Goal: Task Accomplishment & Management: Use online tool/utility

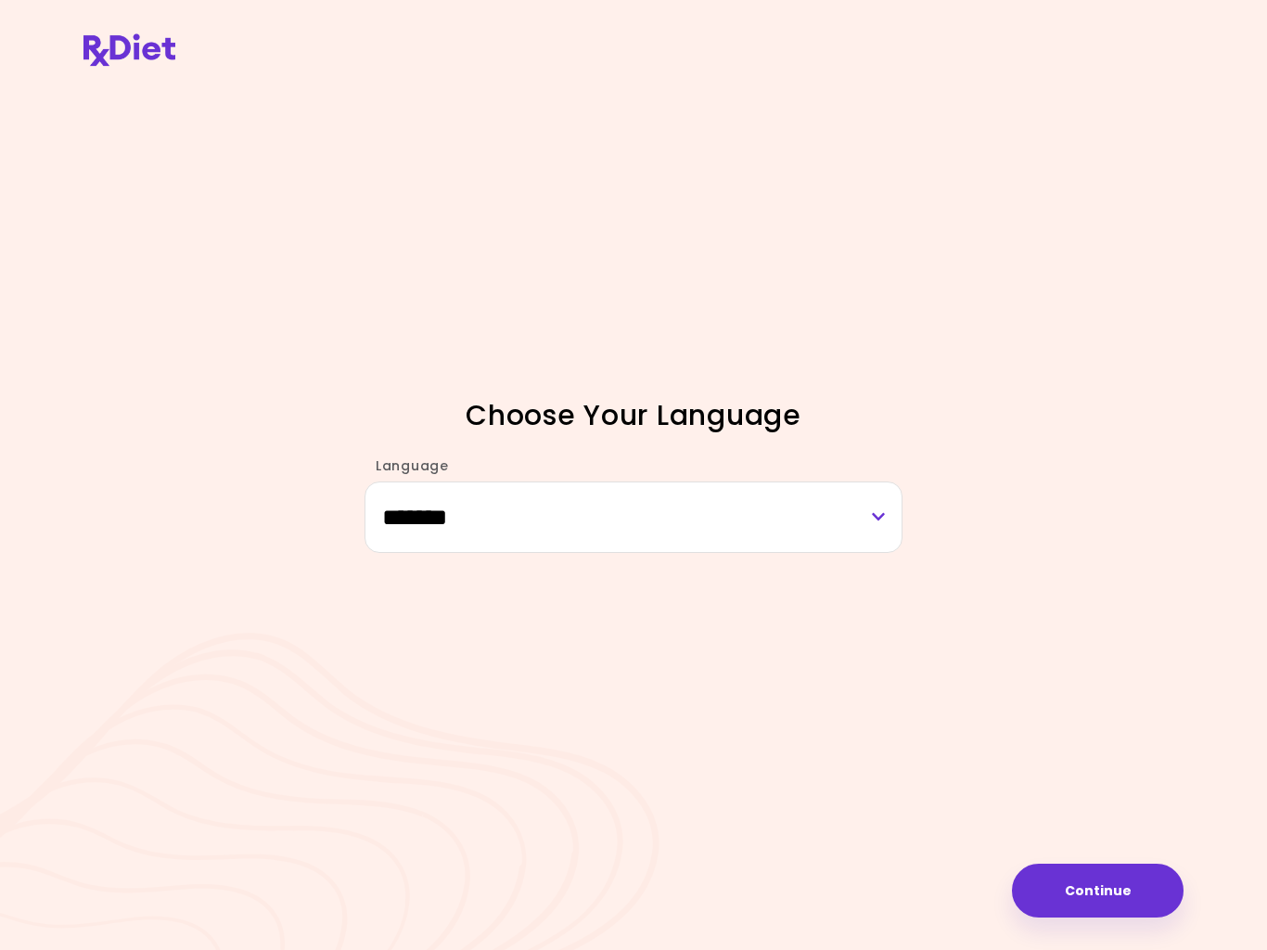
click at [1118, 890] on button "Continue" at bounding box center [1098, 890] width 172 height 54
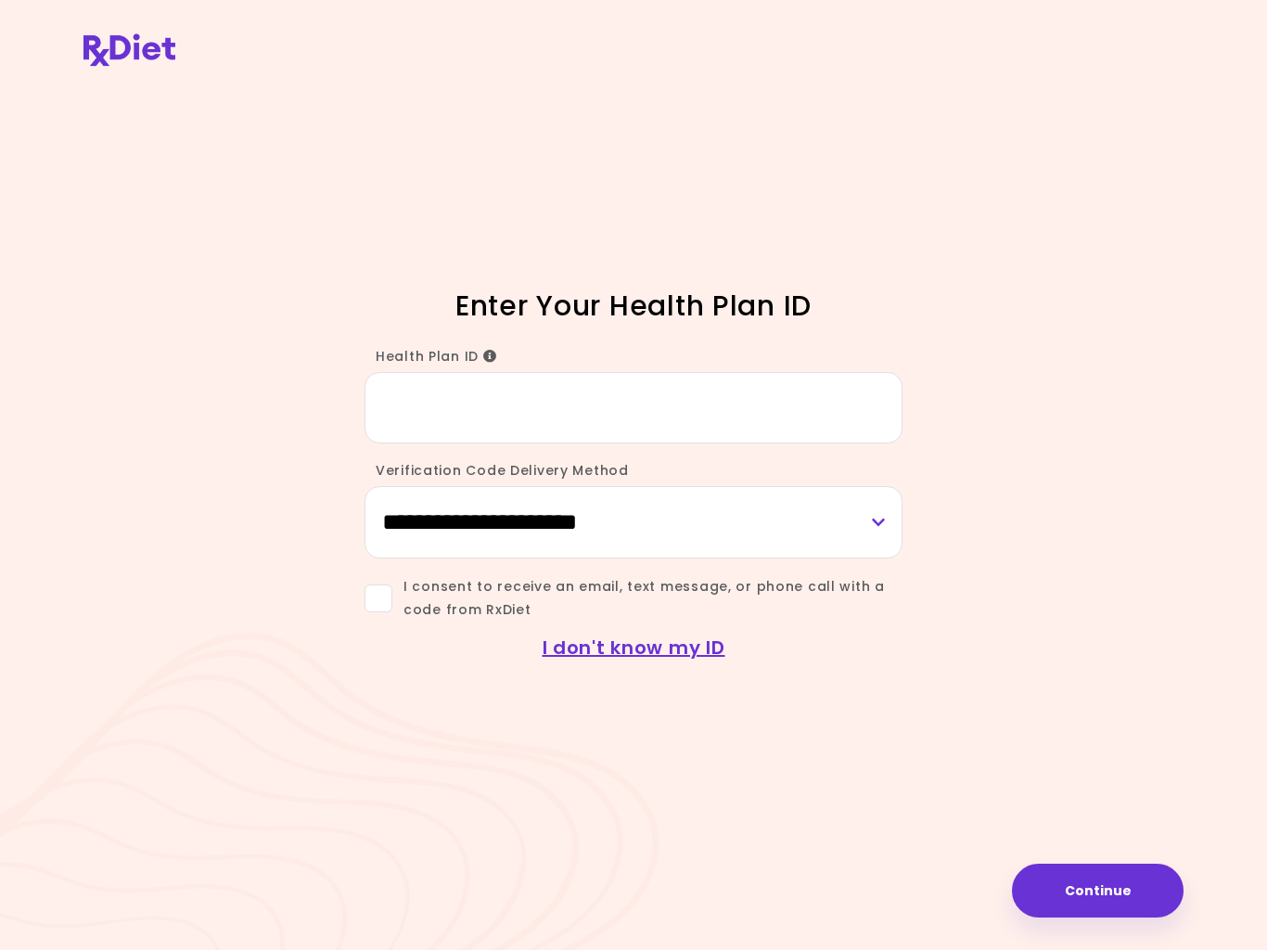
click at [438, 414] on input "Health Plan ID" at bounding box center [633, 407] width 538 height 71
type input "**********"
click at [784, 525] on select "**********" at bounding box center [633, 521] width 538 height 71
select select "***"
click at [380, 594] on span at bounding box center [378, 598] width 28 height 28
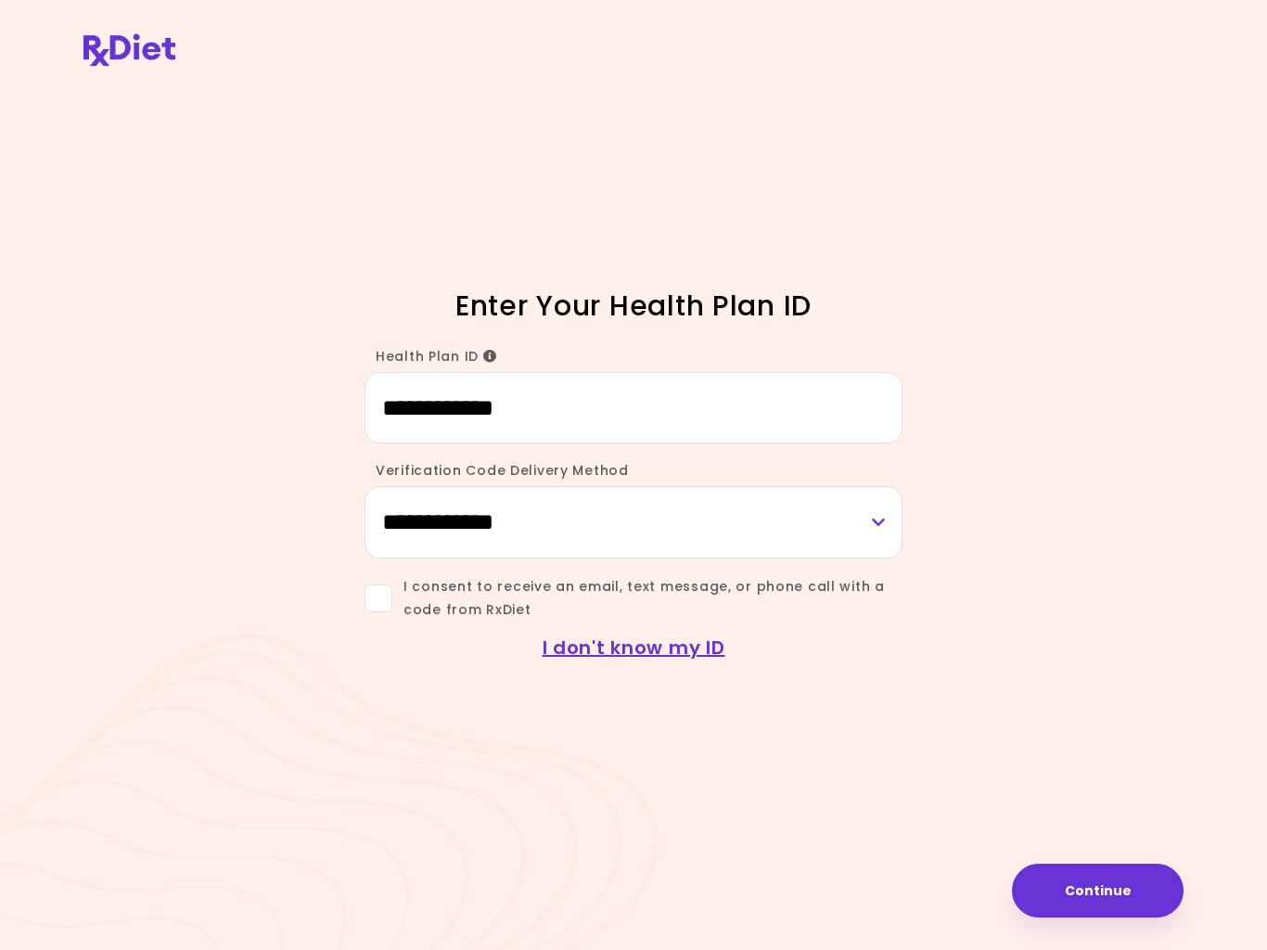
click at [1108, 891] on button "Continue" at bounding box center [1098, 890] width 172 height 54
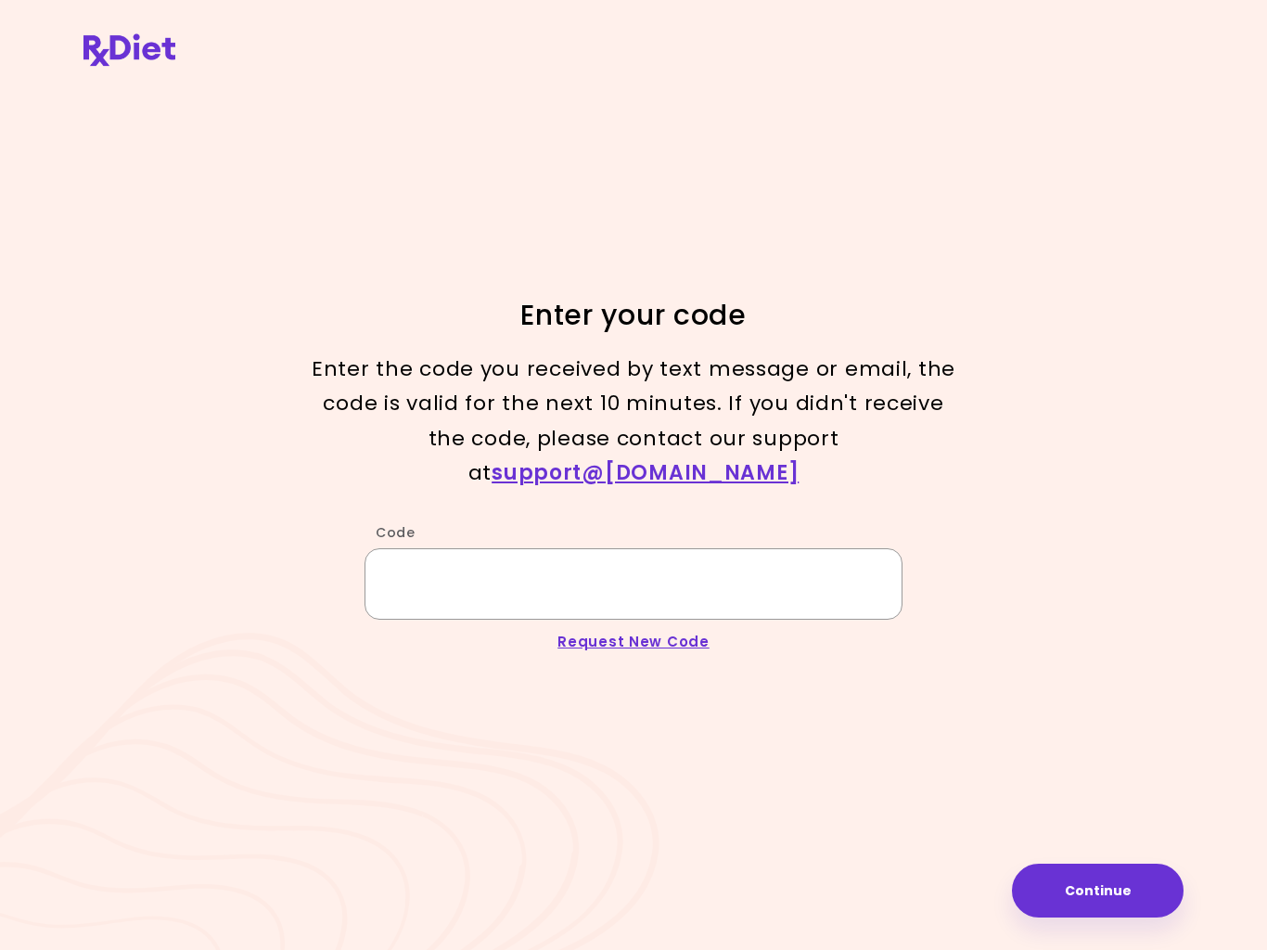
click at [466, 565] on input "Code" at bounding box center [633, 583] width 538 height 71
type input "******"
click at [1096, 888] on button "Continue" at bounding box center [1098, 890] width 172 height 54
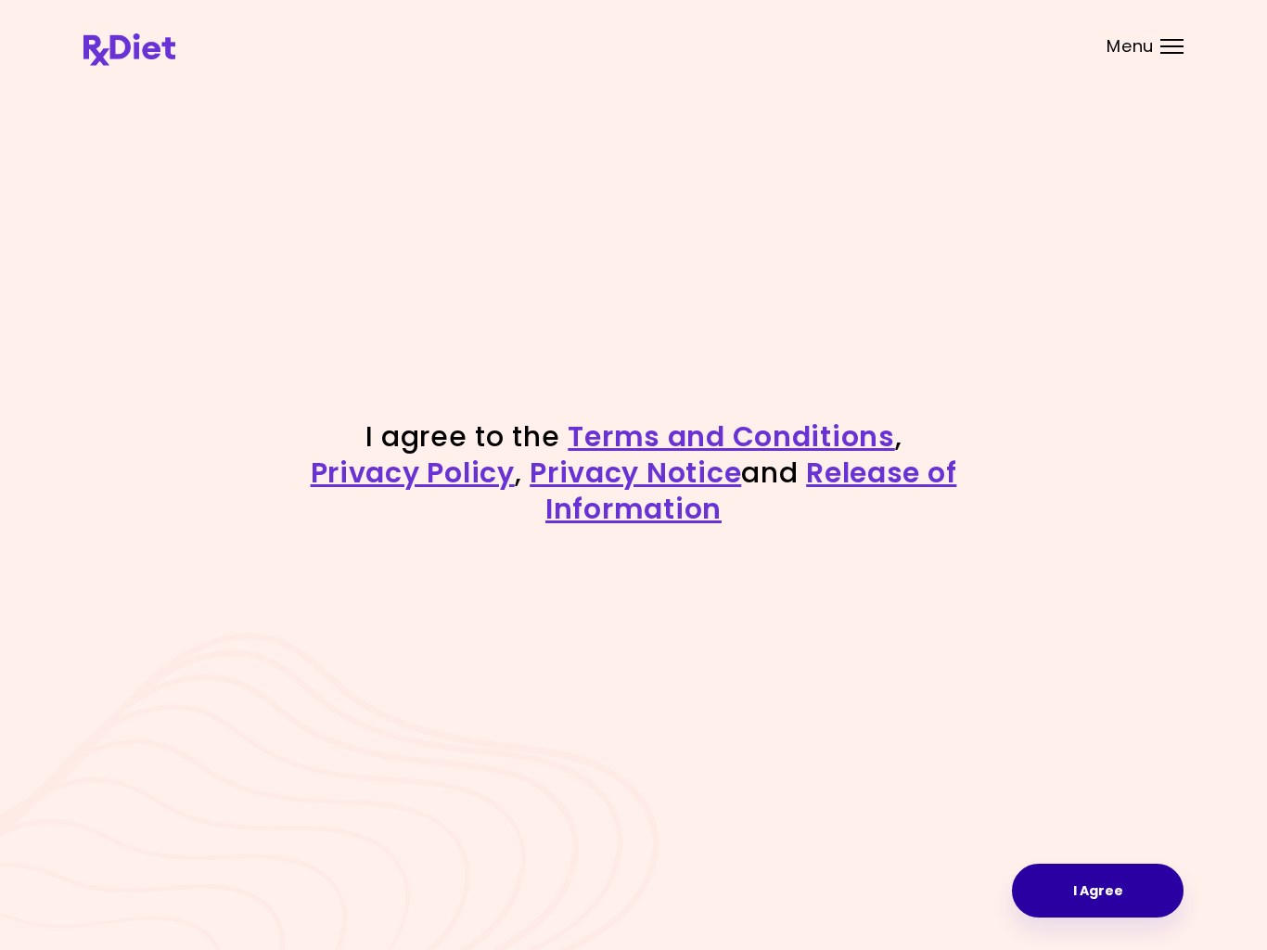
click at [1117, 899] on button "I Agree" at bounding box center [1098, 890] width 172 height 54
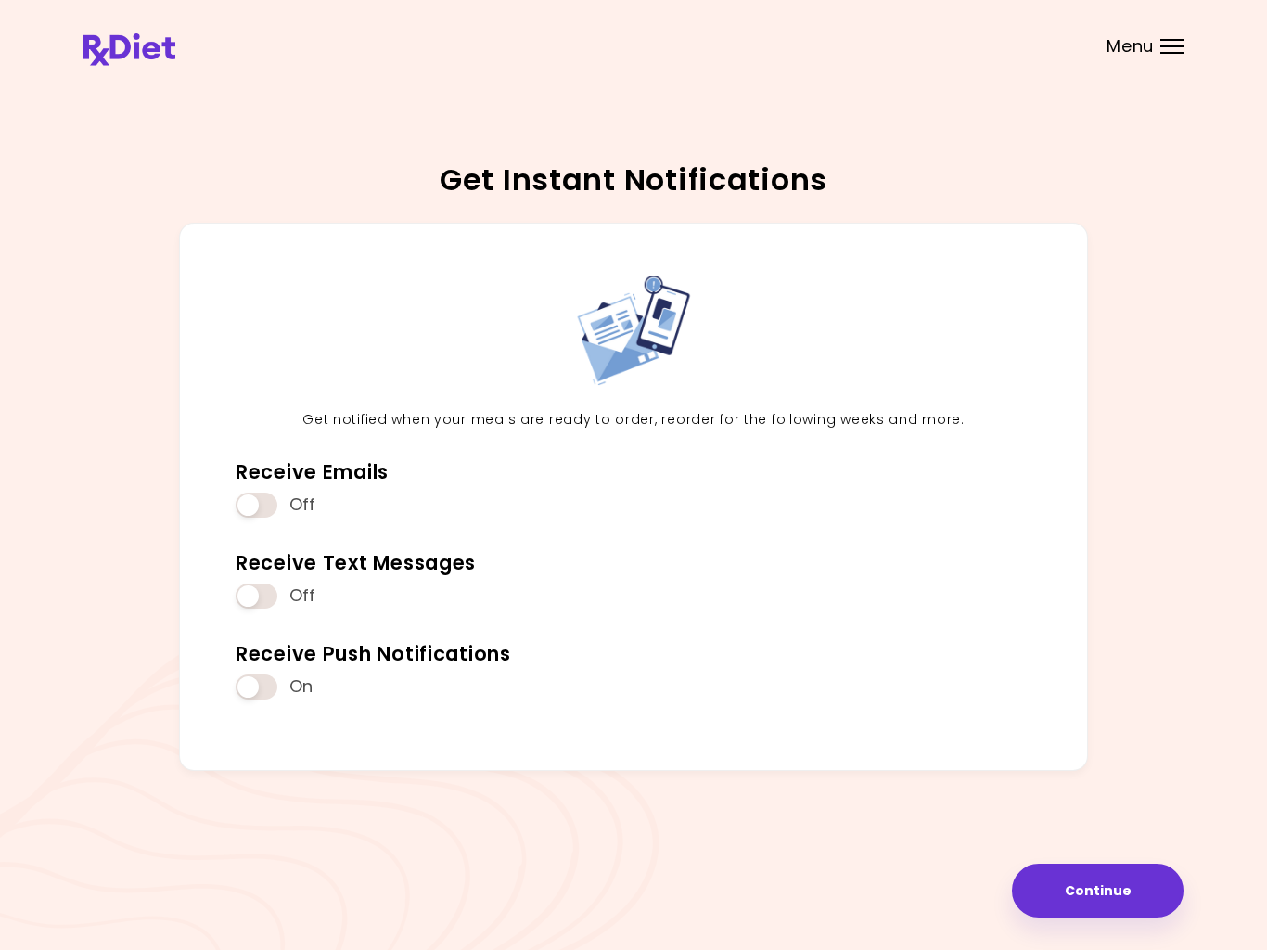
click at [1186, 44] on header at bounding box center [633, 37] width 1267 height 74
click at [1150, 45] on span "Menu" at bounding box center [1129, 46] width 47 height 17
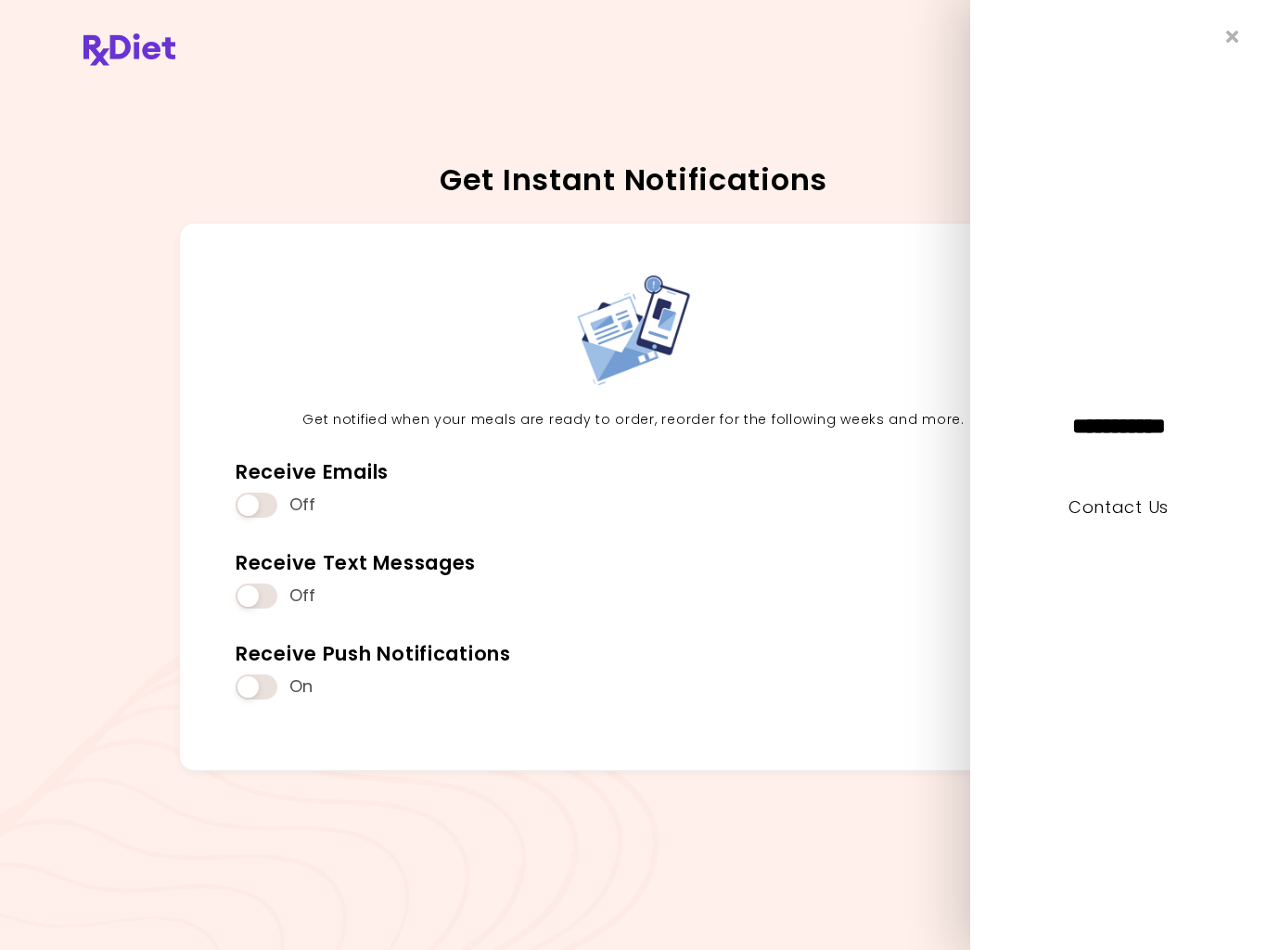
click at [255, 696] on span at bounding box center [257, 686] width 42 height 25
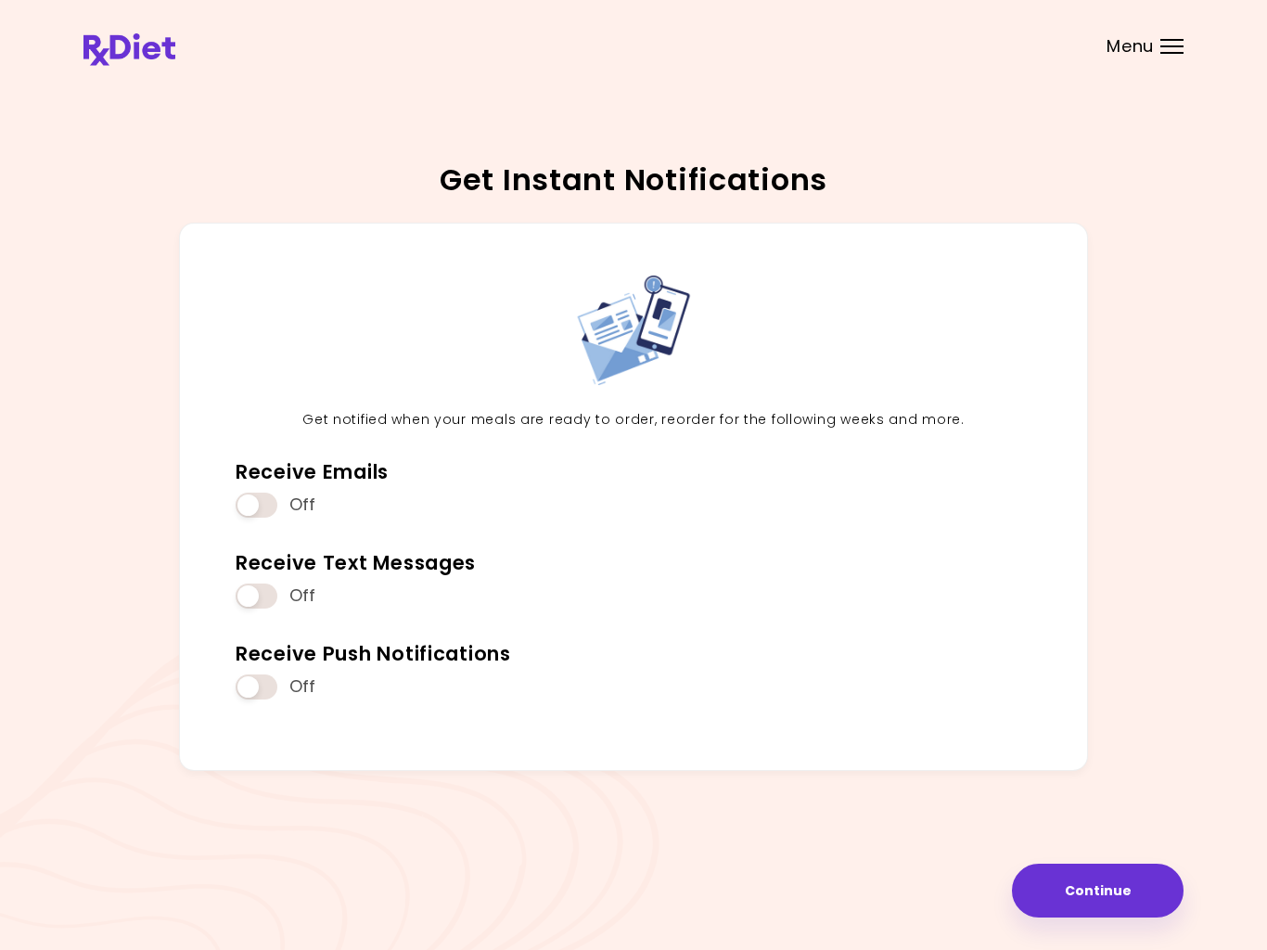
click at [1100, 887] on button "Continue" at bounding box center [1098, 890] width 172 height 54
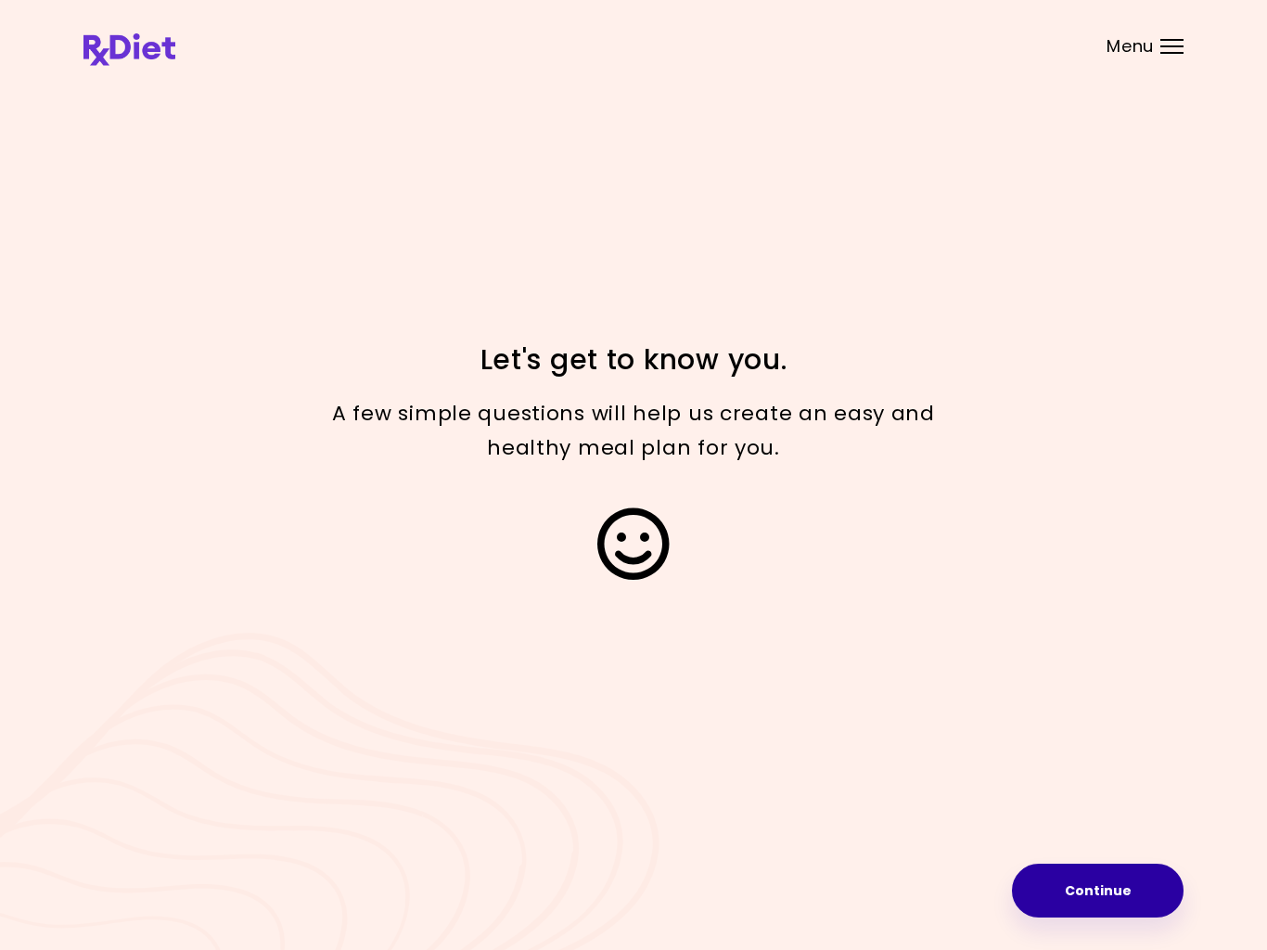
click at [1110, 893] on button "Continue" at bounding box center [1098, 890] width 172 height 54
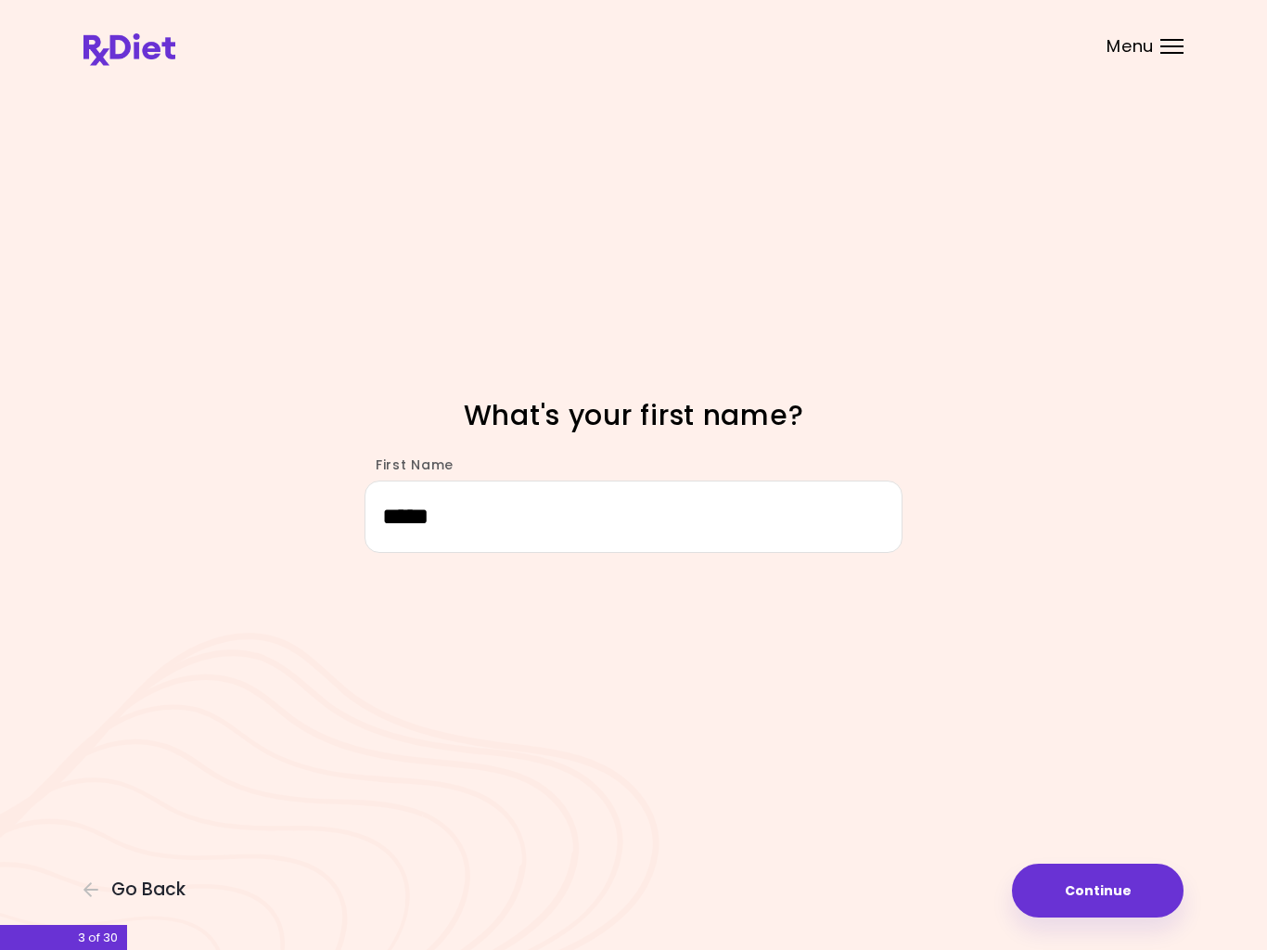
click at [1104, 887] on button "Continue" at bounding box center [1098, 890] width 172 height 54
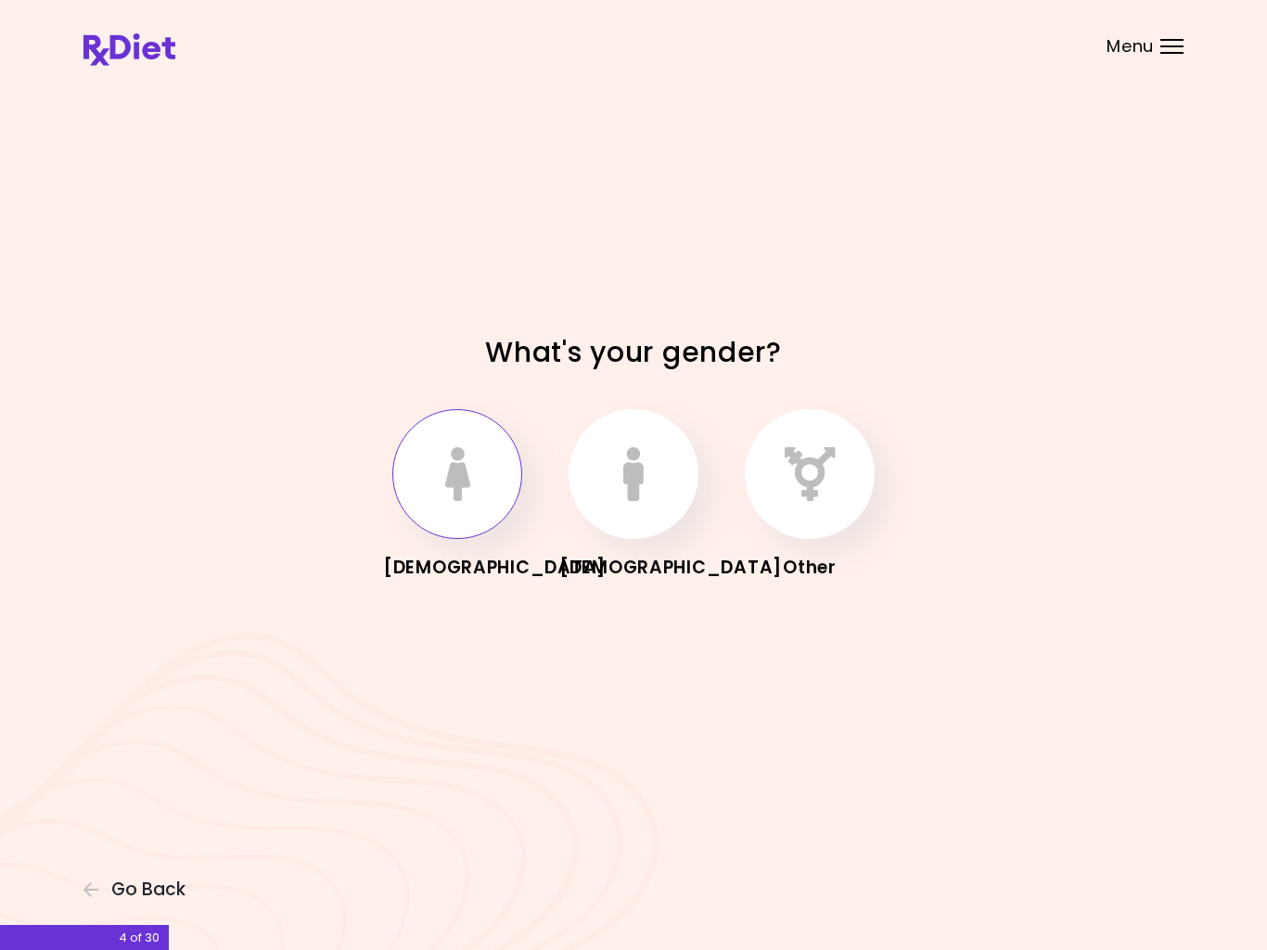
click at [454, 485] on icon "button" at bounding box center [457, 474] width 27 height 54
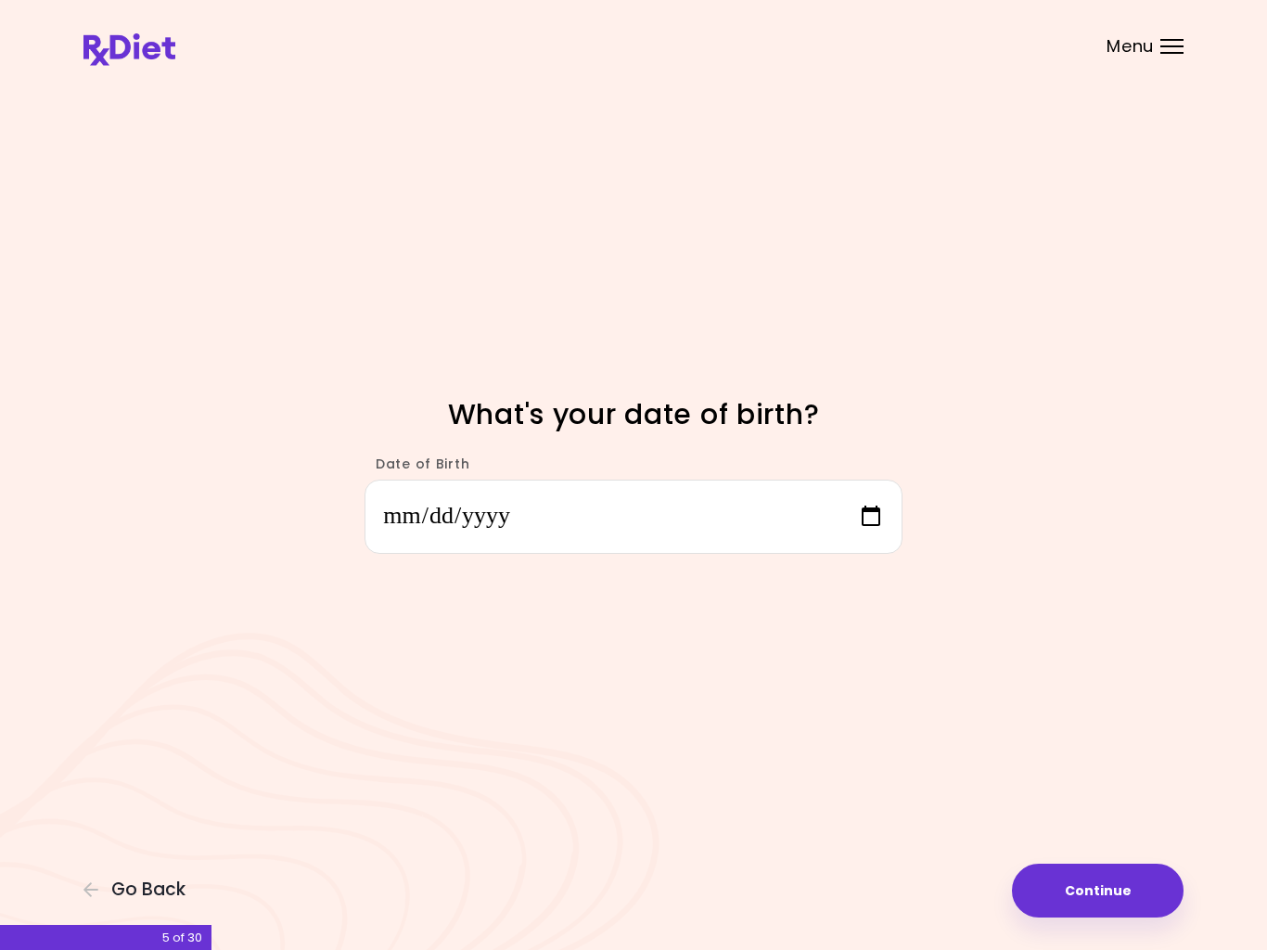
click at [1125, 882] on button "Continue" at bounding box center [1098, 890] width 172 height 54
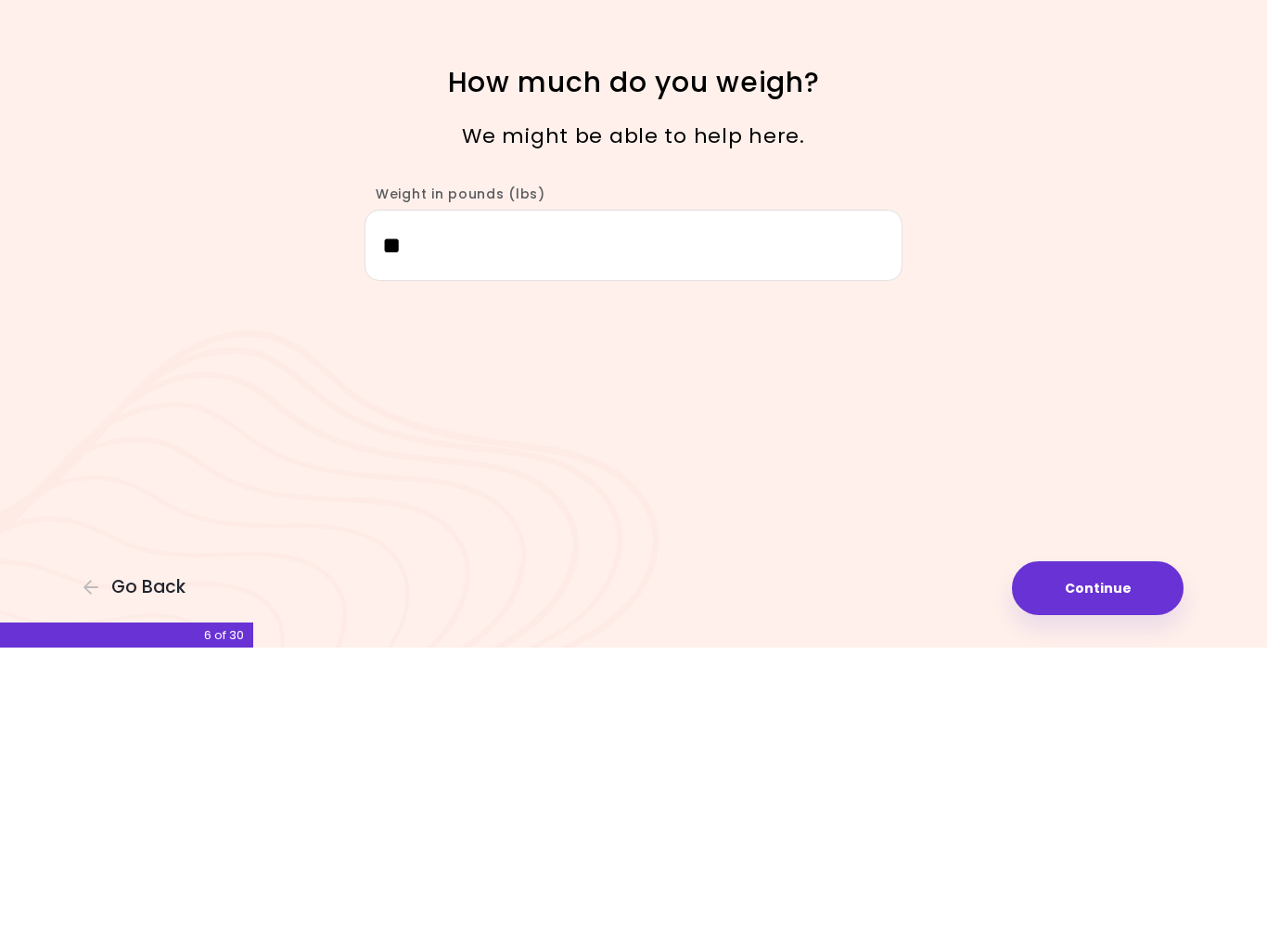
type input "***"
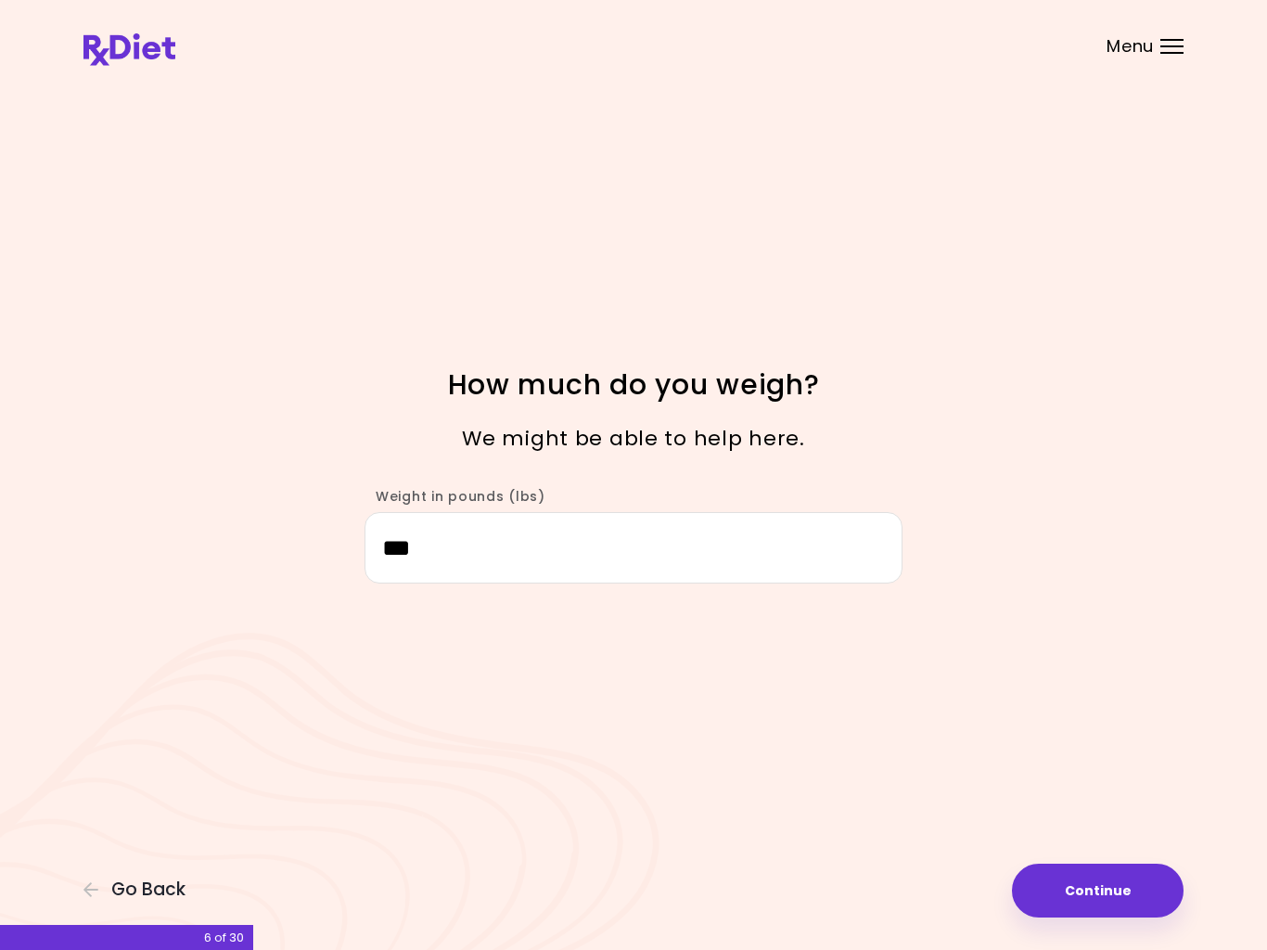
click at [1123, 884] on button "Continue" at bounding box center [1098, 890] width 172 height 54
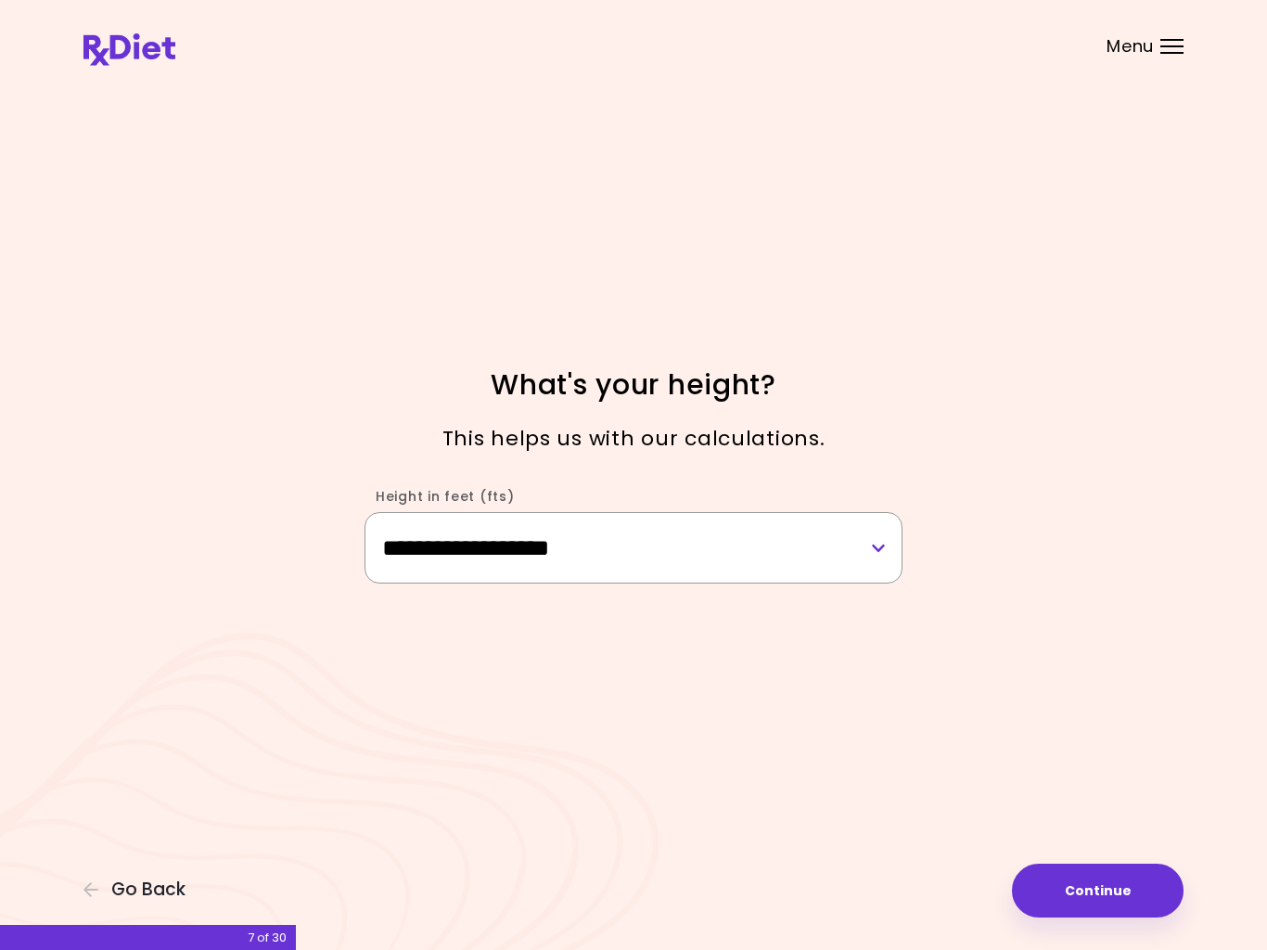
click at [641, 540] on select "**********" at bounding box center [633, 547] width 538 height 71
select select "****"
click at [1108, 897] on button "Continue" at bounding box center [1098, 890] width 172 height 54
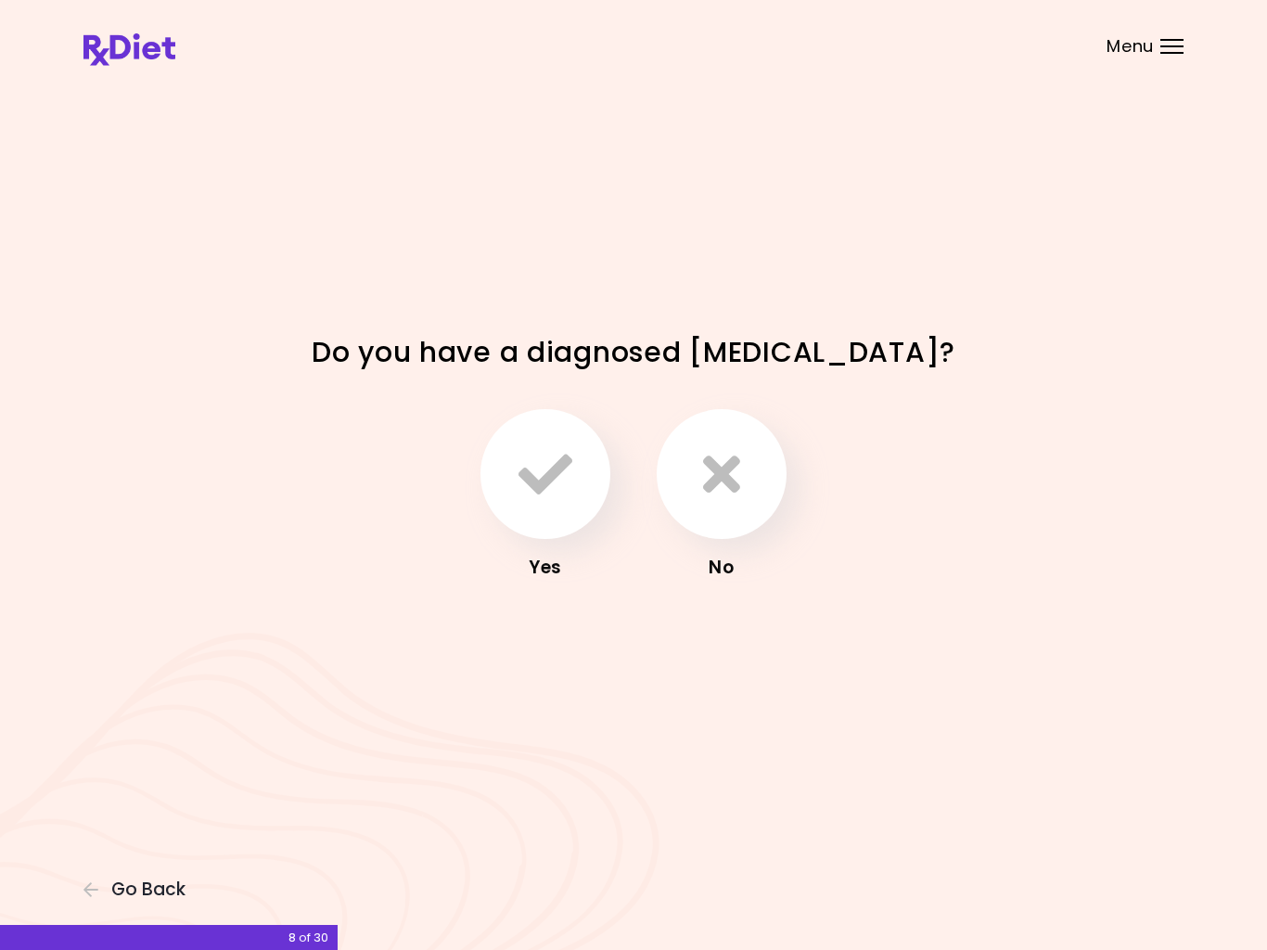
click at [559, 477] on icon "button" at bounding box center [545, 474] width 54 height 54
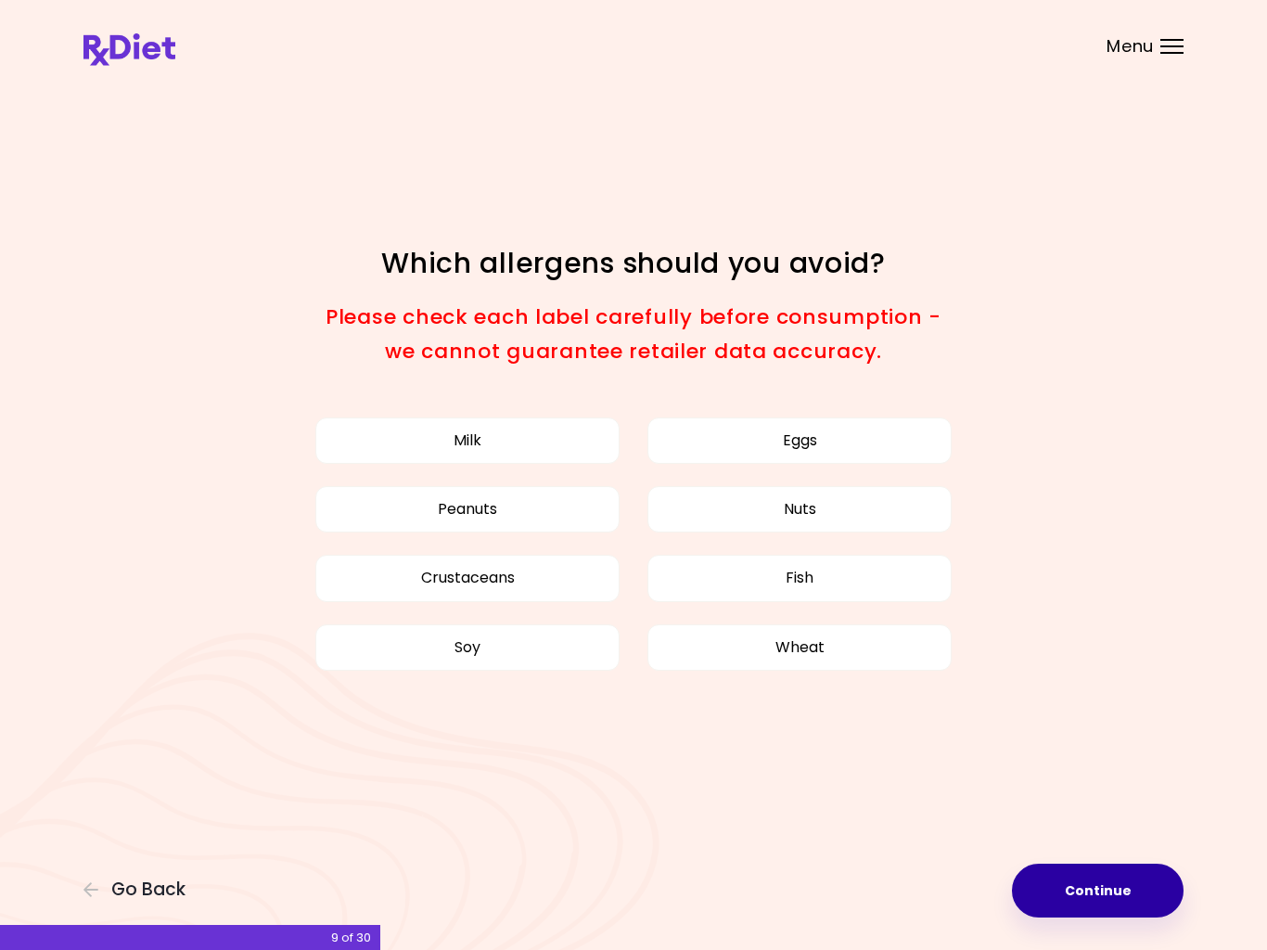
click at [1110, 895] on button "Continue" at bounding box center [1098, 890] width 172 height 54
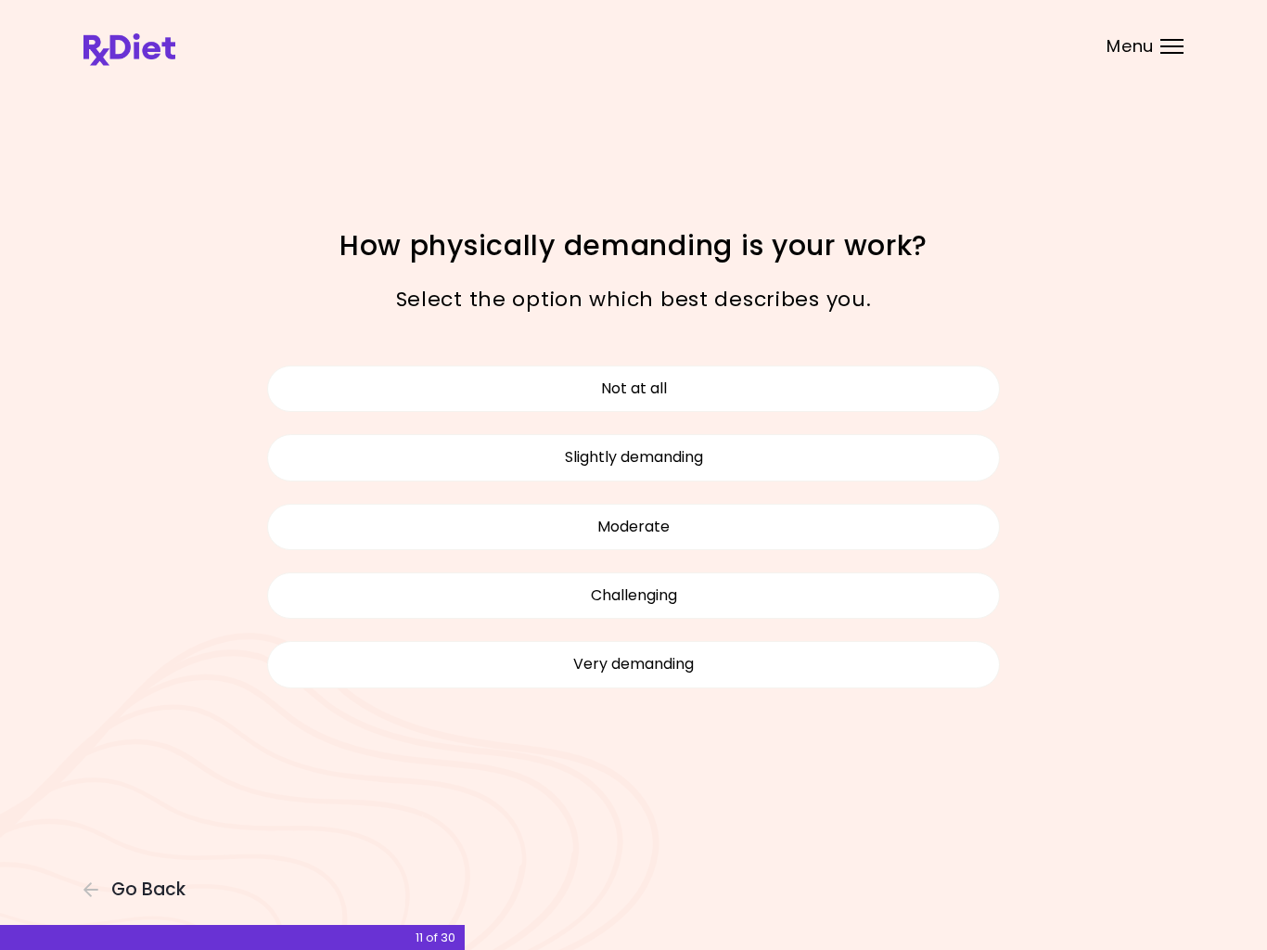
click at [705, 534] on button "Moderate" at bounding box center [633, 527] width 733 height 46
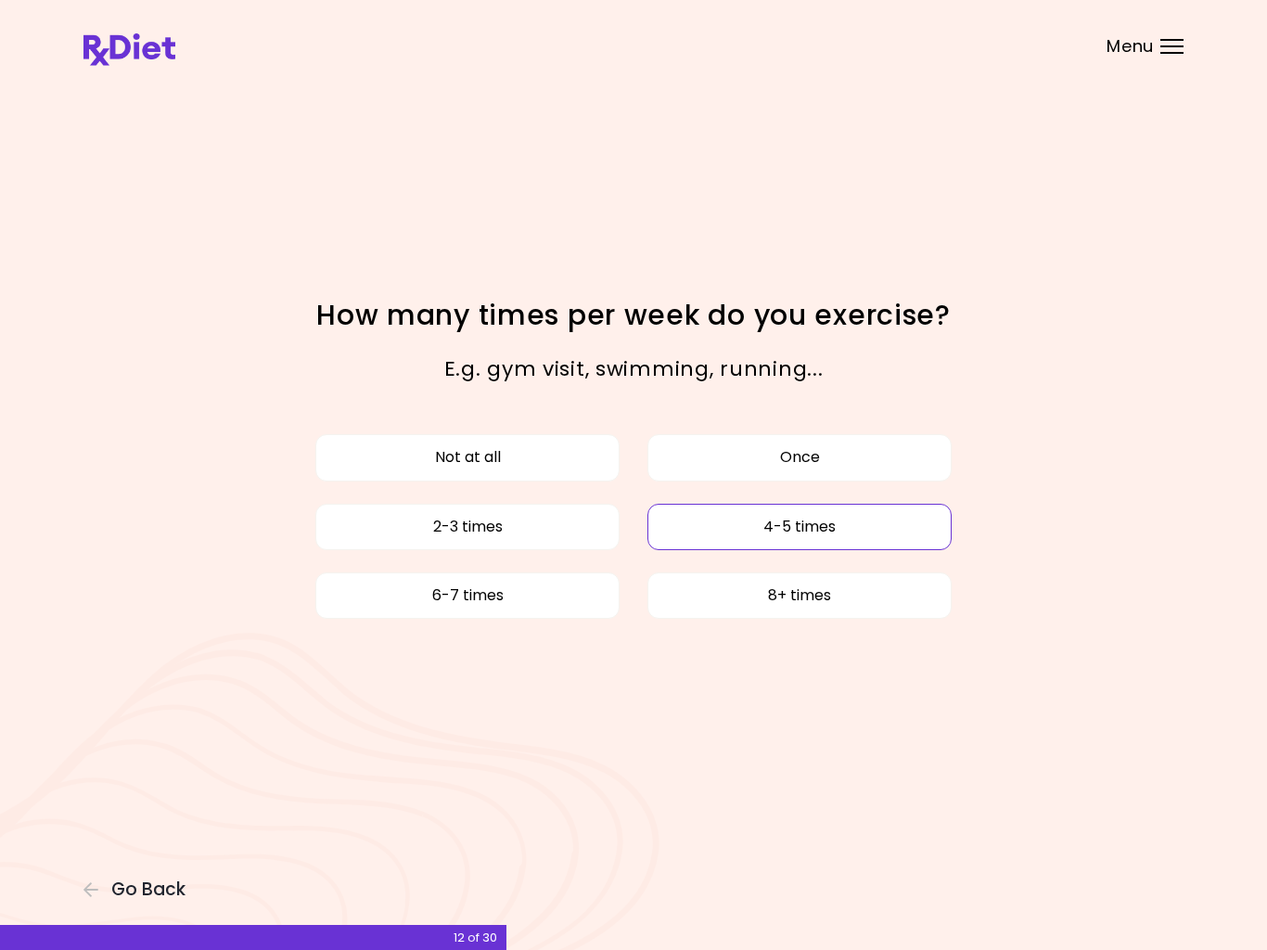
click at [830, 527] on button "4-5 times" at bounding box center [799, 527] width 304 height 46
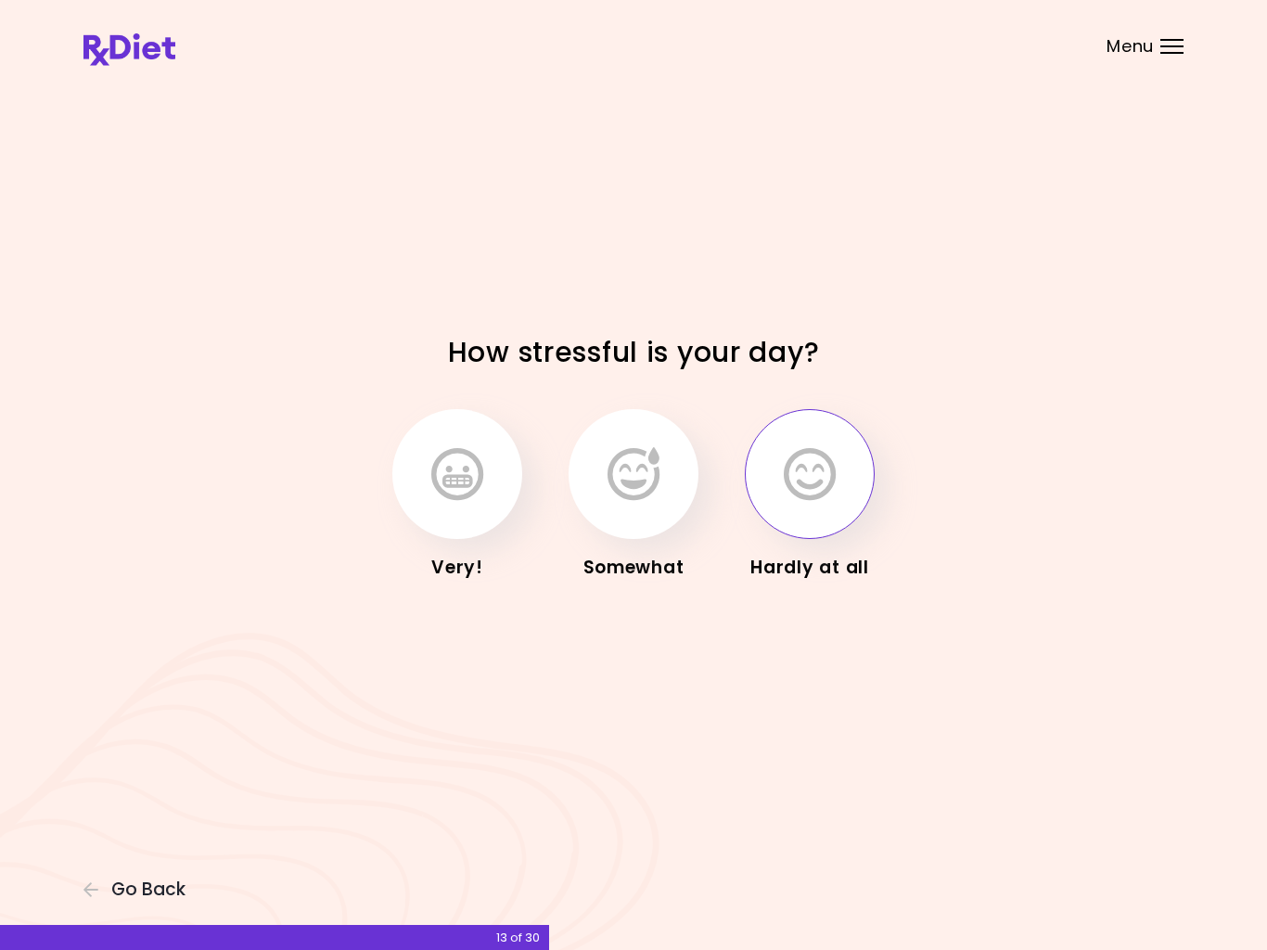
click at [817, 477] on icon "button" at bounding box center [810, 474] width 52 height 54
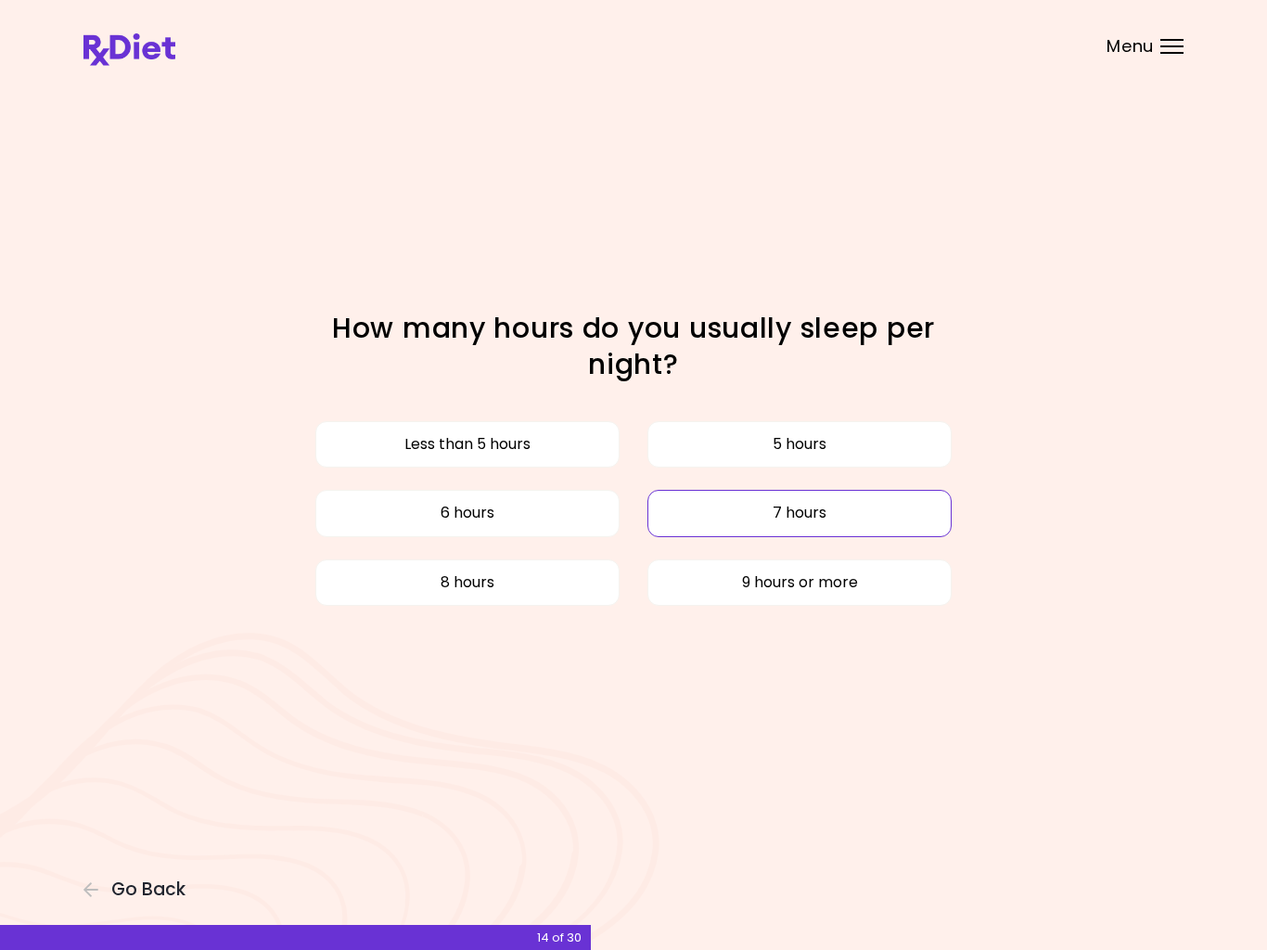
click at [812, 518] on button "7 hours" at bounding box center [799, 513] width 304 height 46
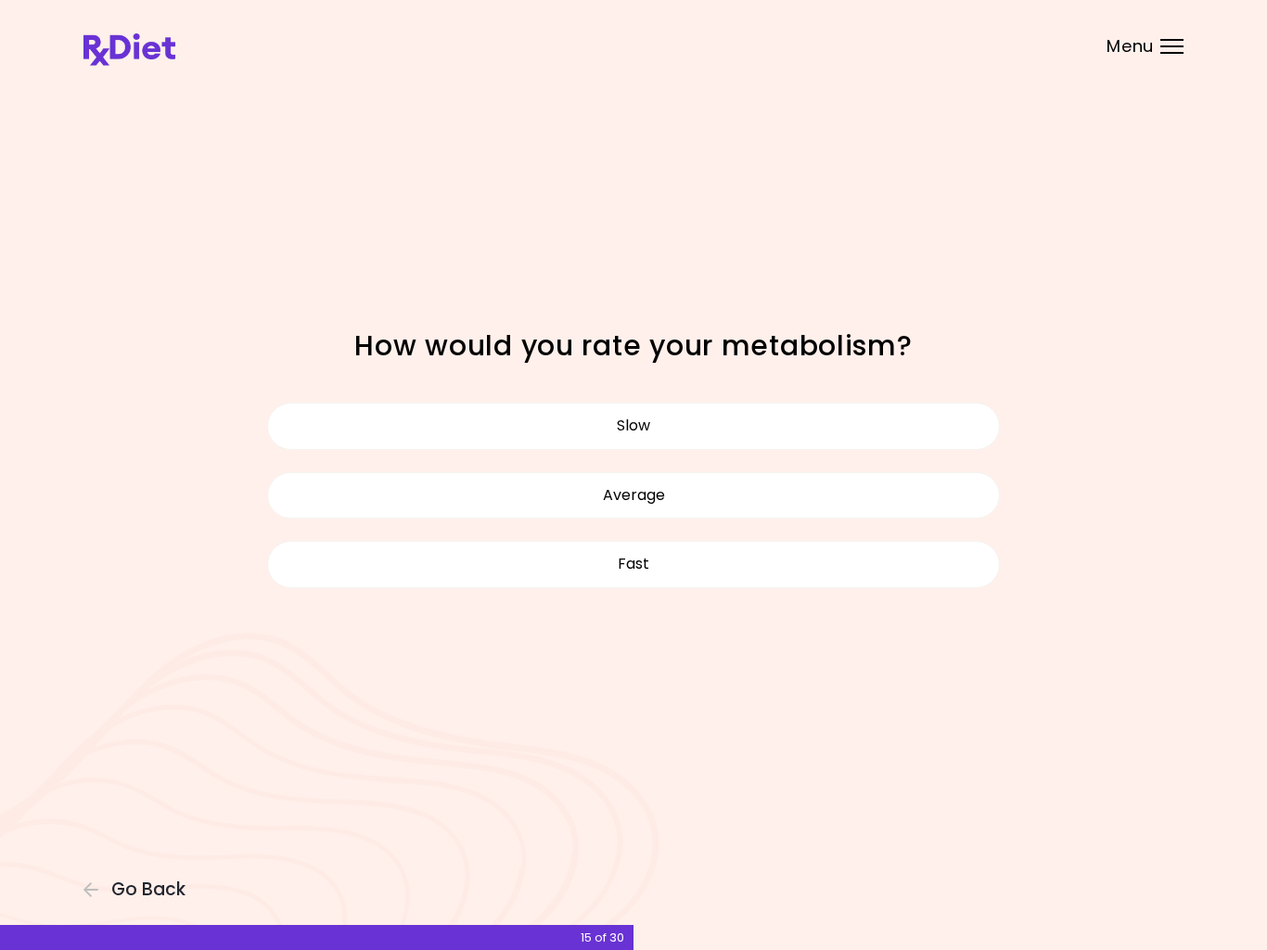
click at [692, 508] on button "Average" at bounding box center [633, 495] width 733 height 46
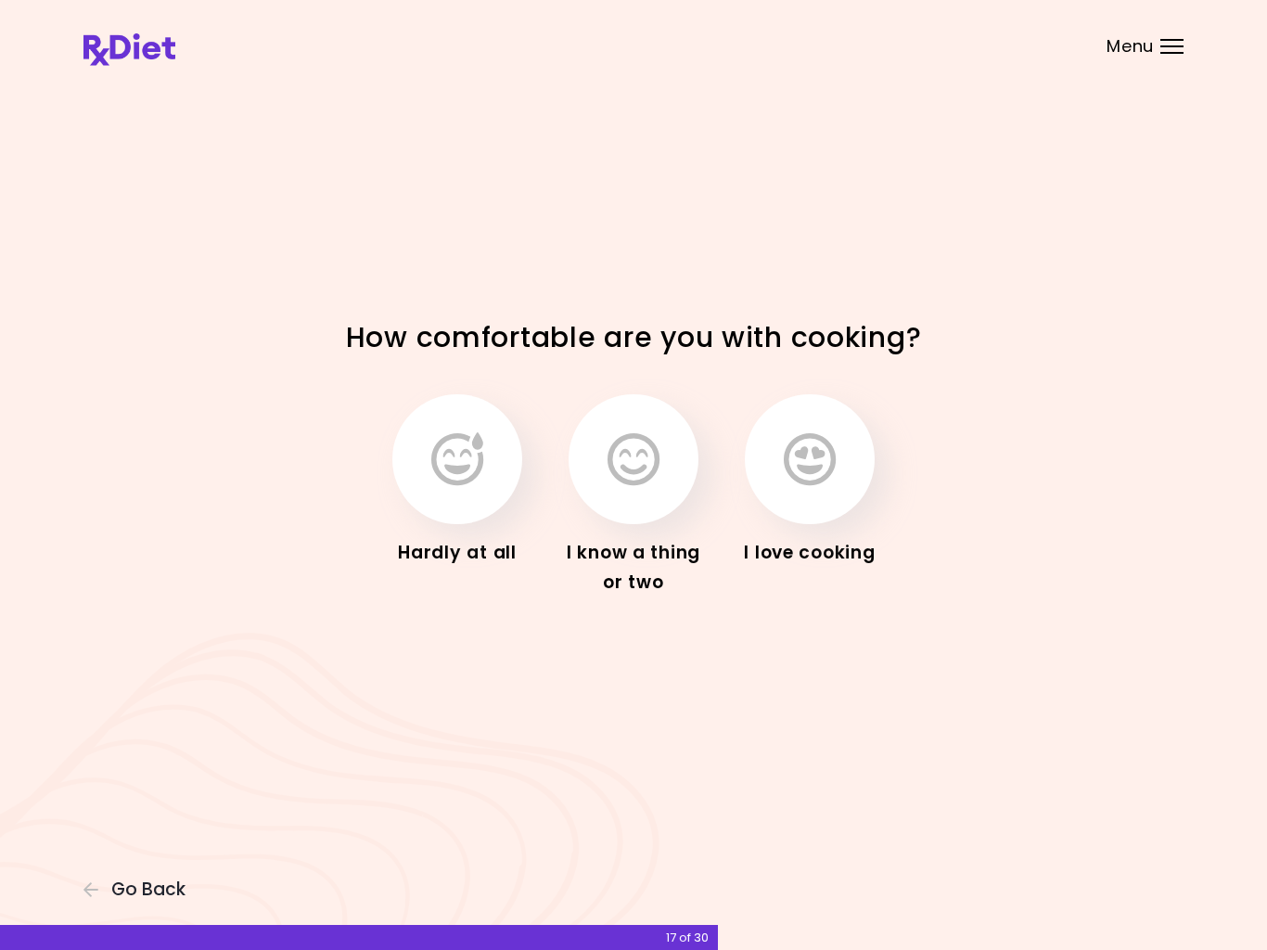
click at [823, 467] on icon "button" at bounding box center [810, 459] width 52 height 54
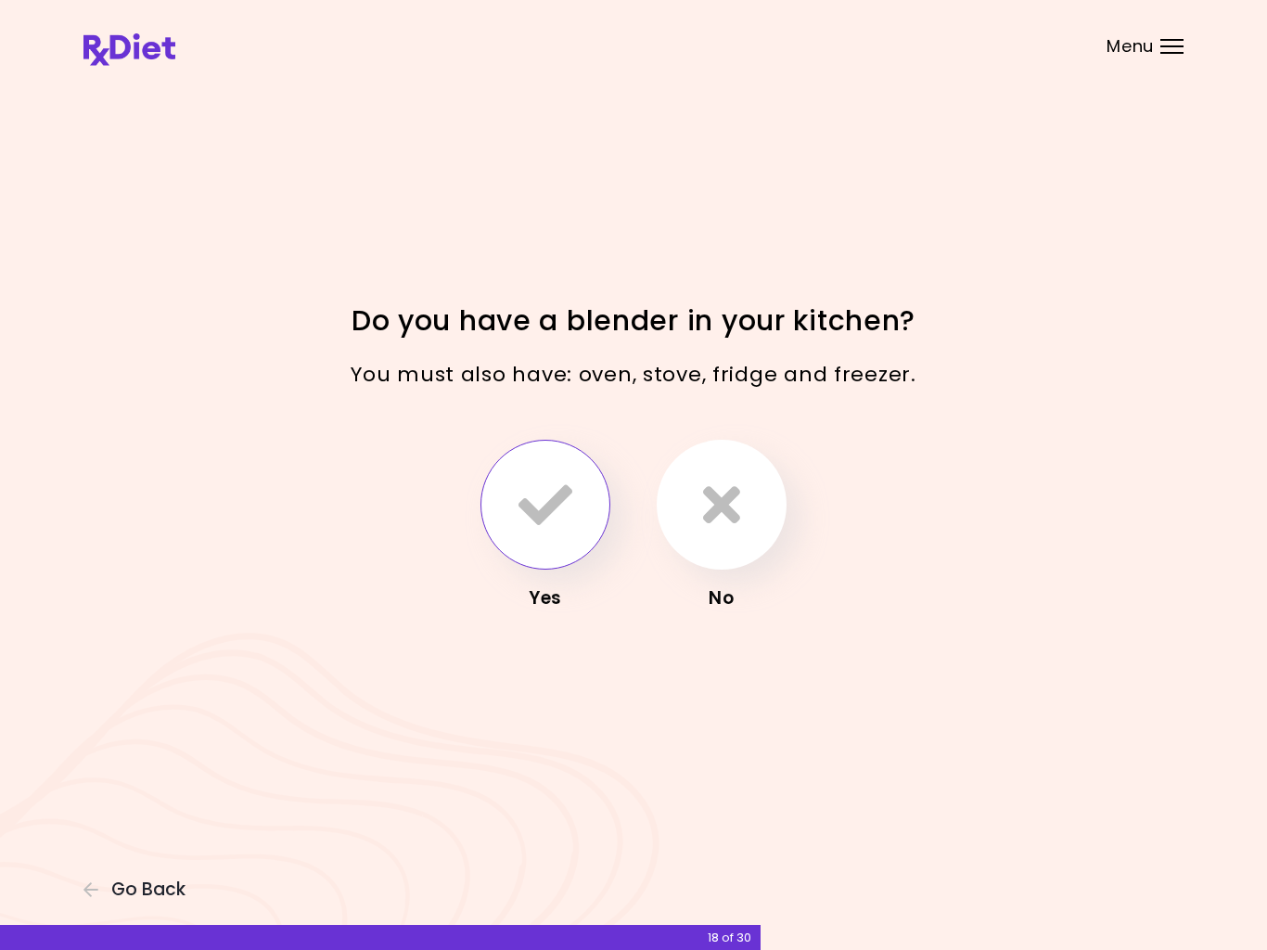
click at [563, 505] on icon "button" at bounding box center [545, 505] width 54 height 54
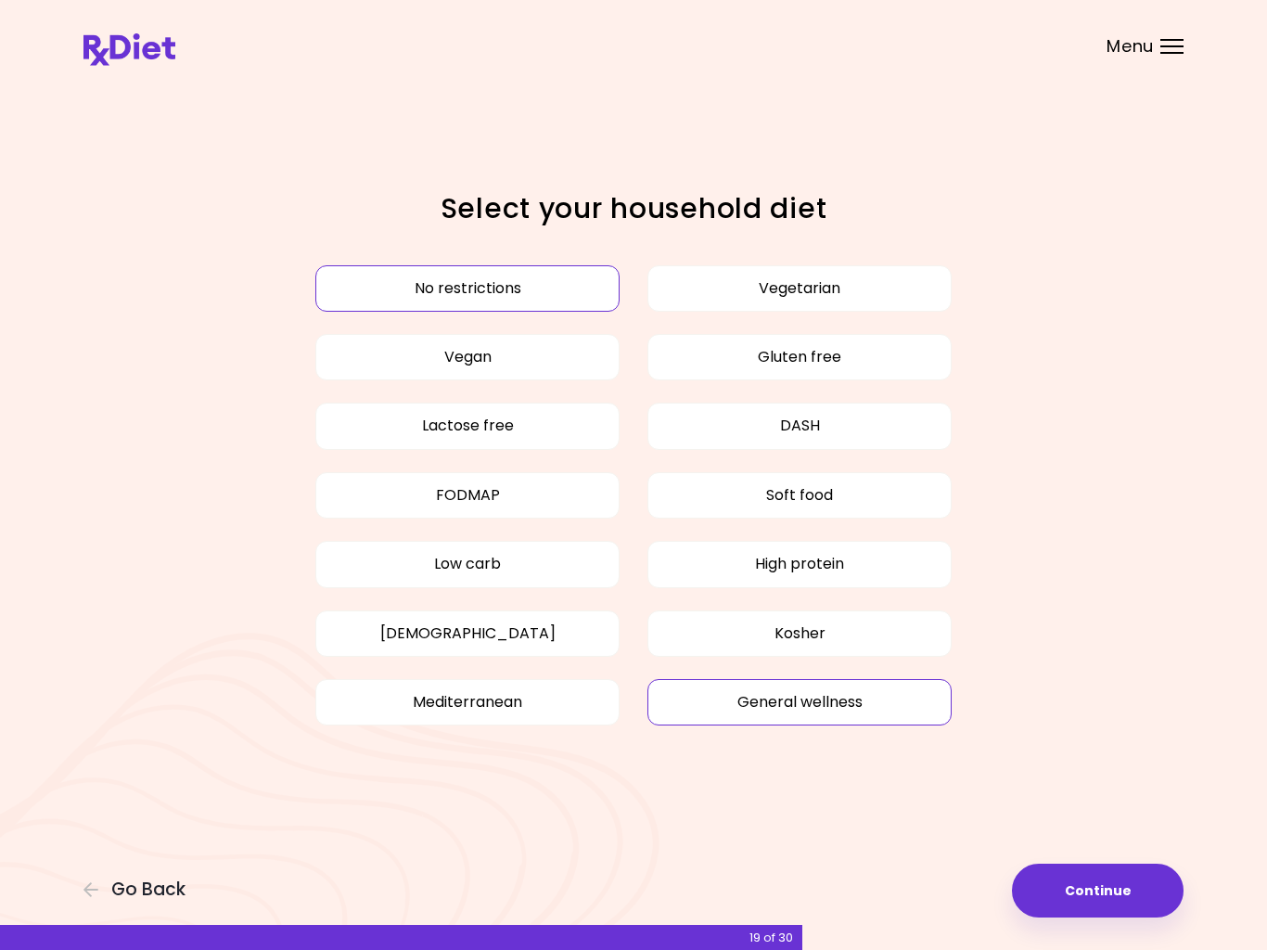
click at [811, 707] on button "General wellness" at bounding box center [799, 702] width 304 height 46
click at [1091, 854] on div "Focusable invisible element Select your household diet No restrictions Vegetari…" at bounding box center [633, 475] width 1267 height 950
click at [1095, 899] on button "Continue" at bounding box center [1098, 890] width 172 height 54
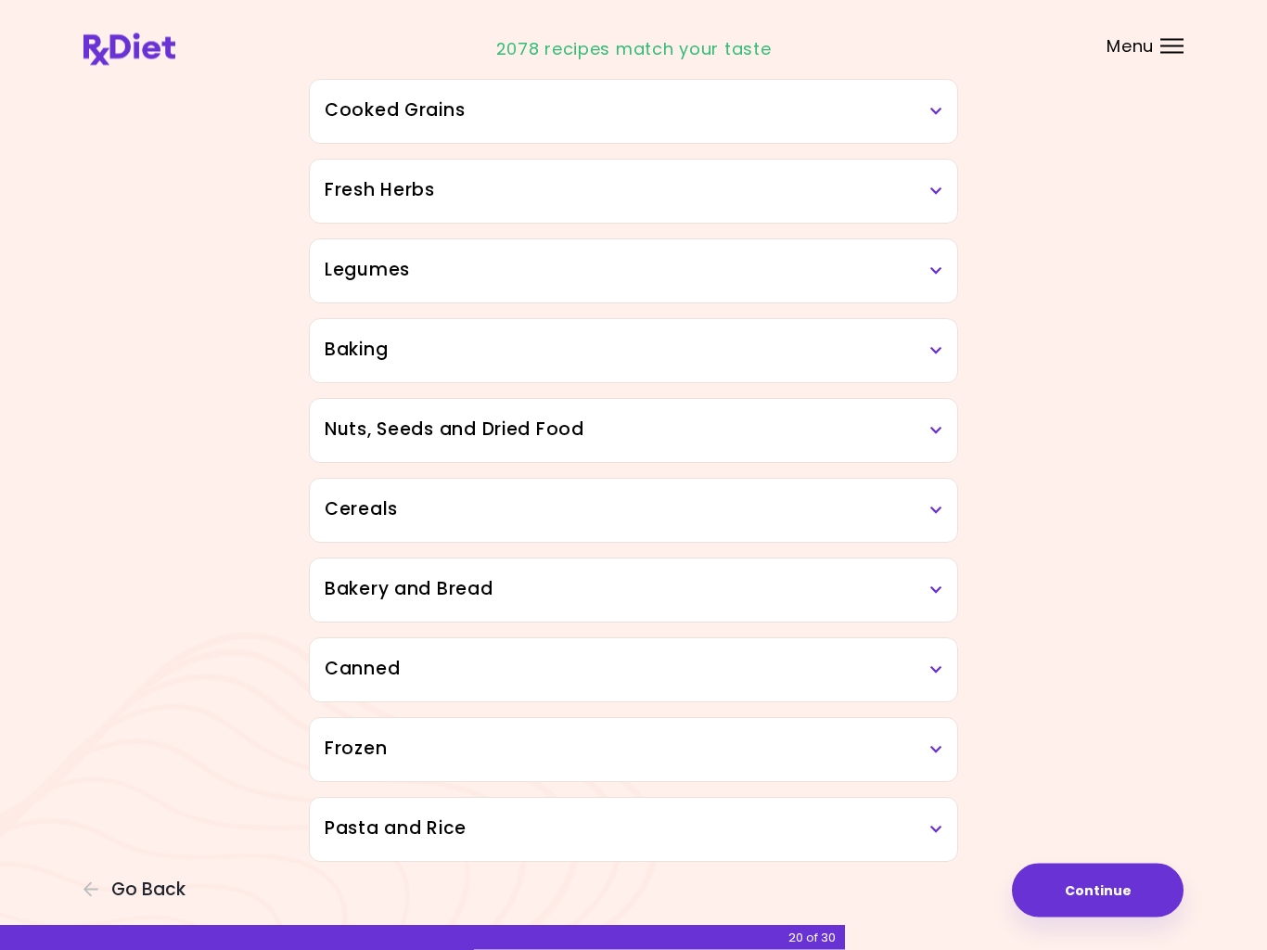
scroll to position [686, 0]
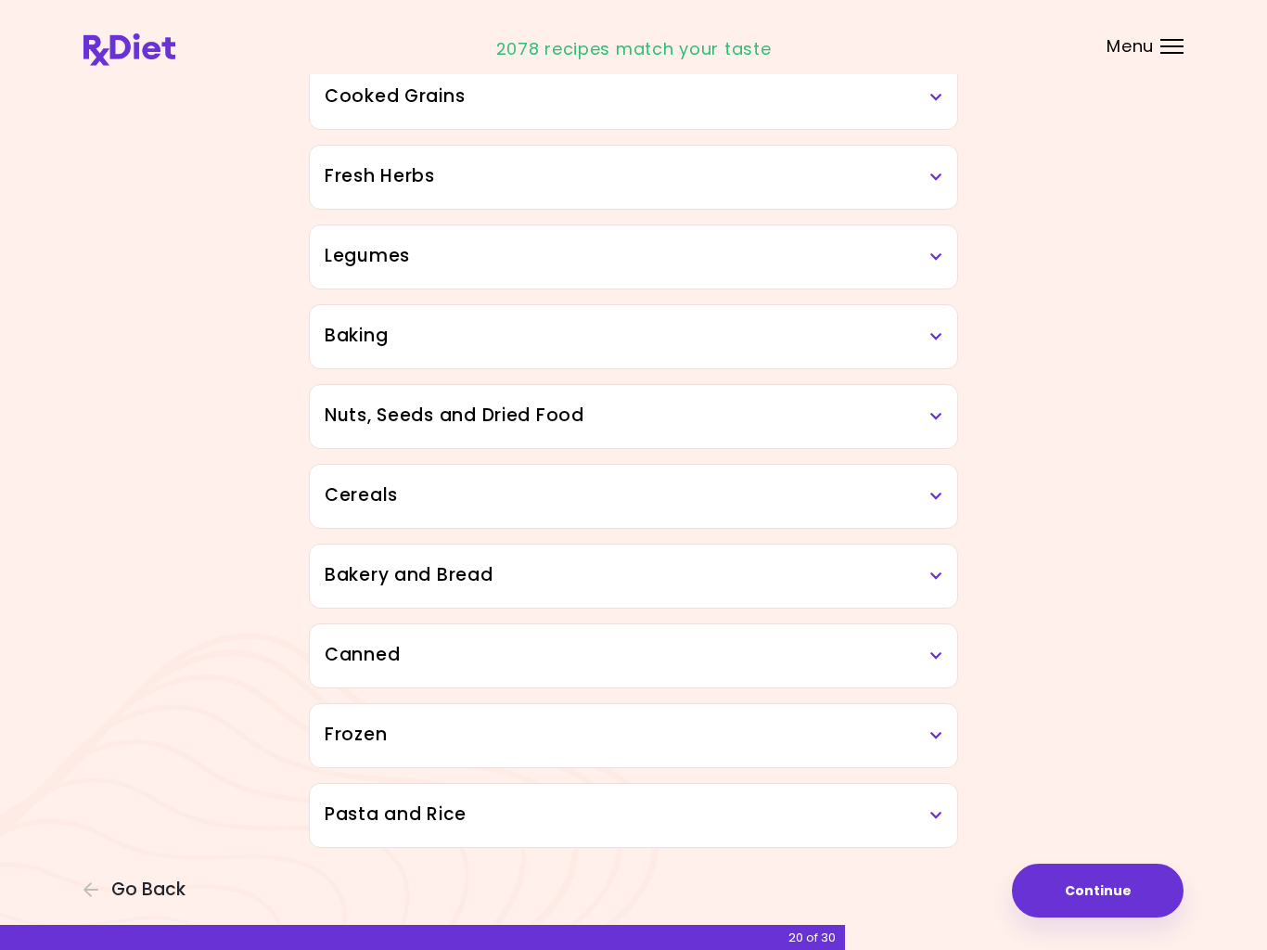
click at [1121, 902] on button "Continue" at bounding box center [1098, 890] width 172 height 54
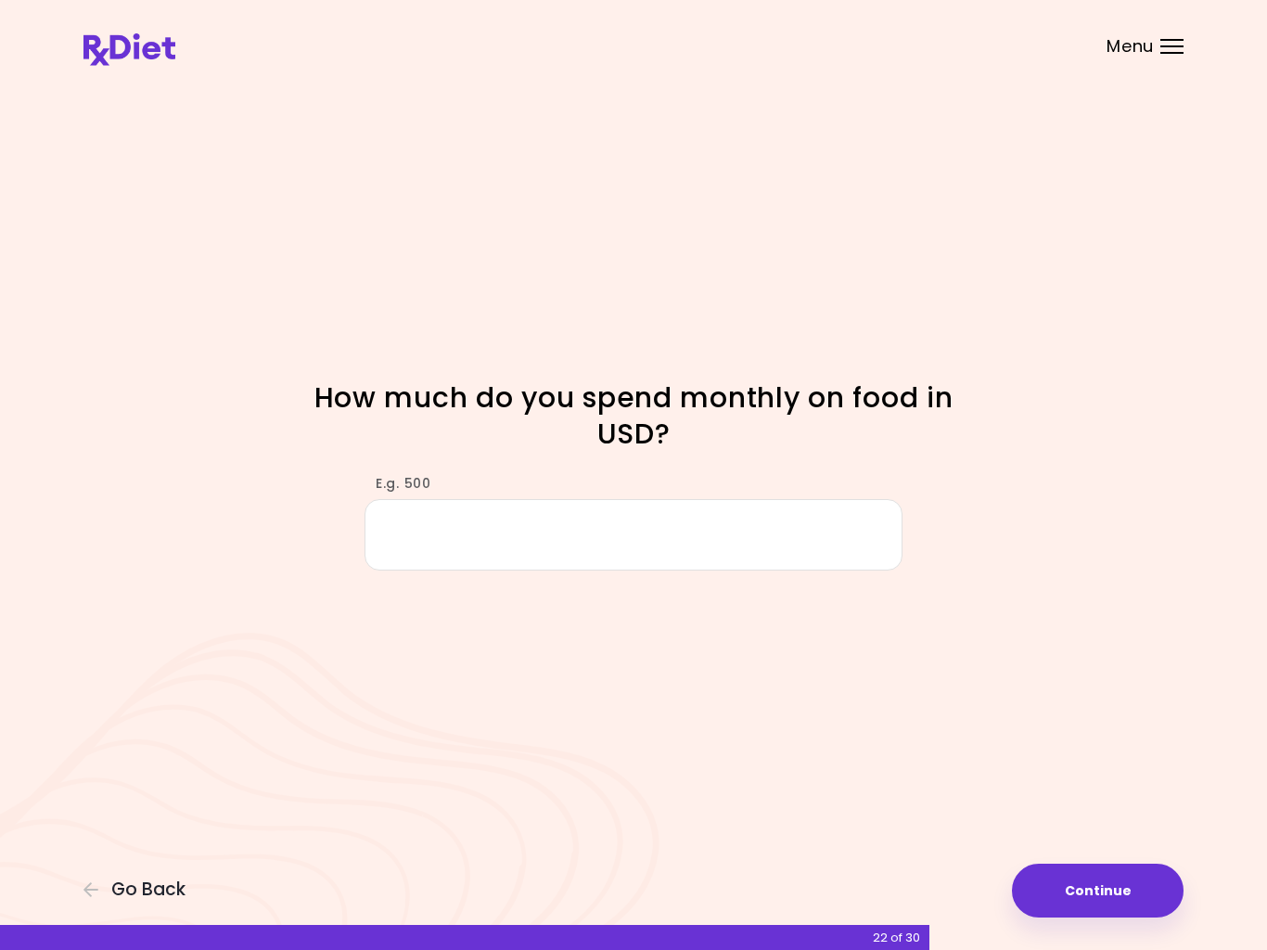
click at [476, 530] on input "E.g. 500" at bounding box center [633, 534] width 538 height 71
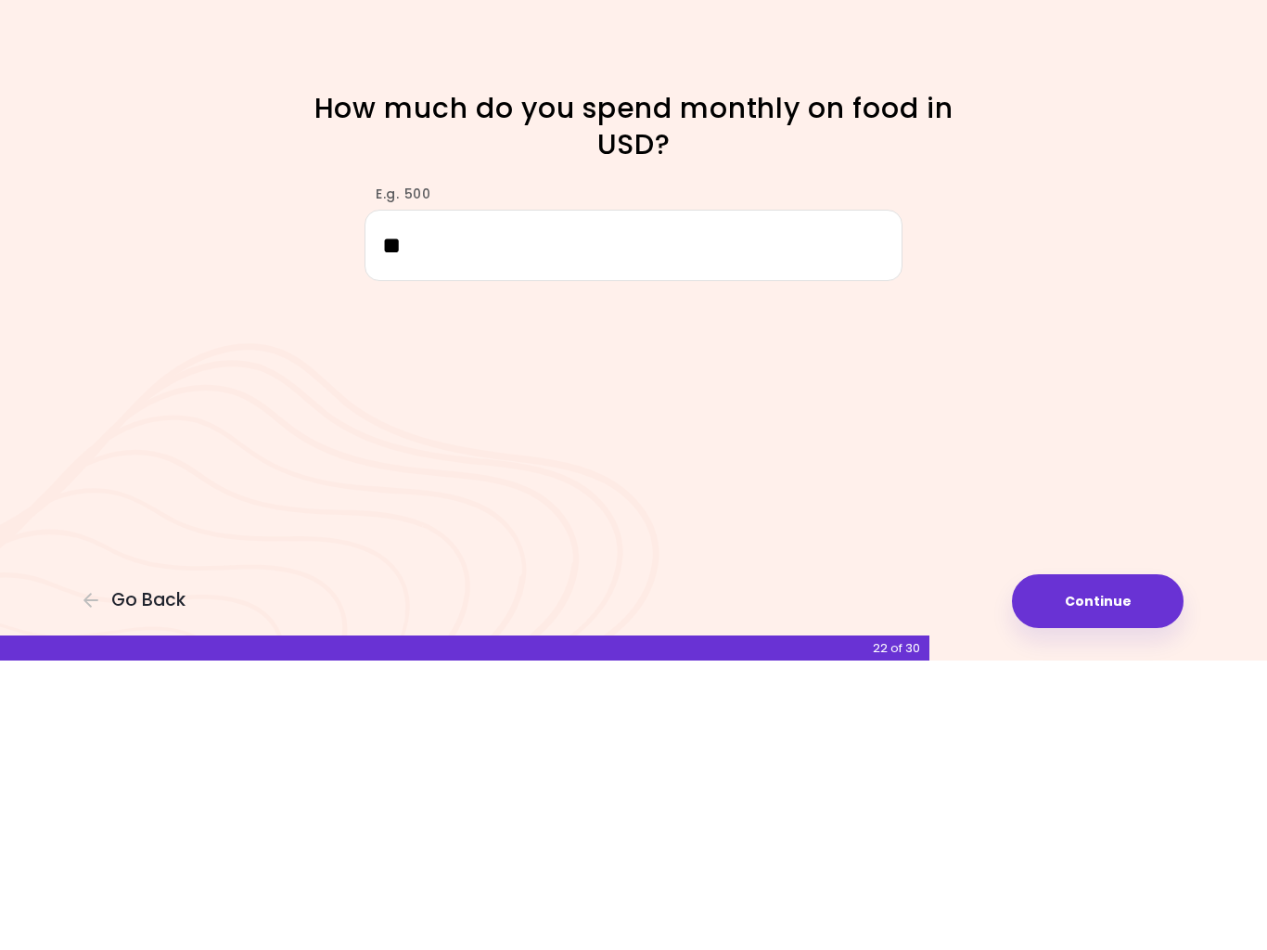
type input "*"
type input "***"
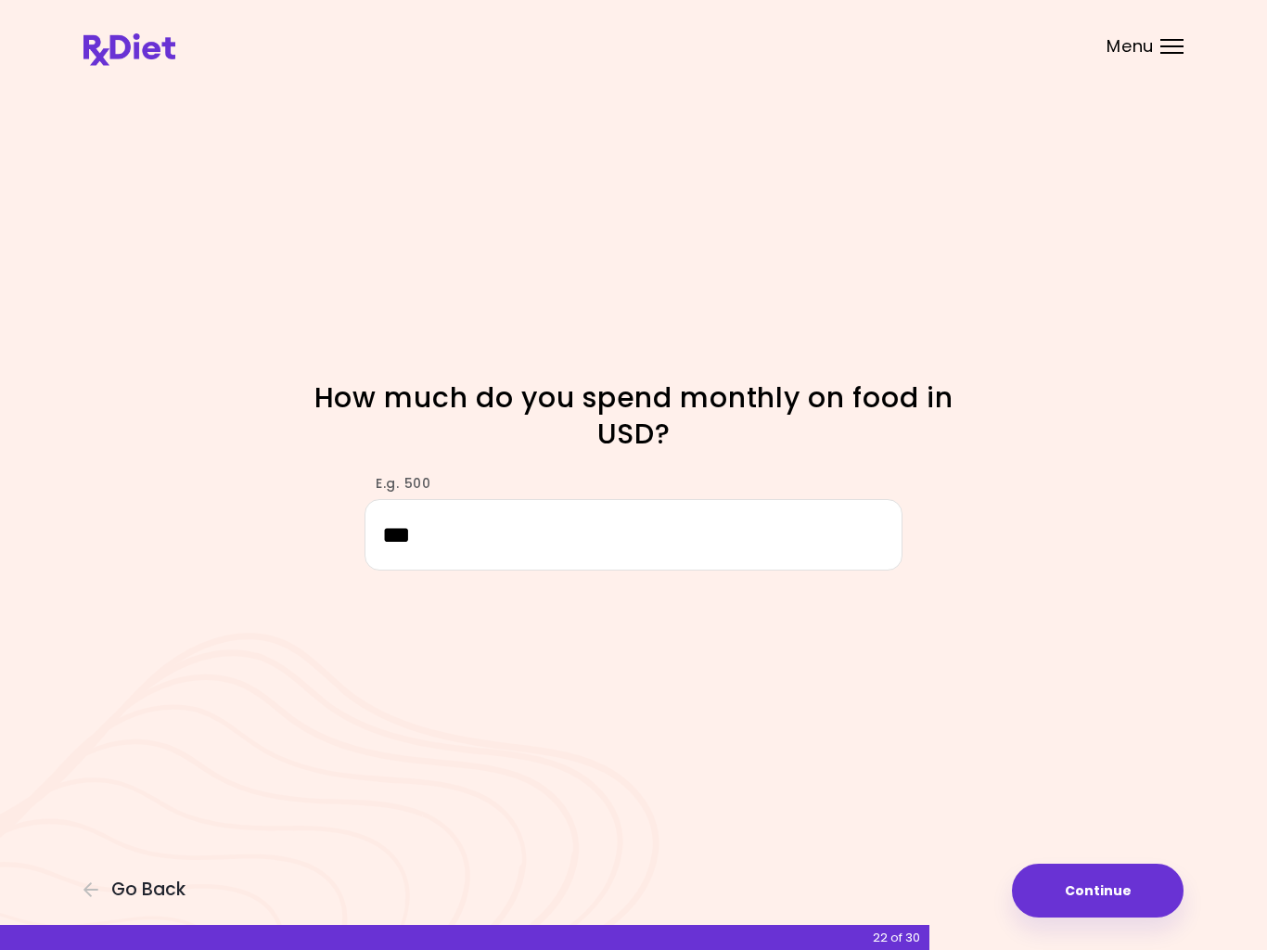
click at [1130, 876] on button "Continue" at bounding box center [1098, 890] width 172 height 54
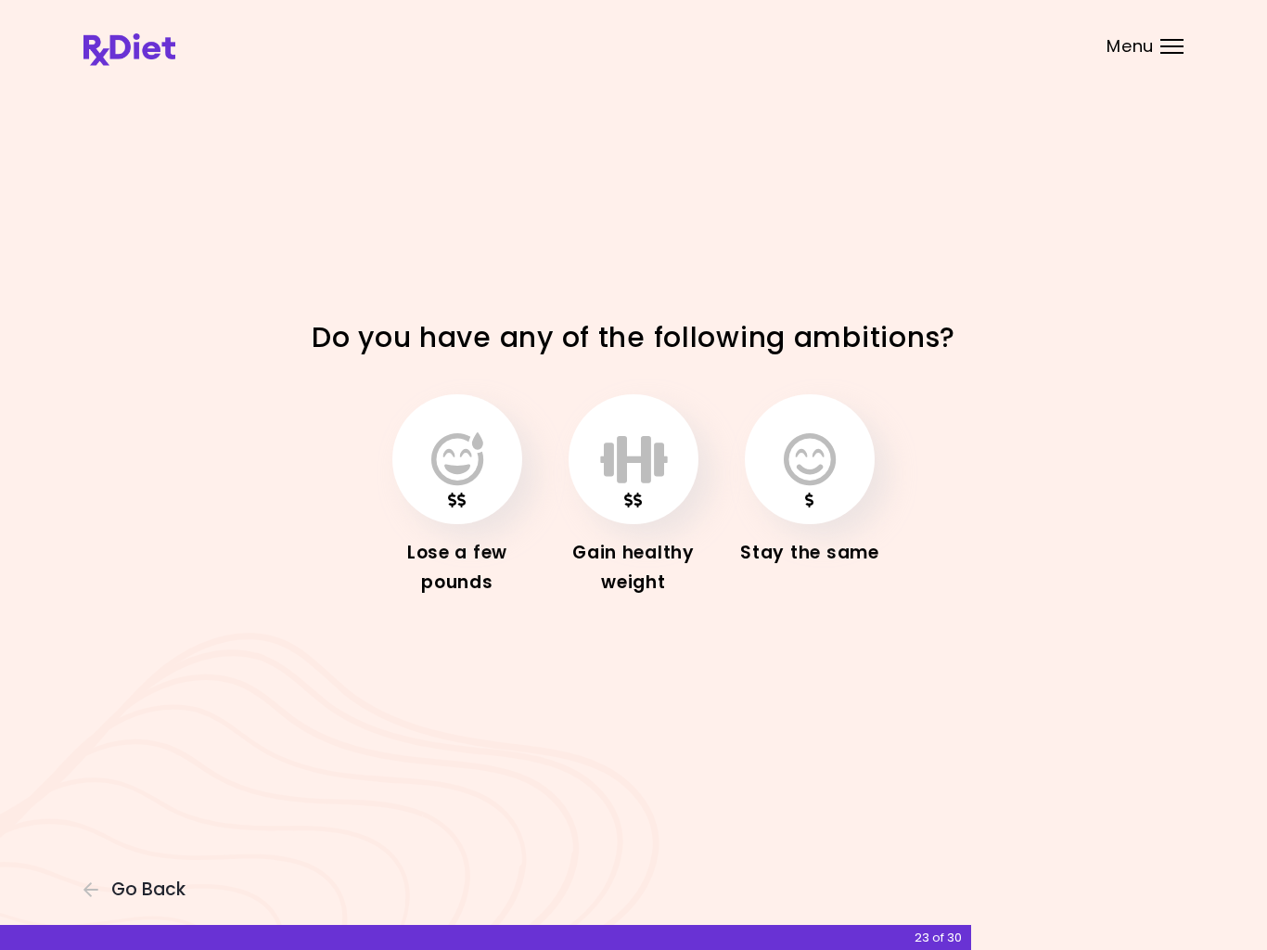
click at [459, 475] on icon "button" at bounding box center [457, 459] width 52 height 54
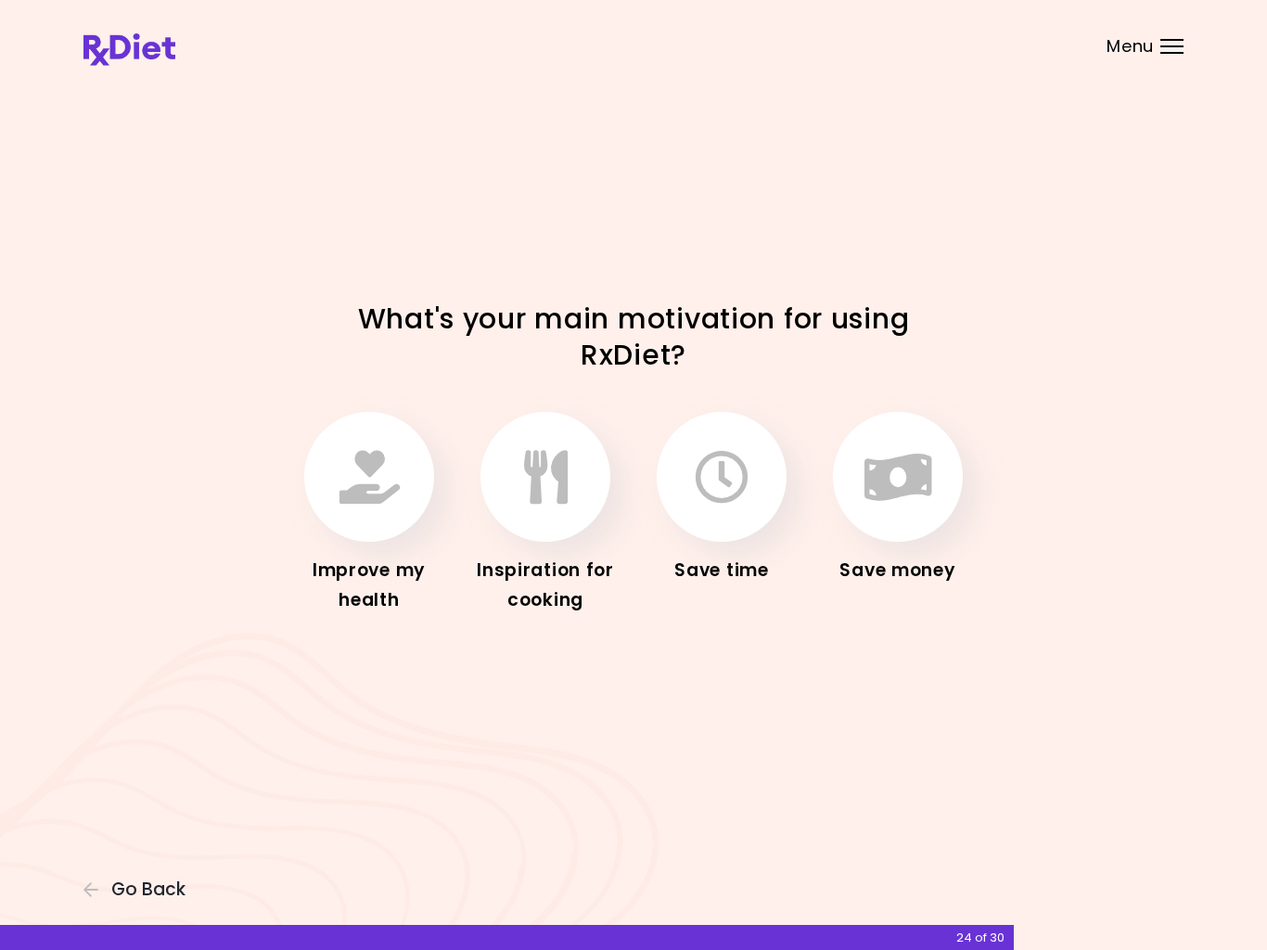
click at [556, 504] on icon "button" at bounding box center [546, 477] width 44 height 54
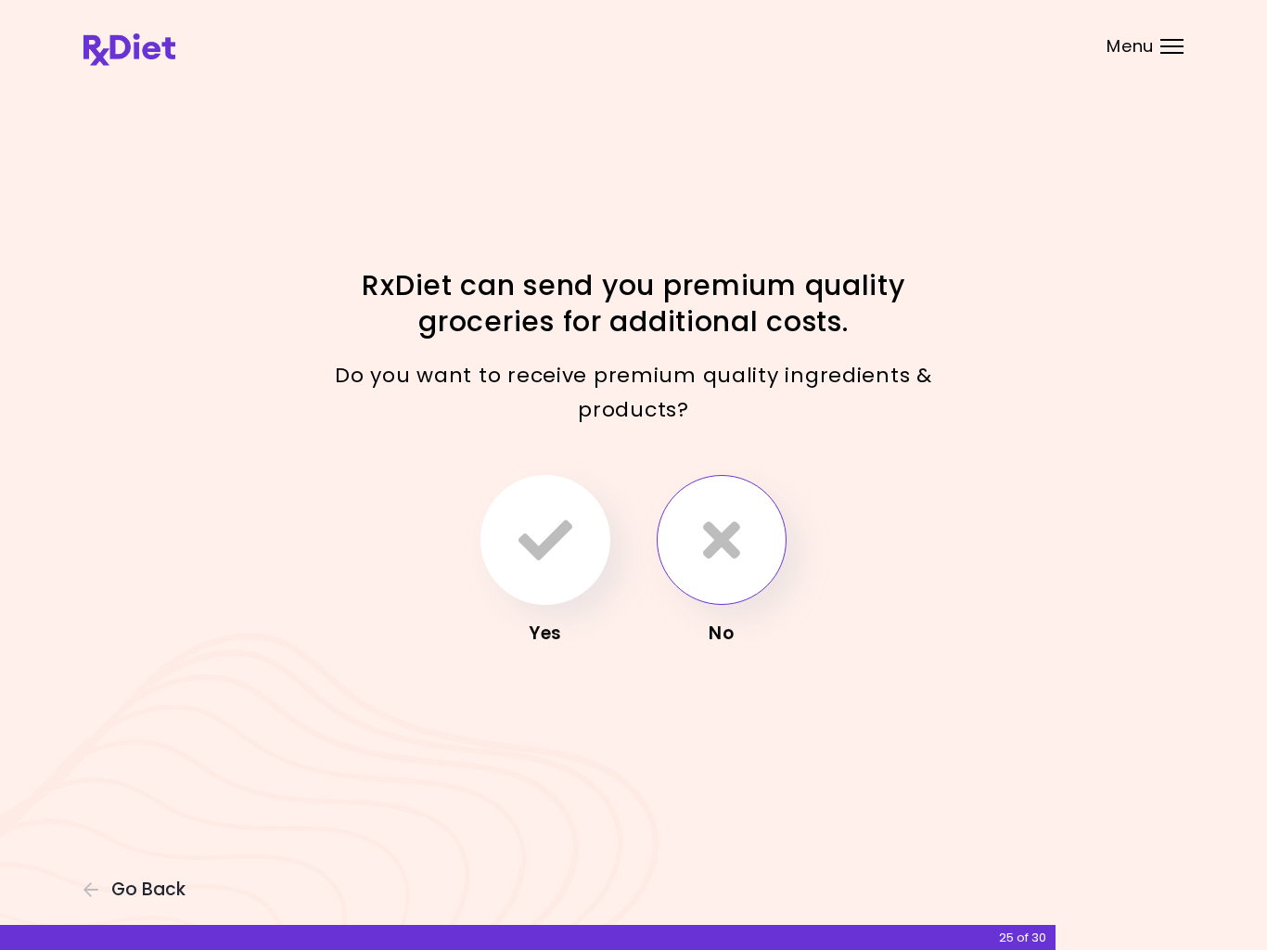
click at [748, 543] on button "button" at bounding box center [722, 540] width 130 height 130
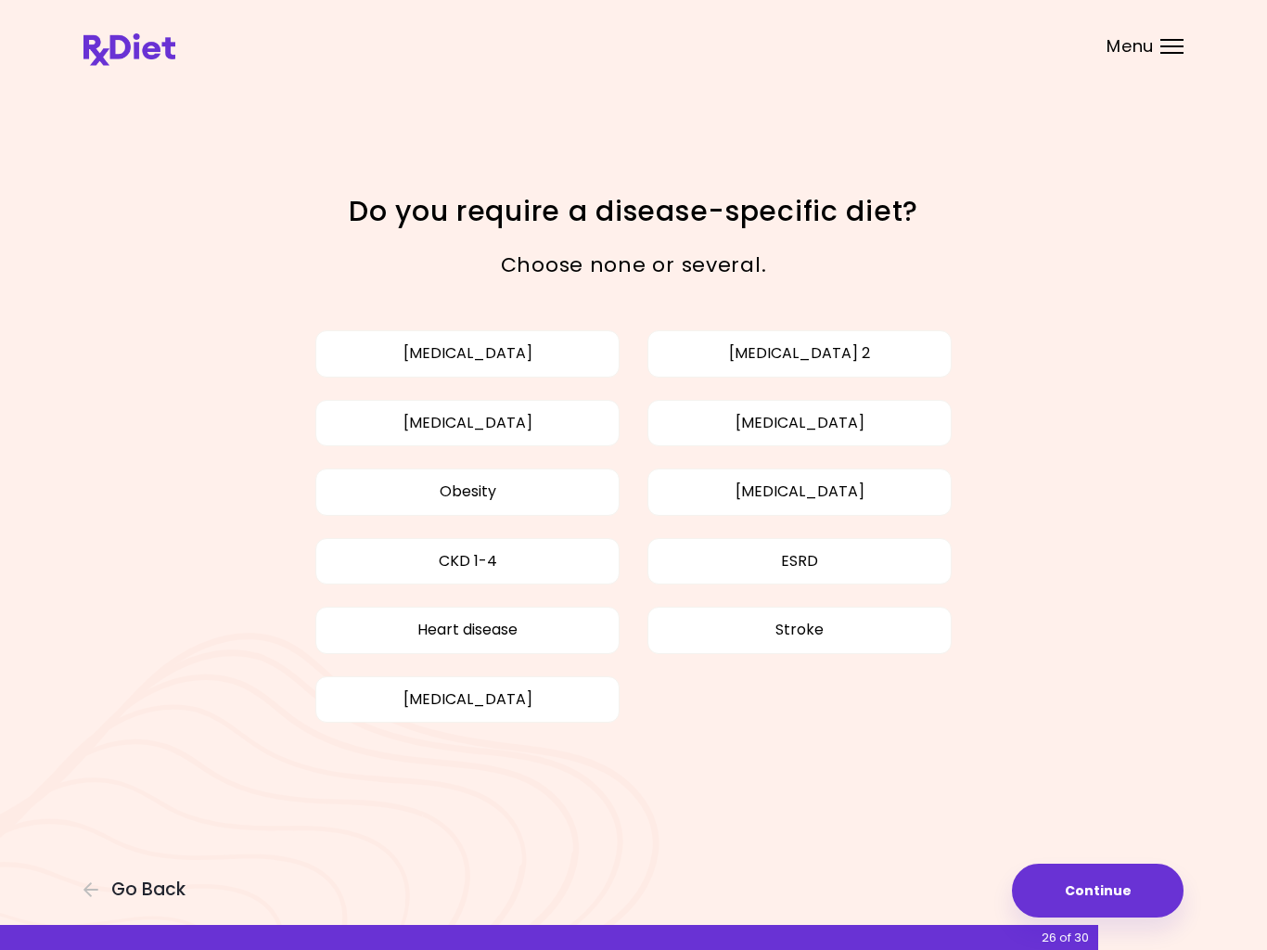
click at [848, 441] on button "[MEDICAL_DATA]" at bounding box center [799, 423] width 304 height 46
click at [1120, 873] on button "Continue" at bounding box center [1098, 890] width 172 height 54
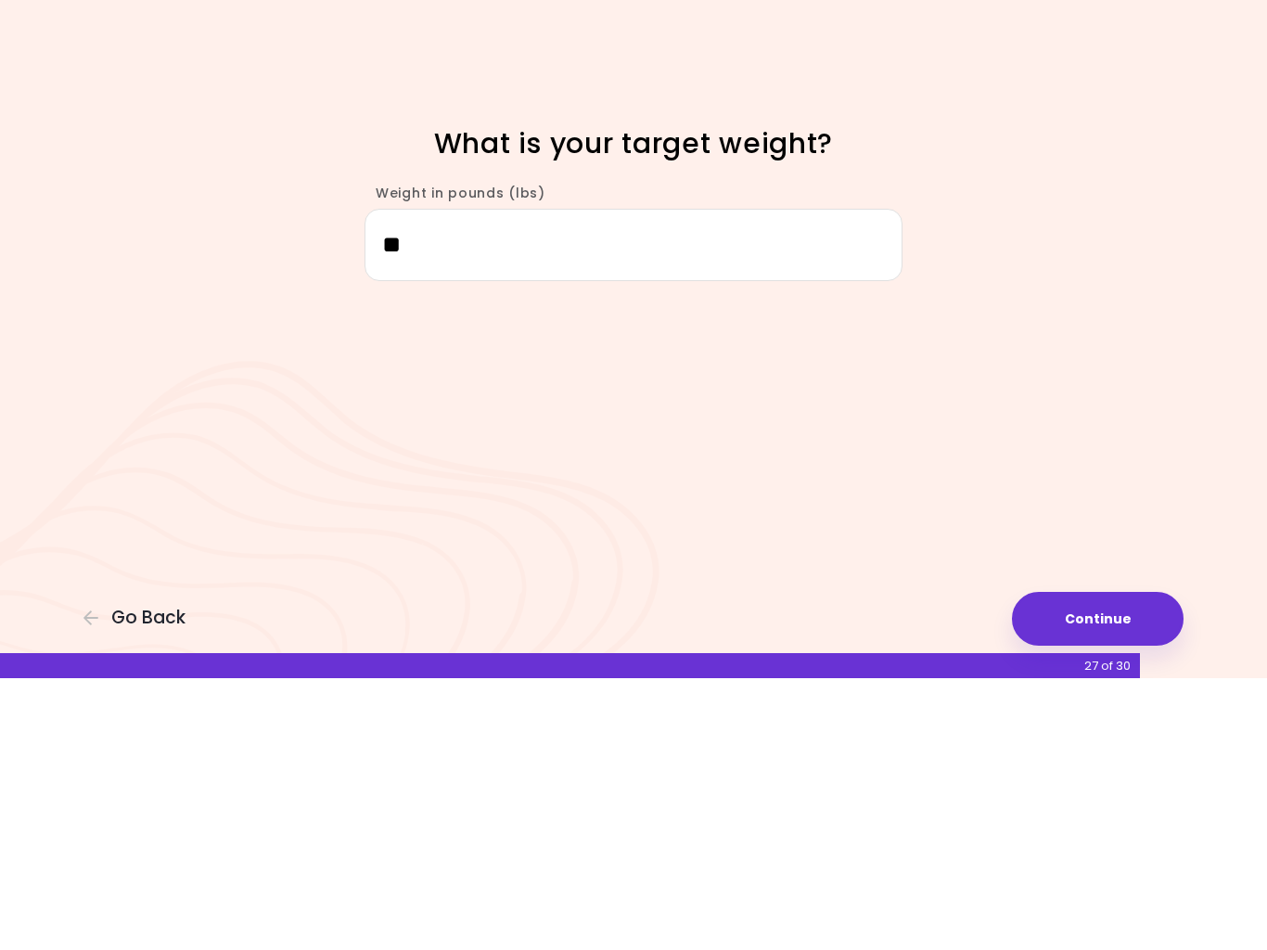
type input "***"
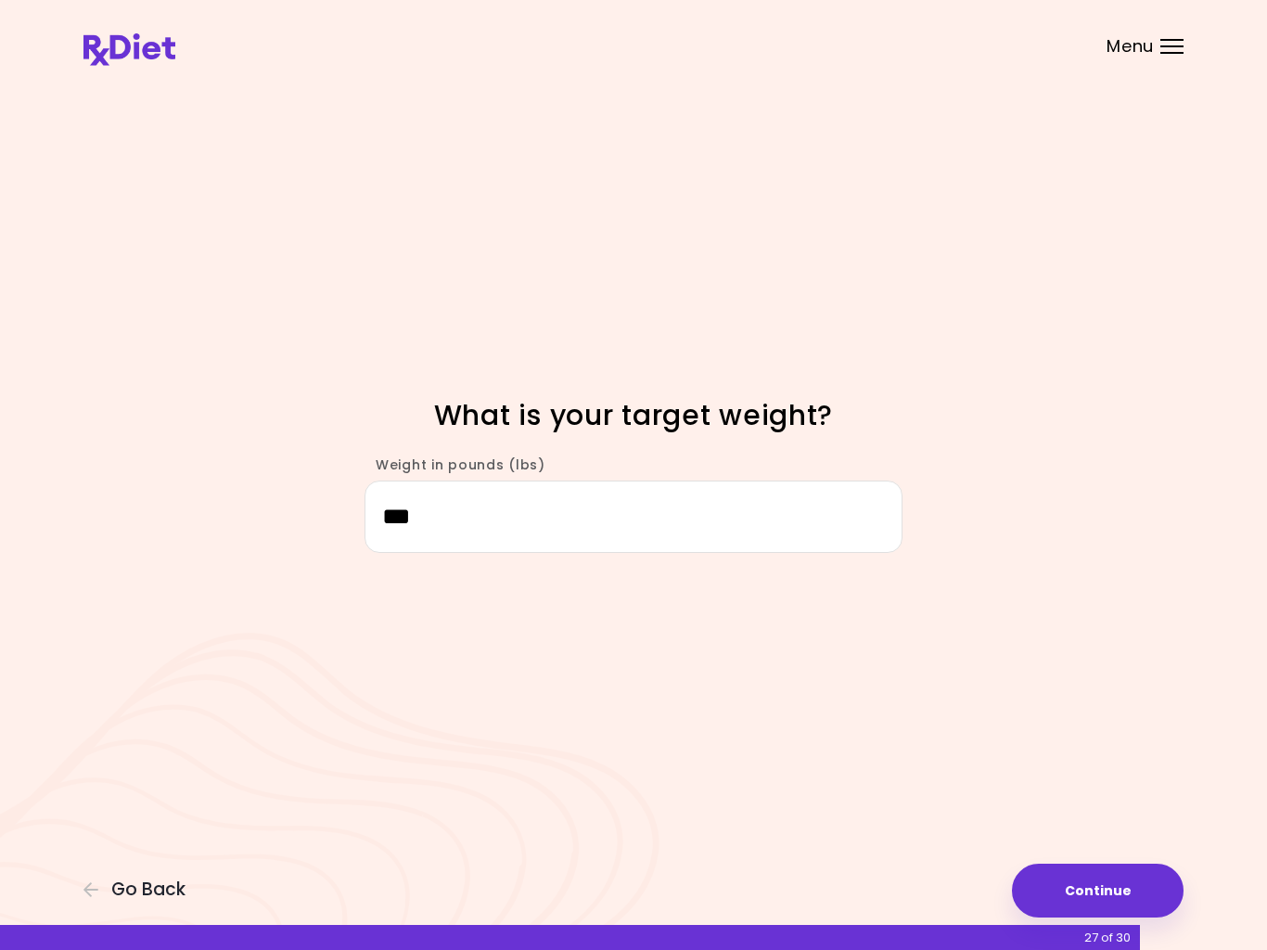
click at [1122, 882] on button "Continue" at bounding box center [1098, 890] width 172 height 54
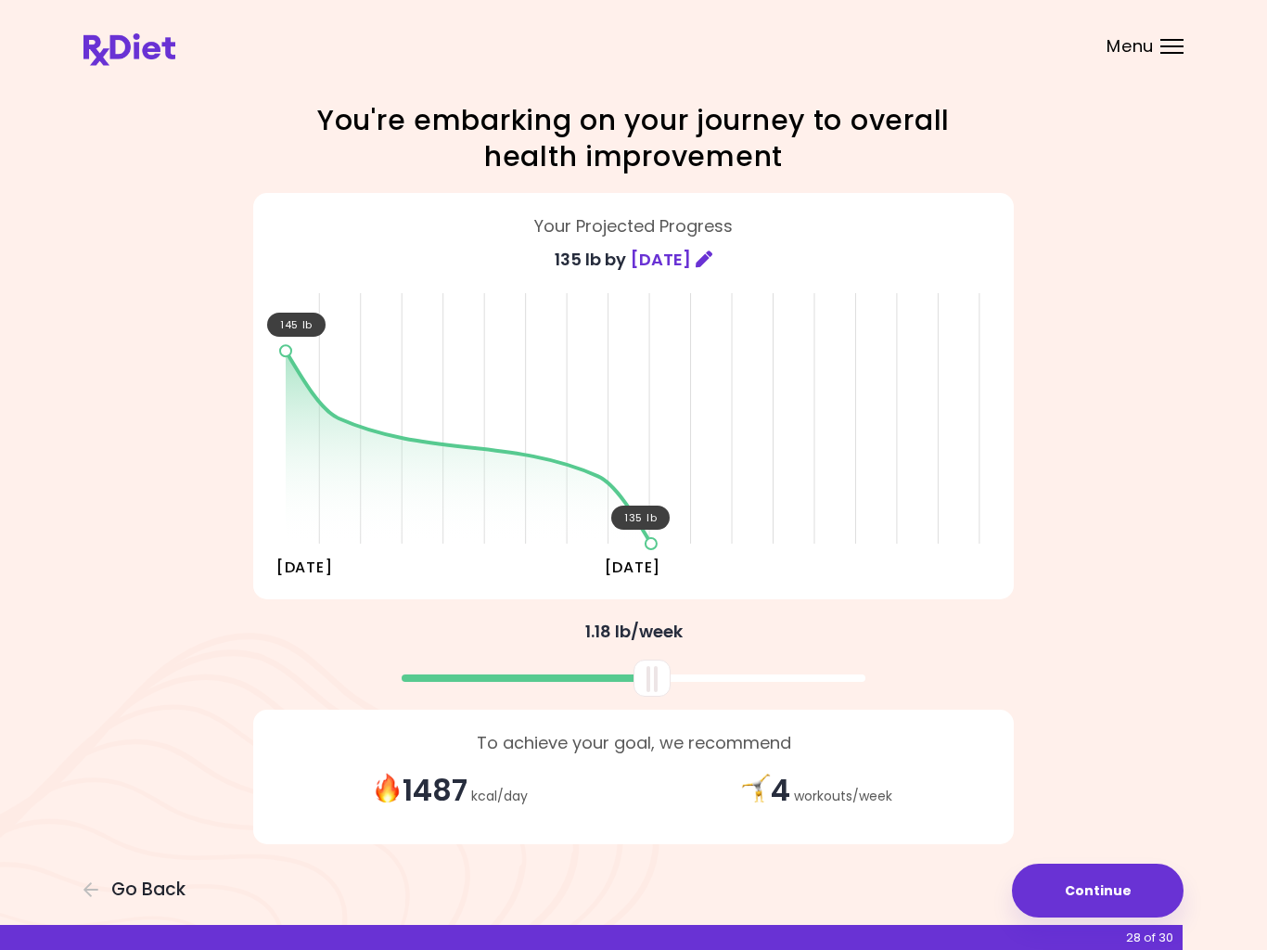
click at [642, 679] on div at bounding box center [651, 677] width 37 height 37
click at [652, 676] on div at bounding box center [634, 677] width 464 height 7
click at [1099, 887] on button "Continue" at bounding box center [1098, 890] width 172 height 54
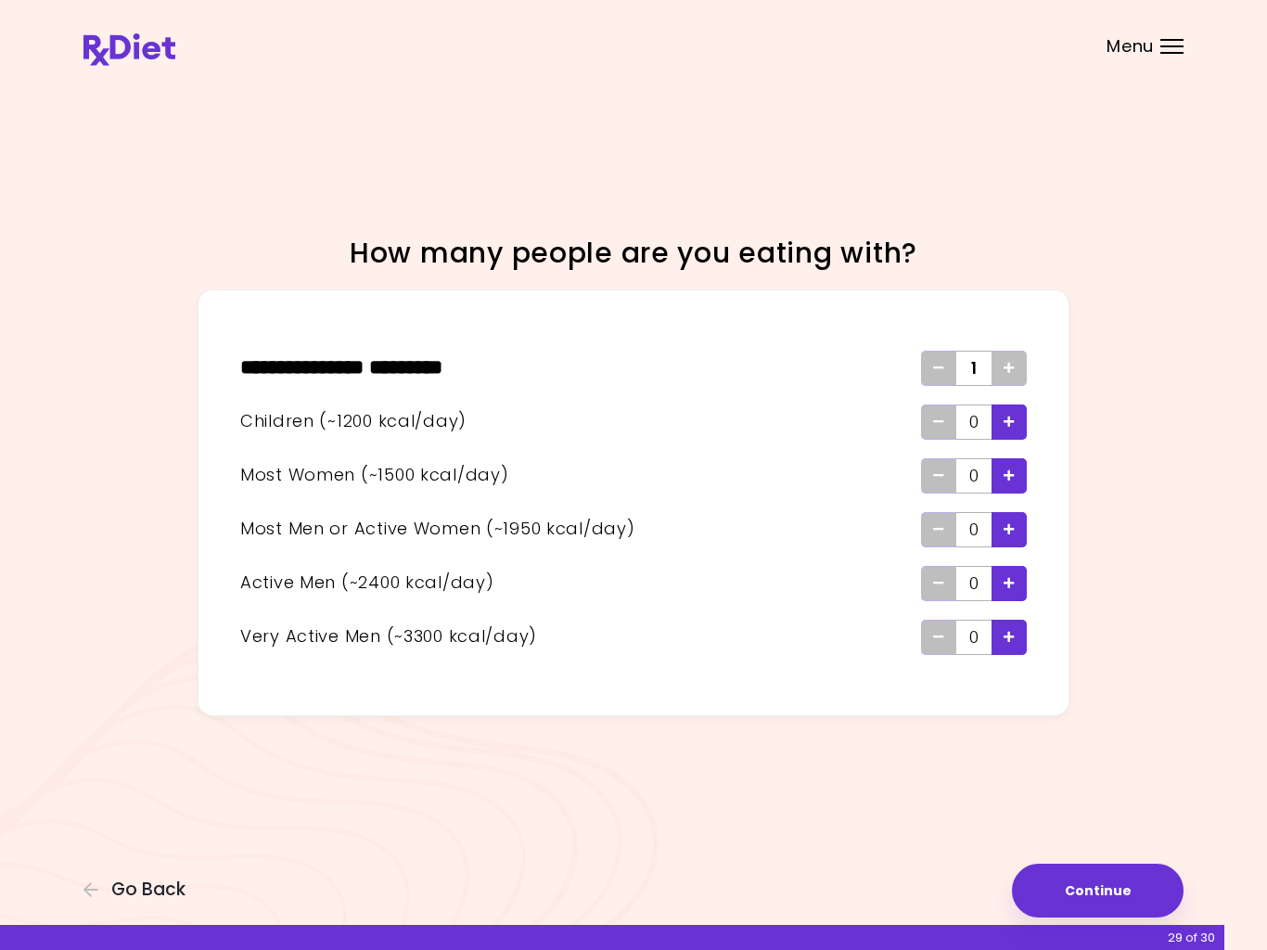
click at [1100, 889] on button "Continue" at bounding box center [1098, 890] width 172 height 54
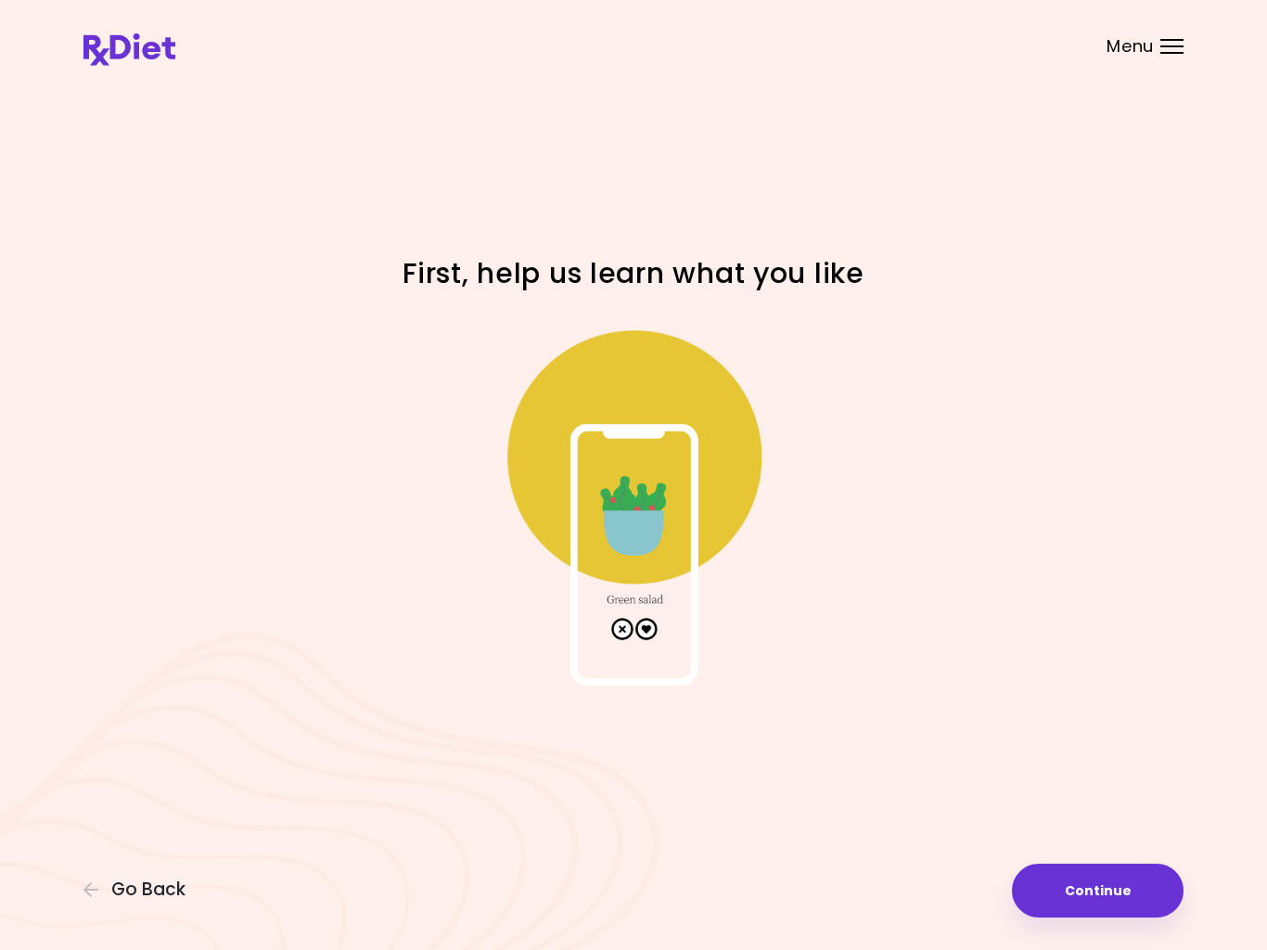
click at [1092, 884] on button "Continue" at bounding box center [1098, 890] width 172 height 54
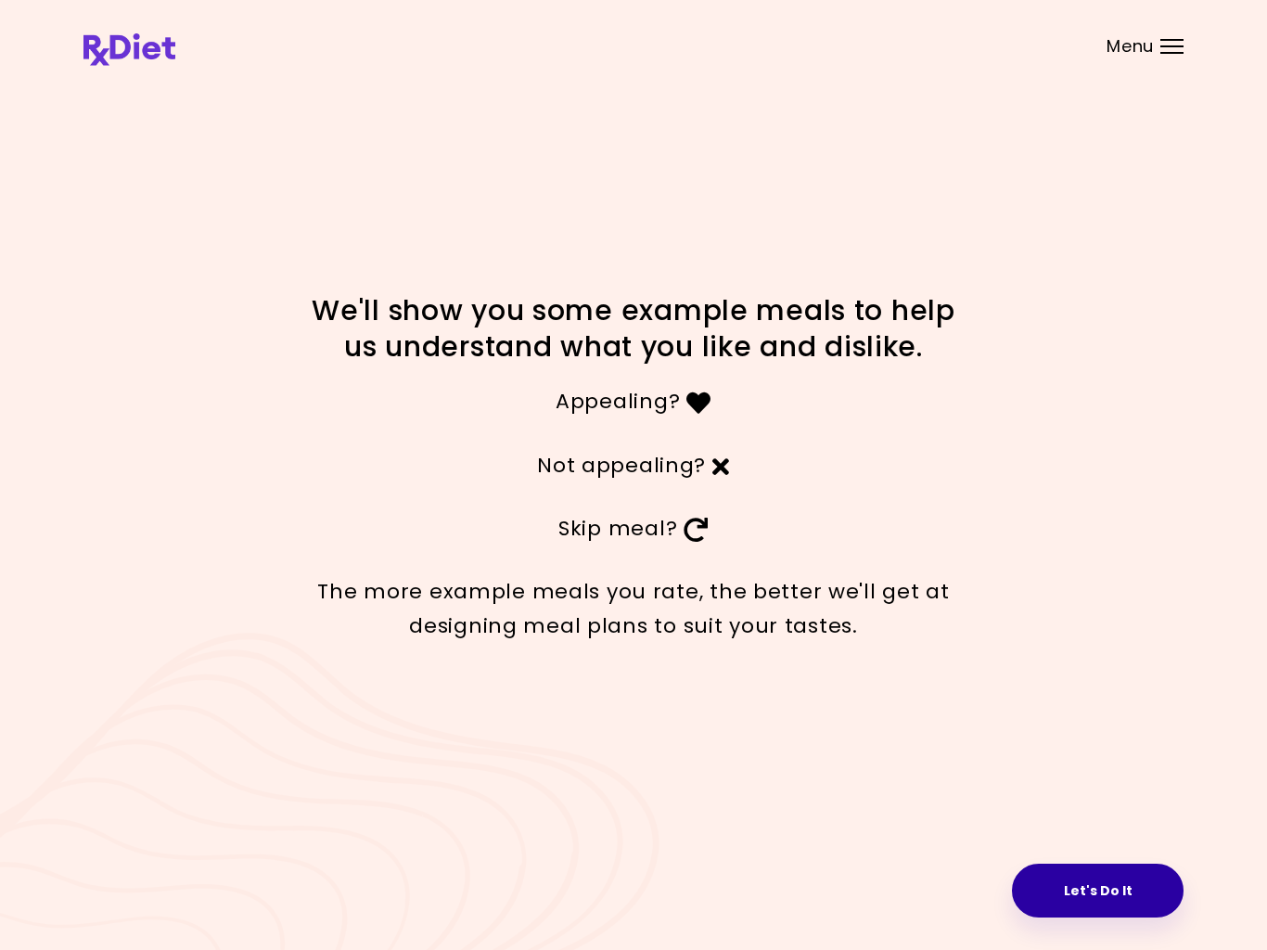
click at [1100, 885] on button "Let's Do It" at bounding box center [1098, 890] width 172 height 54
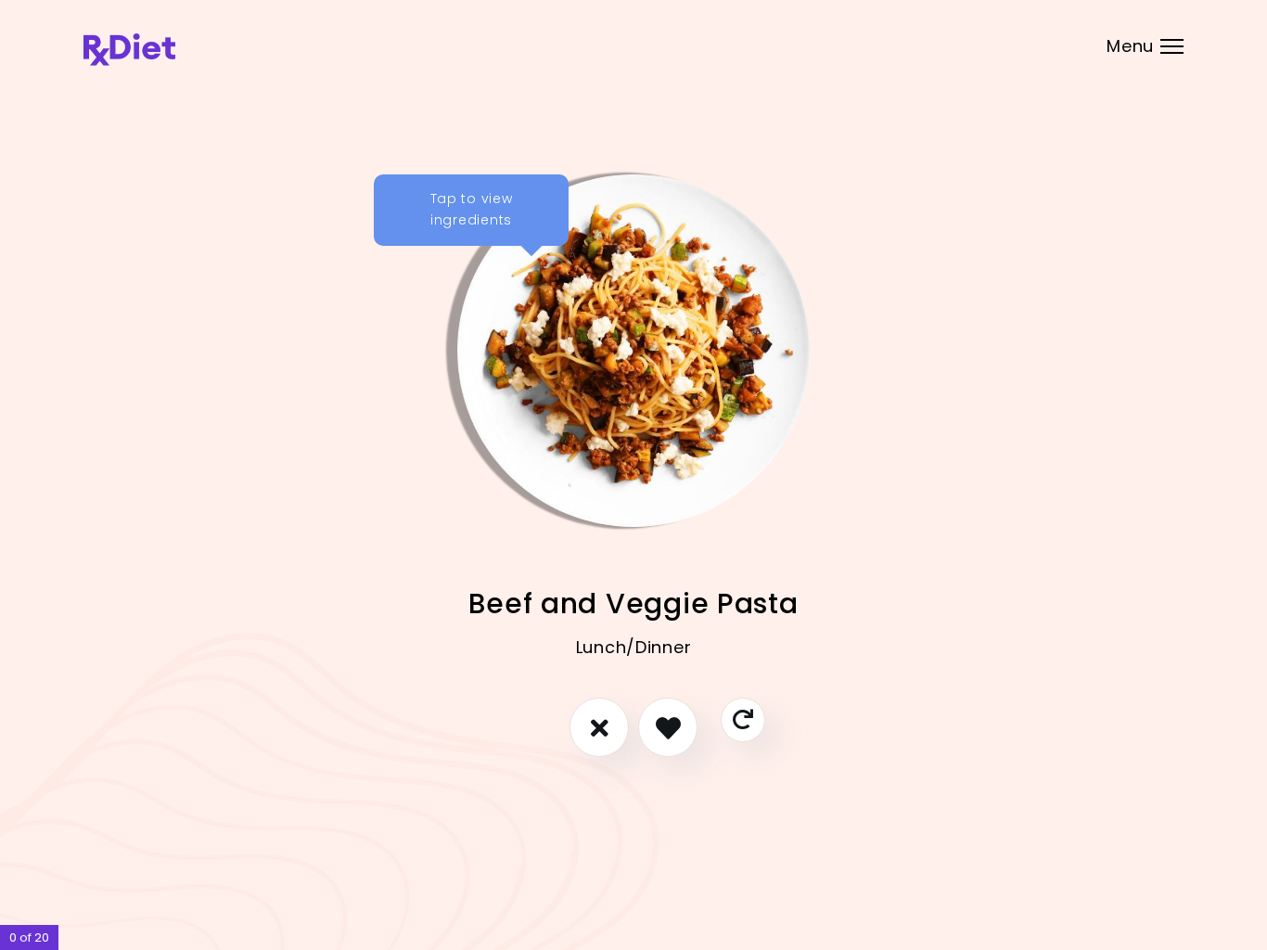
click at [603, 732] on icon "I don't like this recipe" at bounding box center [600, 727] width 18 height 25
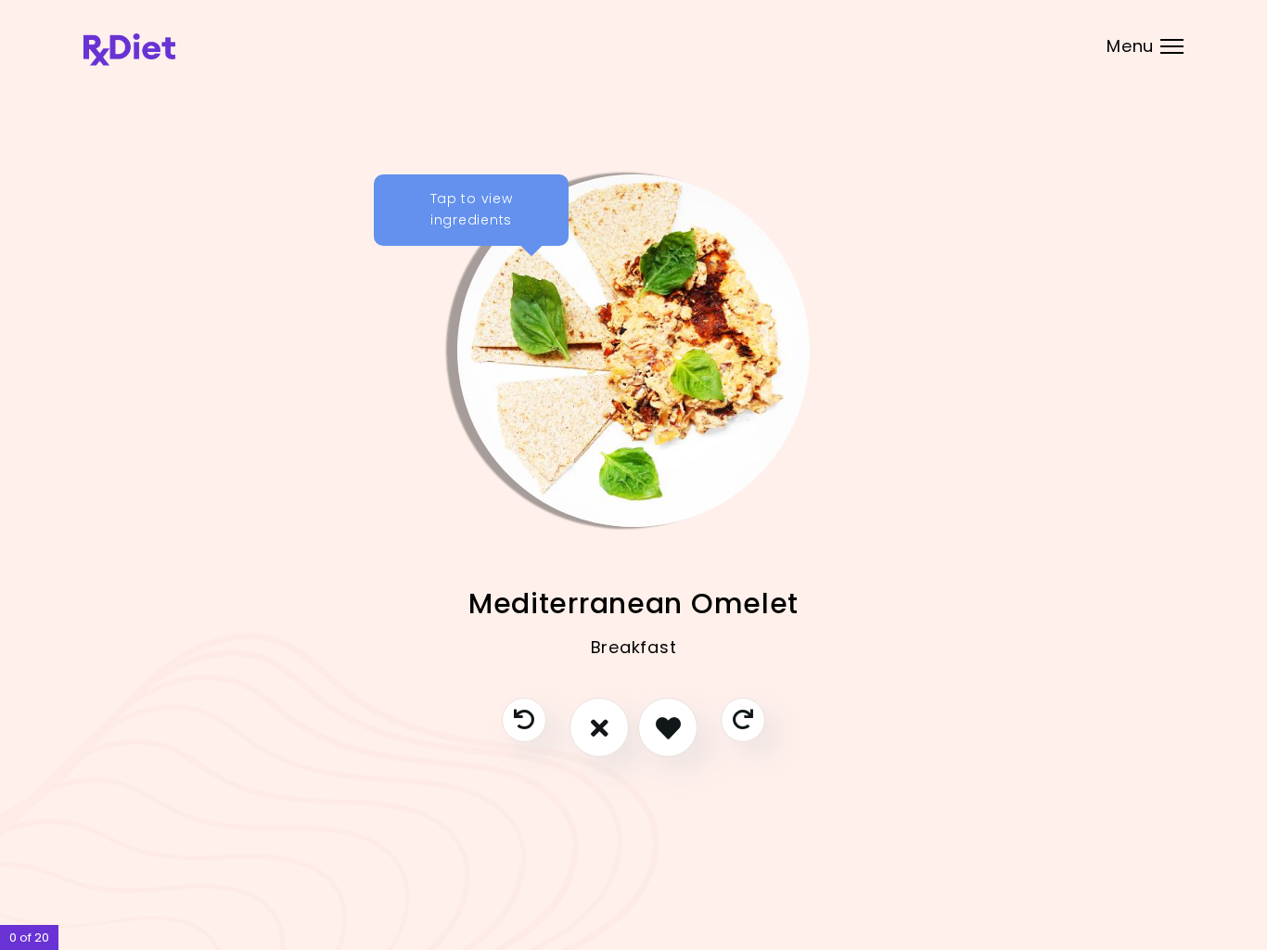
click at [605, 736] on icon "I don't like this recipe" at bounding box center [600, 727] width 18 height 25
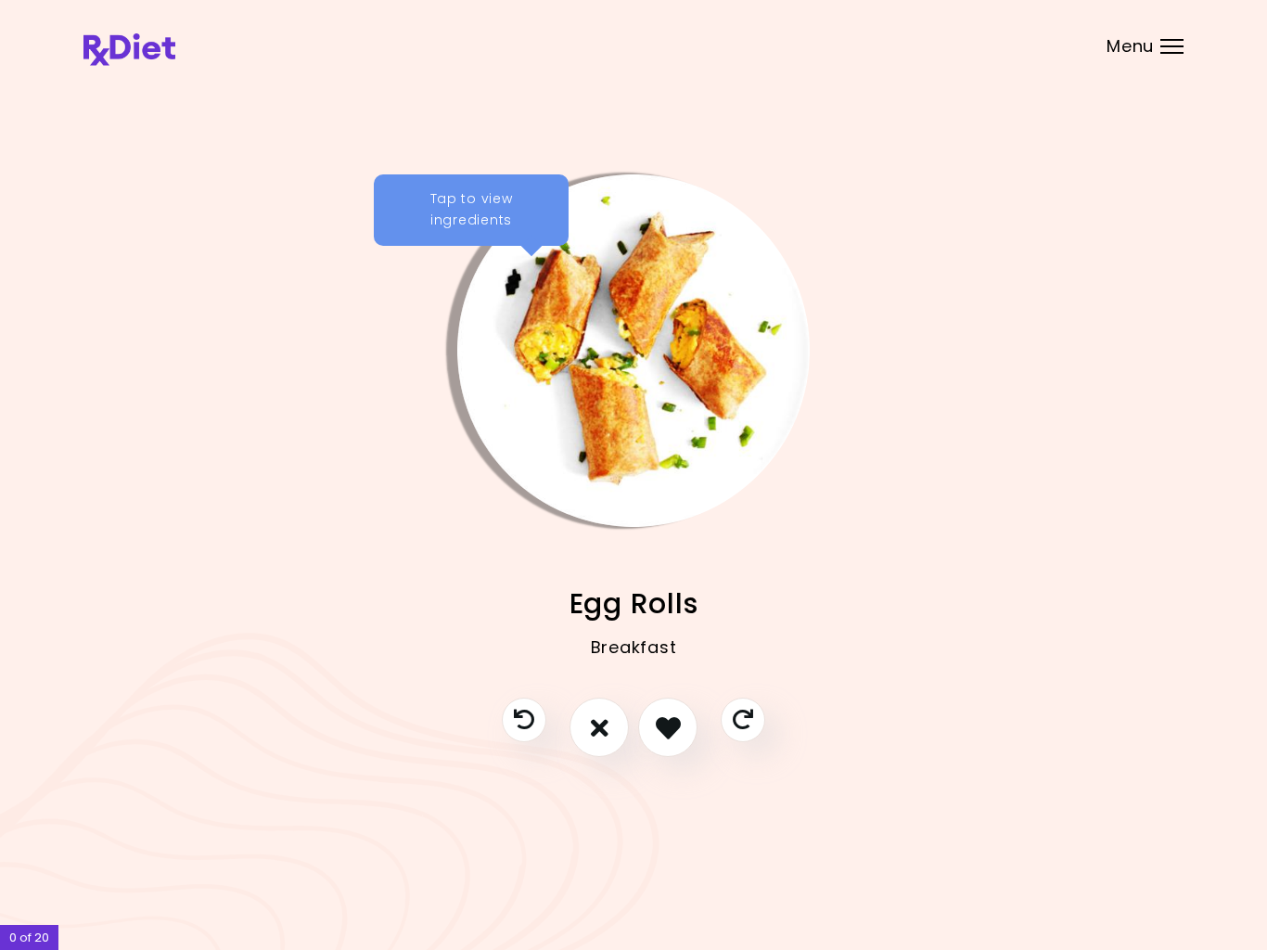
click at [598, 726] on icon "I don't like this recipe" at bounding box center [600, 727] width 18 height 25
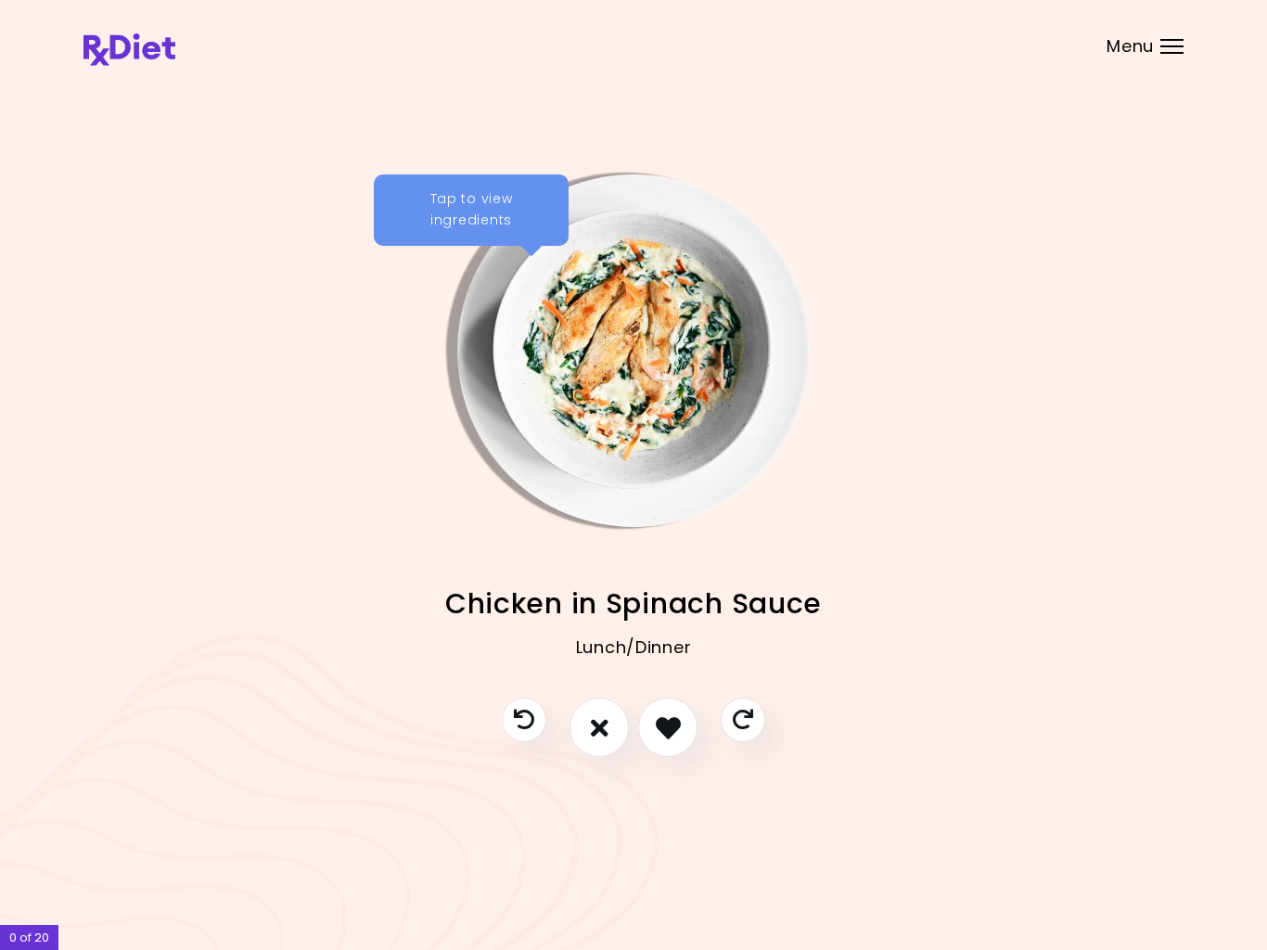
click at [673, 729] on icon "I like this recipe" at bounding box center [668, 727] width 25 height 25
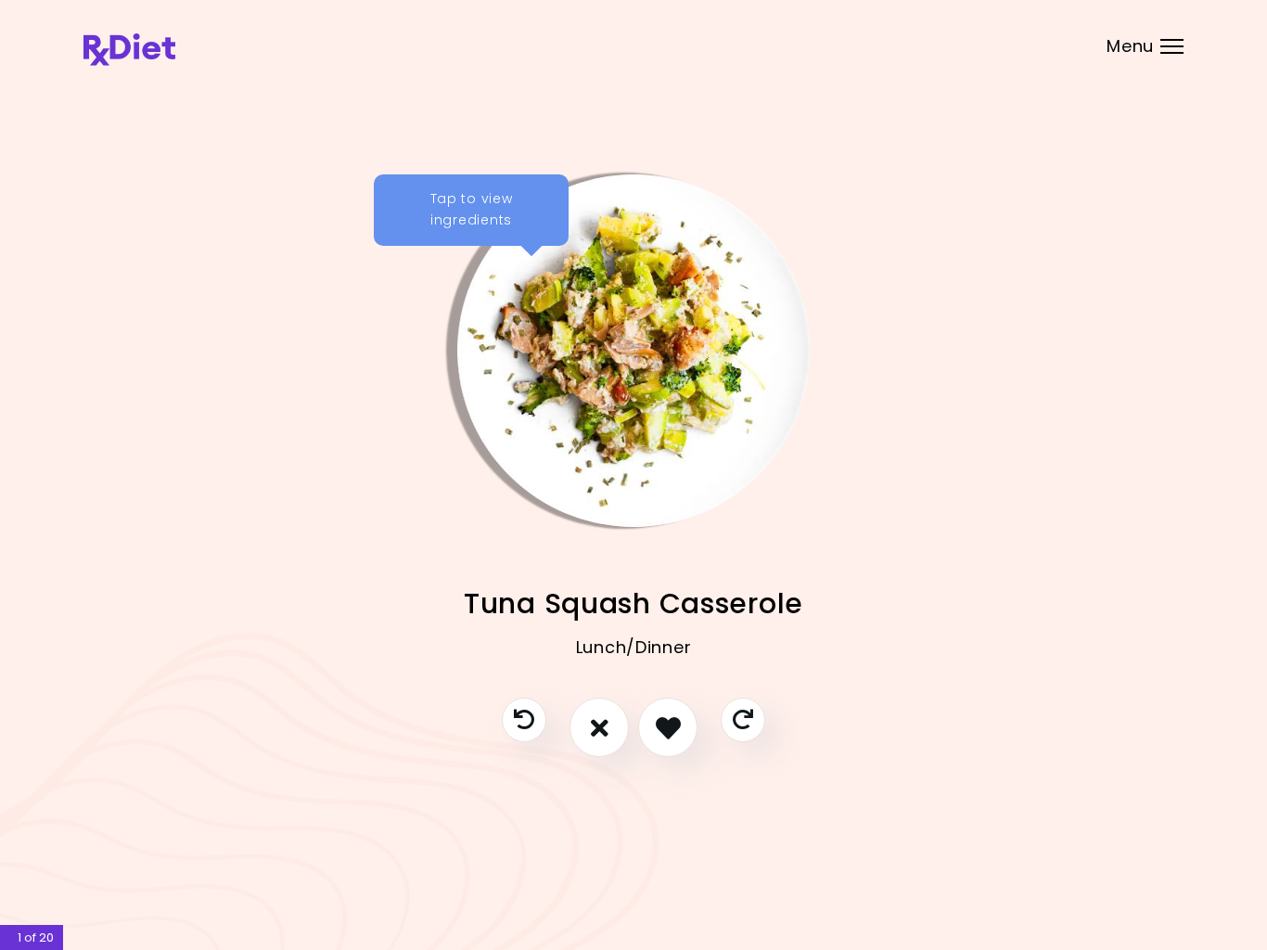
click at [669, 724] on icon "I like this recipe" at bounding box center [668, 727] width 25 height 25
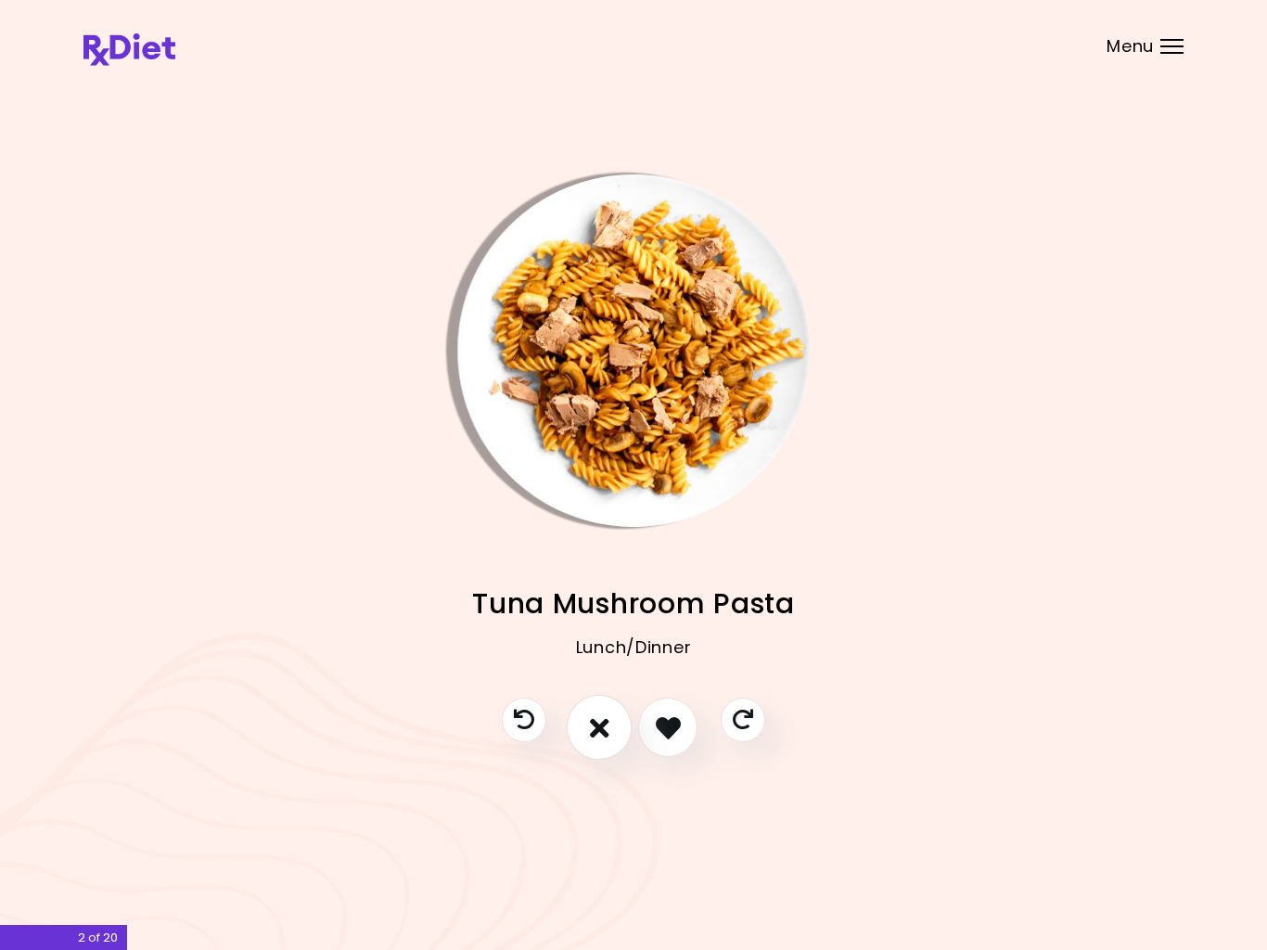
click at [594, 734] on icon "I don't like this recipe" at bounding box center [599, 727] width 19 height 28
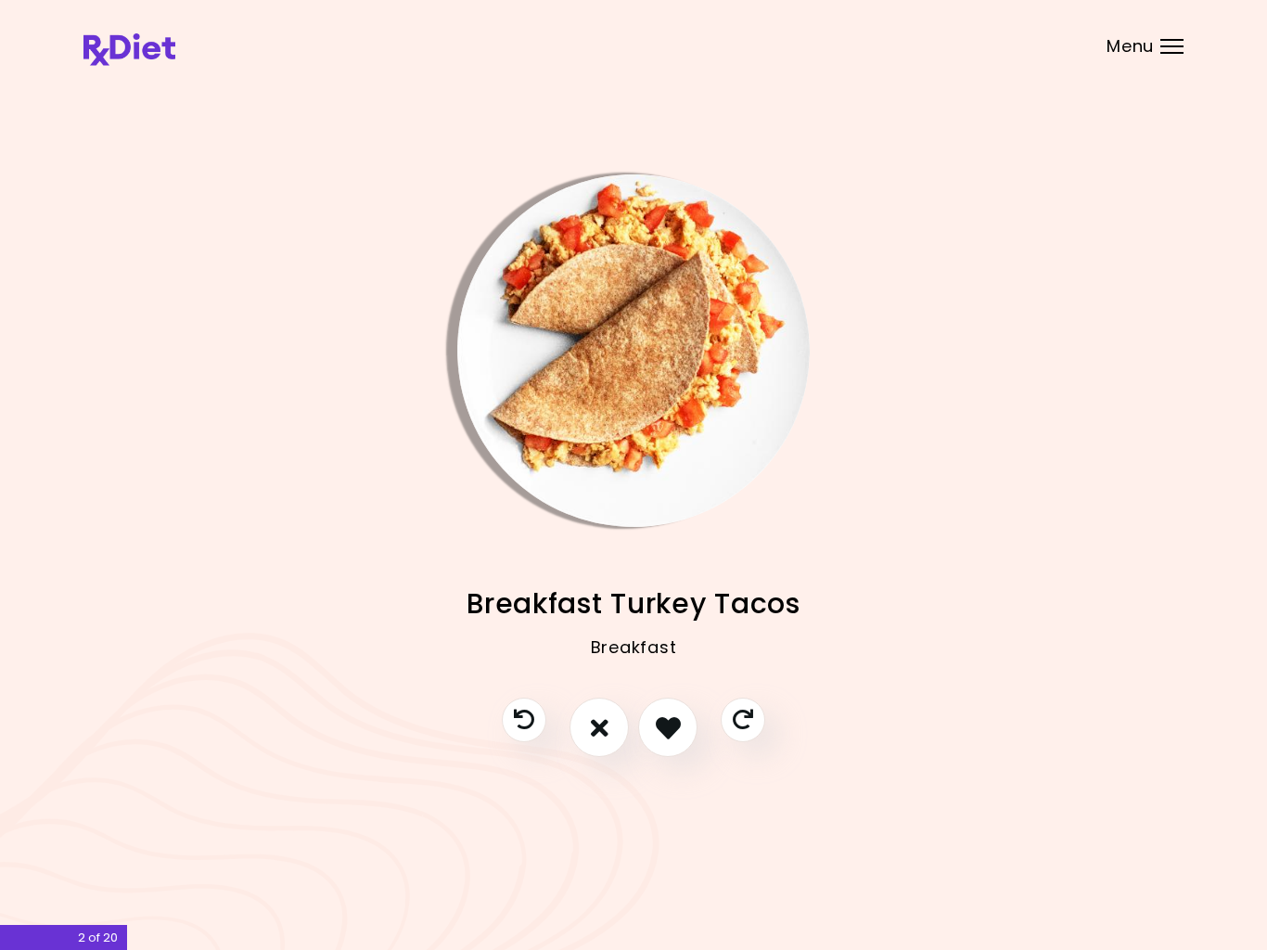
click at [677, 723] on icon "I like this recipe" at bounding box center [668, 727] width 25 height 25
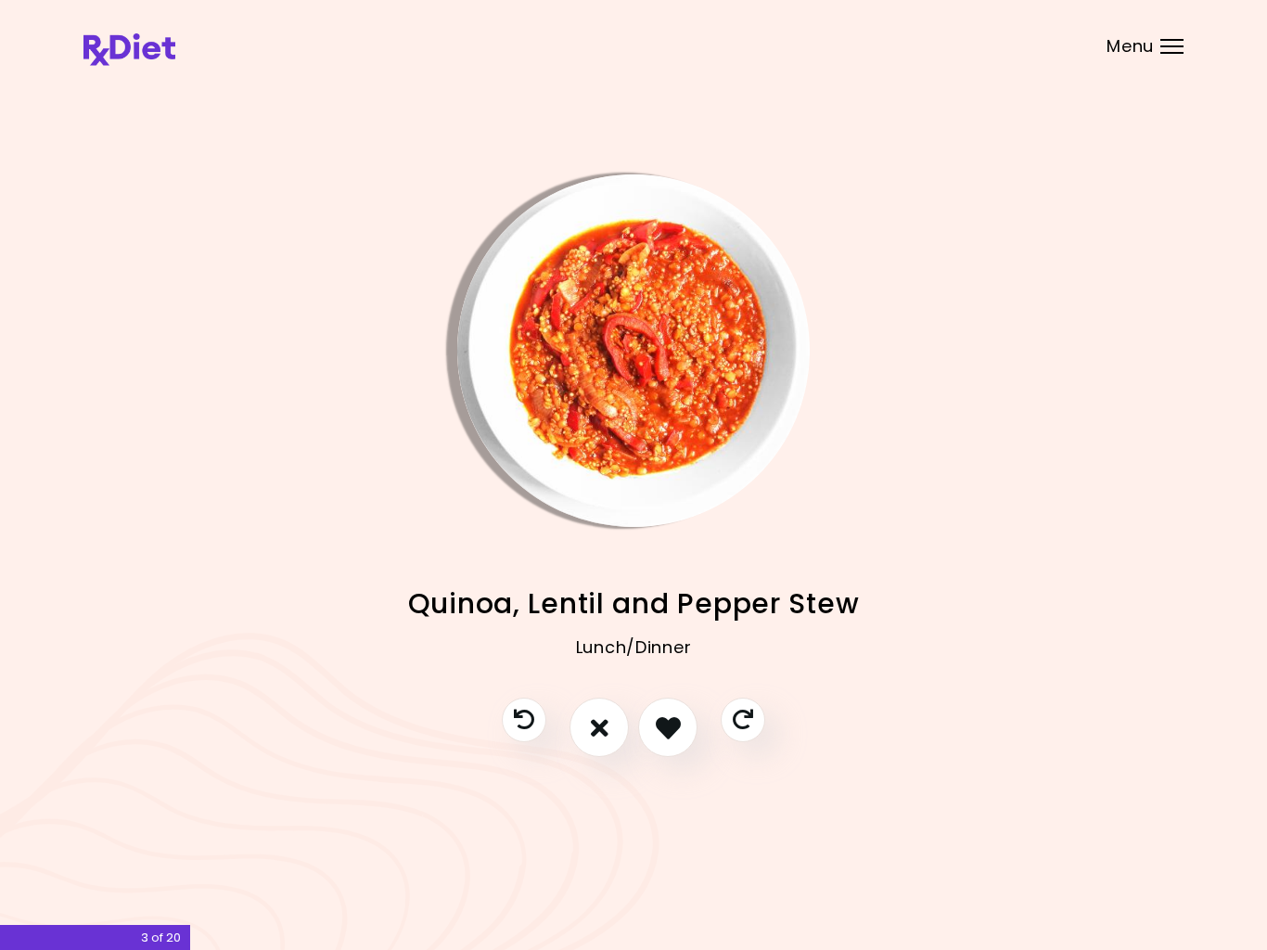
click at [592, 734] on icon "I don't like this recipe" at bounding box center [600, 727] width 18 height 25
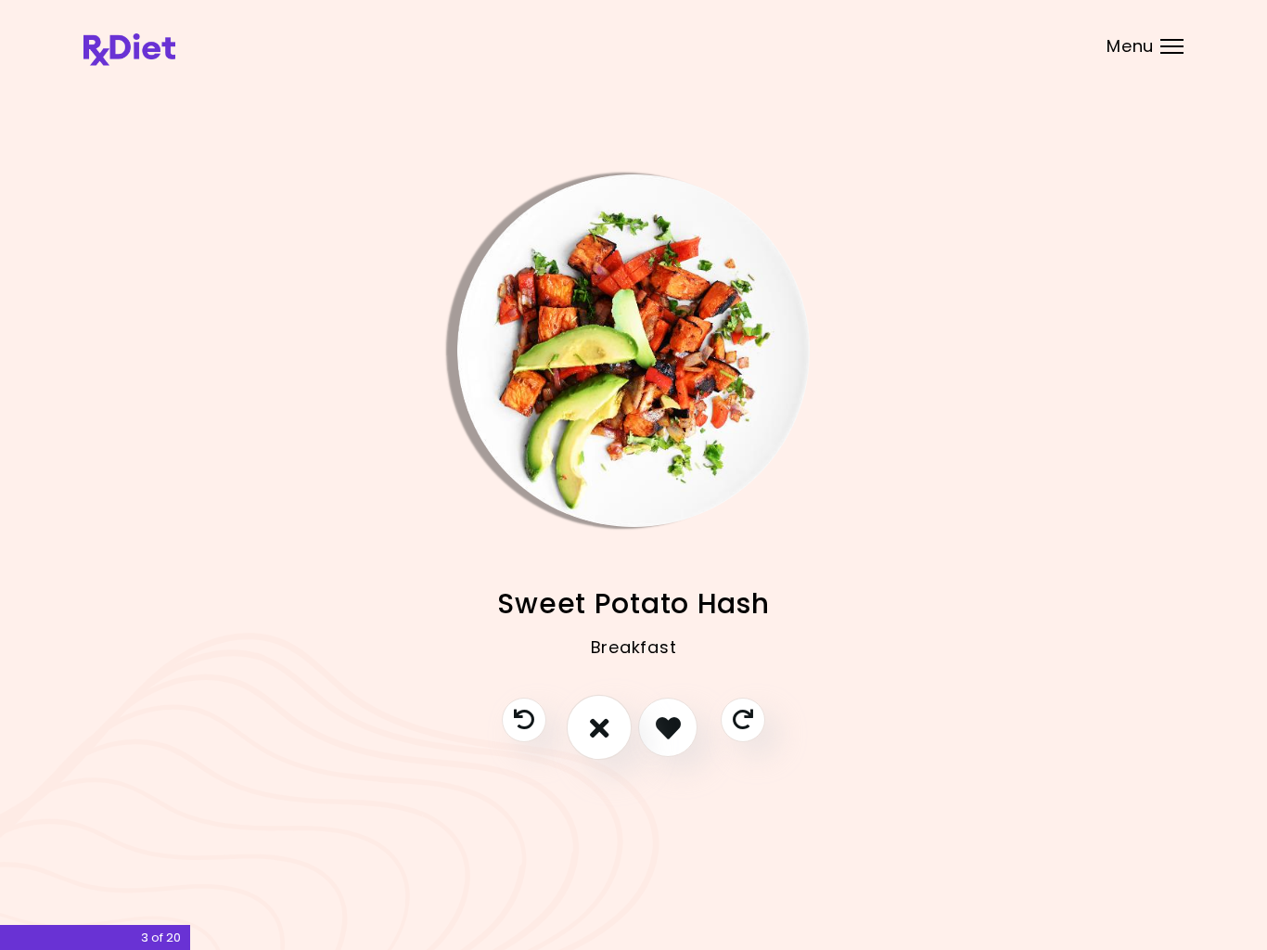
click at [605, 719] on icon "I don't like this recipe" at bounding box center [599, 727] width 19 height 28
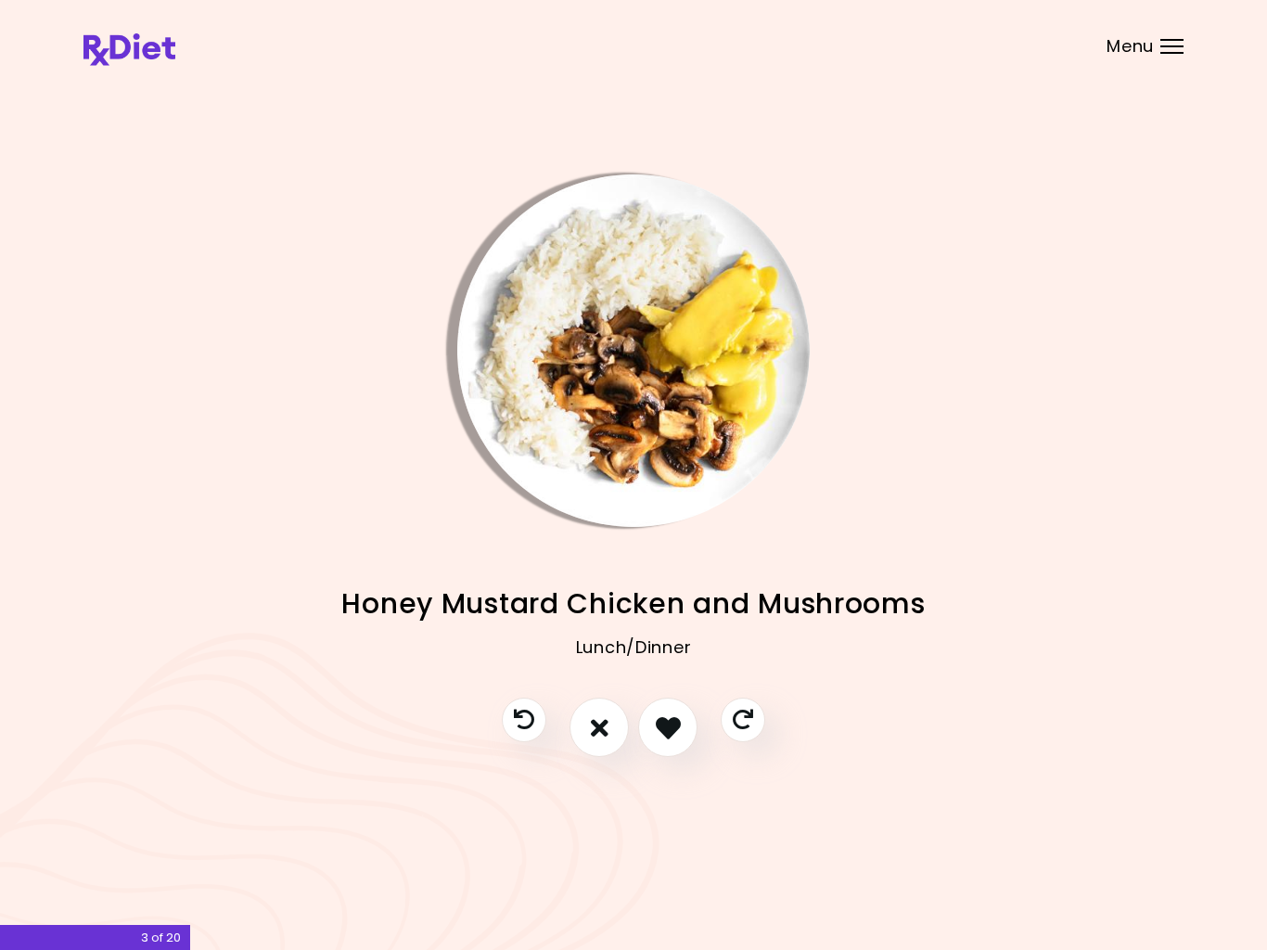
click at [671, 721] on icon "I like this recipe" at bounding box center [668, 727] width 25 height 25
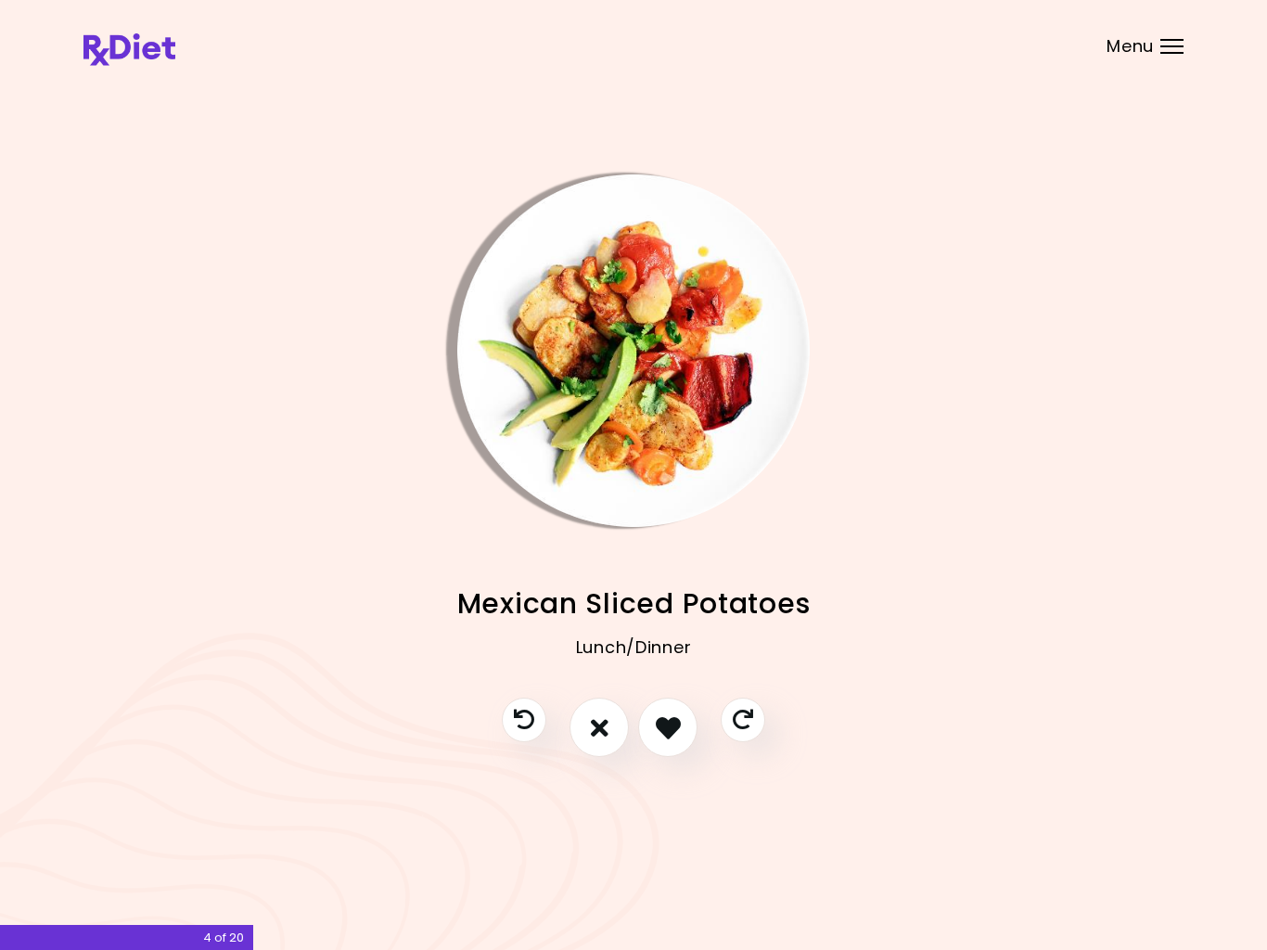
click at [675, 722] on icon "I like this recipe" at bounding box center [668, 727] width 25 height 25
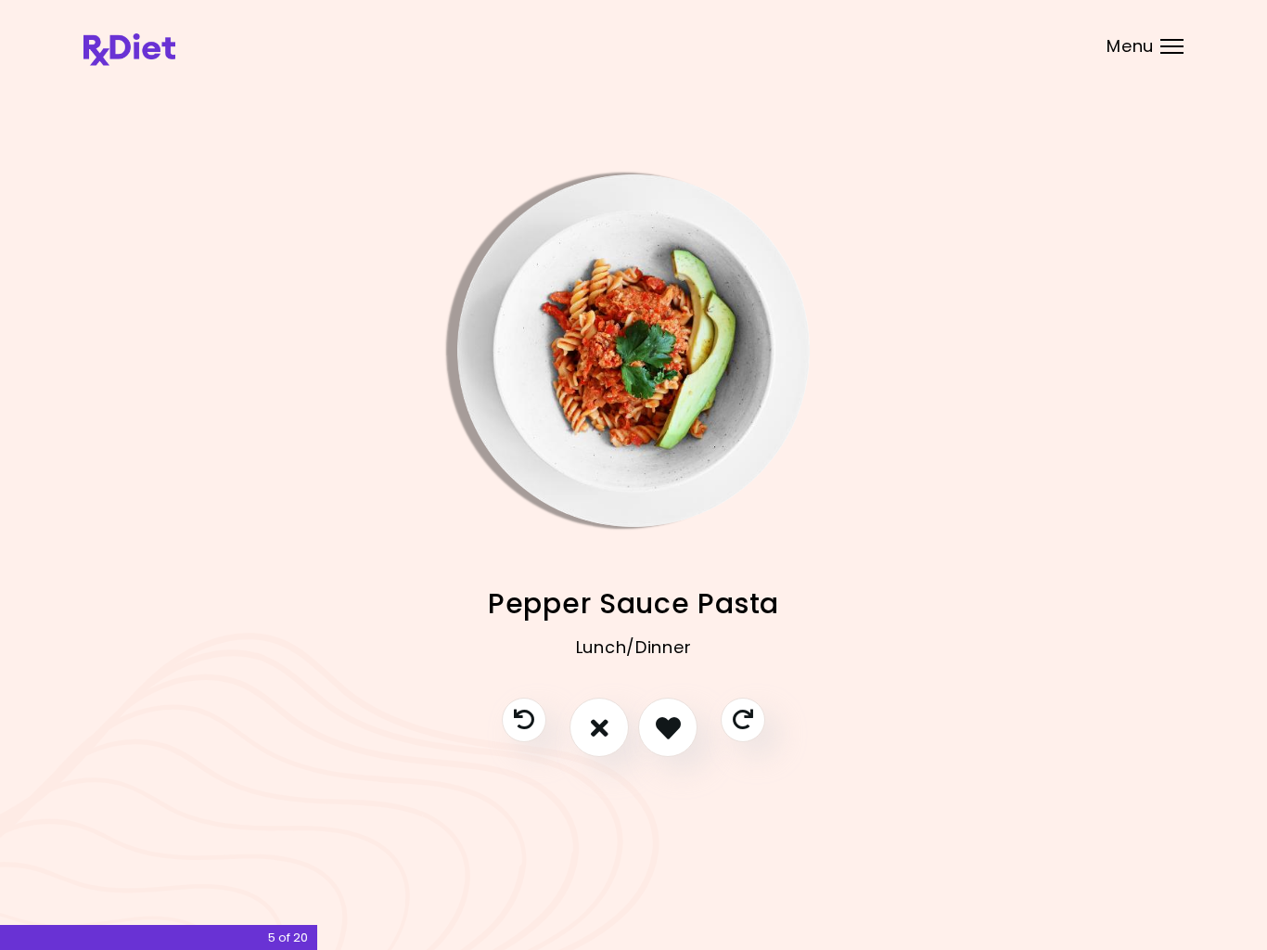
click at [668, 725] on icon "I like this recipe" at bounding box center [668, 727] width 25 height 25
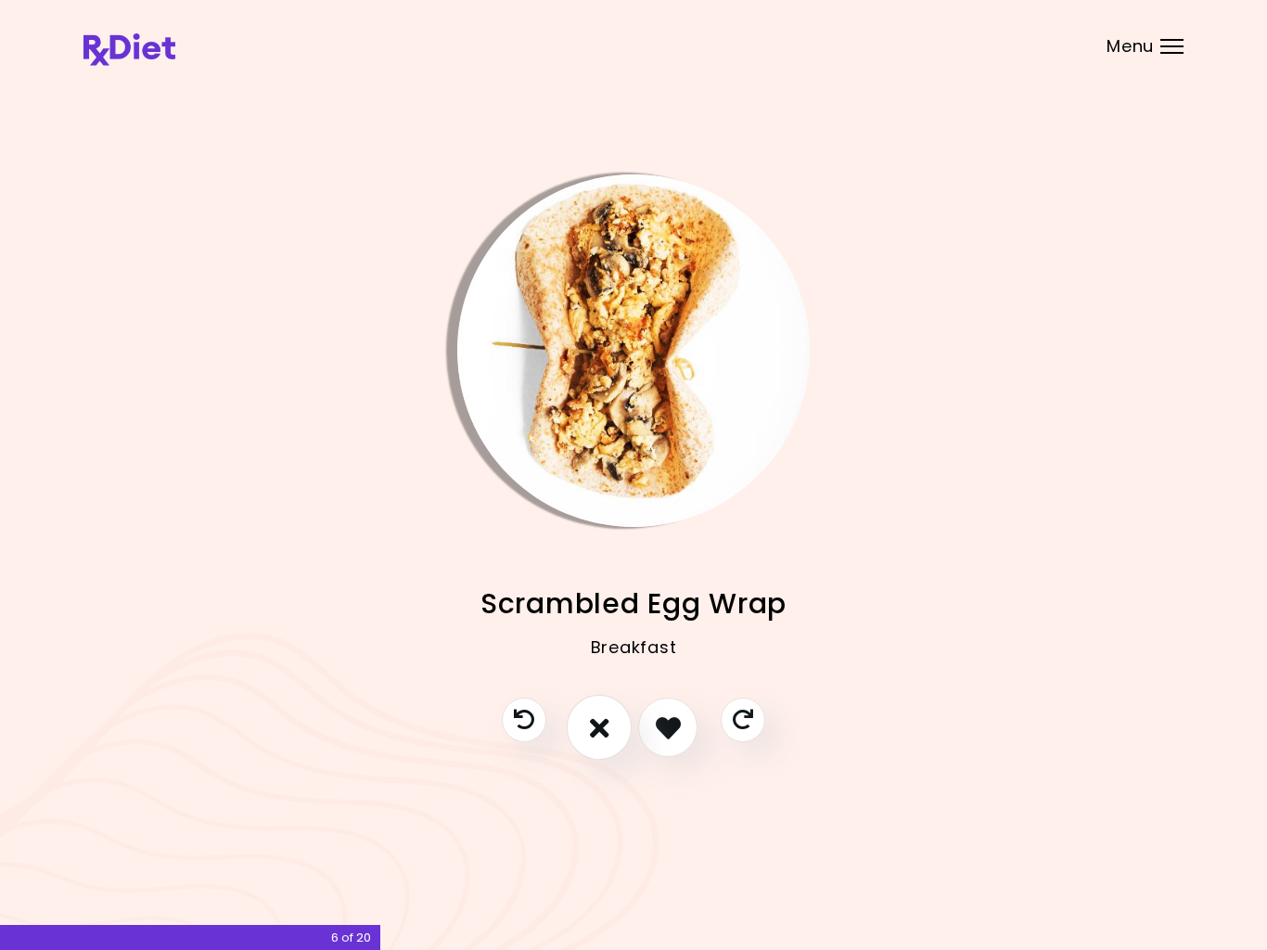
click at [592, 726] on icon "I don't like this recipe" at bounding box center [599, 727] width 19 height 28
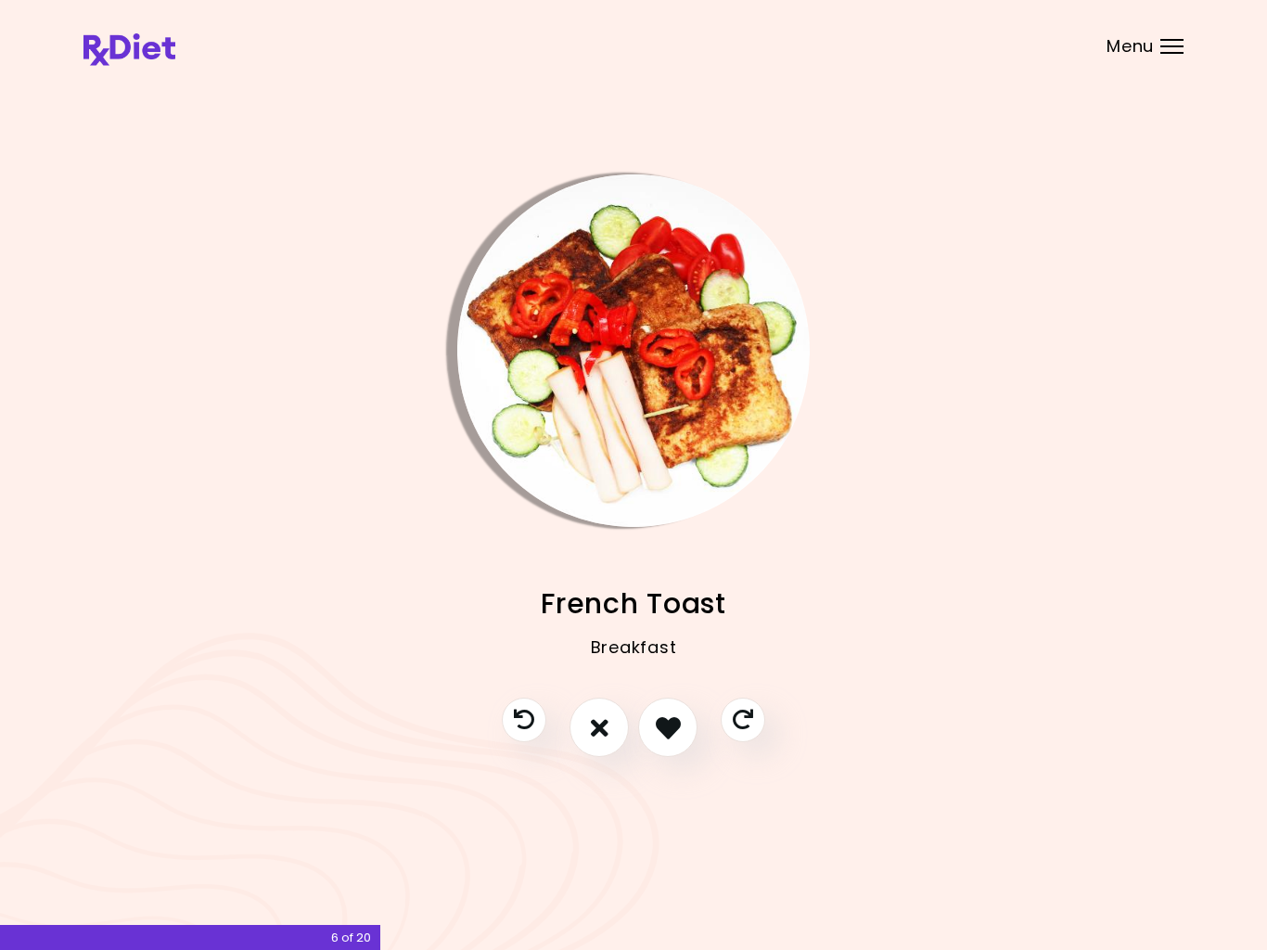
click at [603, 722] on icon "I don't like this recipe" at bounding box center [600, 727] width 18 height 25
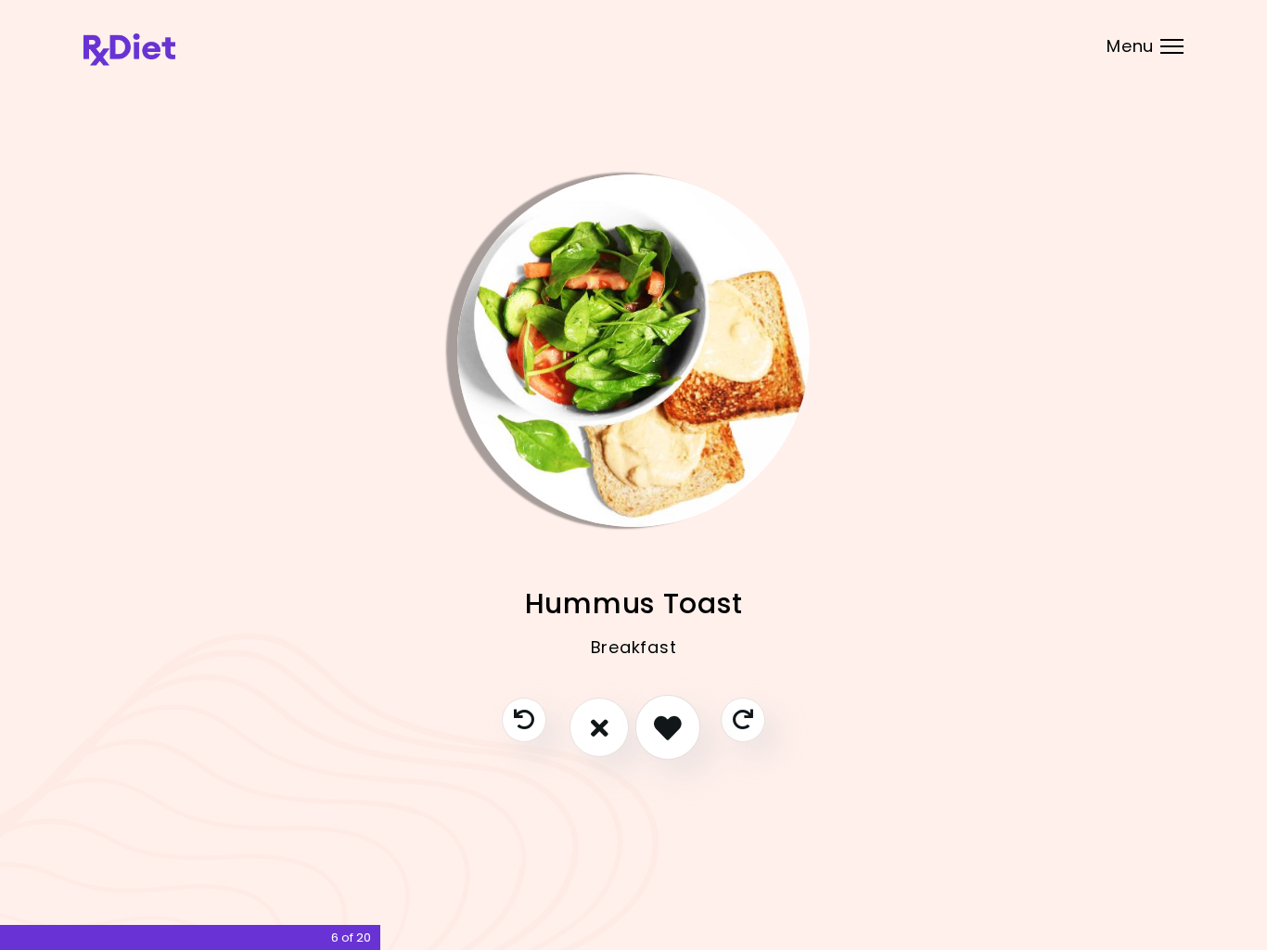
click at [671, 726] on icon "I like this recipe" at bounding box center [668, 727] width 28 height 28
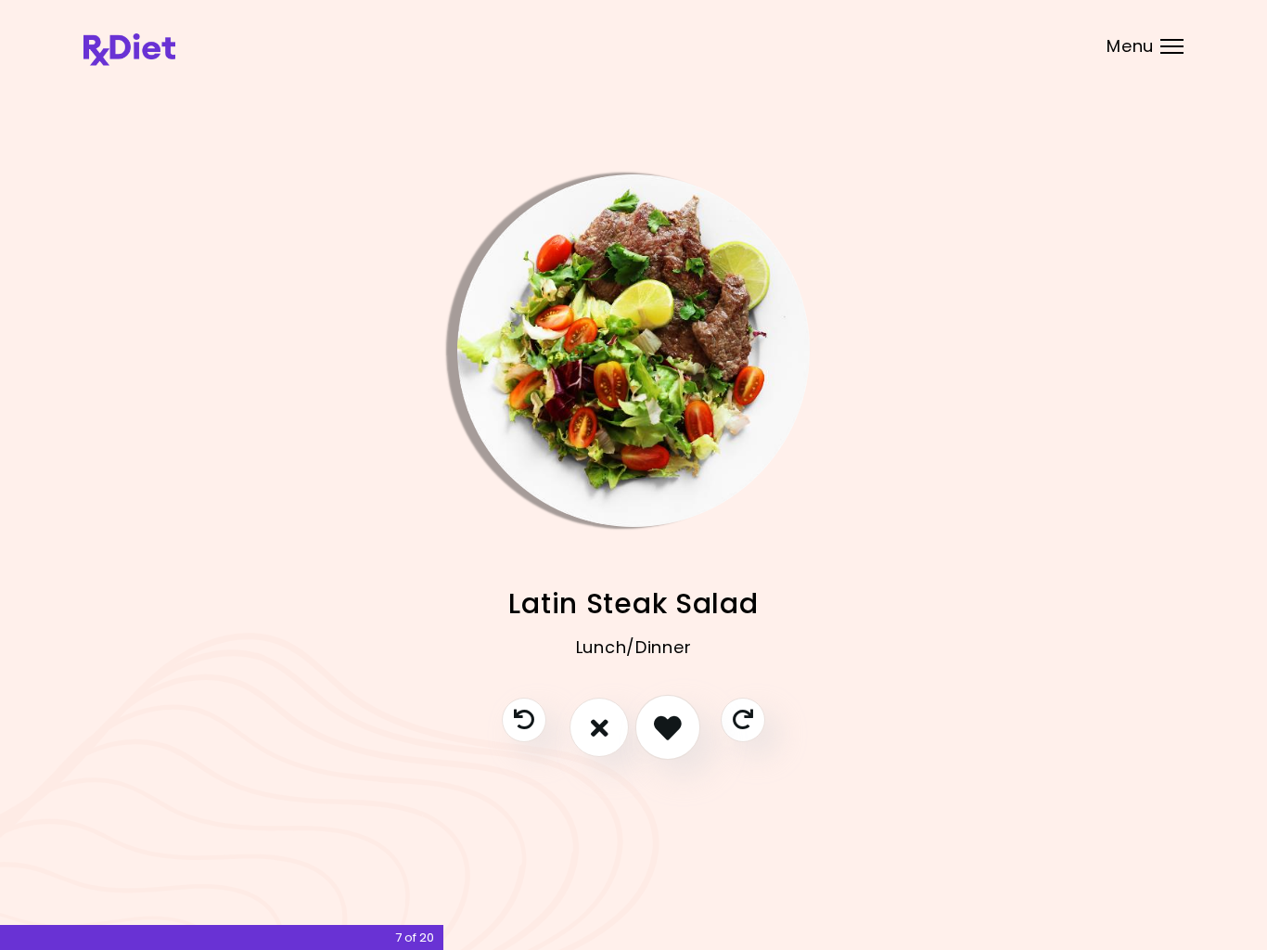
click at [671, 723] on icon "I like this recipe" at bounding box center [668, 727] width 28 height 28
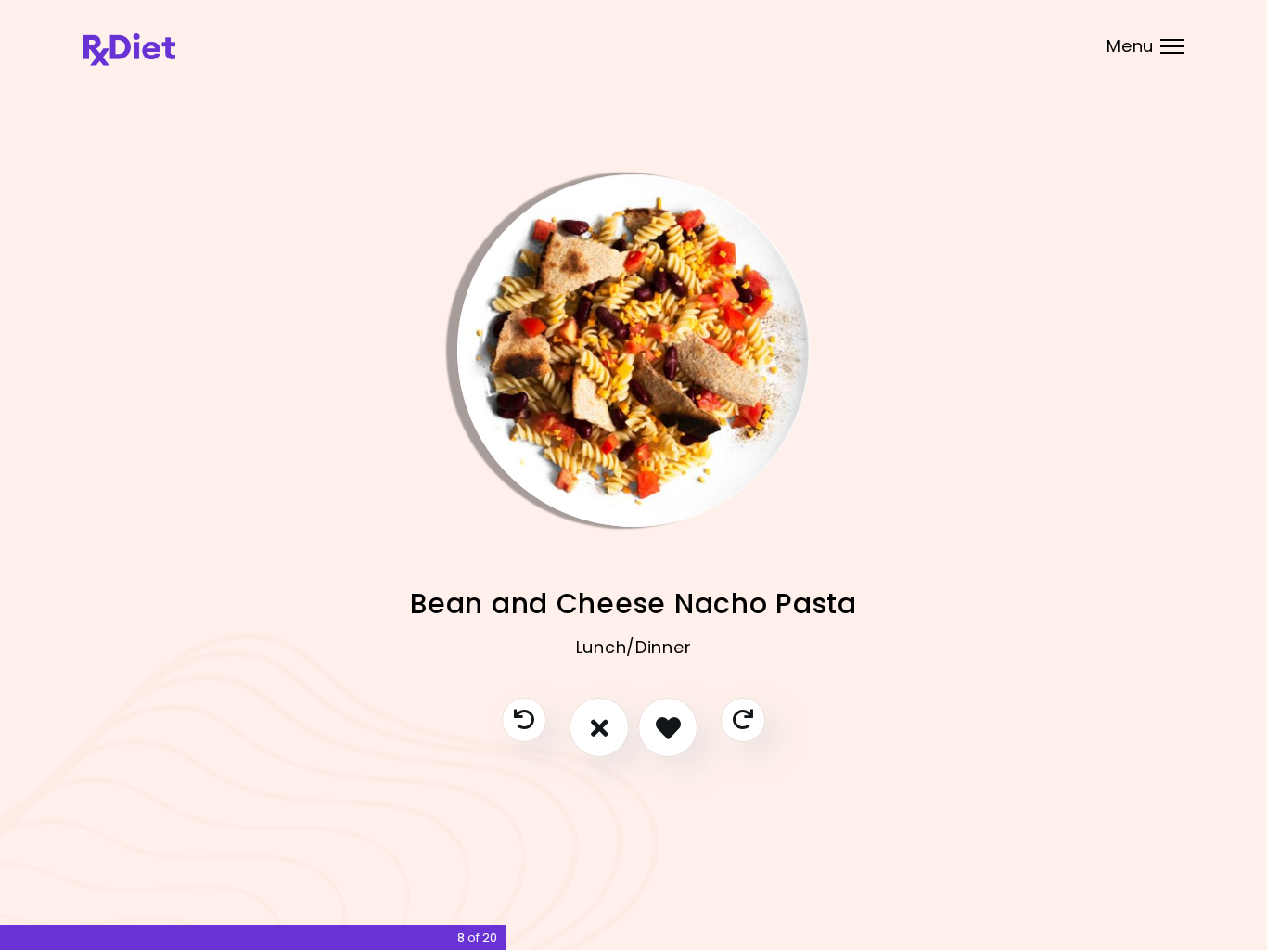
click at [666, 717] on icon "I like this recipe" at bounding box center [668, 727] width 25 height 25
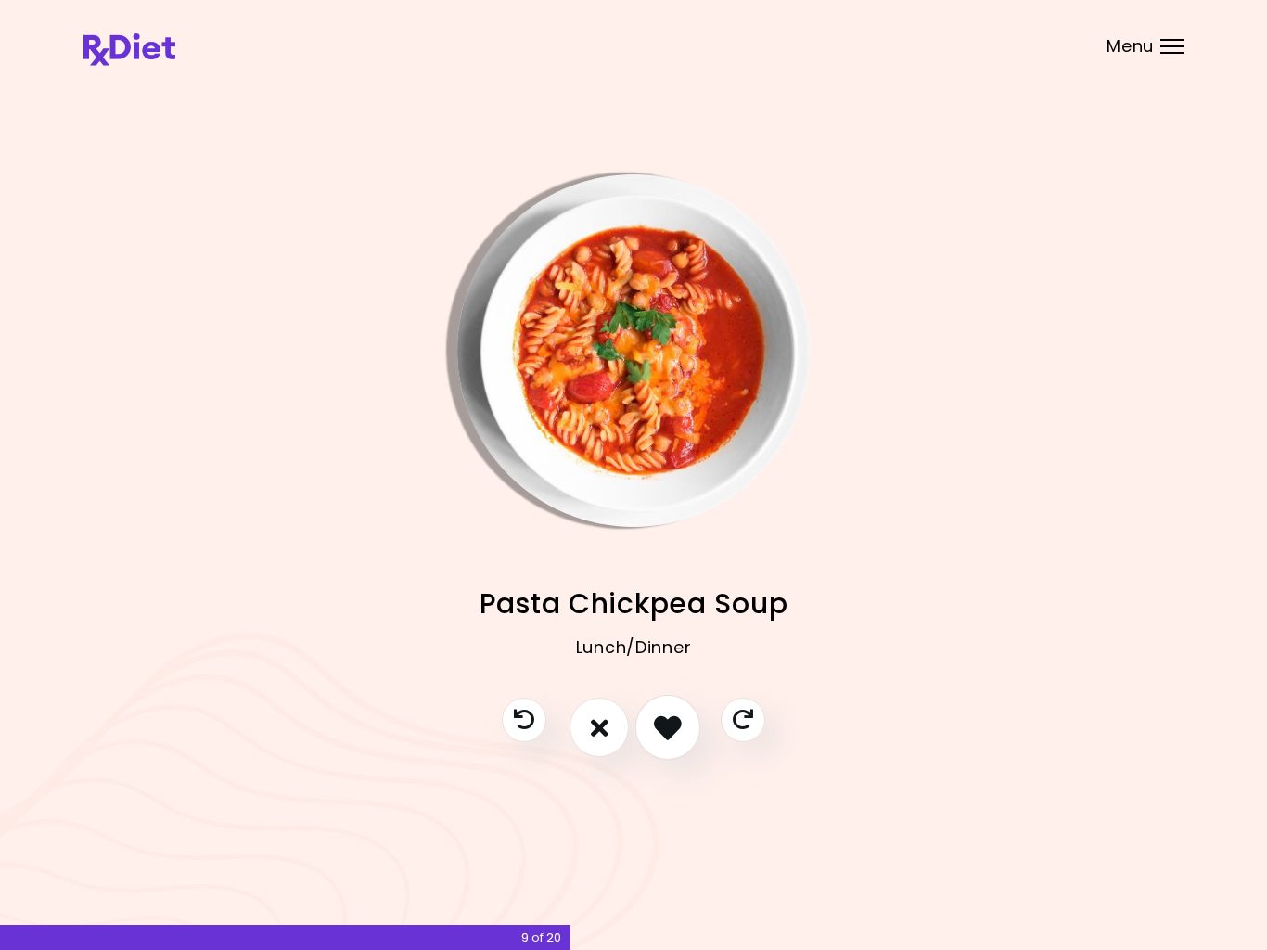
click at [669, 722] on icon "I like this recipe" at bounding box center [668, 727] width 28 height 28
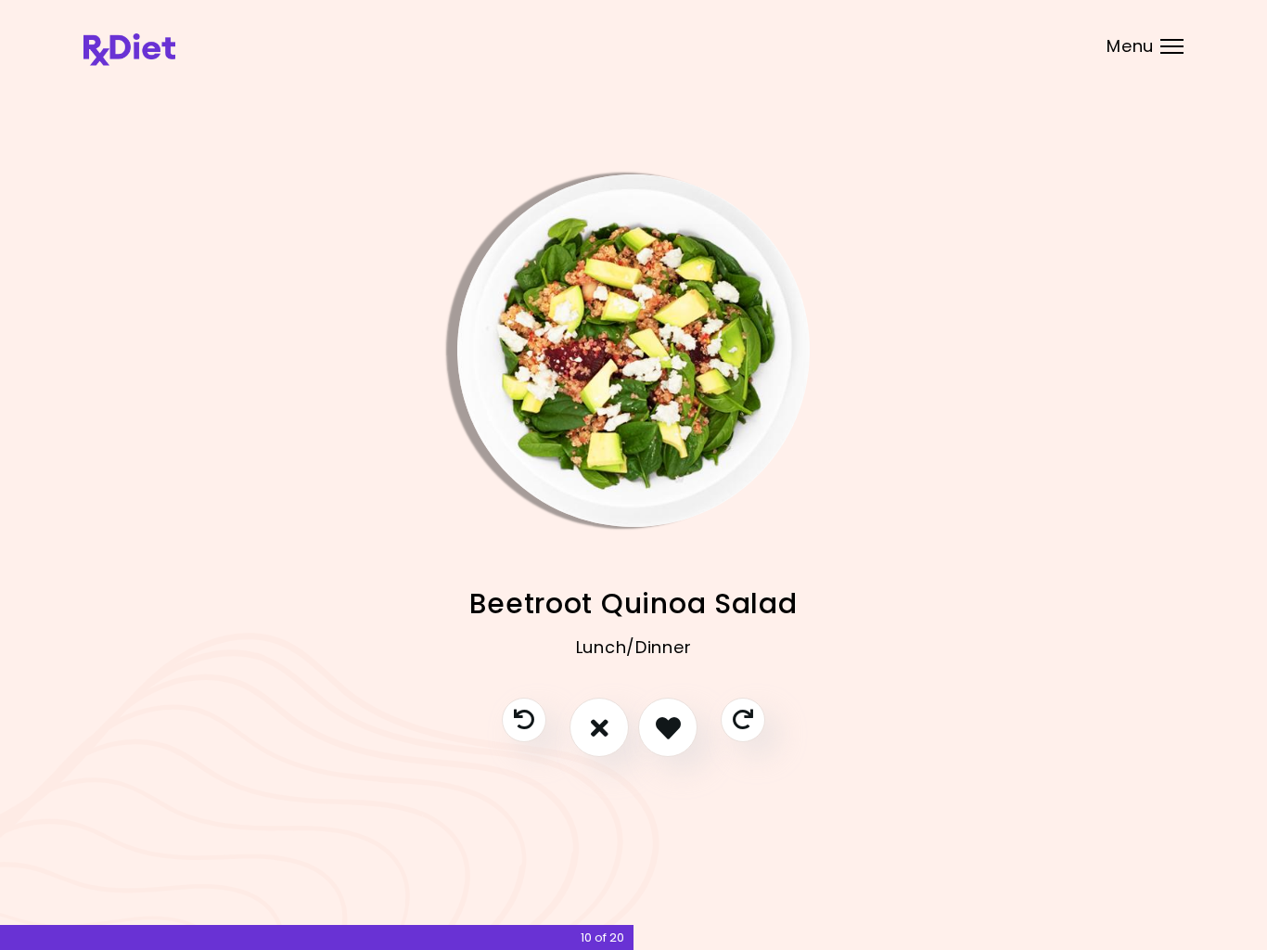
click at [671, 724] on icon "I like this recipe" at bounding box center [668, 727] width 25 height 25
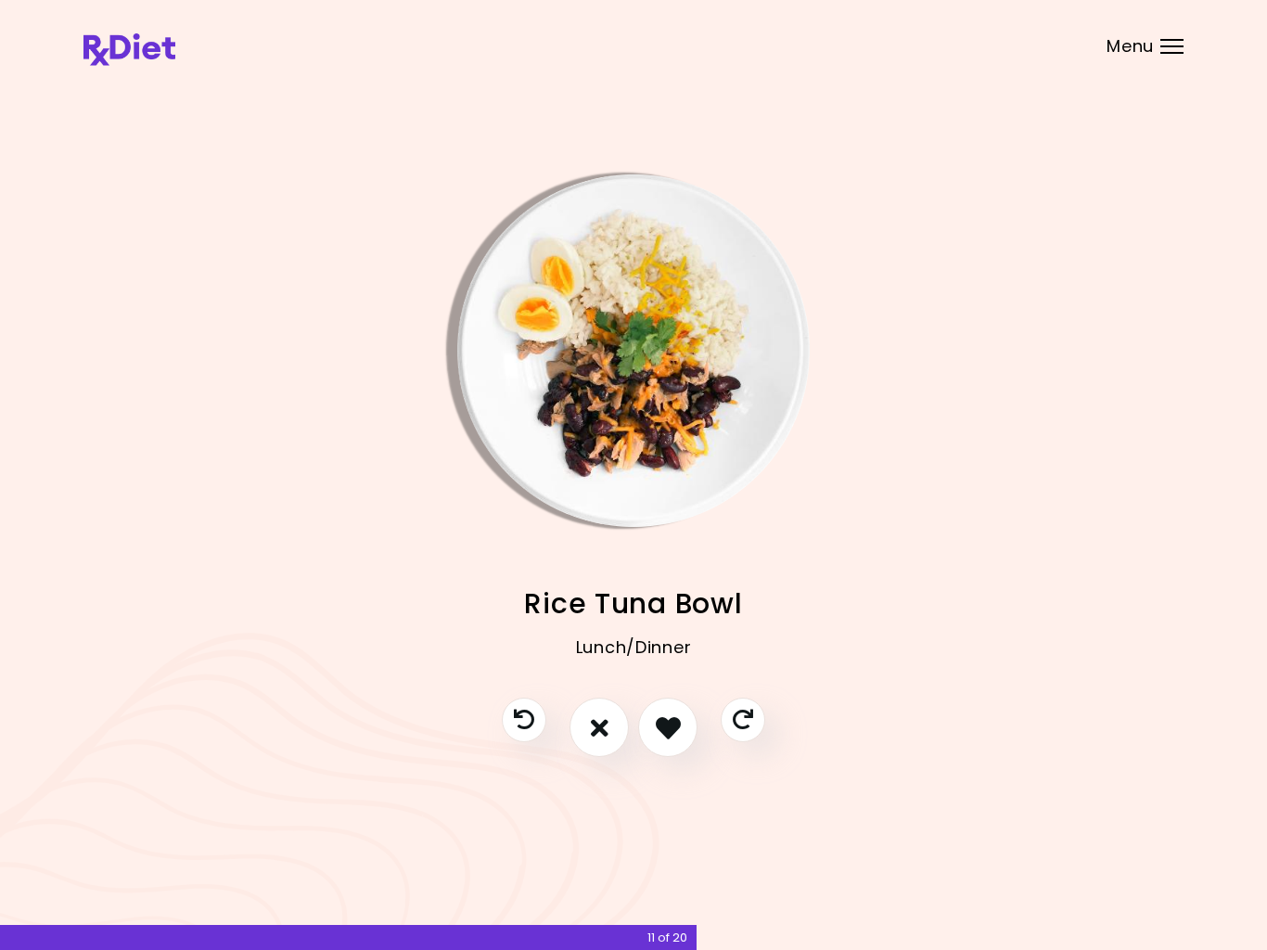
click at [671, 715] on icon "I like this recipe" at bounding box center [668, 727] width 25 height 25
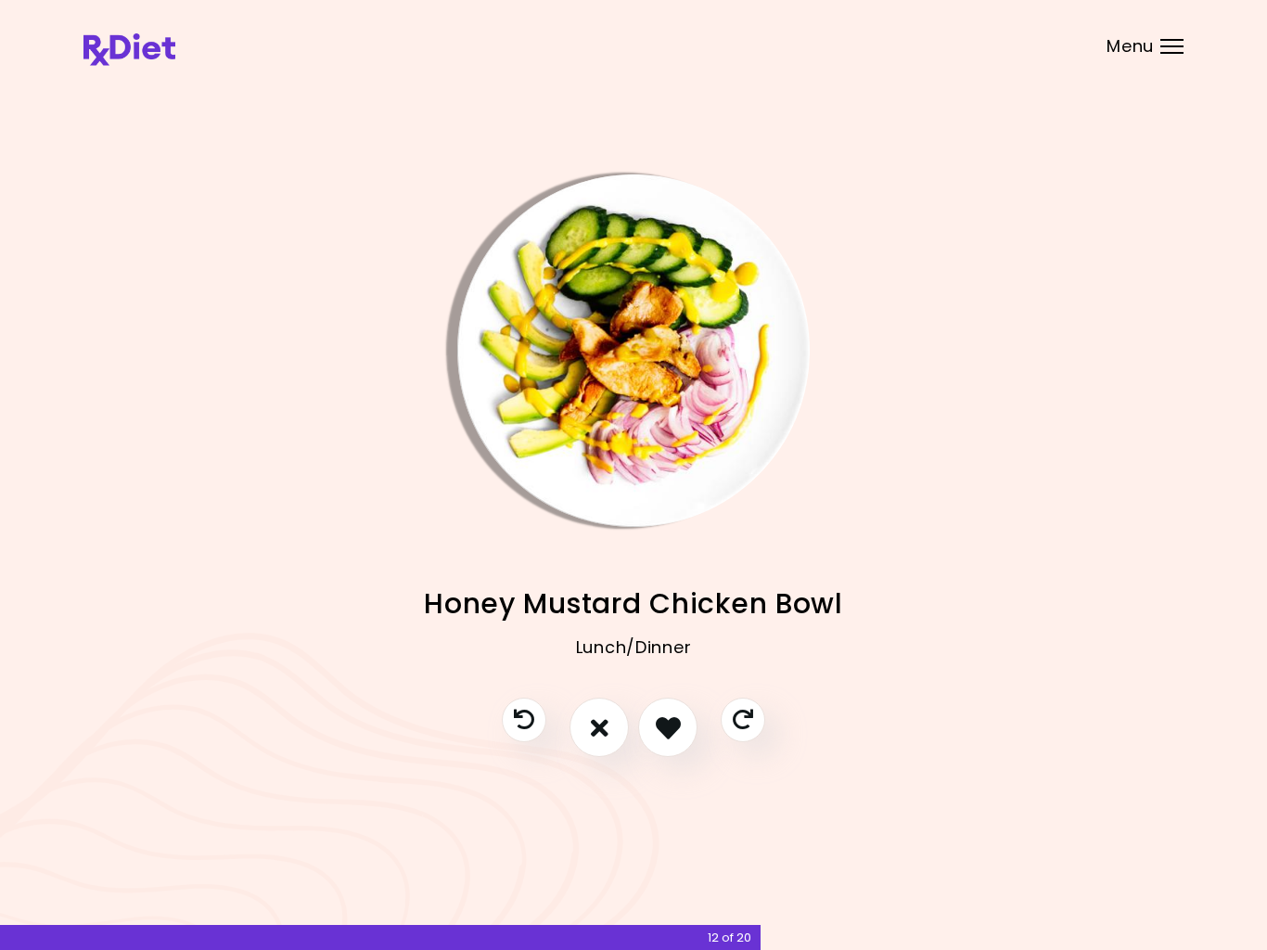
click at [667, 725] on icon "I like this recipe" at bounding box center [668, 727] width 25 height 25
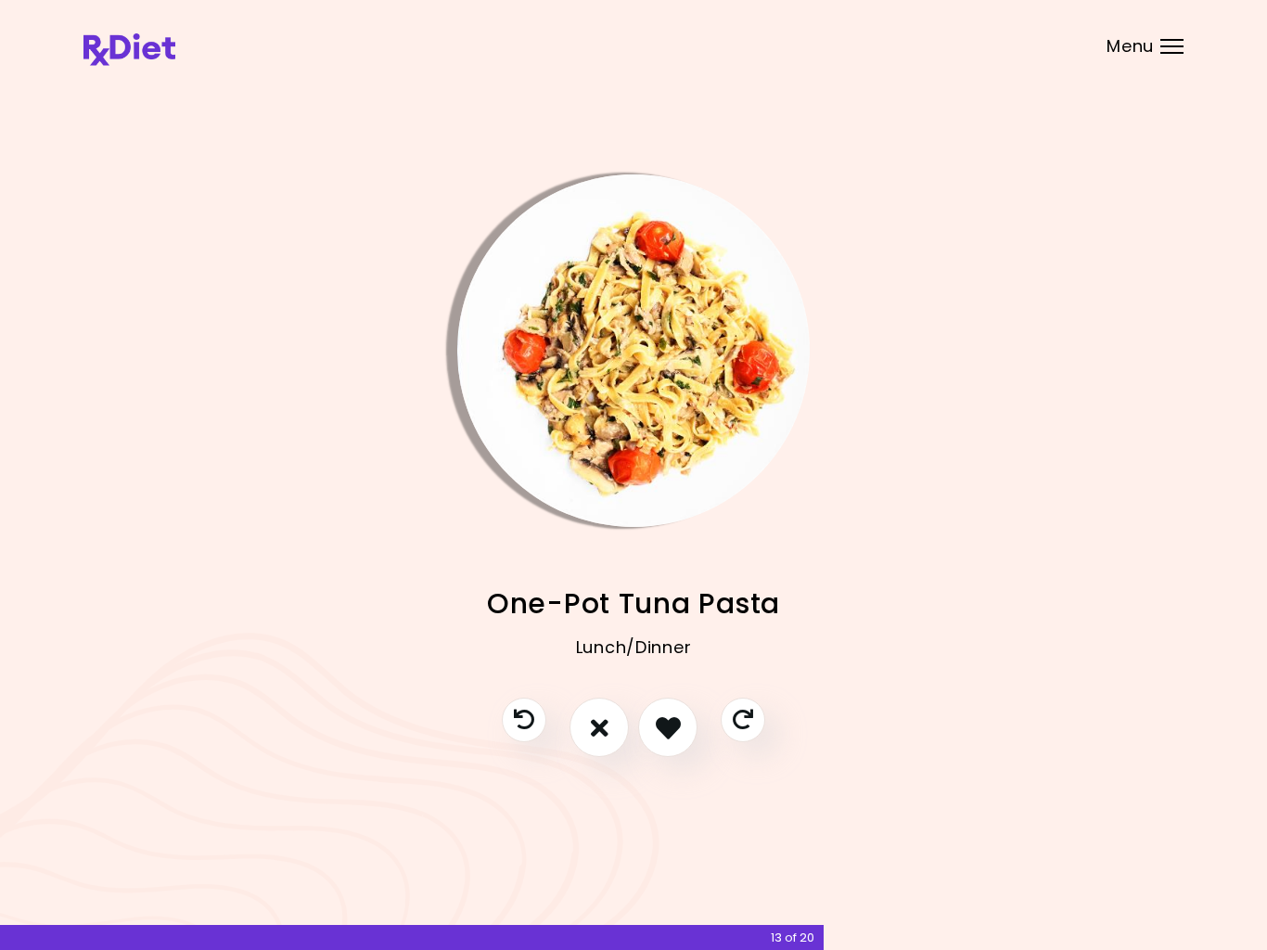
click at [671, 723] on icon "I like this recipe" at bounding box center [668, 727] width 25 height 25
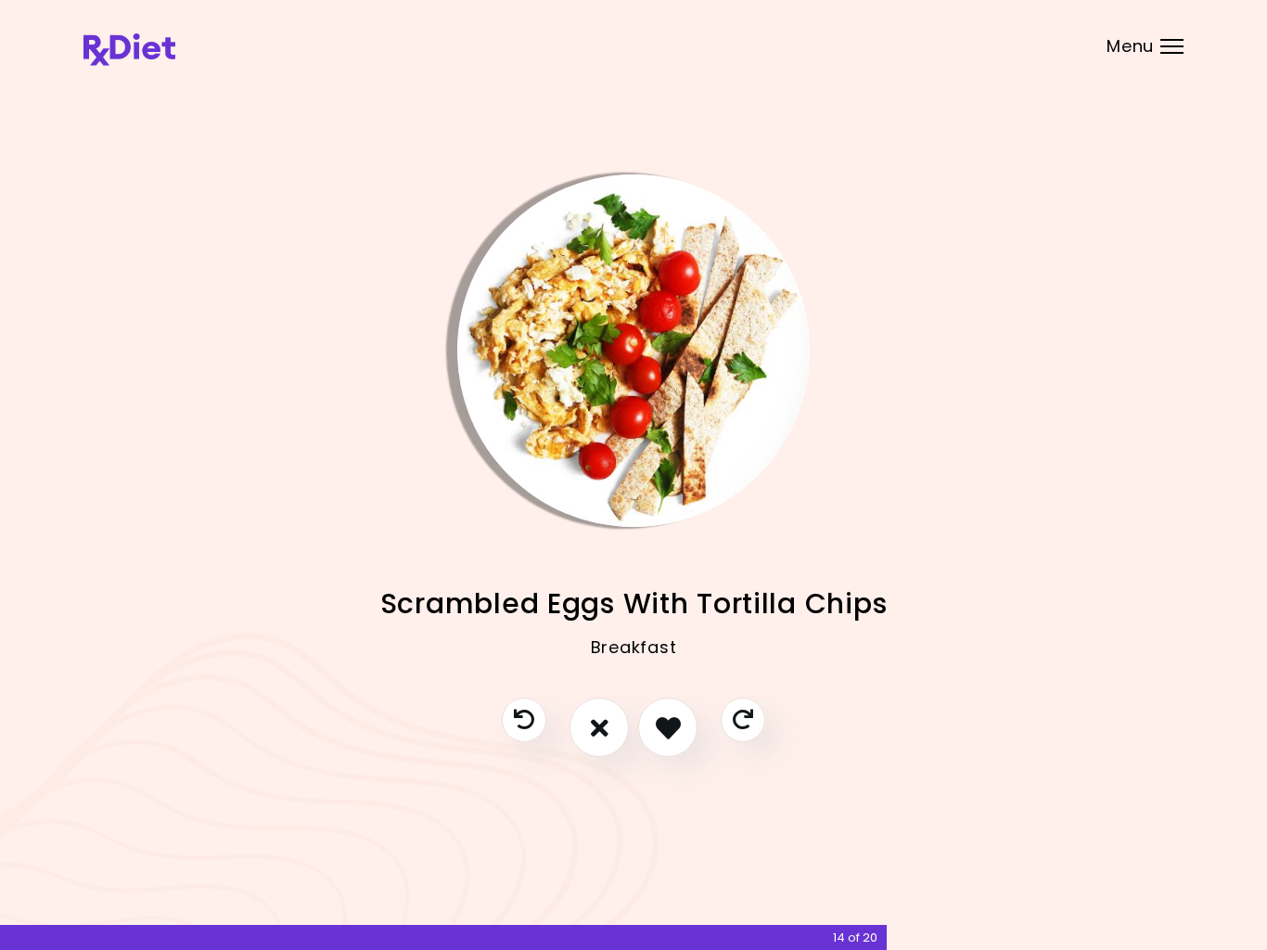
click at [667, 718] on icon "I like this recipe" at bounding box center [668, 727] width 25 height 25
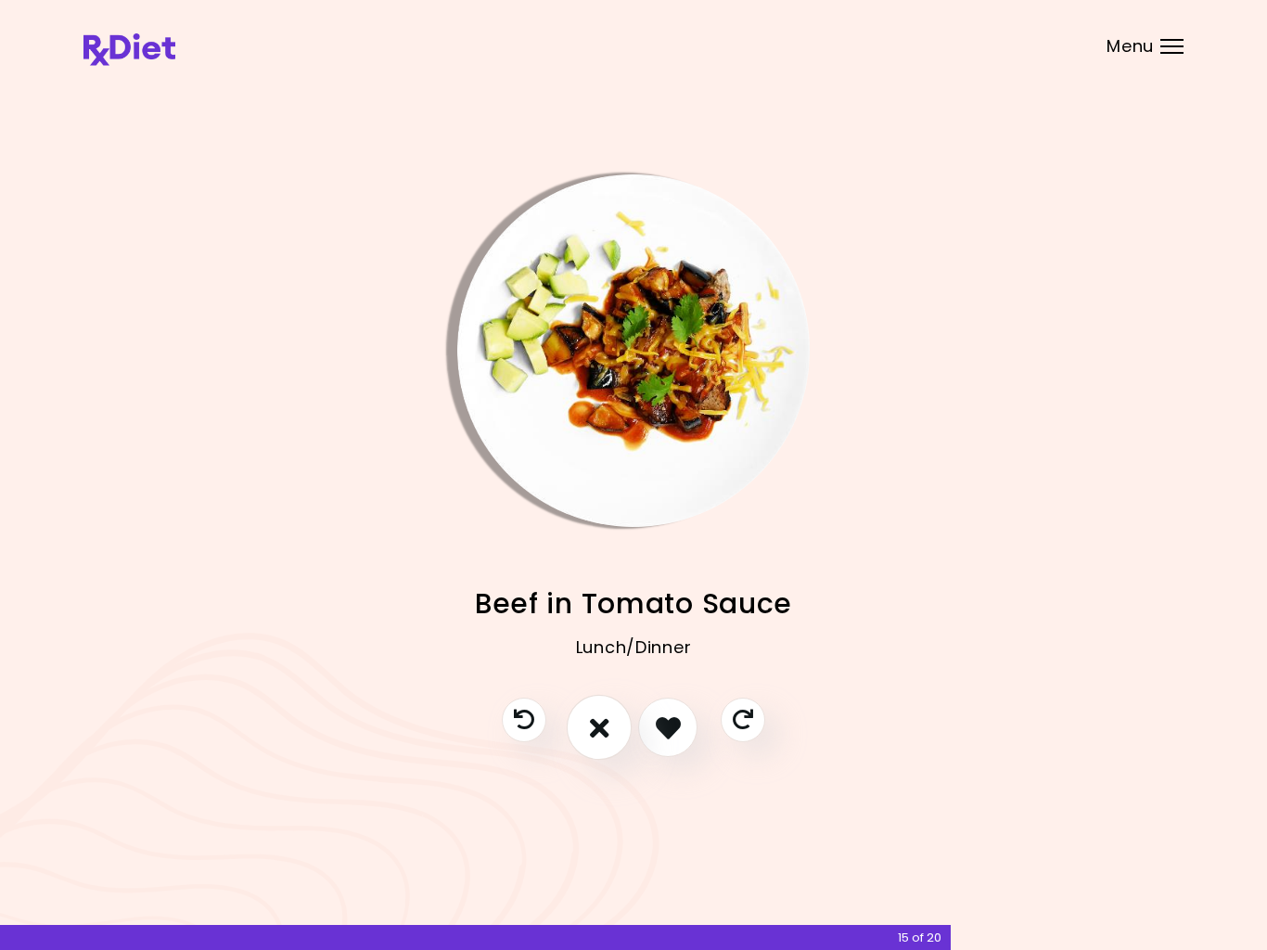
click at [597, 728] on icon "I don't like this recipe" at bounding box center [599, 727] width 19 height 28
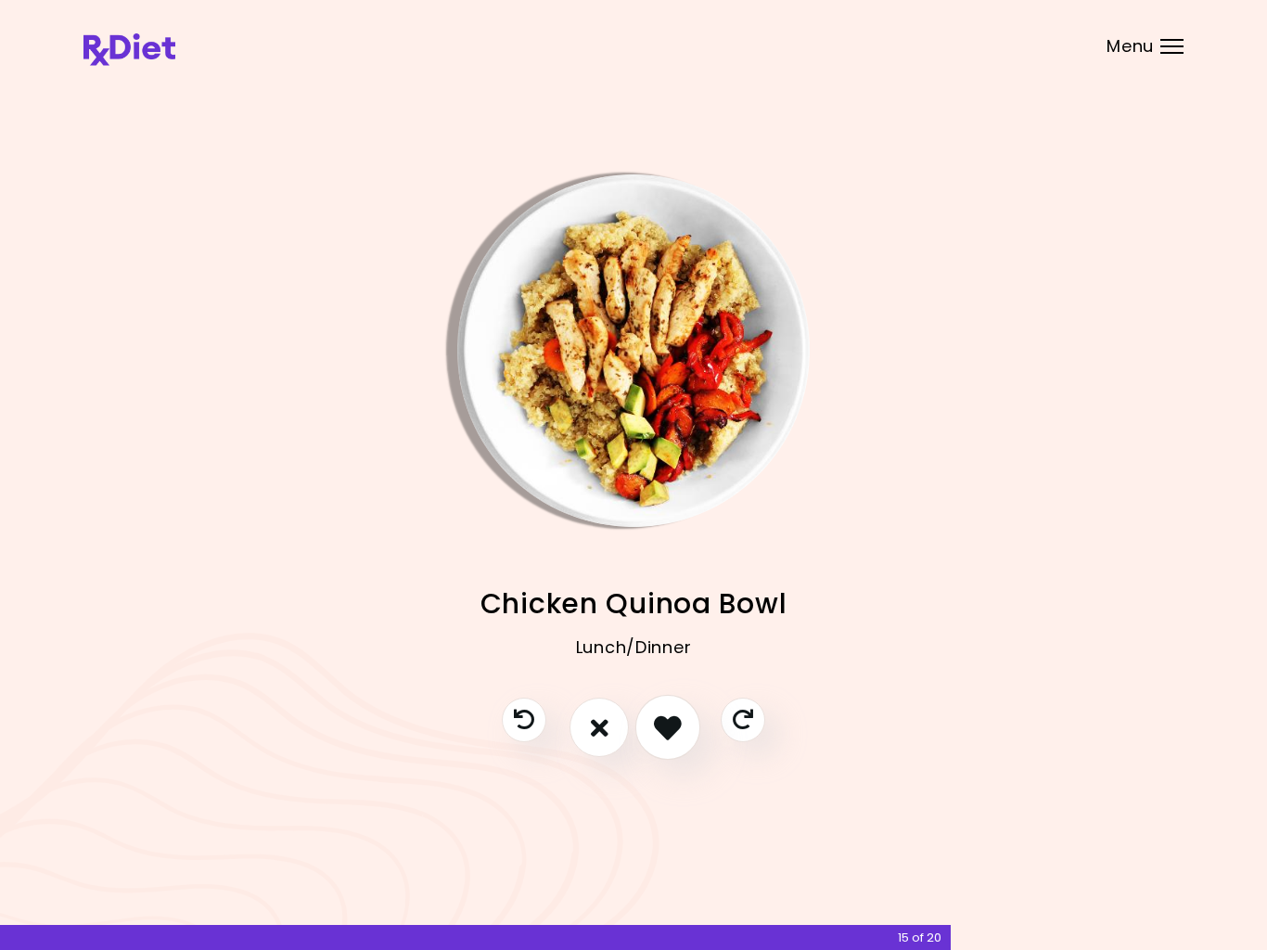
click at [671, 725] on icon "I like this recipe" at bounding box center [668, 727] width 28 height 28
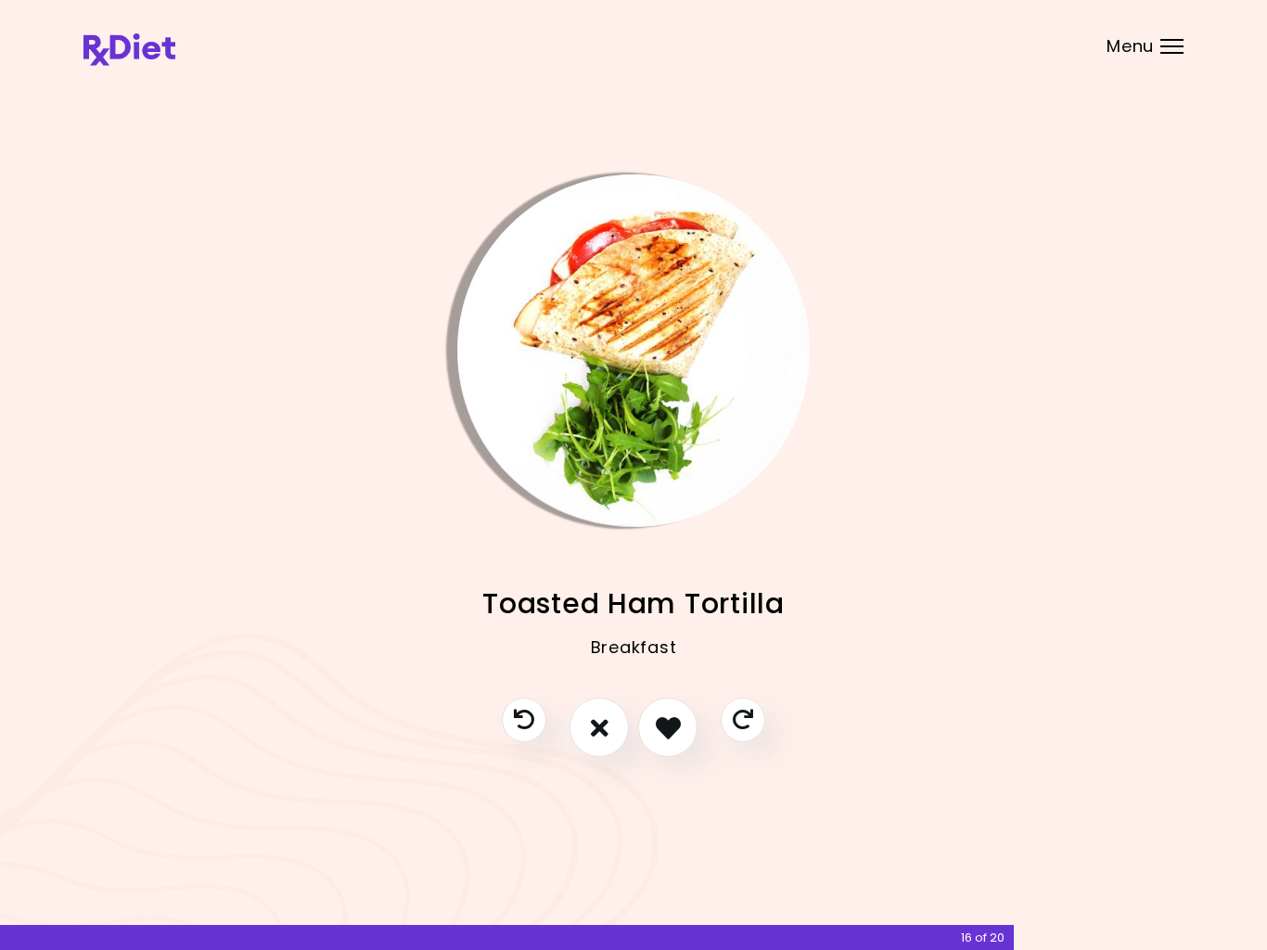
click at [669, 723] on icon "I like this recipe" at bounding box center [668, 727] width 25 height 25
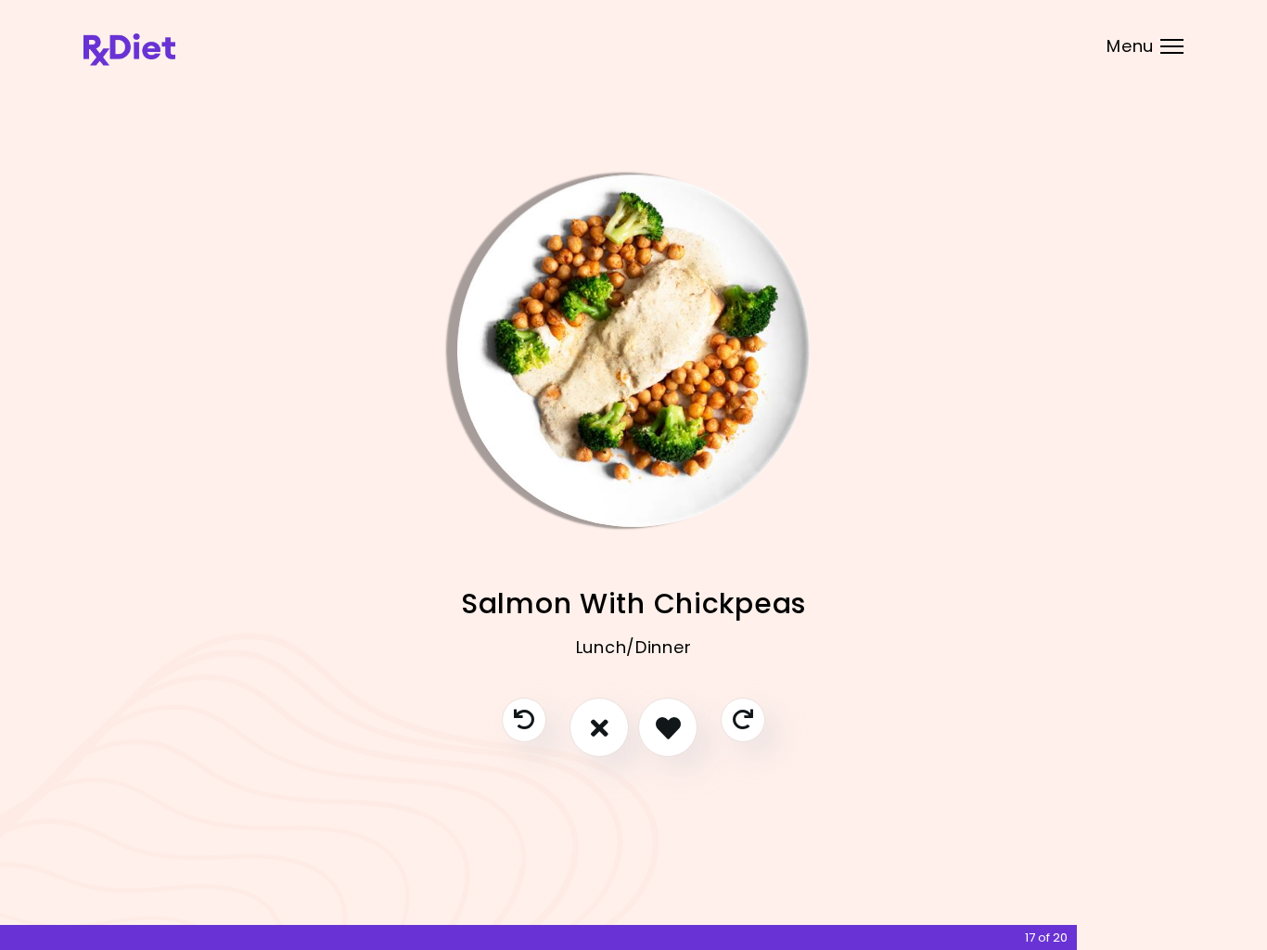
click at [671, 724] on icon "I like this recipe" at bounding box center [668, 727] width 25 height 25
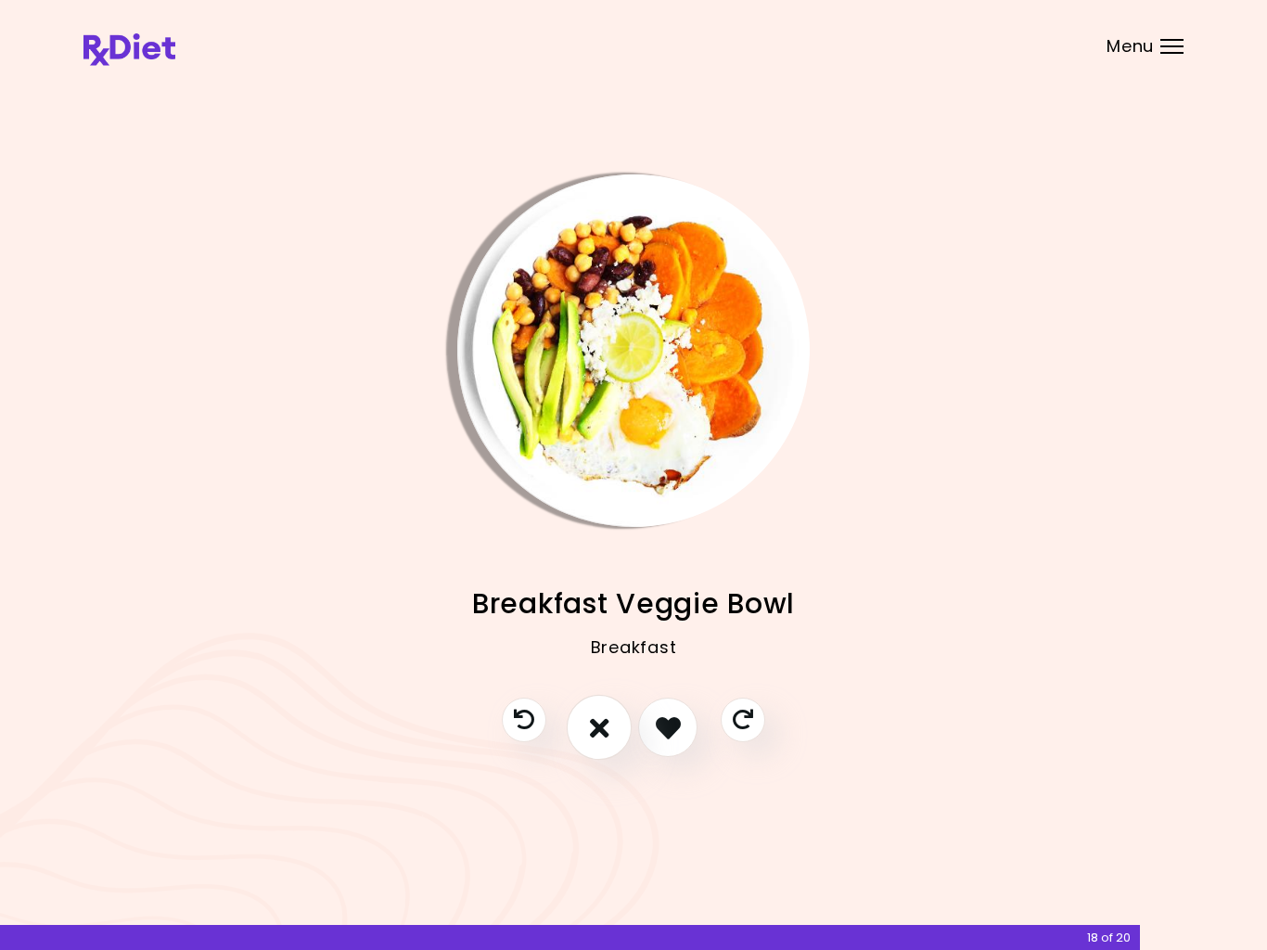
click at [596, 726] on icon "I don't like this recipe" at bounding box center [599, 727] width 19 height 28
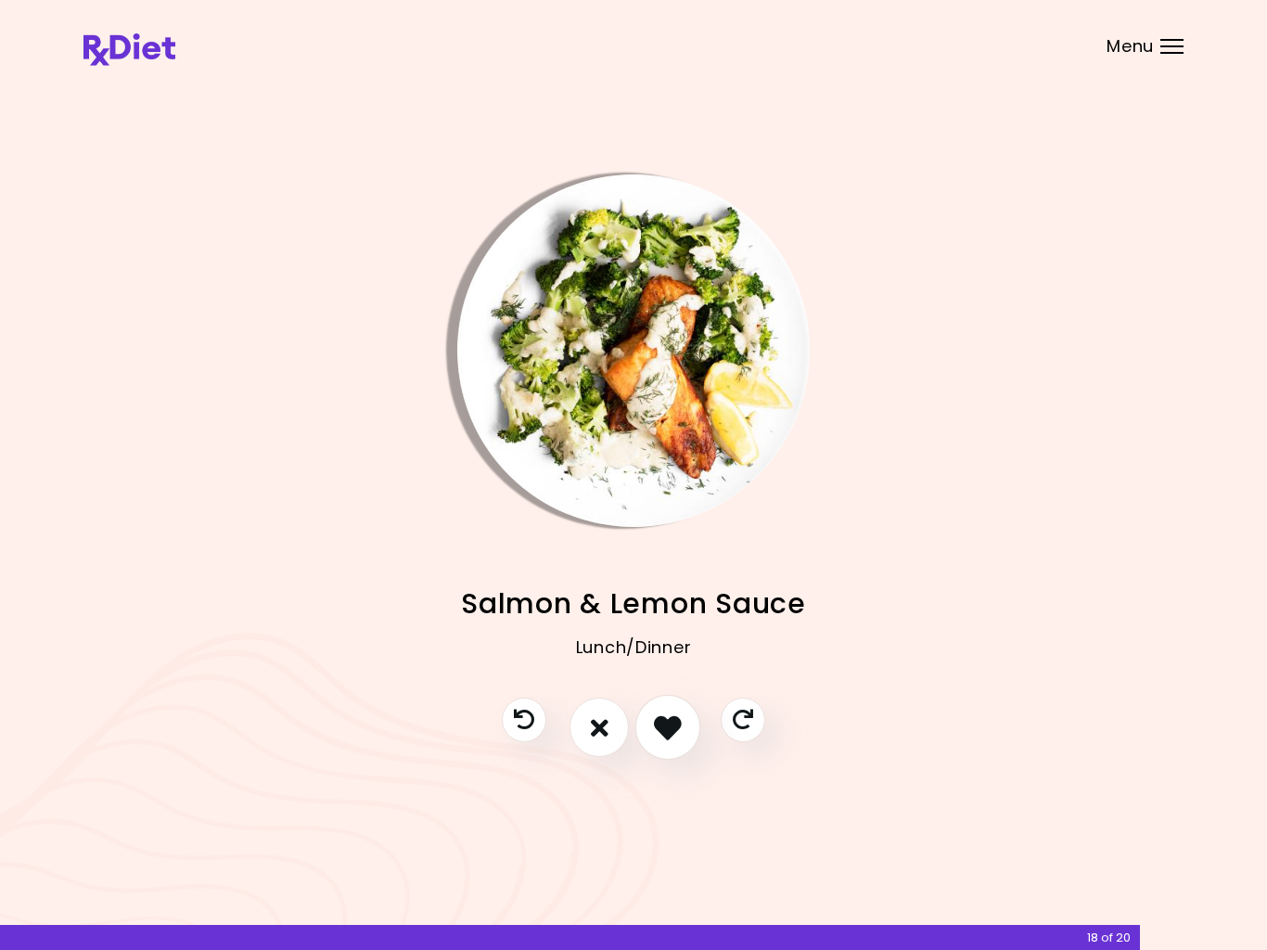
click at [666, 728] on icon "I like this recipe" at bounding box center [668, 727] width 28 height 28
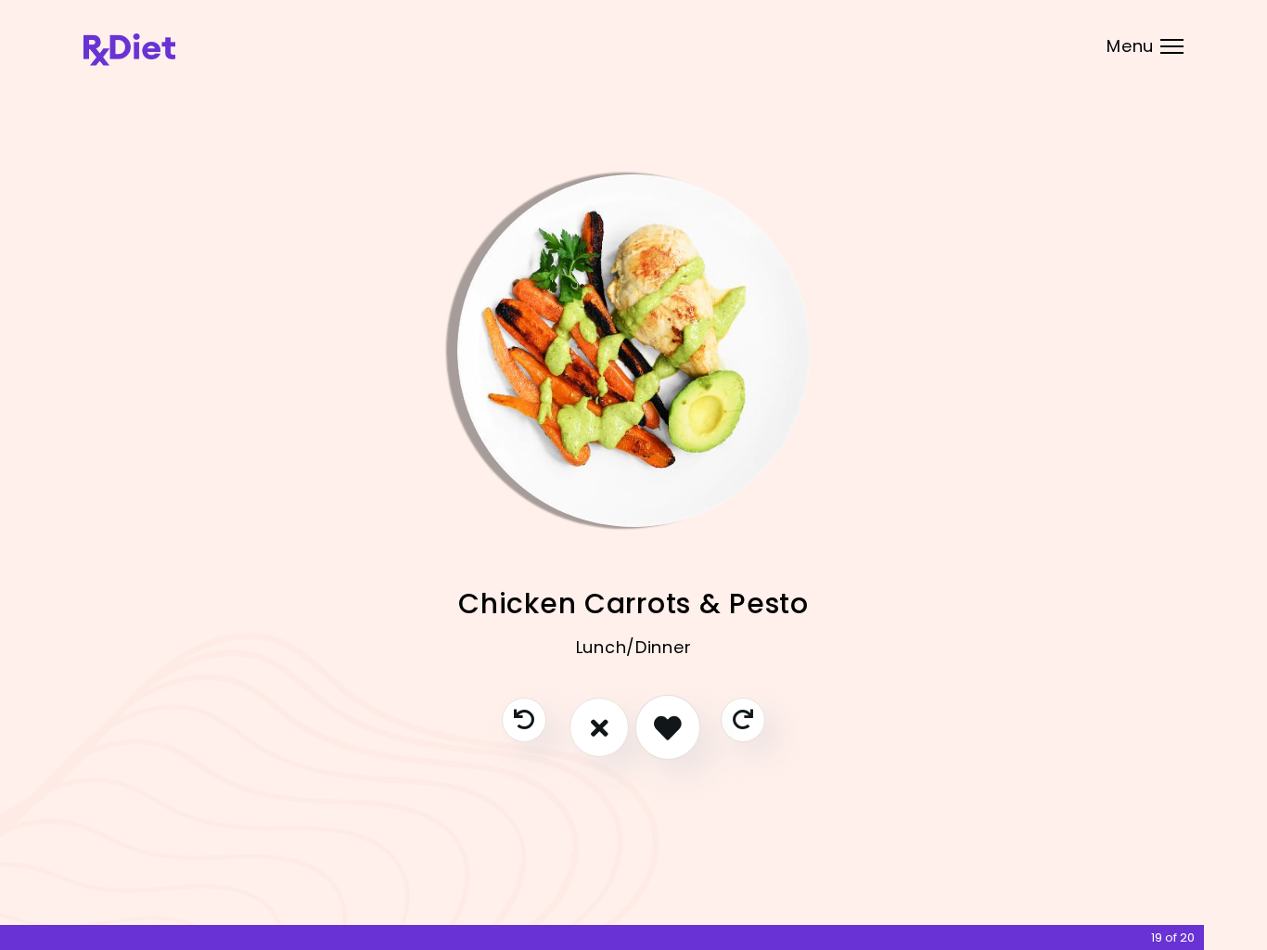
click at [667, 723] on icon "I like this recipe" at bounding box center [668, 727] width 28 height 28
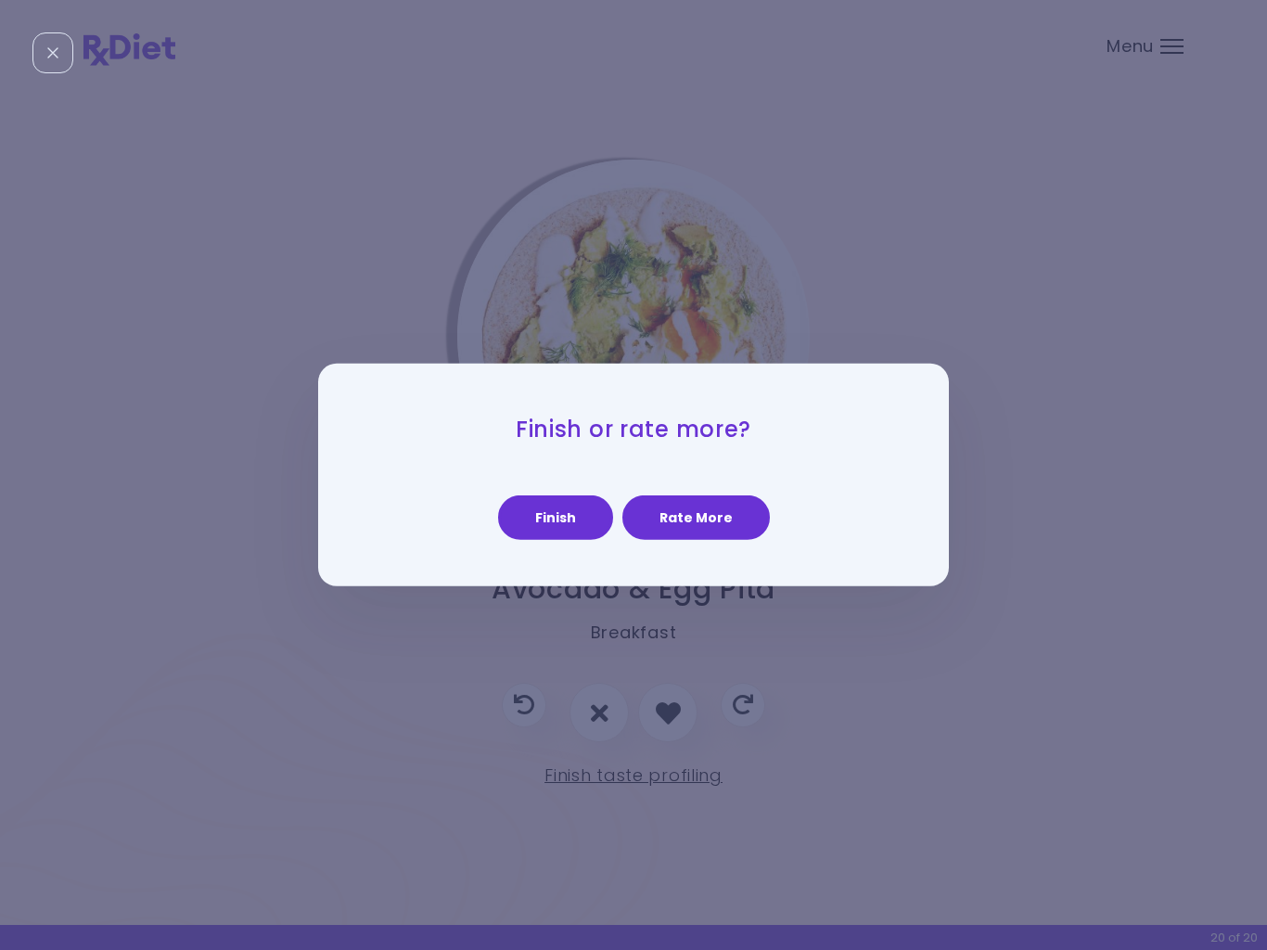
click at [702, 505] on button "Rate More" at bounding box center [695, 517] width 147 height 45
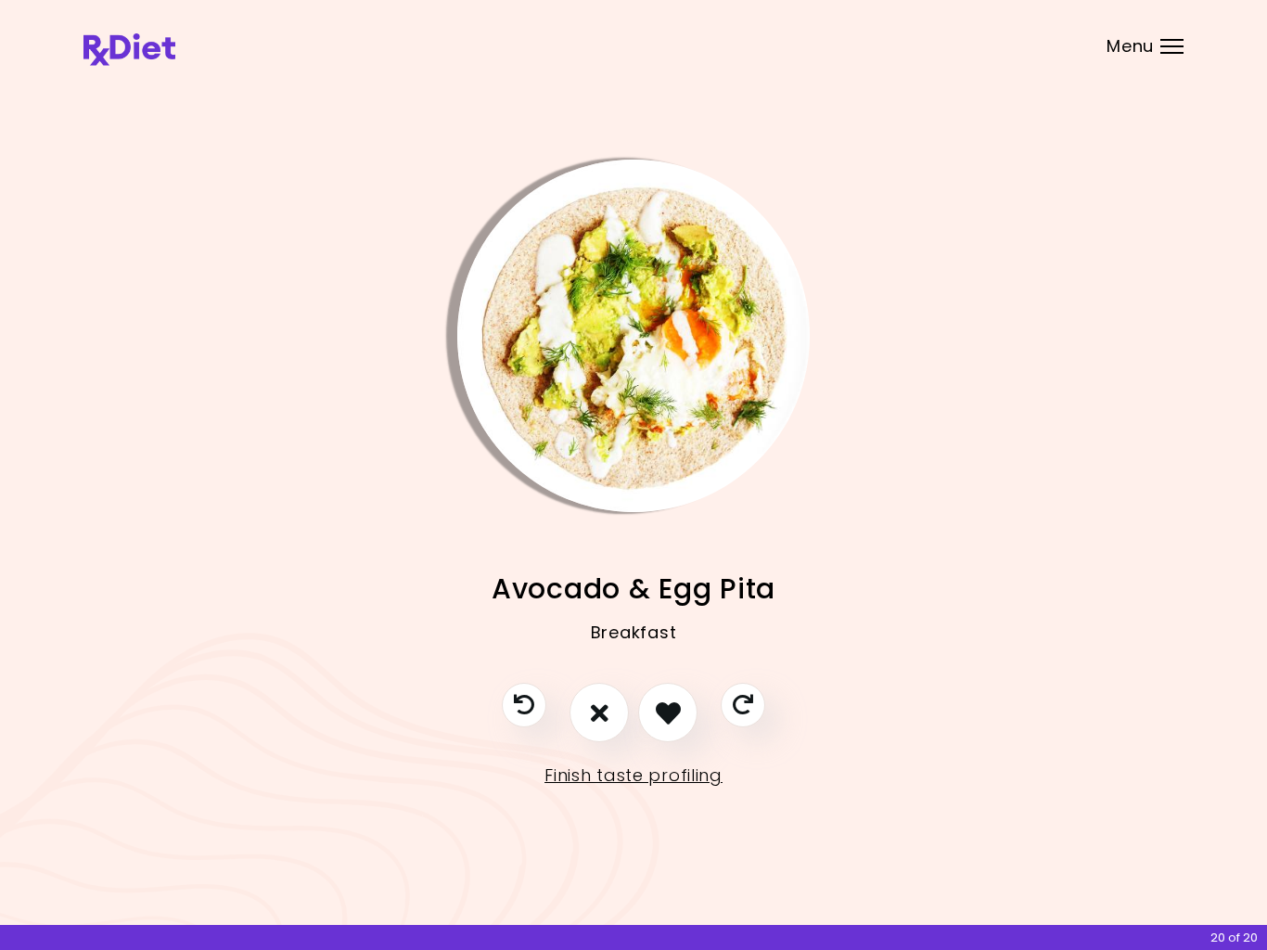
click at [661, 721] on icon "I like this recipe" at bounding box center [668, 712] width 25 height 25
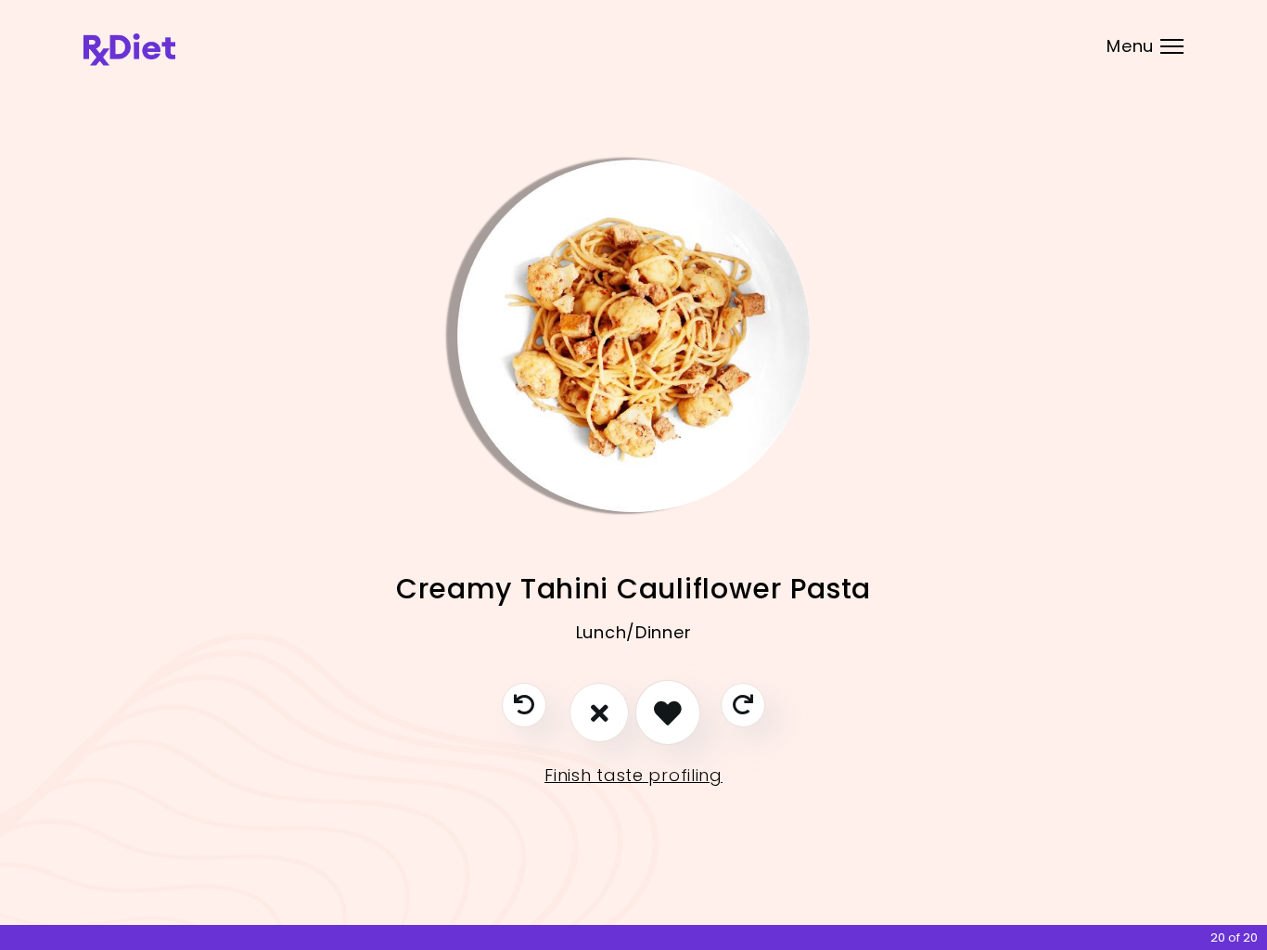
click at [669, 712] on icon "I like this recipe" at bounding box center [668, 713] width 28 height 28
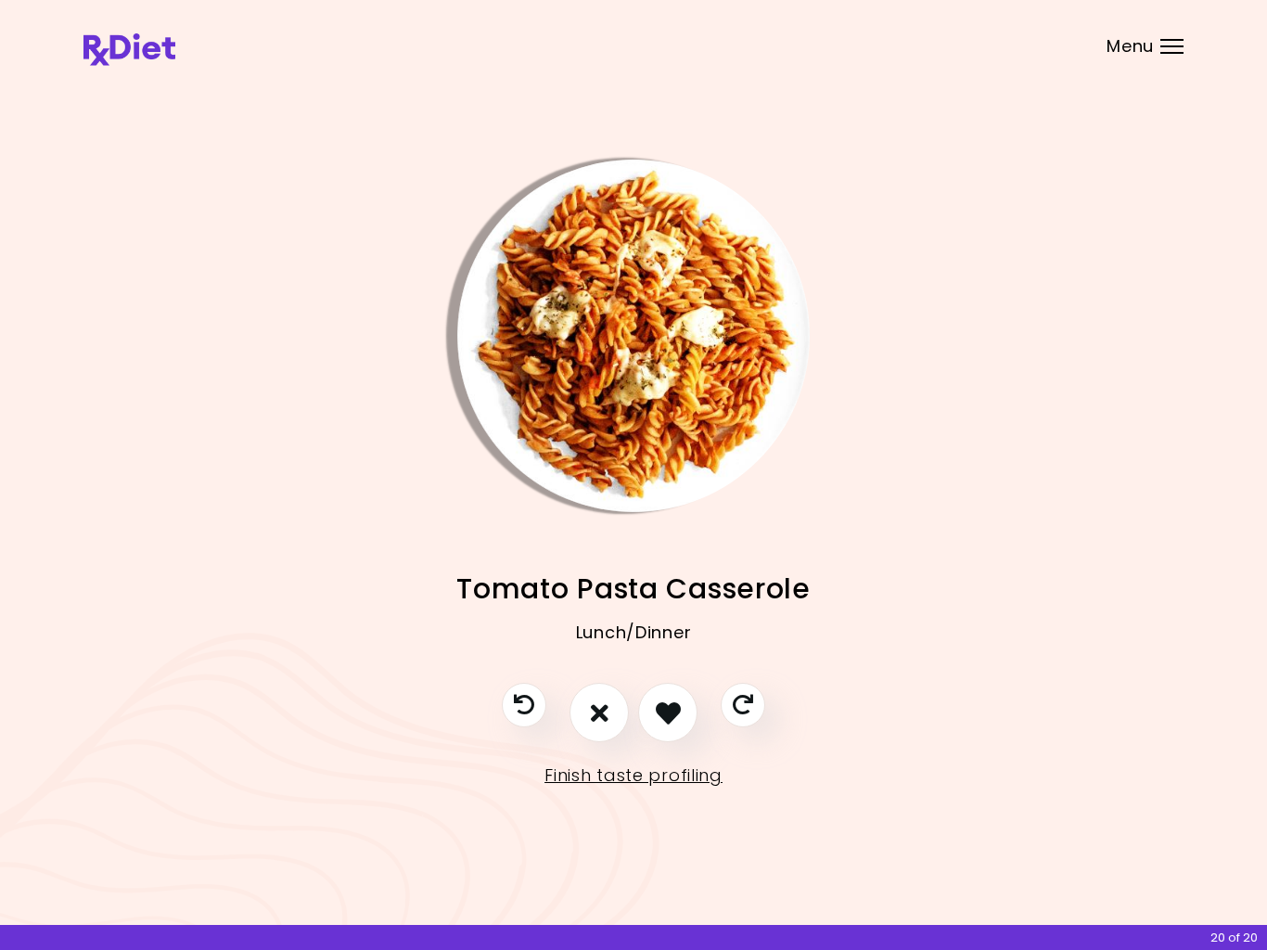
click at [668, 715] on icon "I like this recipe" at bounding box center [668, 712] width 25 height 25
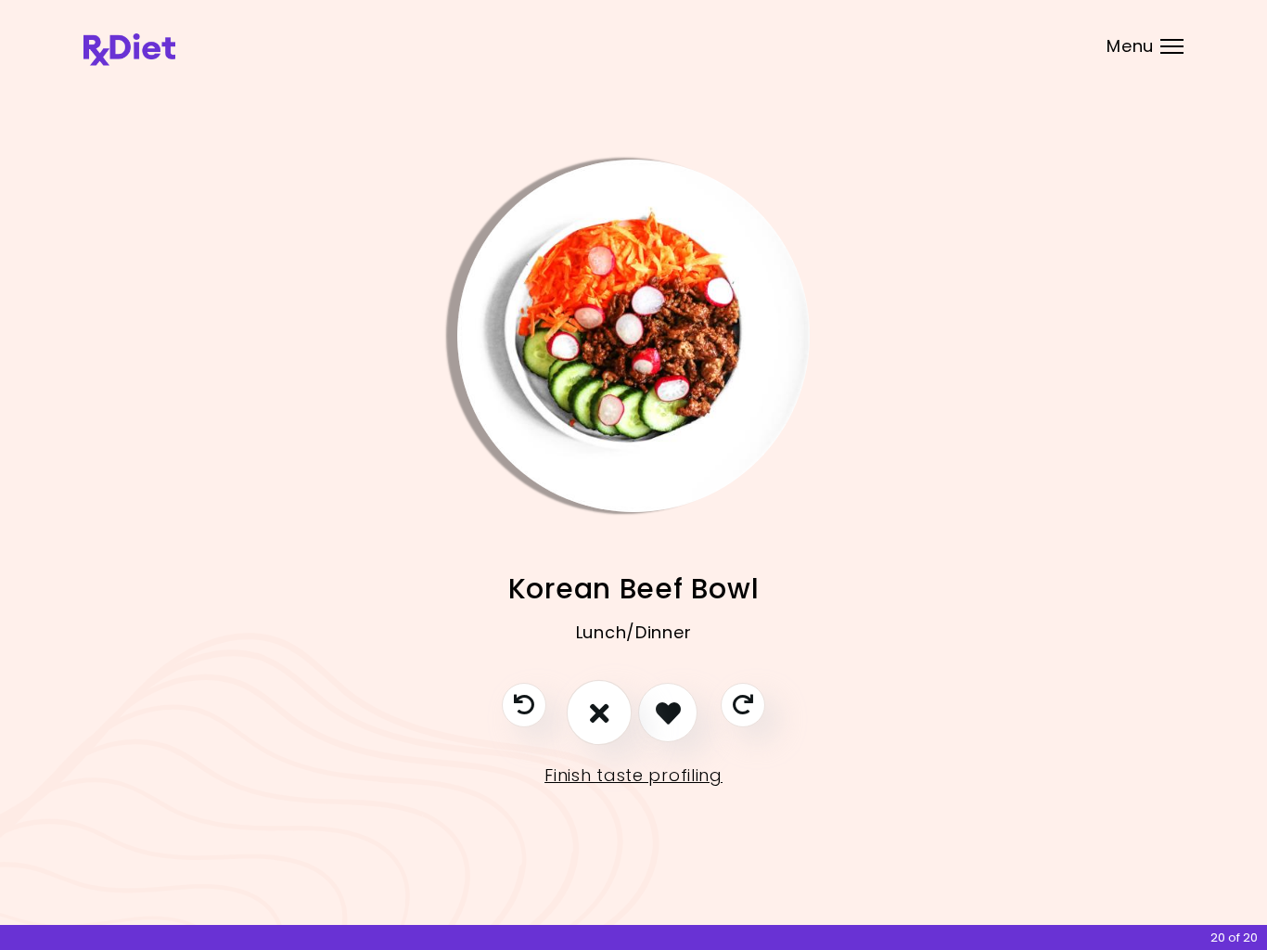
click at [603, 713] on icon "I don't like this recipe" at bounding box center [599, 713] width 19 height 28
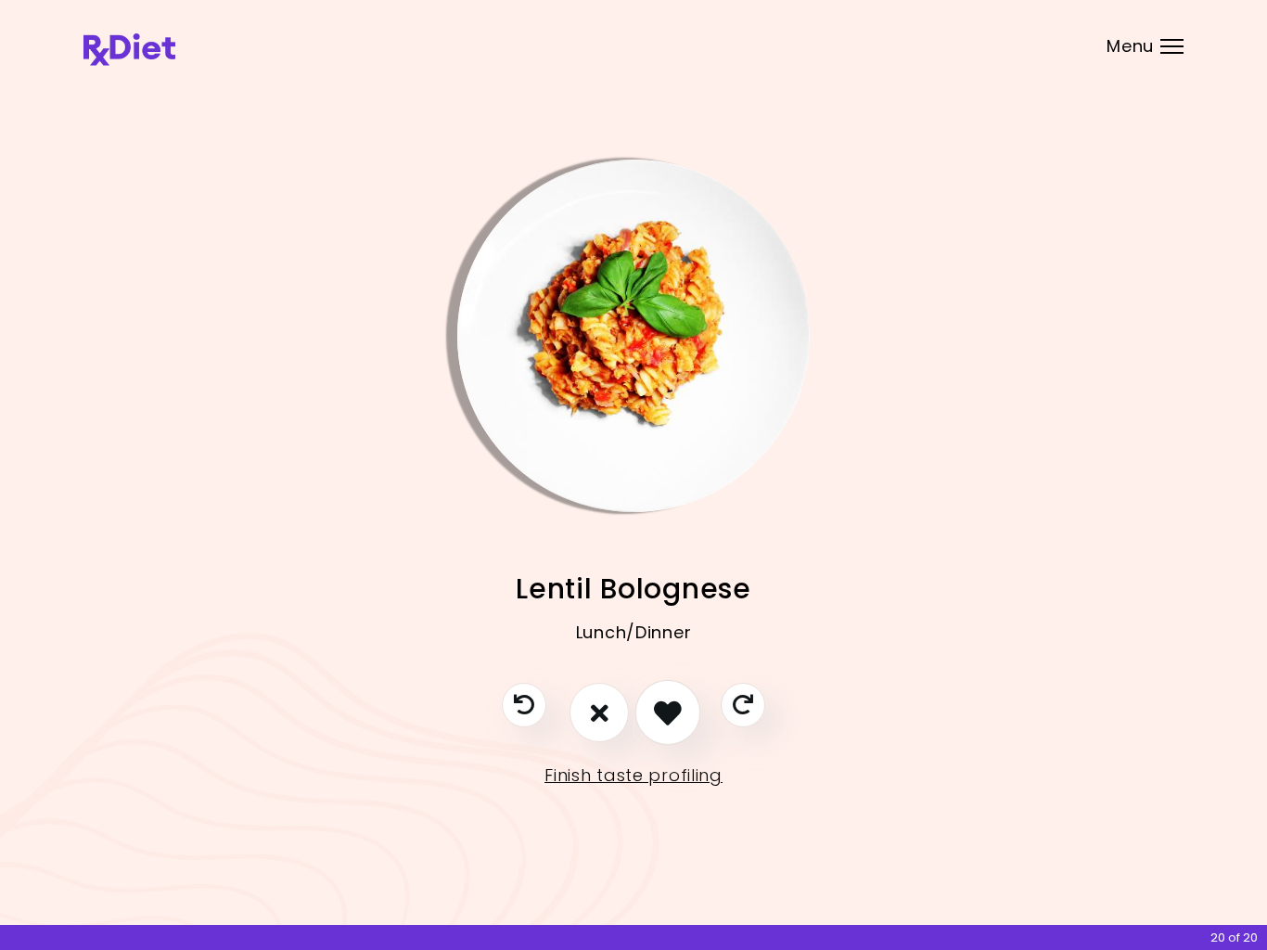
click at [663, 708] on icon "I like this recipe" at bounding box center [668, 713] width 28 height 28
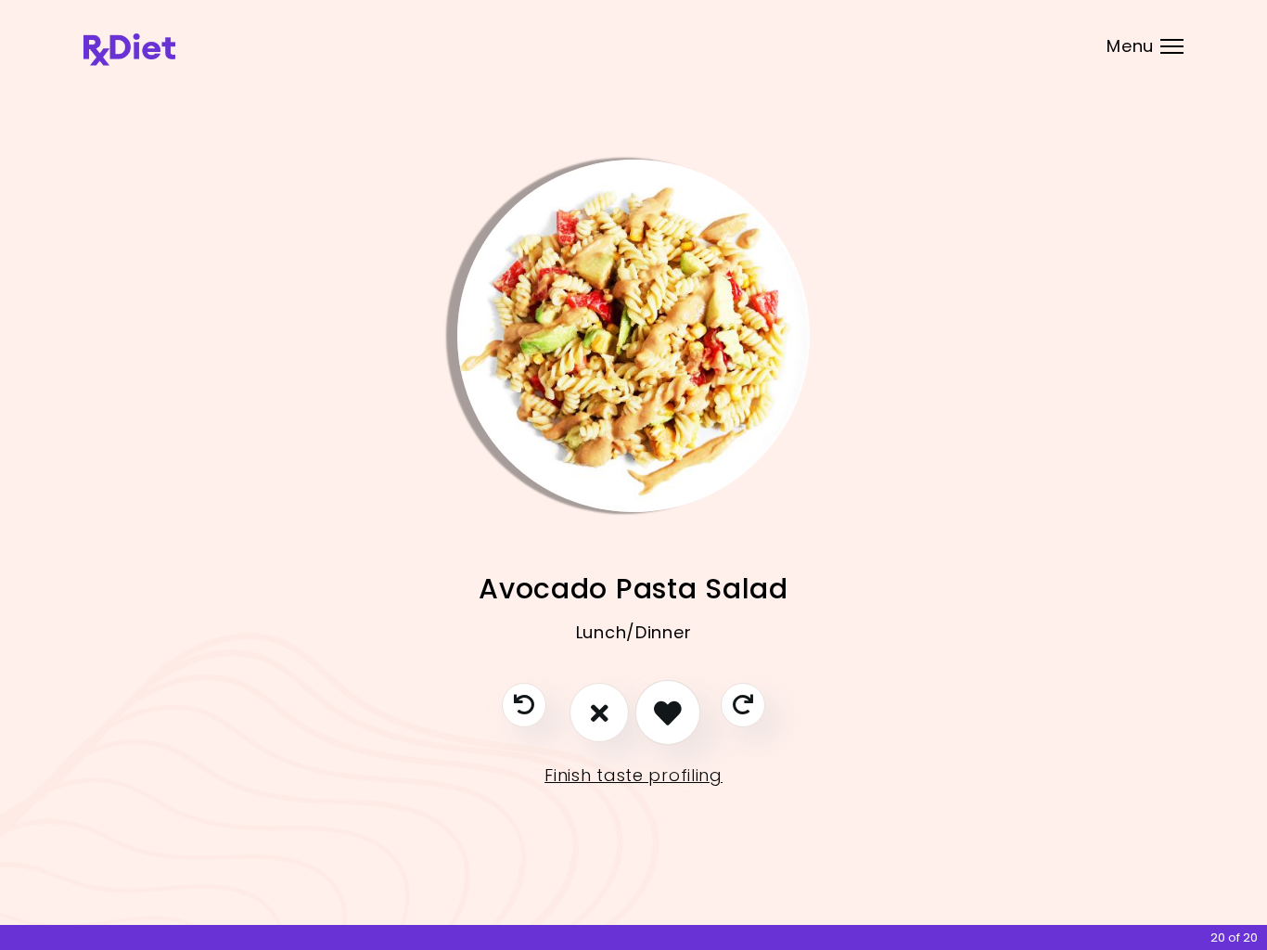
click at [672, 712] on icon "I like this recipe" at bounding box center [668, 713] width 28 height 28
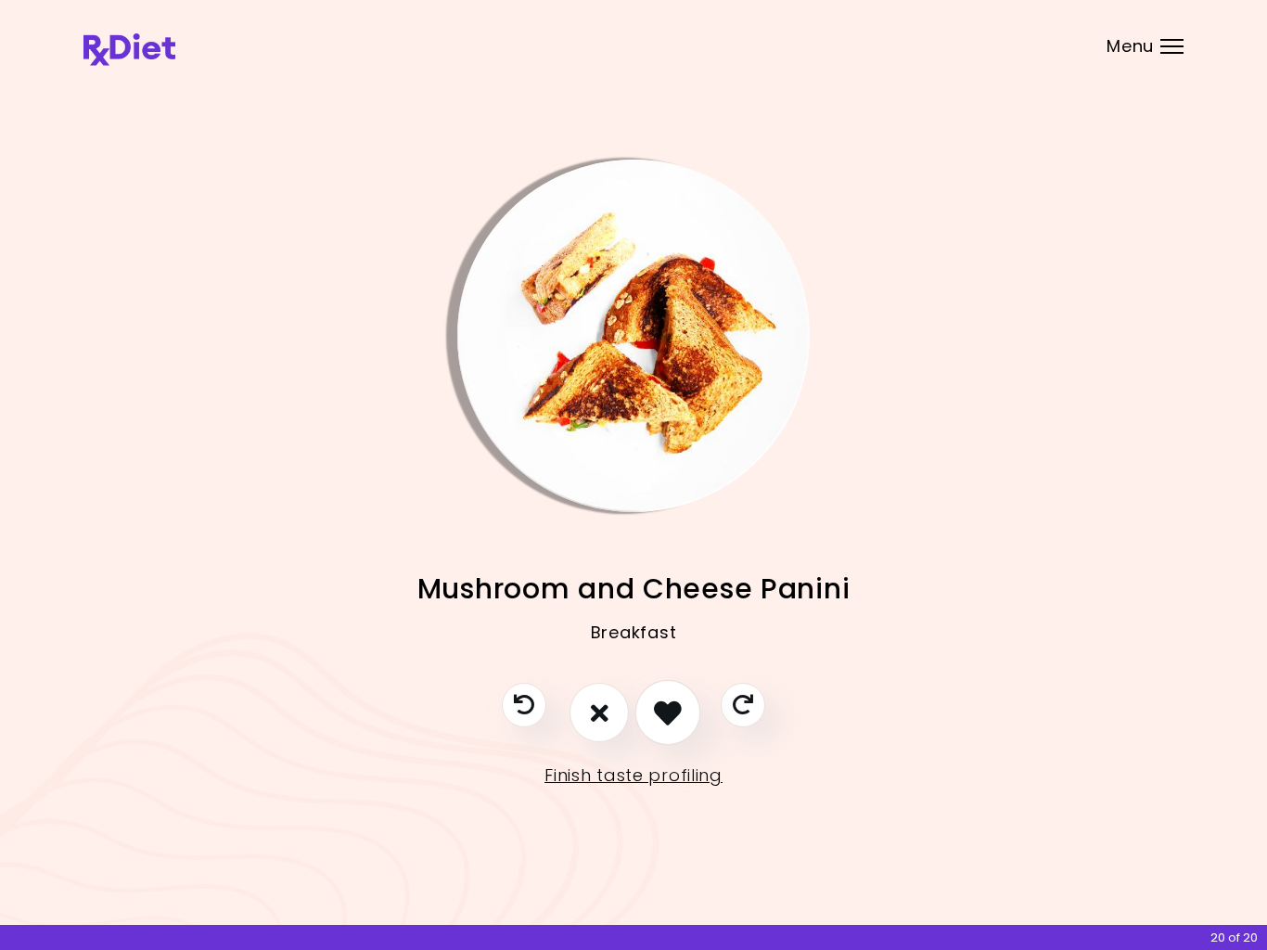
click at [661, 710] on icon "I like this recipe" at bounding box center [668, 713] width 28 height 28
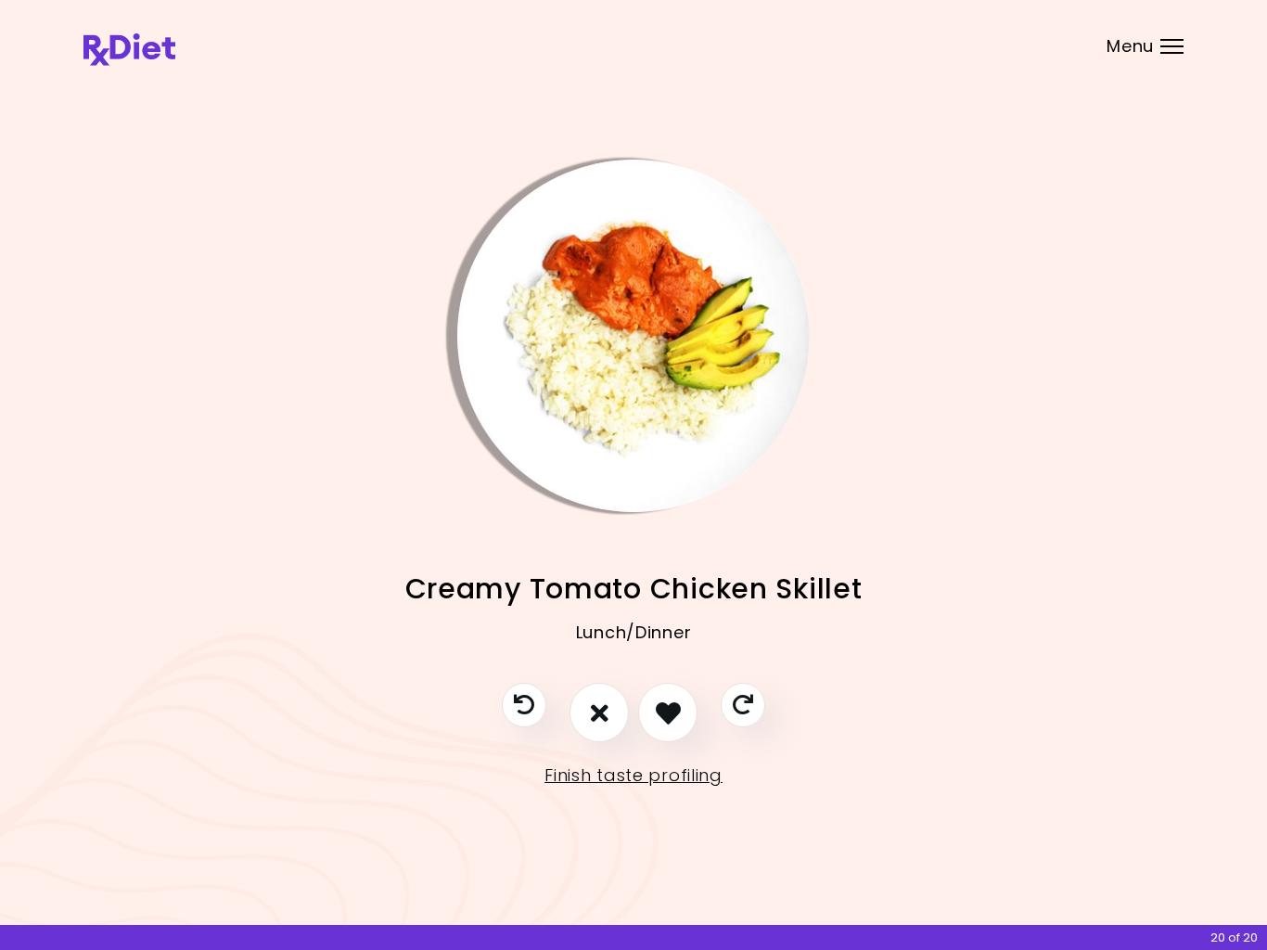
click at [671, 709] on icon "I like this recipe" at bounding box center [668, 712] width 25 height 25
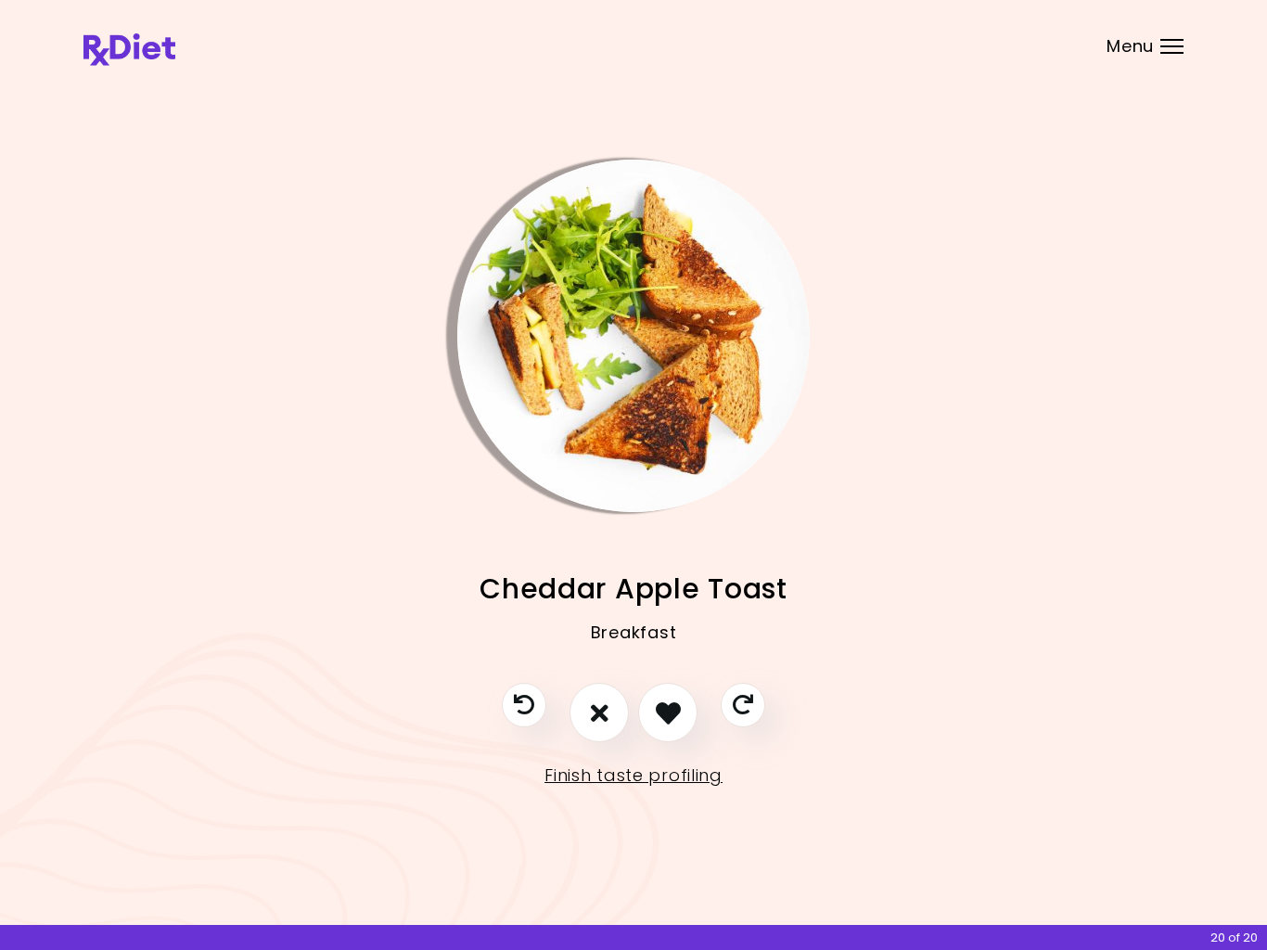
click at [670, 710] on icon "I like this recipe" at bounding box center [668, 712] width 25 height 25
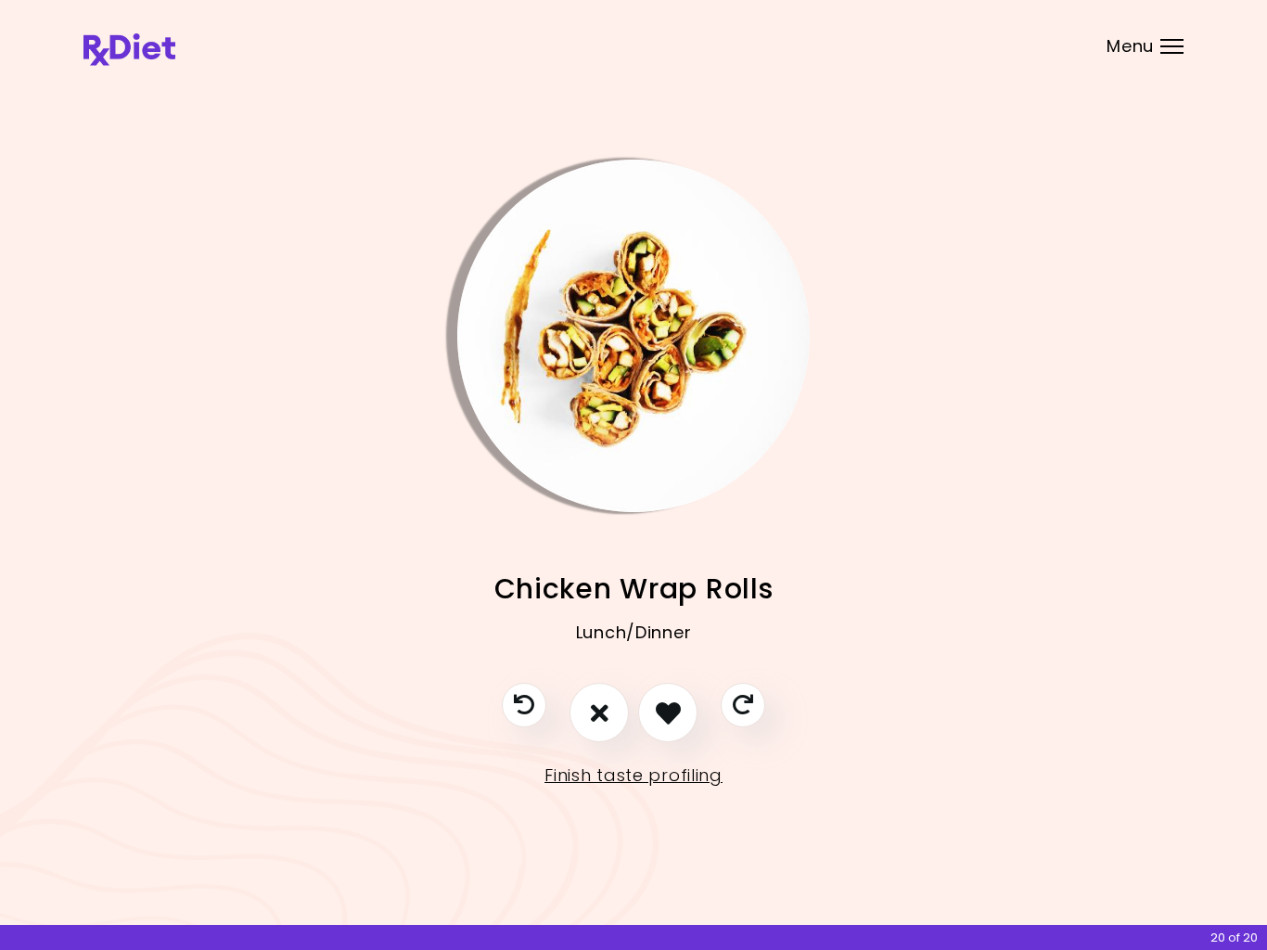
click at [666, 715] on icon "I like this recipe" at bounding box center [668, 712] width 25 height 25
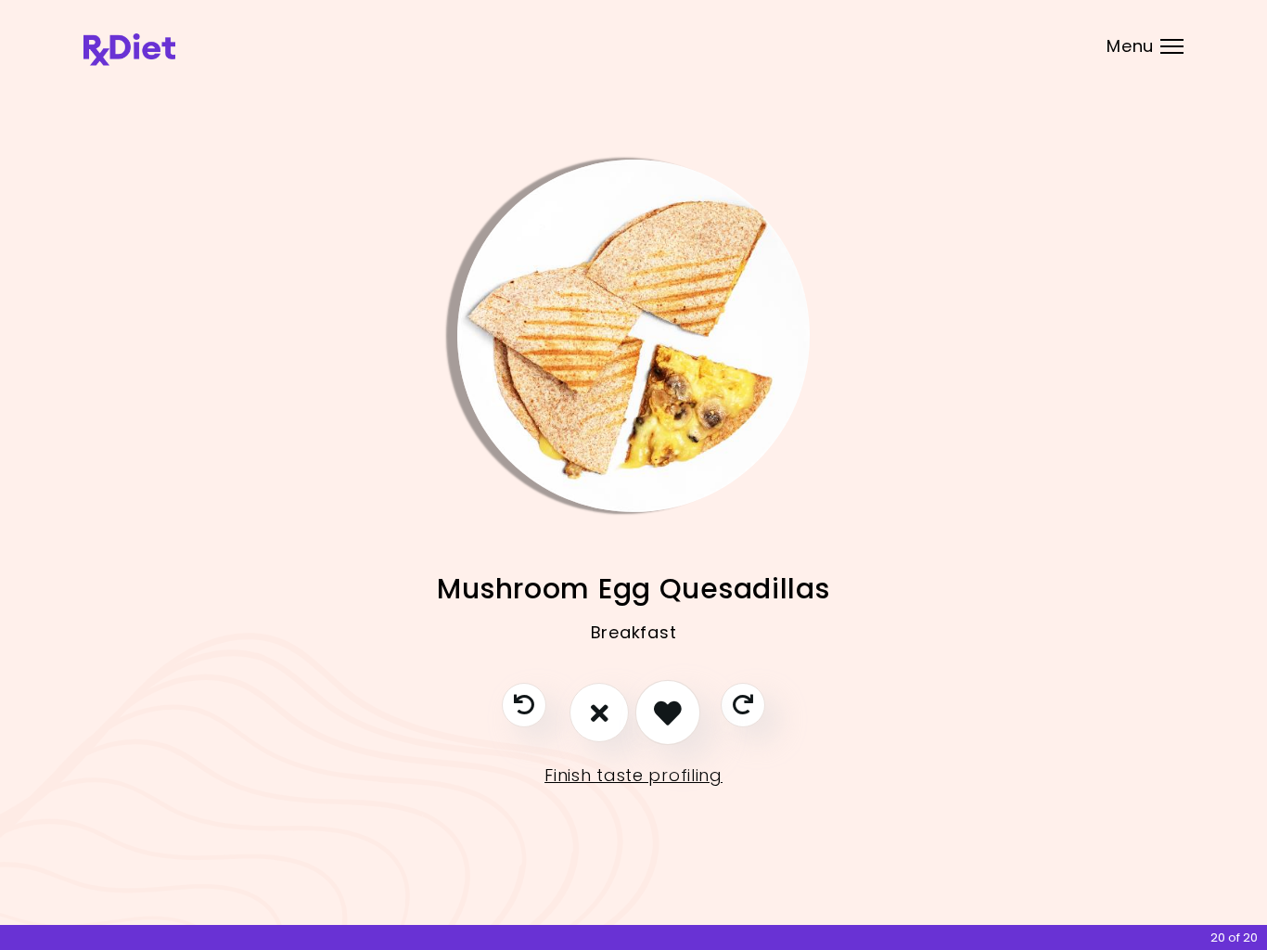
click at [669, 709] on icon "I like this recipe" at bounding box center [668, 713] width 28 height 28
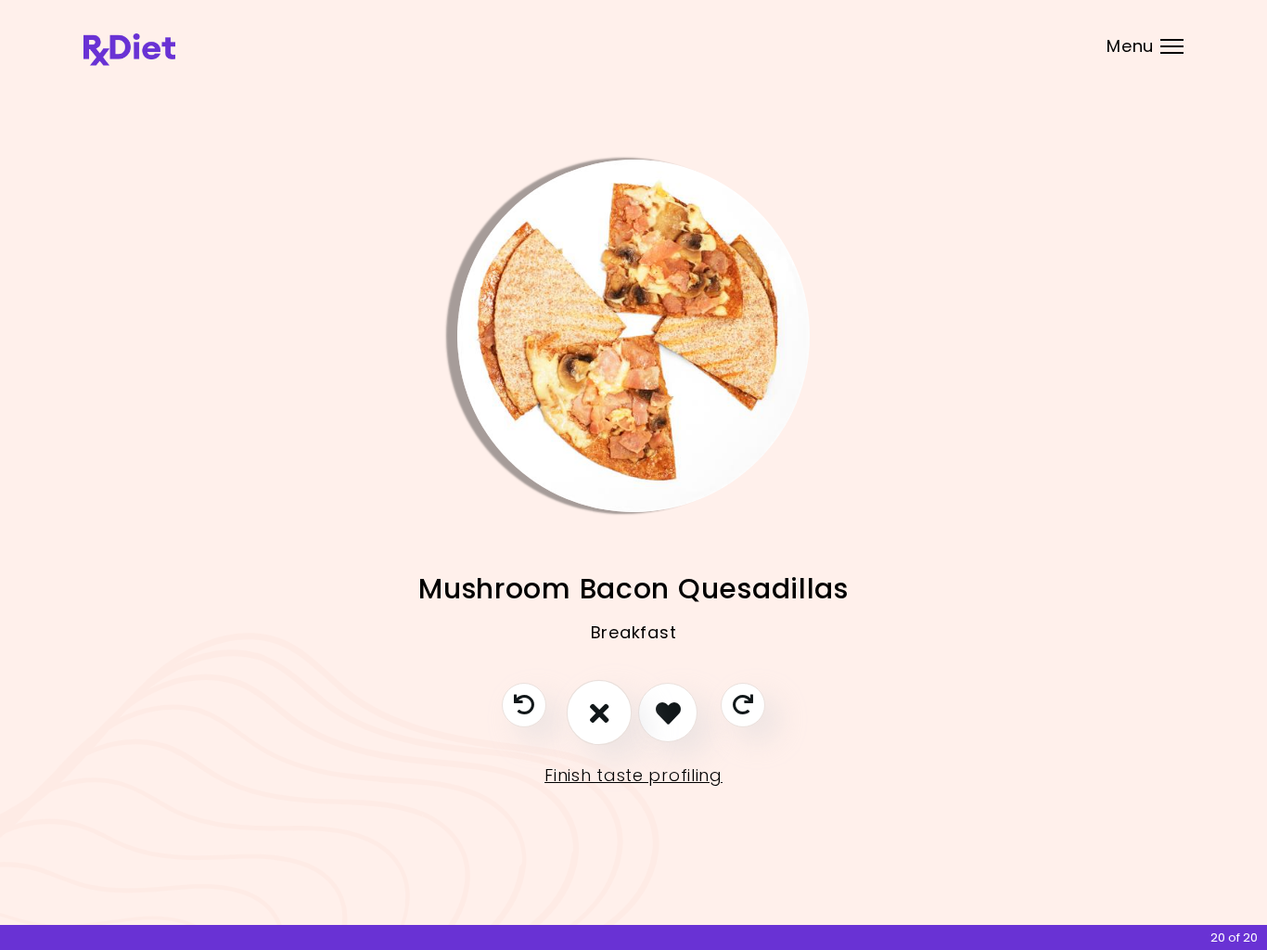
click at [611, 703] on button "I don't like this recipe" at bounding box center [599, 712] width 65 height 65
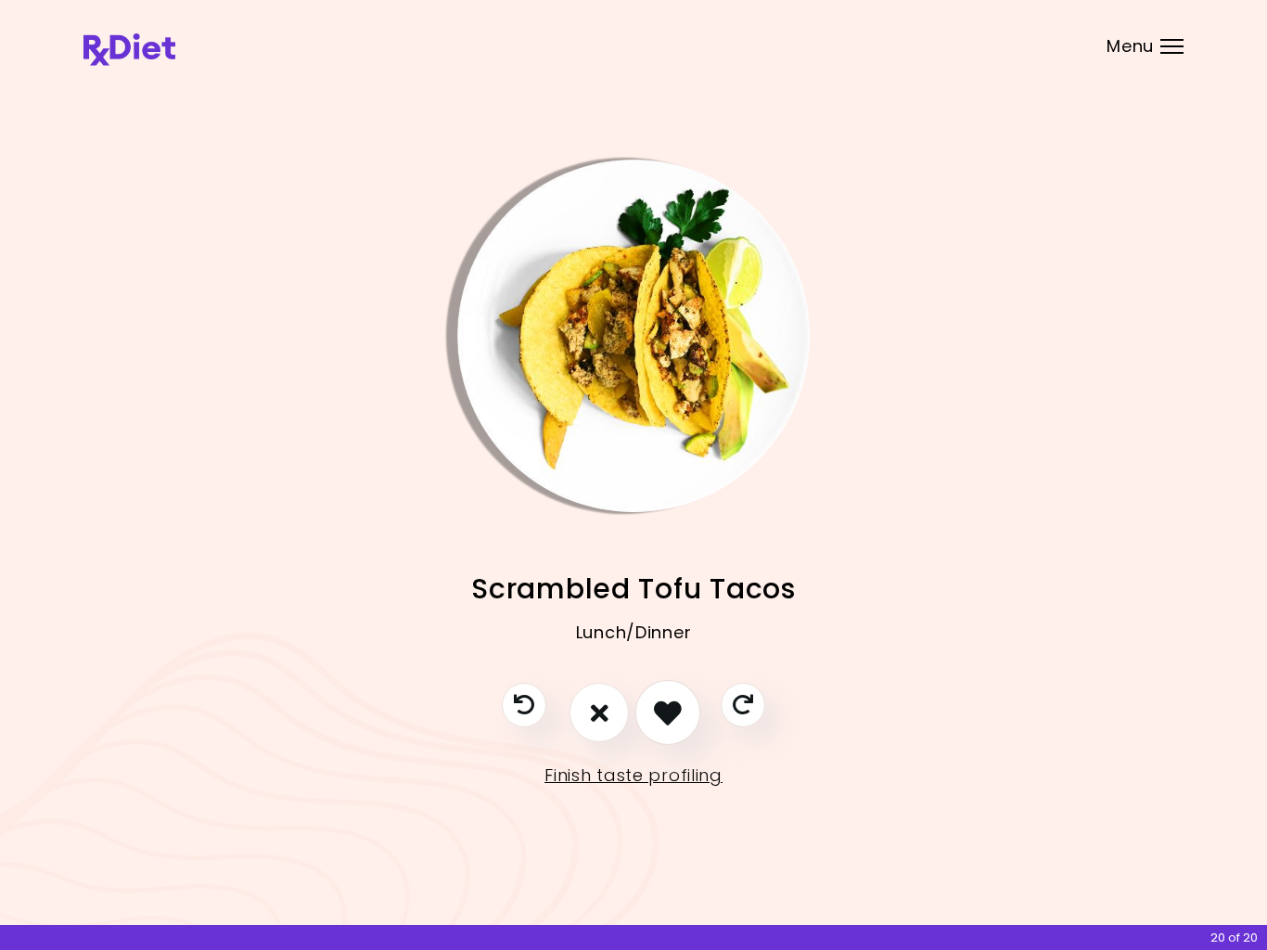
click at [671, 705] on icon "I like this recipe" at bounding box center [668, 713] width 28 height 28
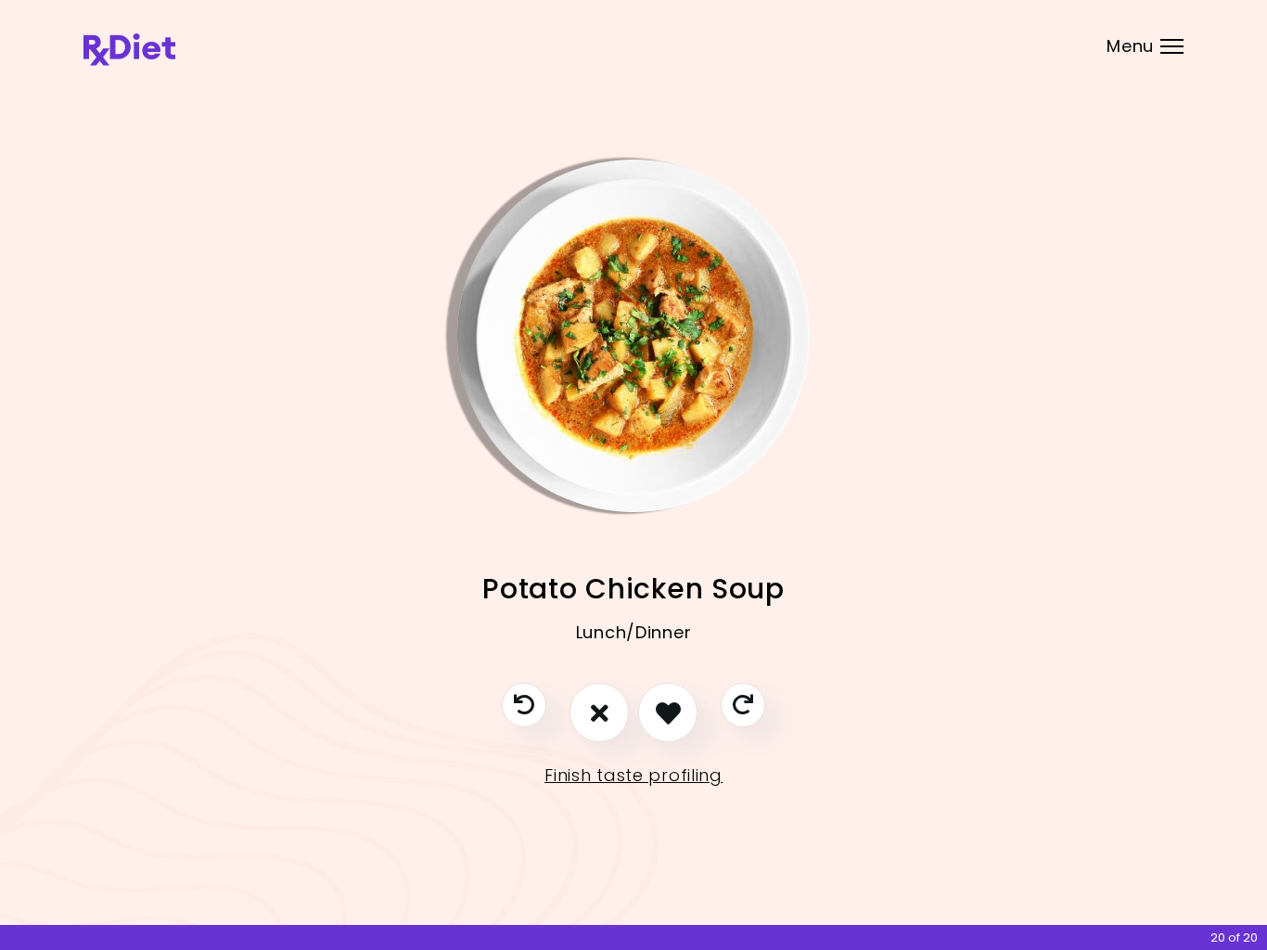
click at [665, 716] on icon "I like this recipe" at bounding box center [668, 712] width 25 height 25
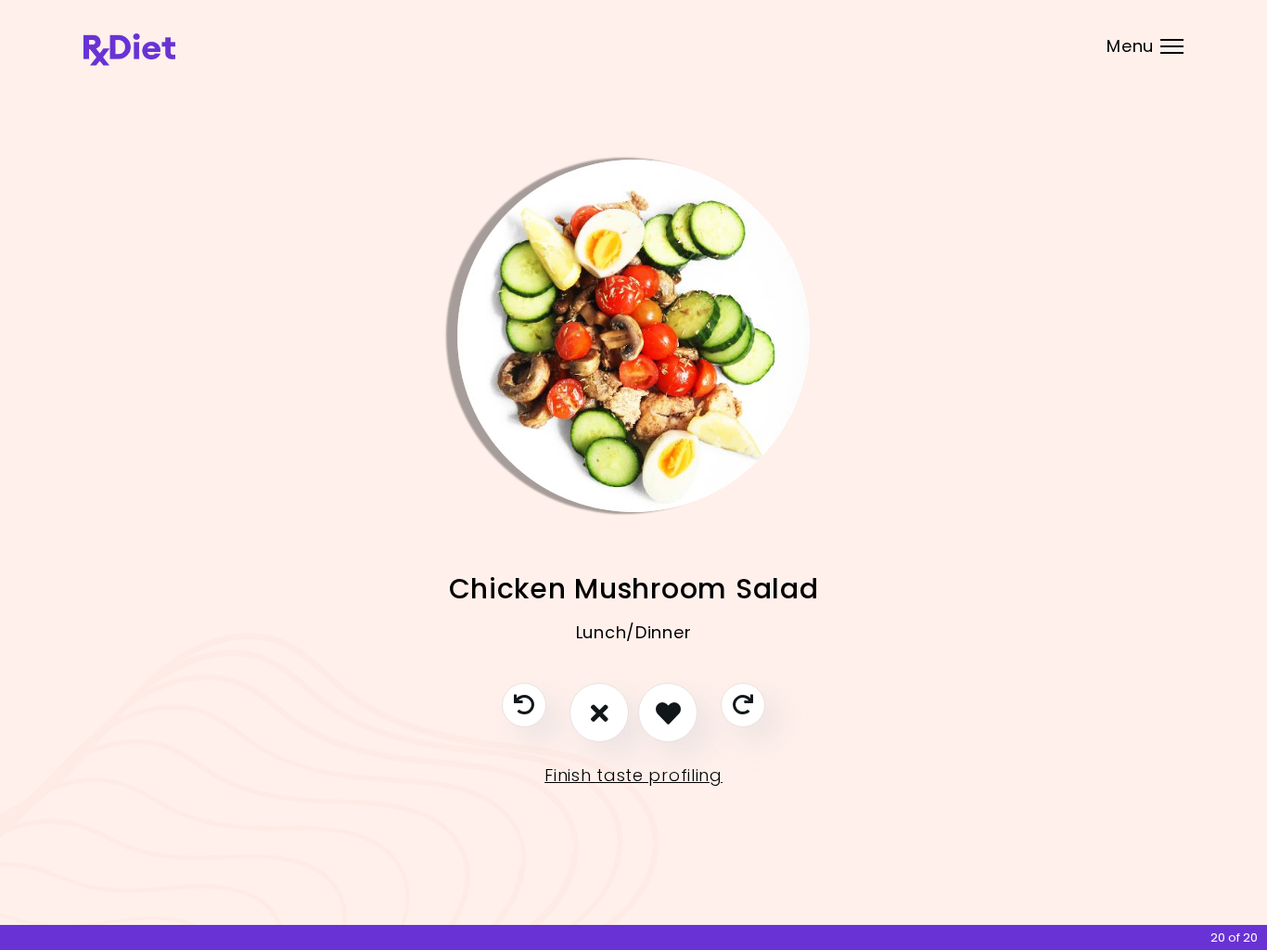
click at [670, 702] on icon "I like this recipe" at bounding box center [668, 712] width 25 height 25
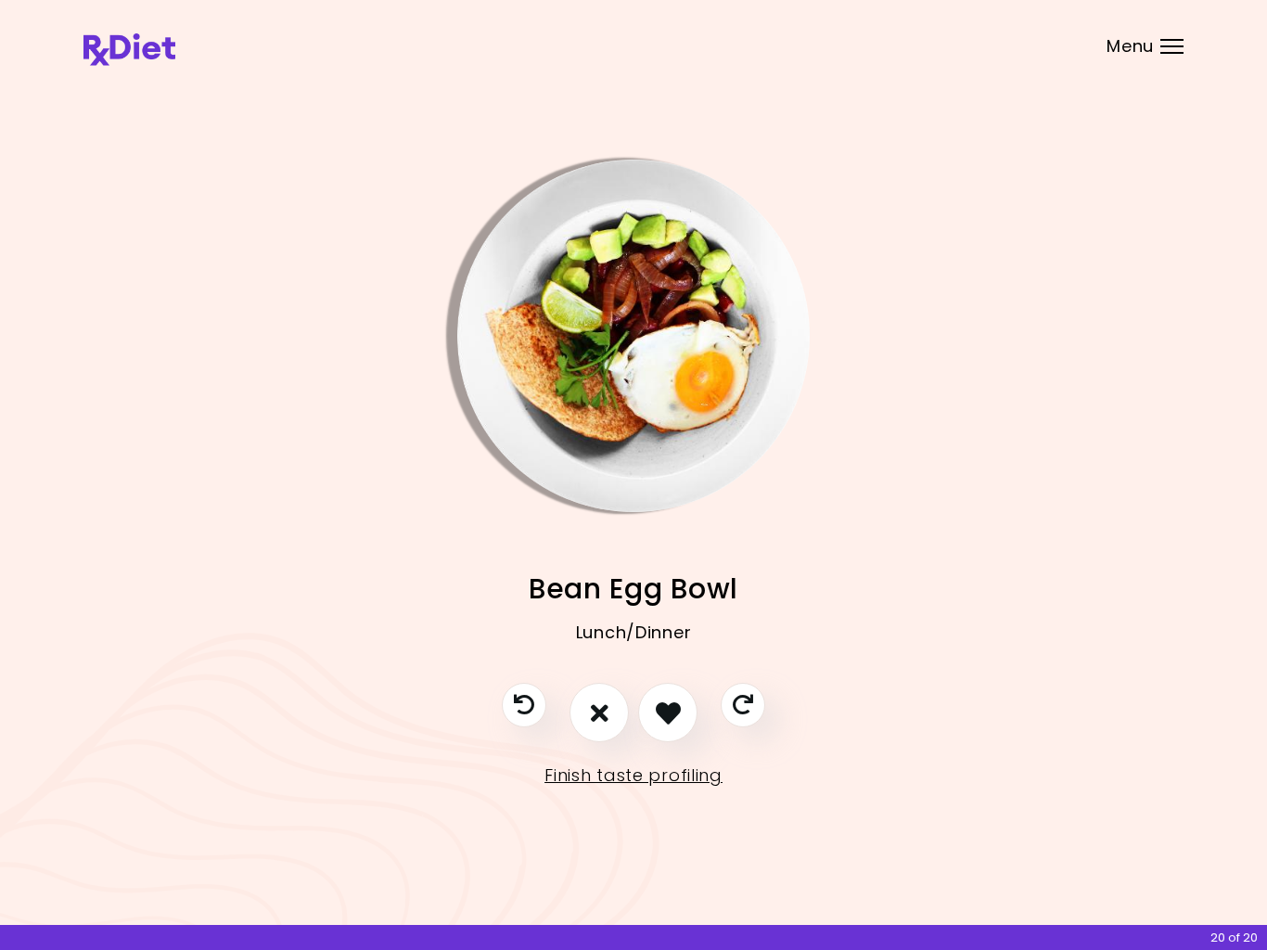
click at [669, 709] on icon "I like this recipe" at bounding box center [668, 712] width 25 height 25
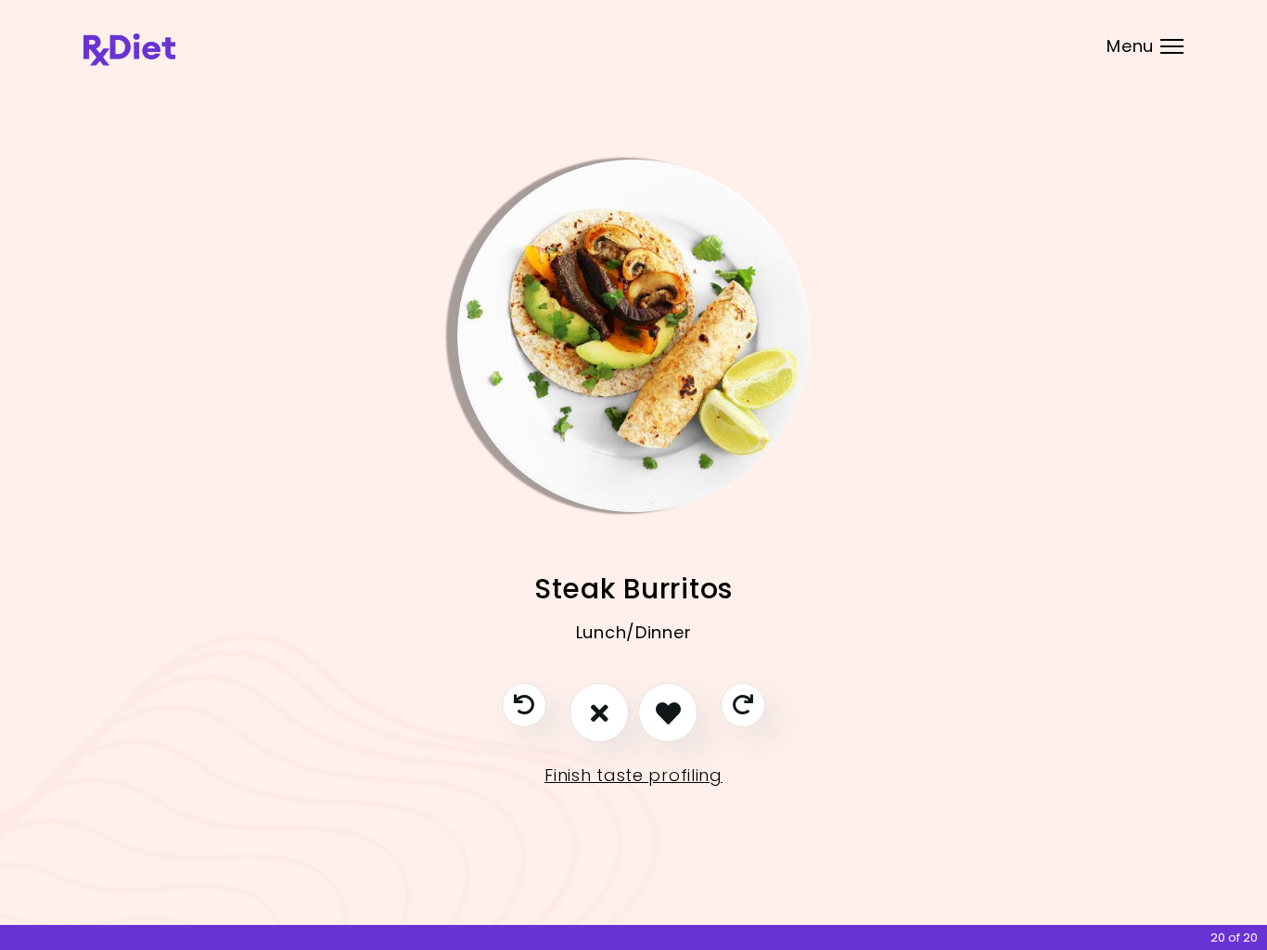
click at [599, 715] on icon "I don't like this recipe" at bounding box center [600, 712] width 18 height 25
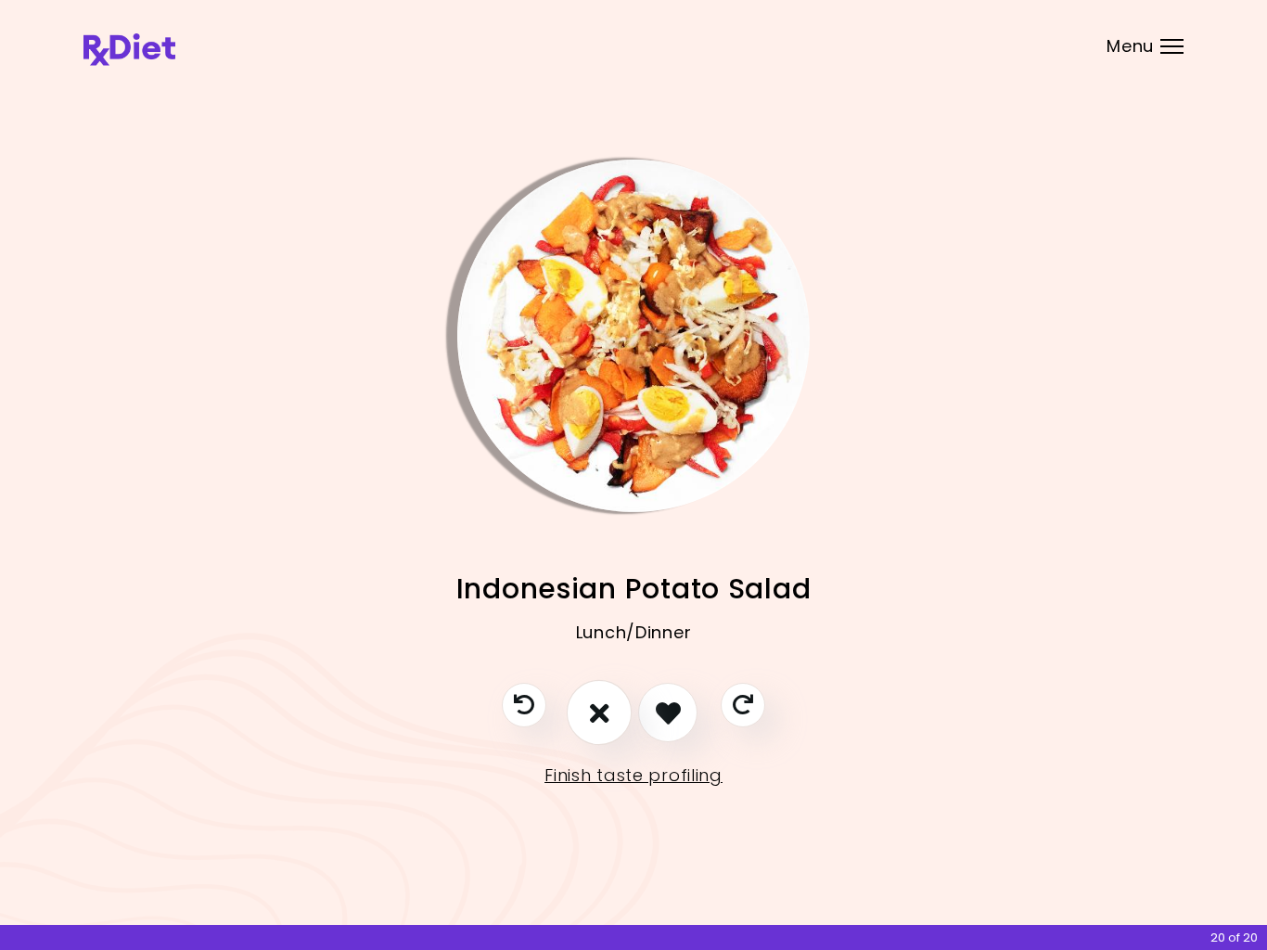
click at [602, 710] on icon "I don't like this recipe" at bounding box center [599, 713] width 19 height 28
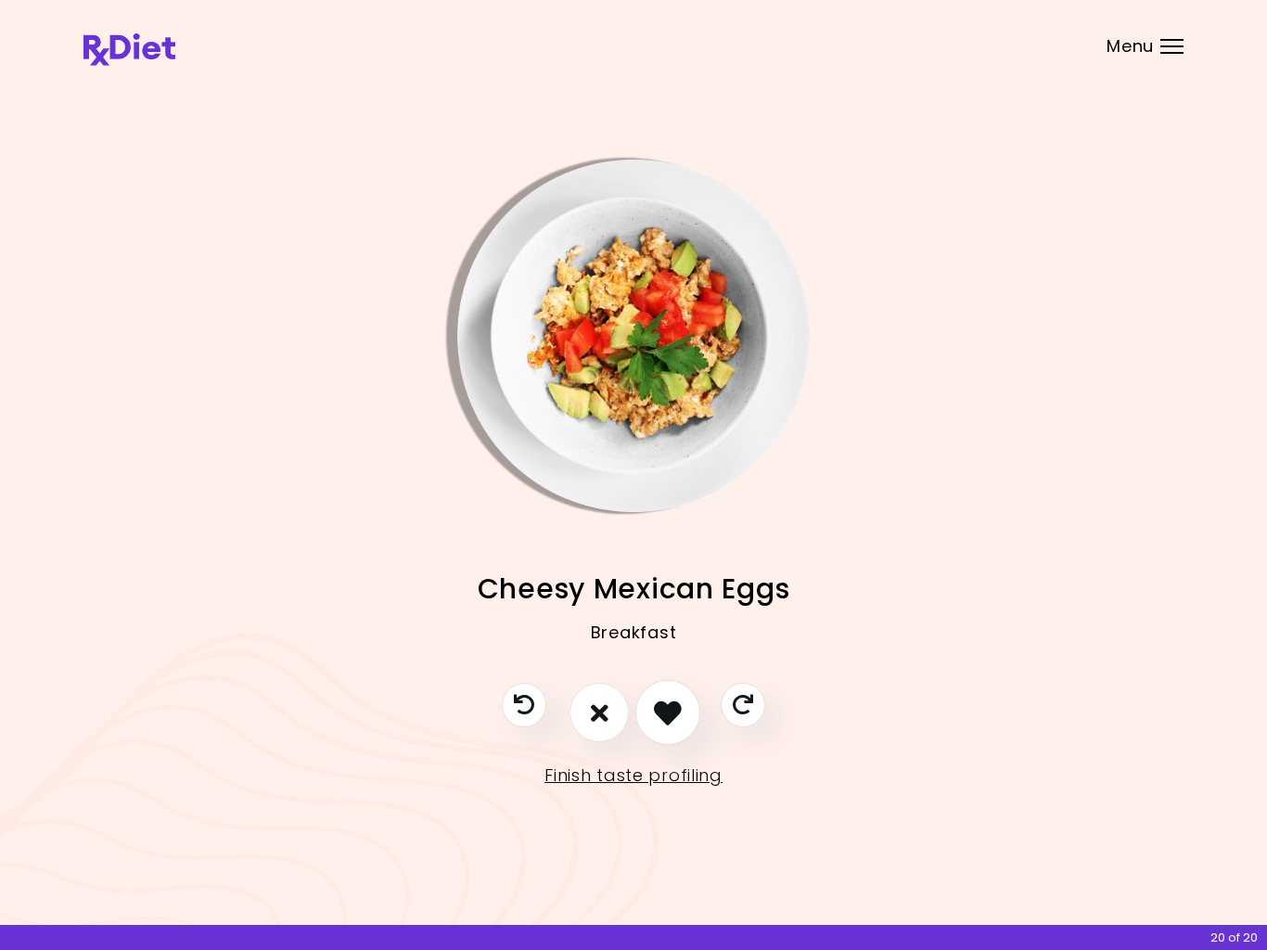
click at [671, 710] on icon "I like this recipe" at bounding box center [668, 713] width 28 height 28
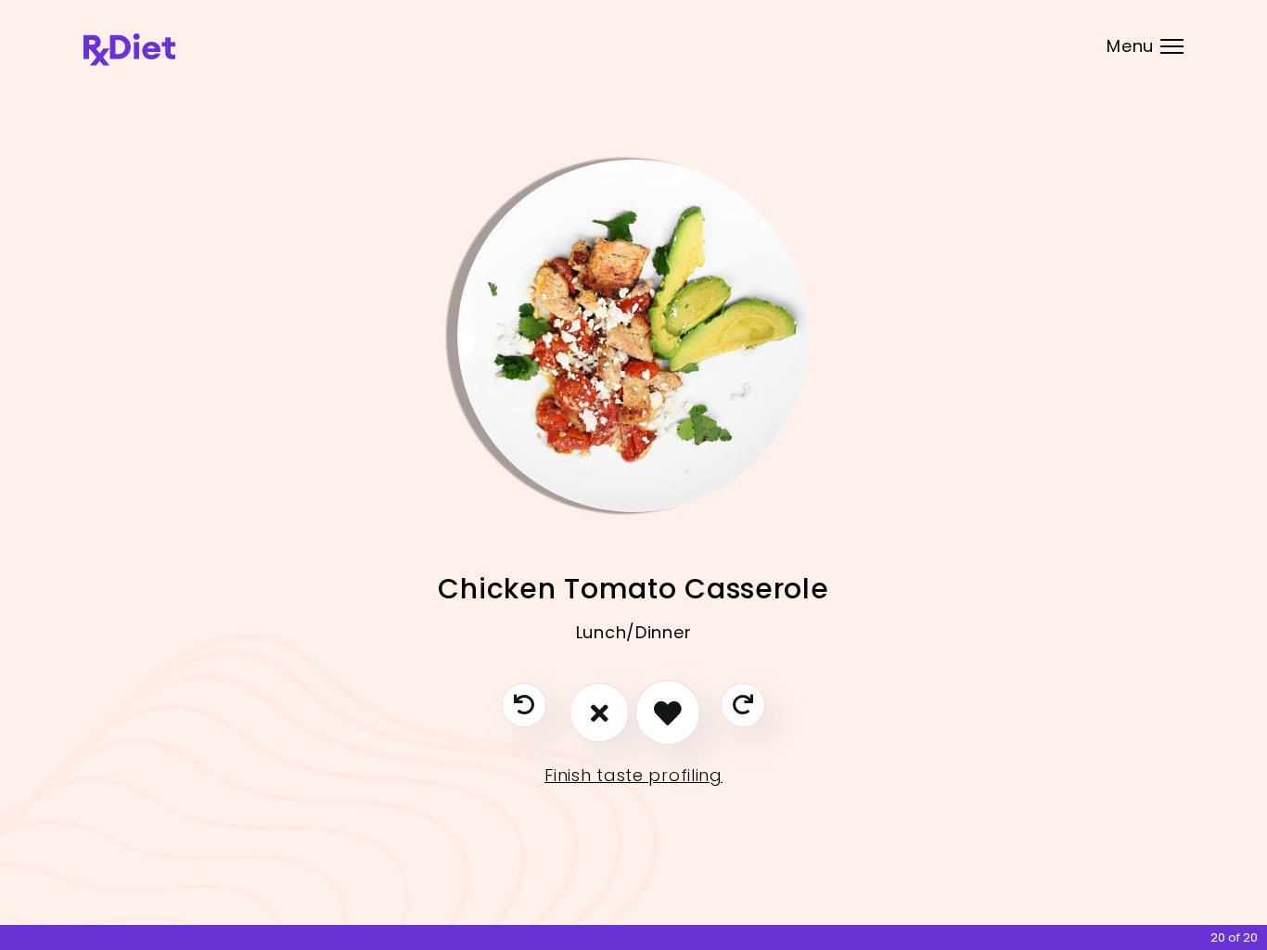
click at [669, 711] on icon "I like this recipe" at bounding box center [668, 713] width 28 height 28
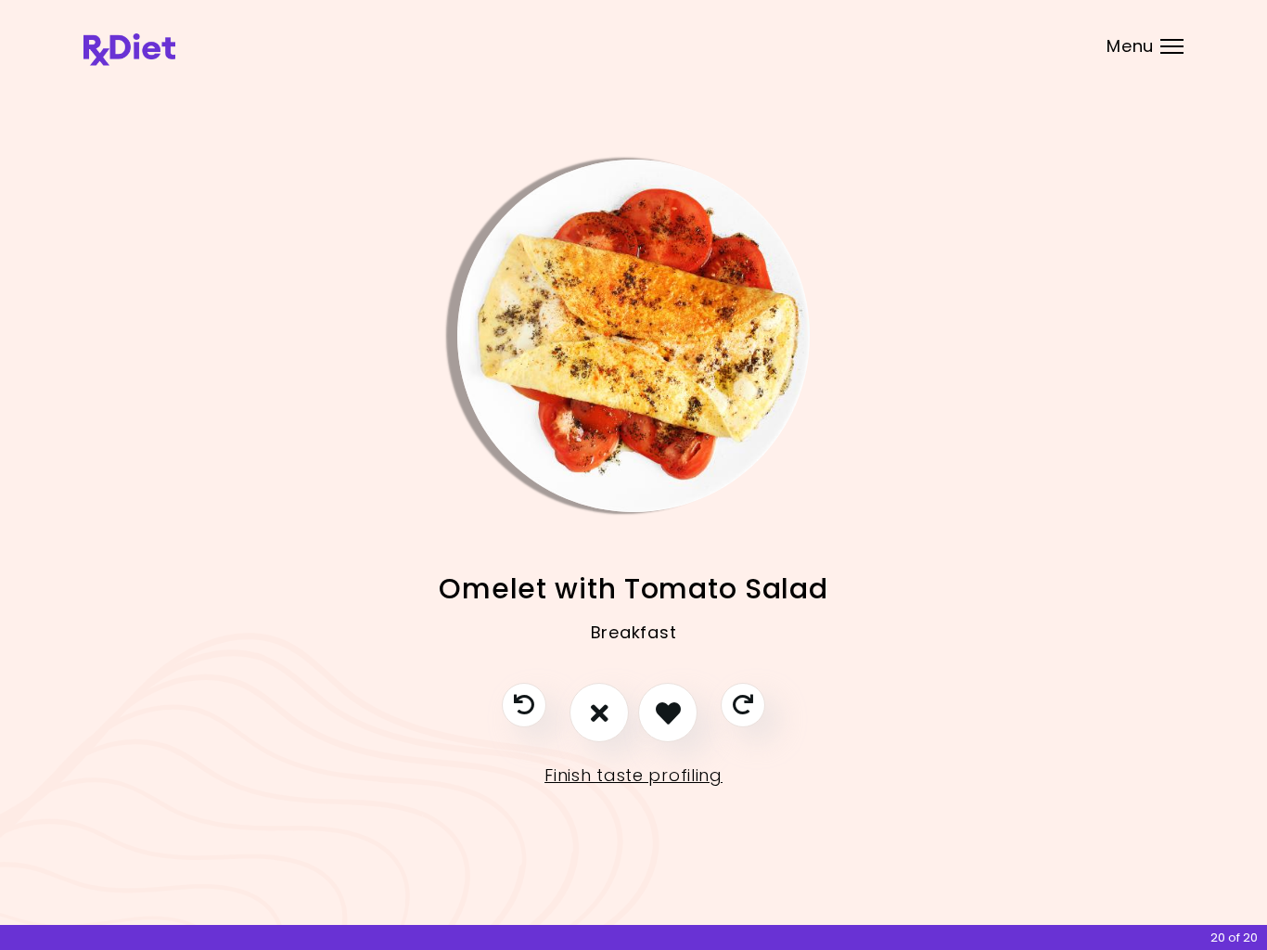
click at [668, 712] on icon "I like this recipe" at bounding box center [668, 712] width 25 height 25
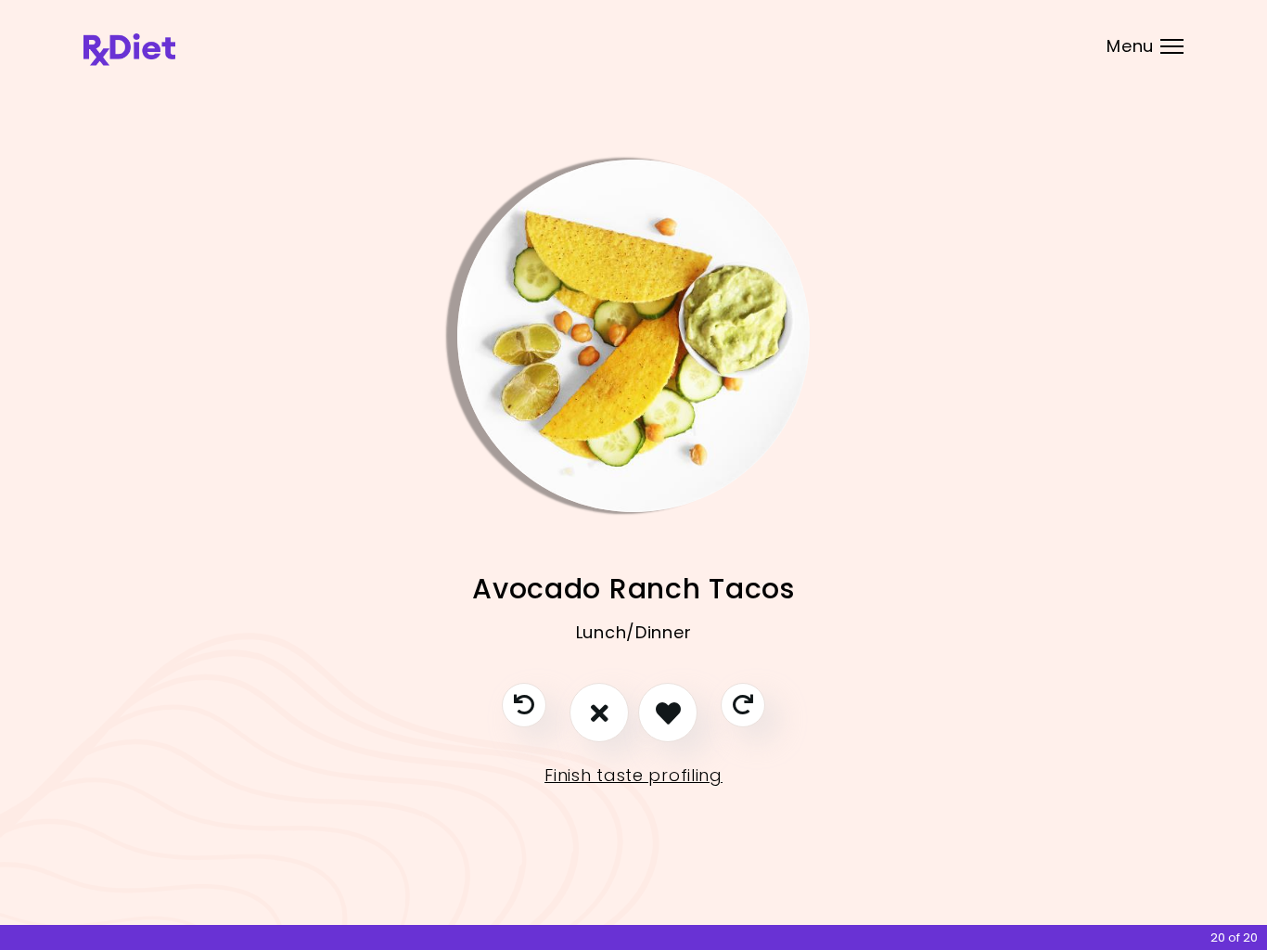
click at [671, 709] on icon "I like this recipe" at bounding box center [668, 712] width 25 height 25
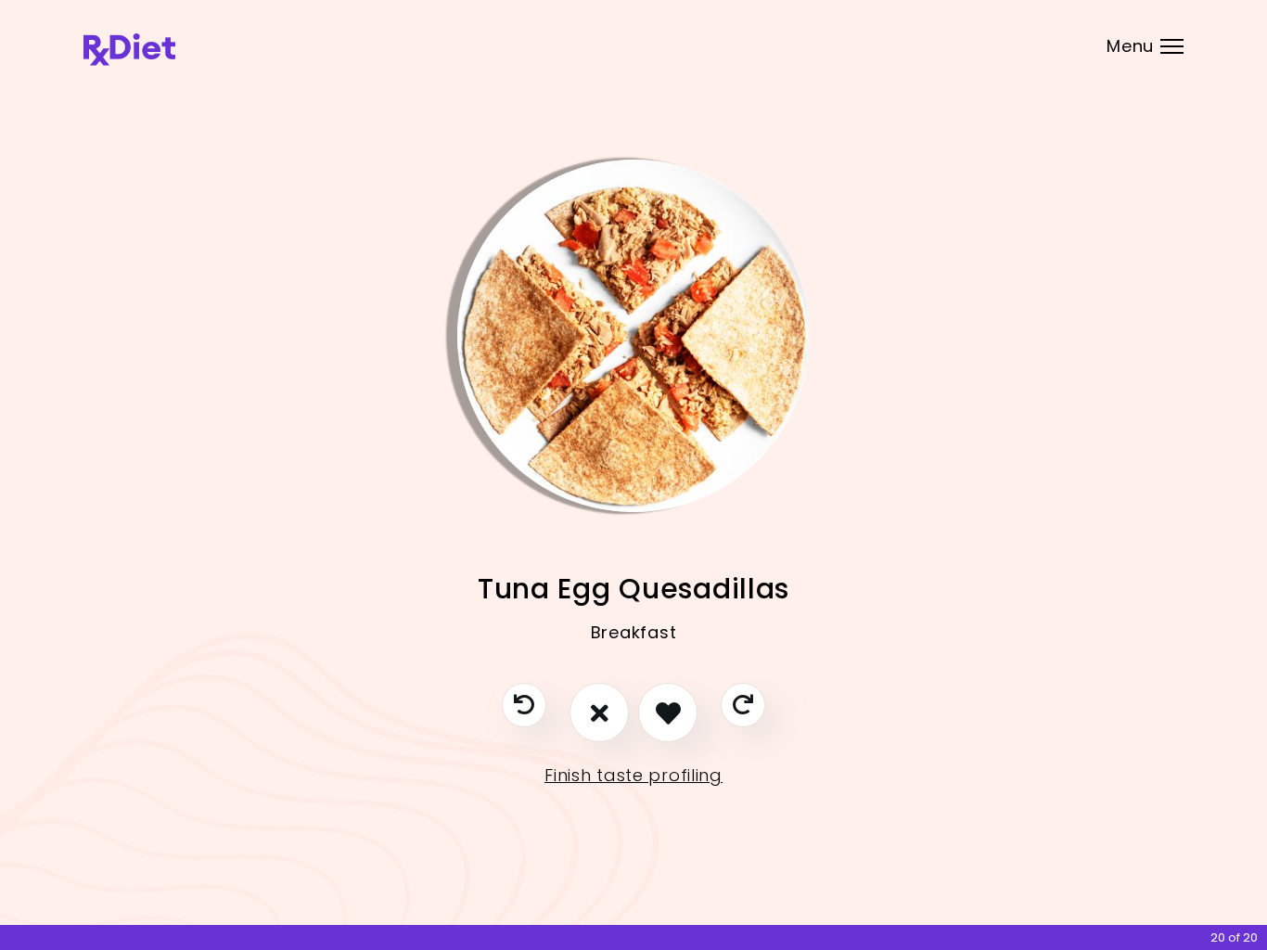
click at [600, 714] on icon "I don't like this recipe" at bounding box center [600, 712] width 18 height 25
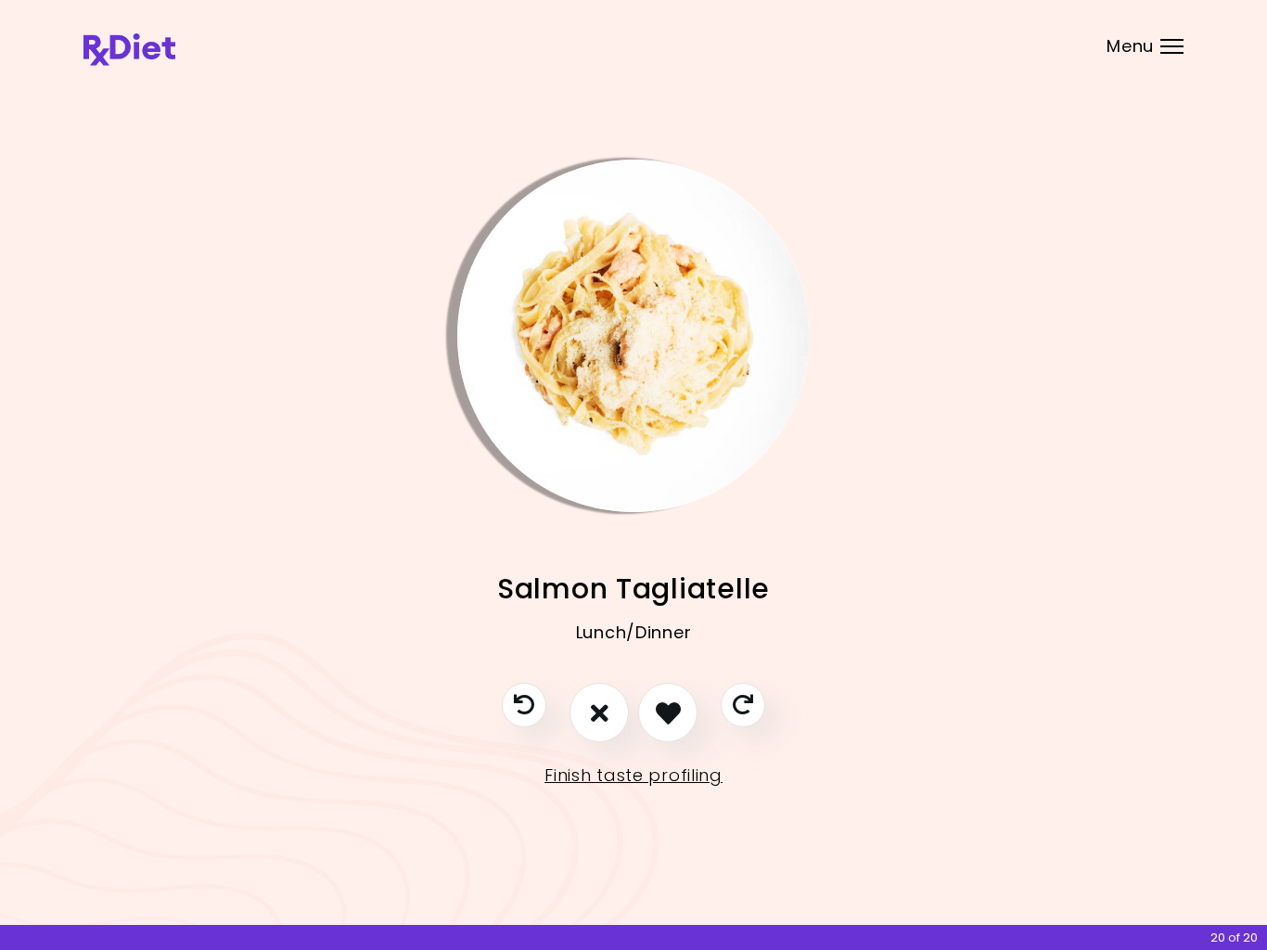
click at [670, 714] on icon "I like this recipe" at bounding box center [668, 712] width 25 height 25
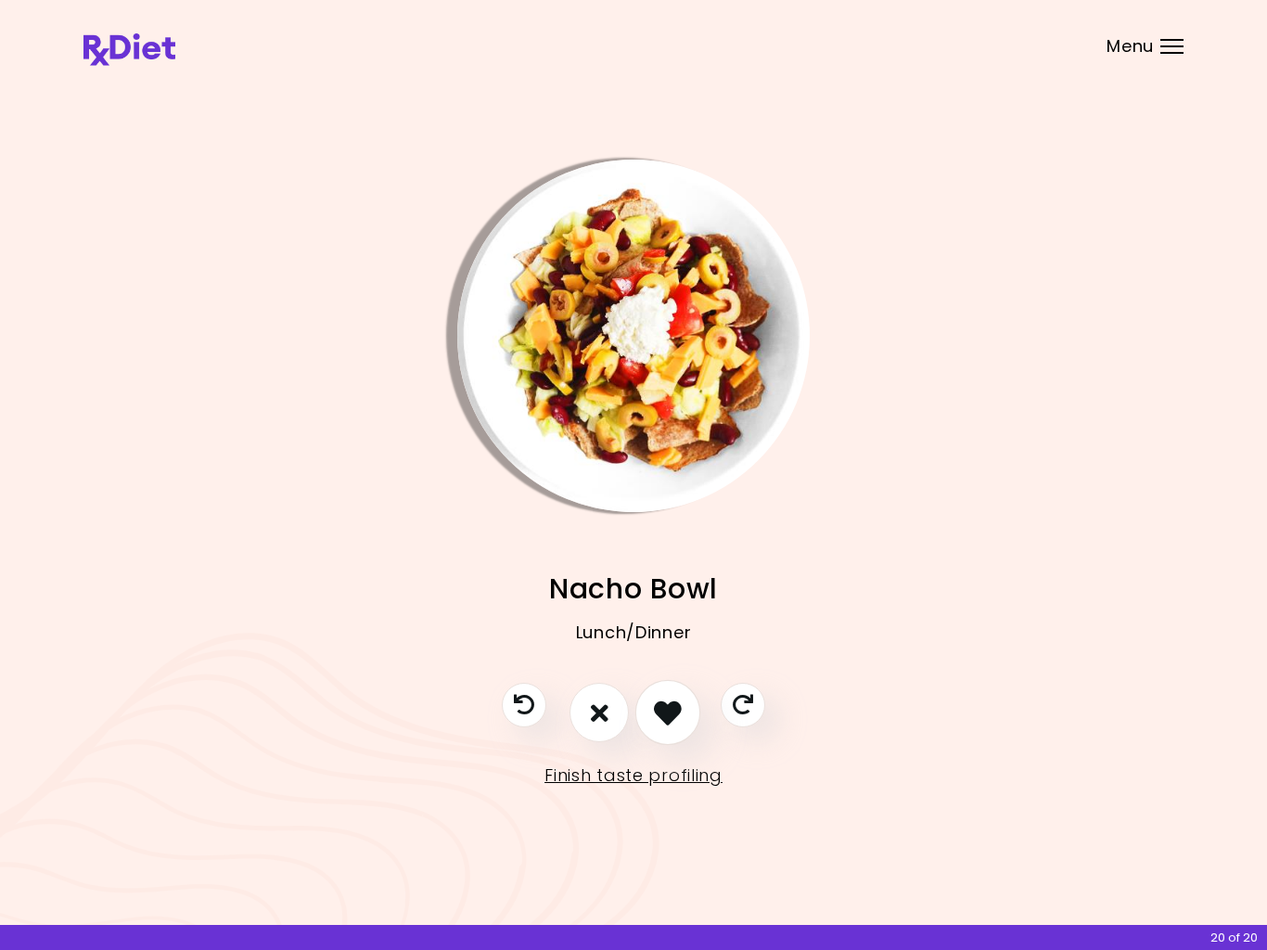
click at [667, 718] on icon "I like this recipe" at bounding box center [668, 713] width 28 height 28
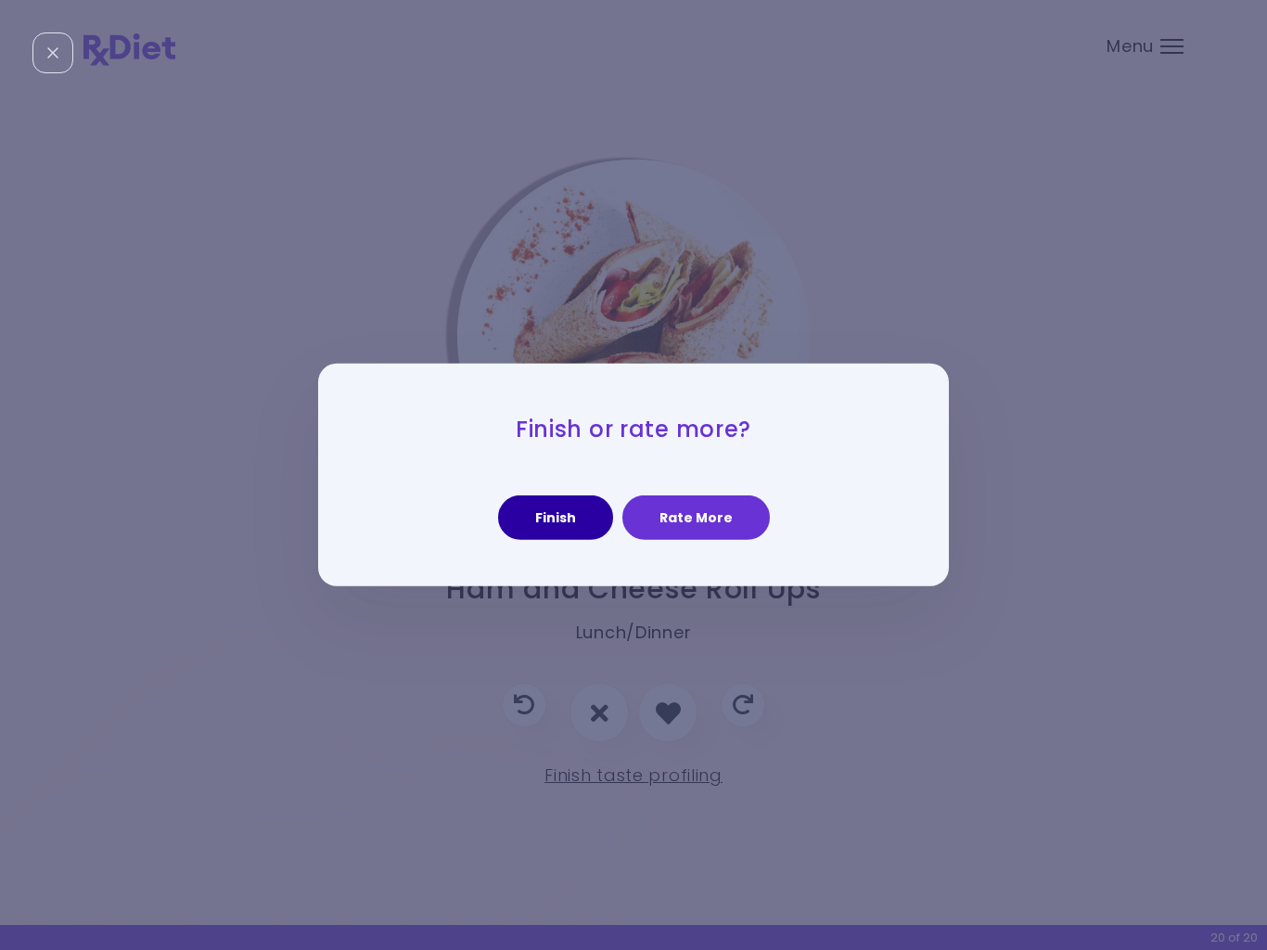
click at [577, 521] on button "Finish" at bounding box center [555, 517] width 115 height 45
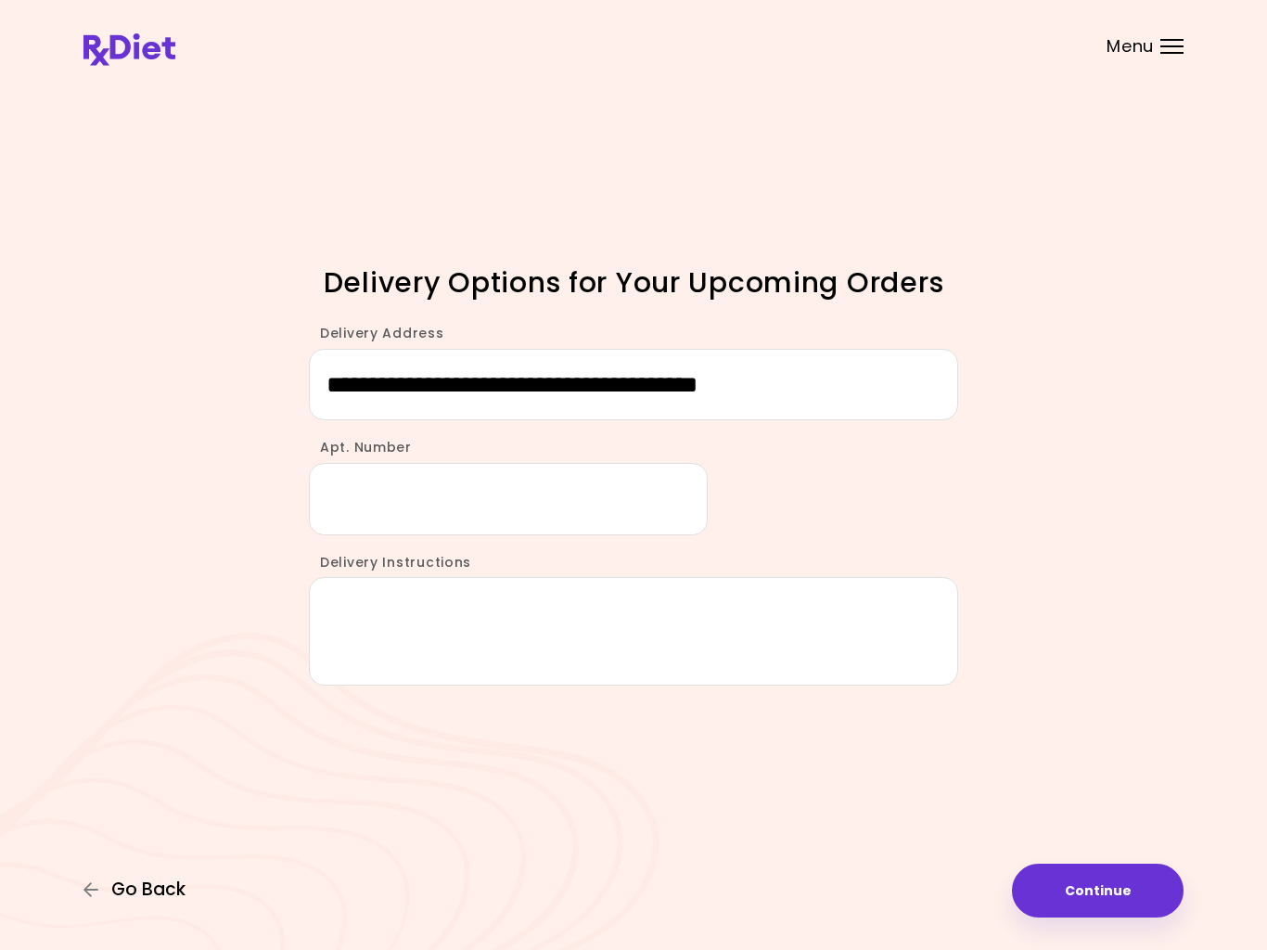
click at [152, 889] on span "Go Back" at bounding box center [148, 889] width 74 height 20
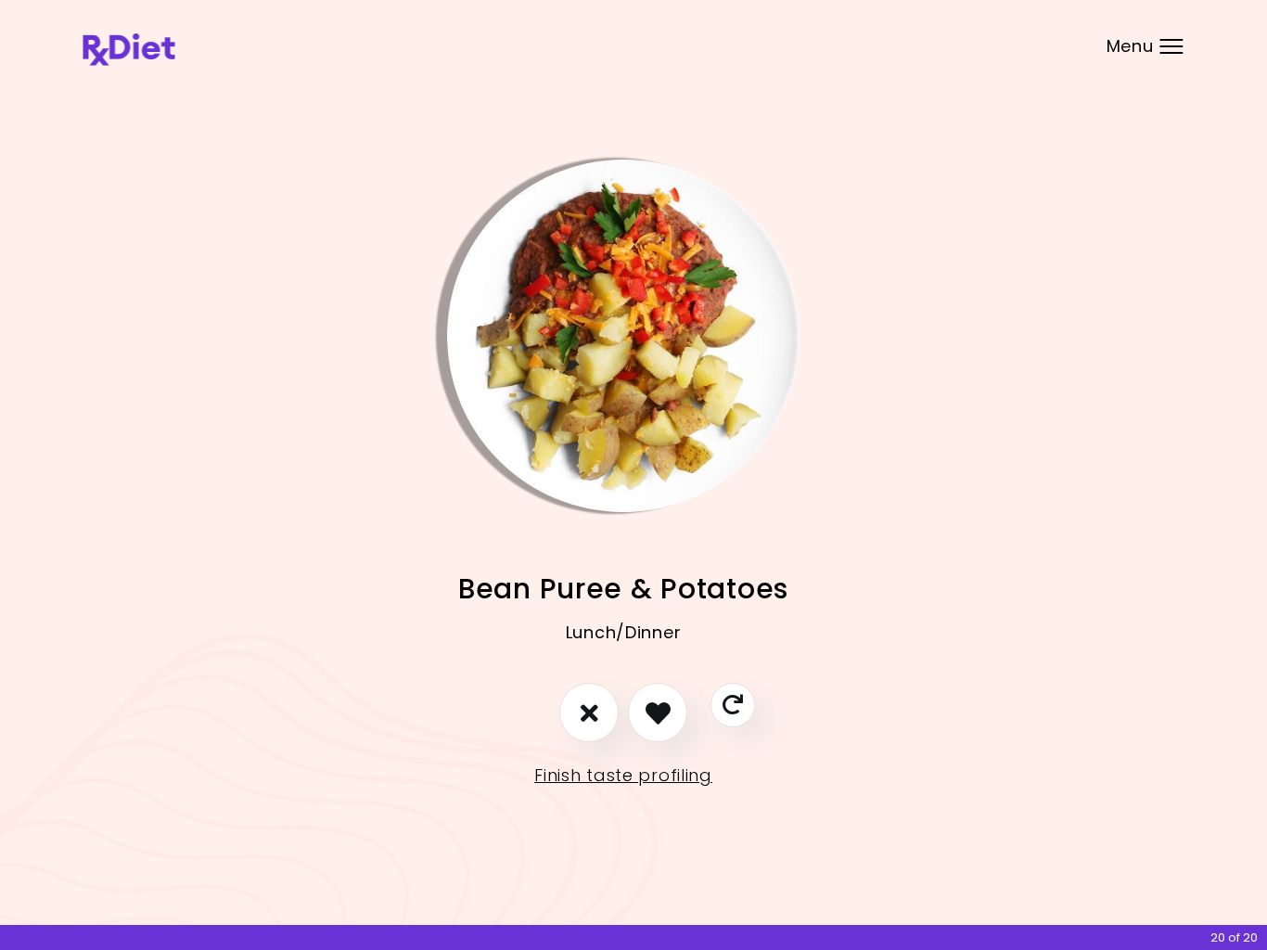
click at [1175, 53] on div at bounding box center [1171, 53] width 23 height 2
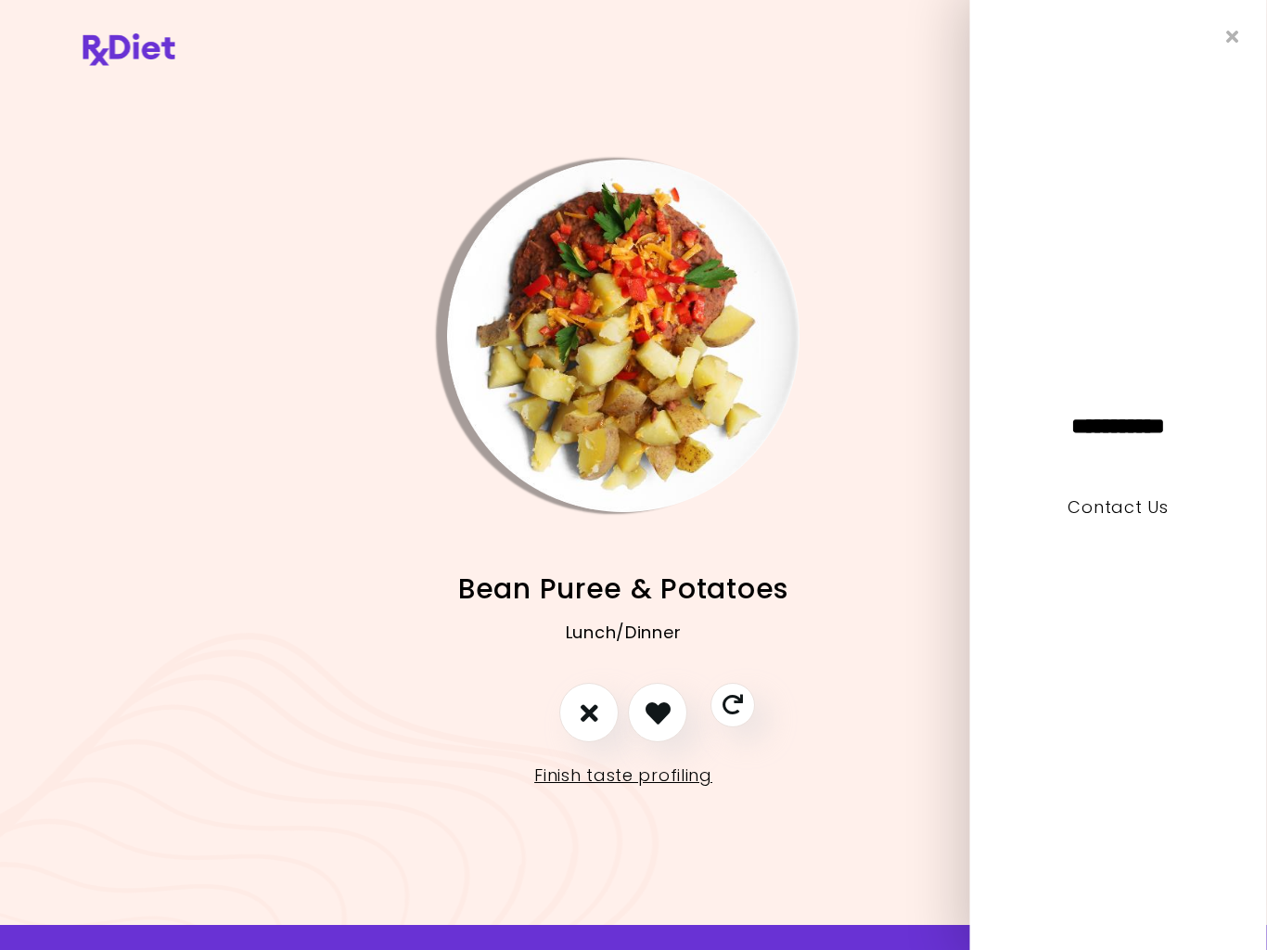
scroll to position [0, 10]
click at [1235, 38] on icon "Close" at bounding box center [1232, 37] width 13 height 18
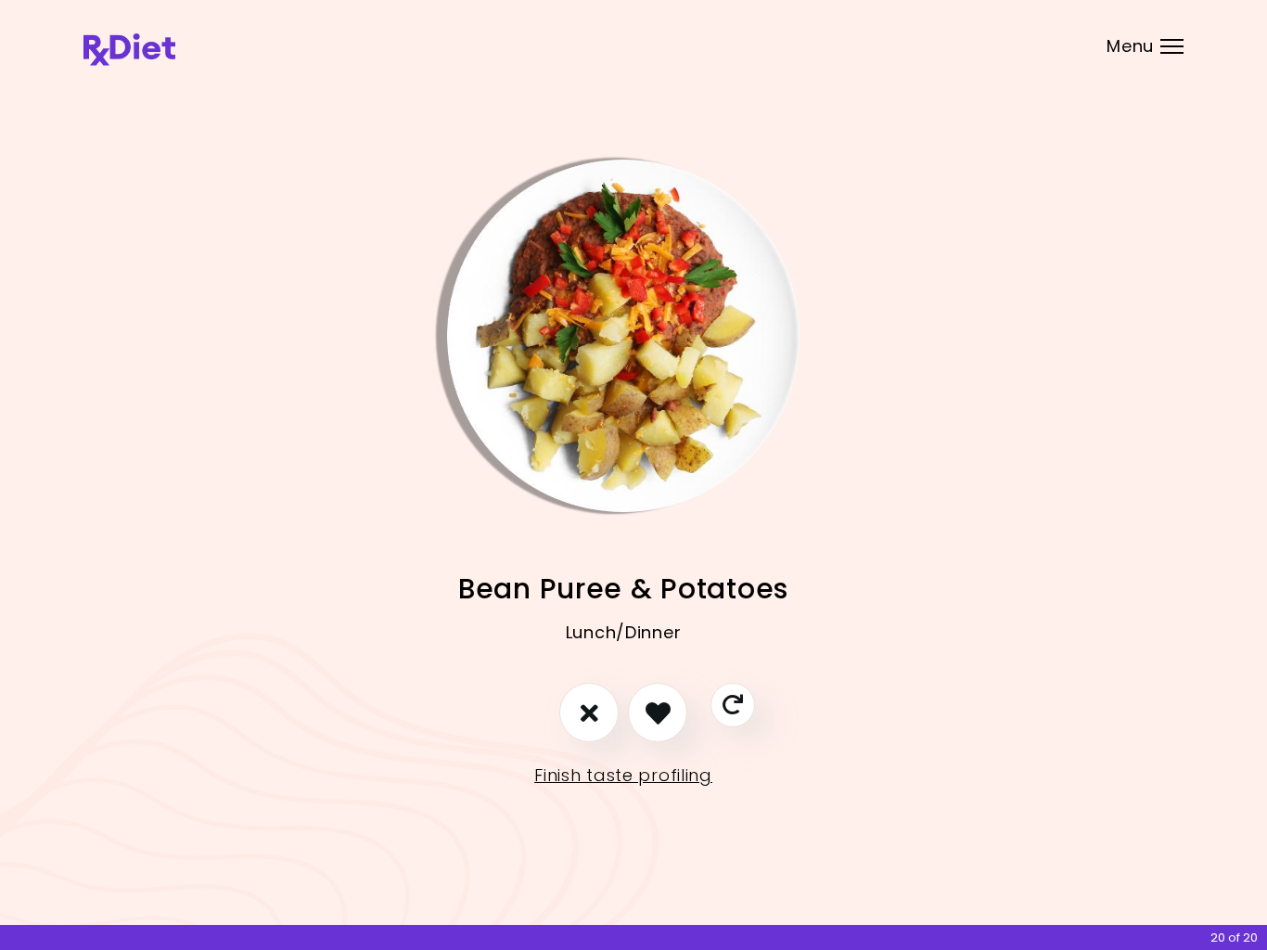
click at [1165, 61] on header at bounding box center [633, 37] width 1267 height 74
click at [1169, 49] on div "Menu" at bounding box center [1171, 46] width 23 height 15
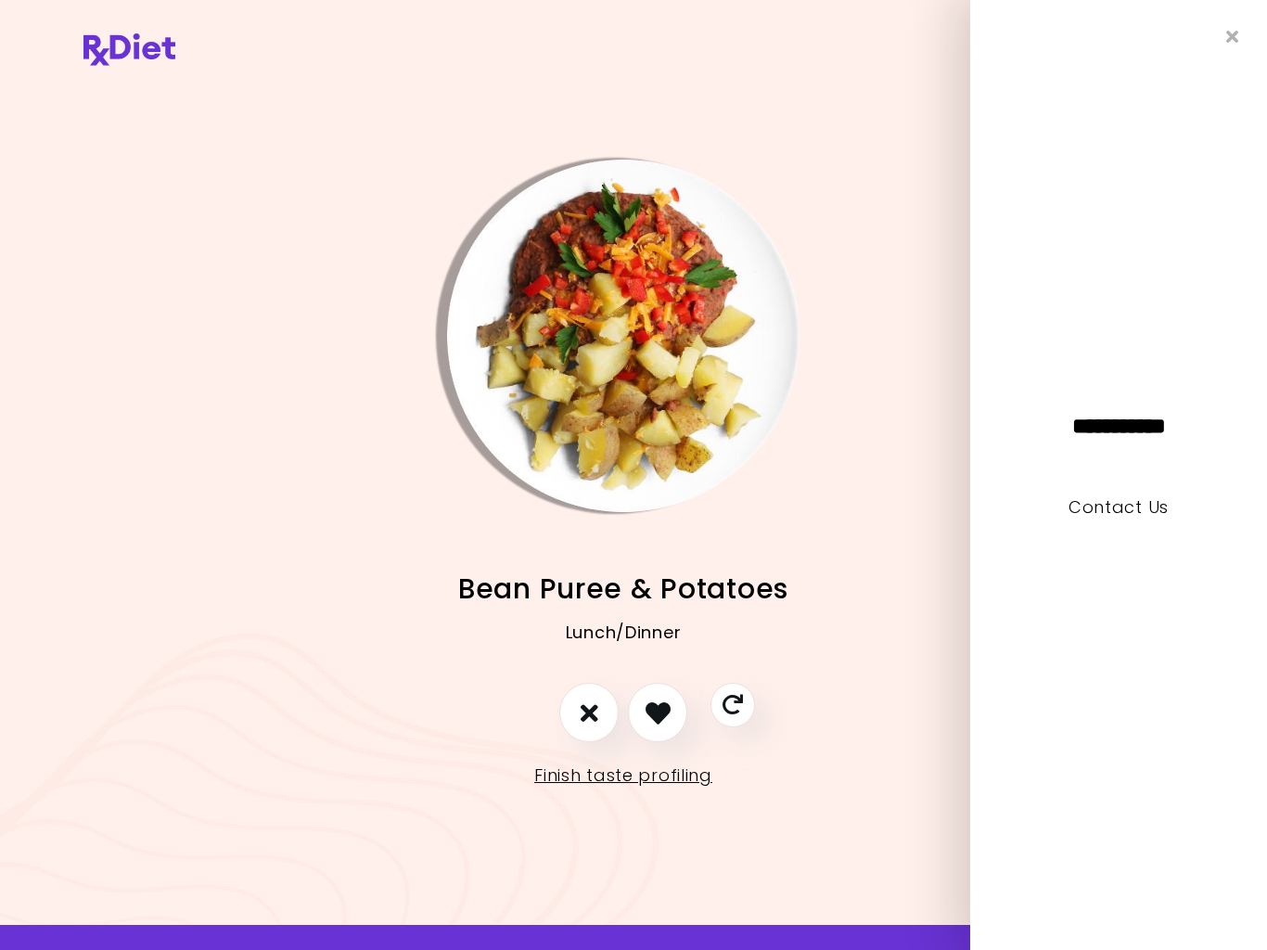
click at [1237, 32] on icon "Close" at bounding box center [1232, 37] width 13 height 18
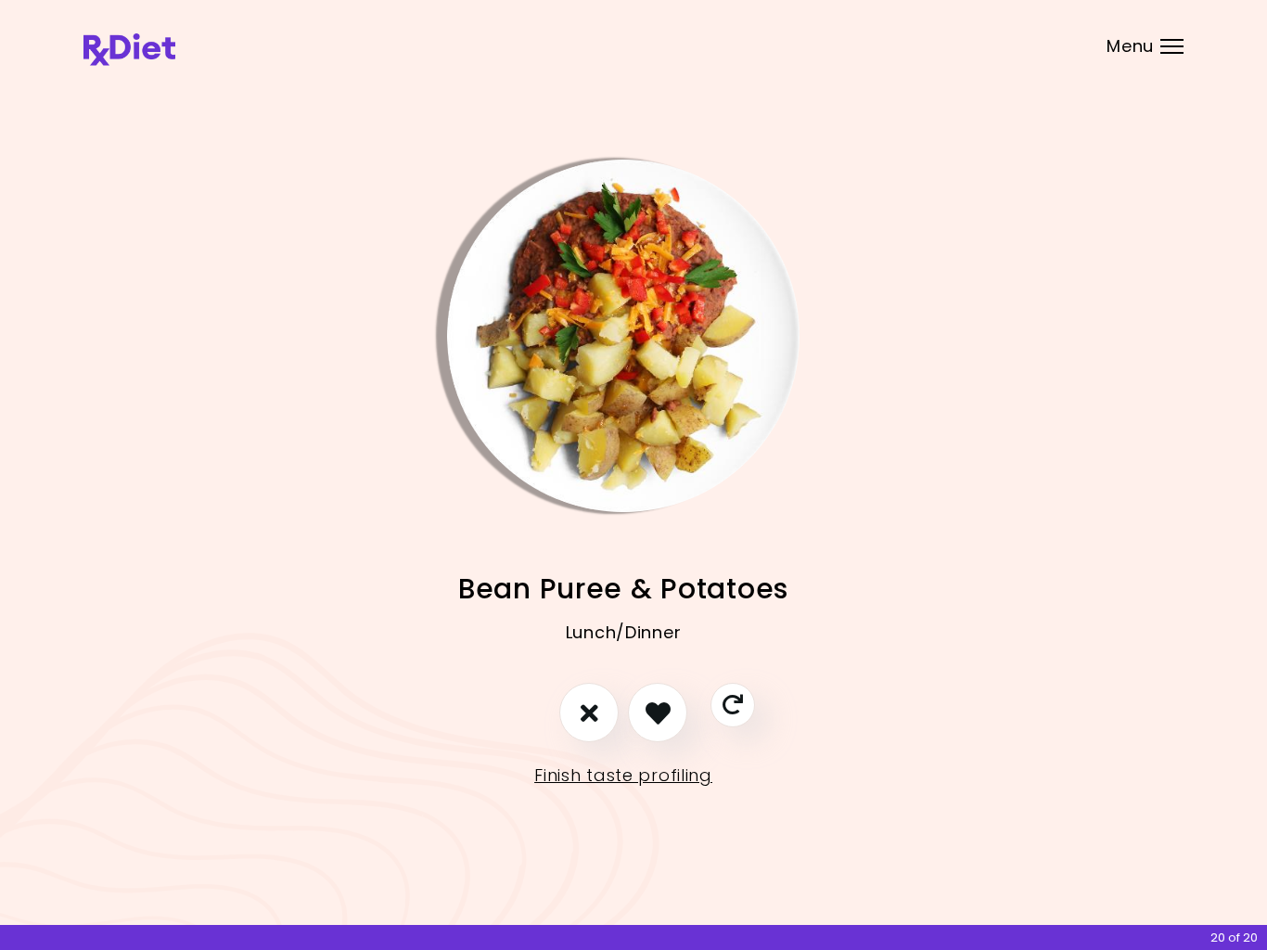
click at [668, 770] on link "Finish taste profiling" at bounding box center [623, 775] width 178 height 30
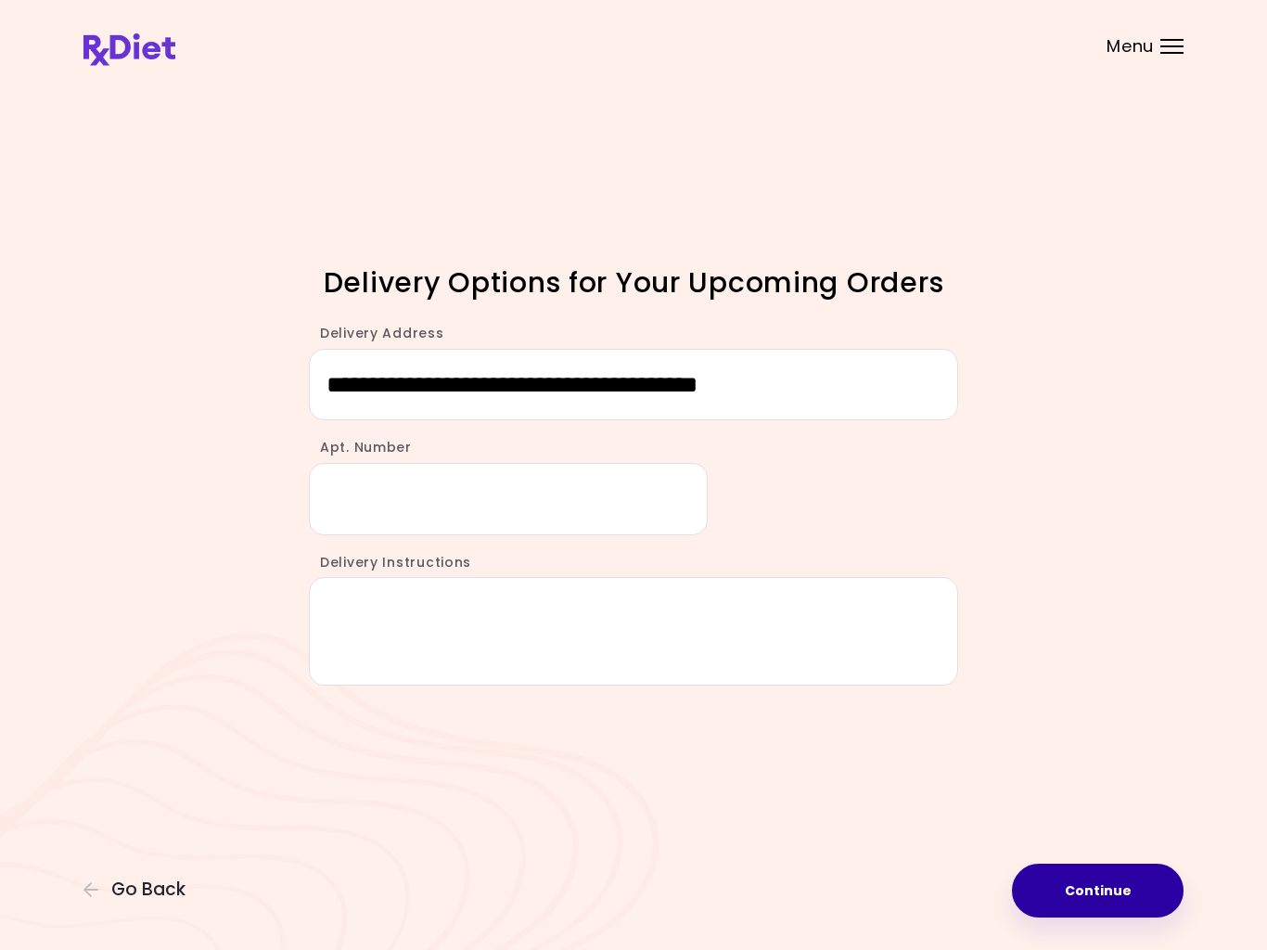
click at [1089, 877] on button "Continue" at bounding box center [1098, 890] width 172 height 54
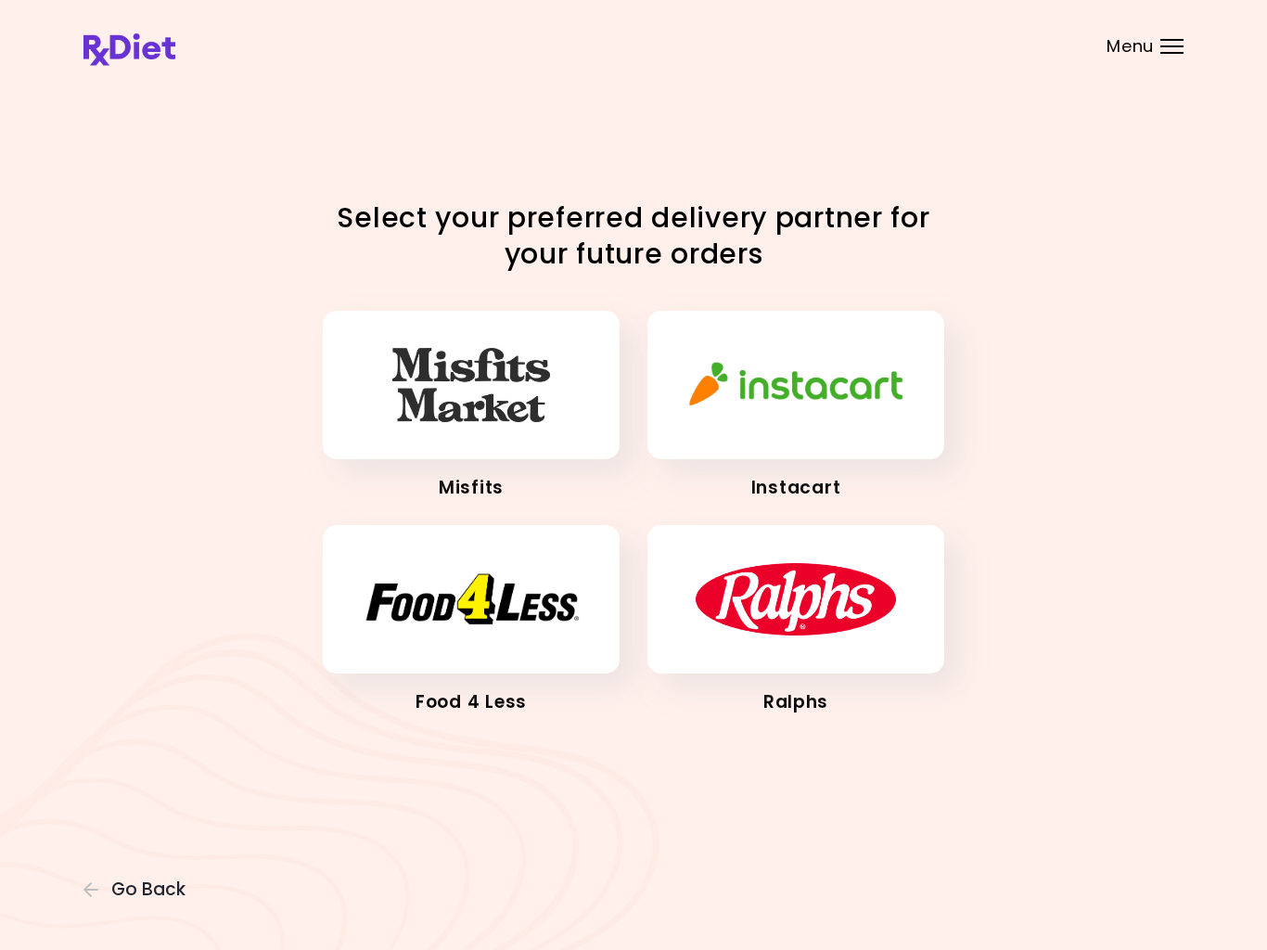
click at [145, 879] on span "Go Back" at bounding box center [148, 889] width 74 height 20
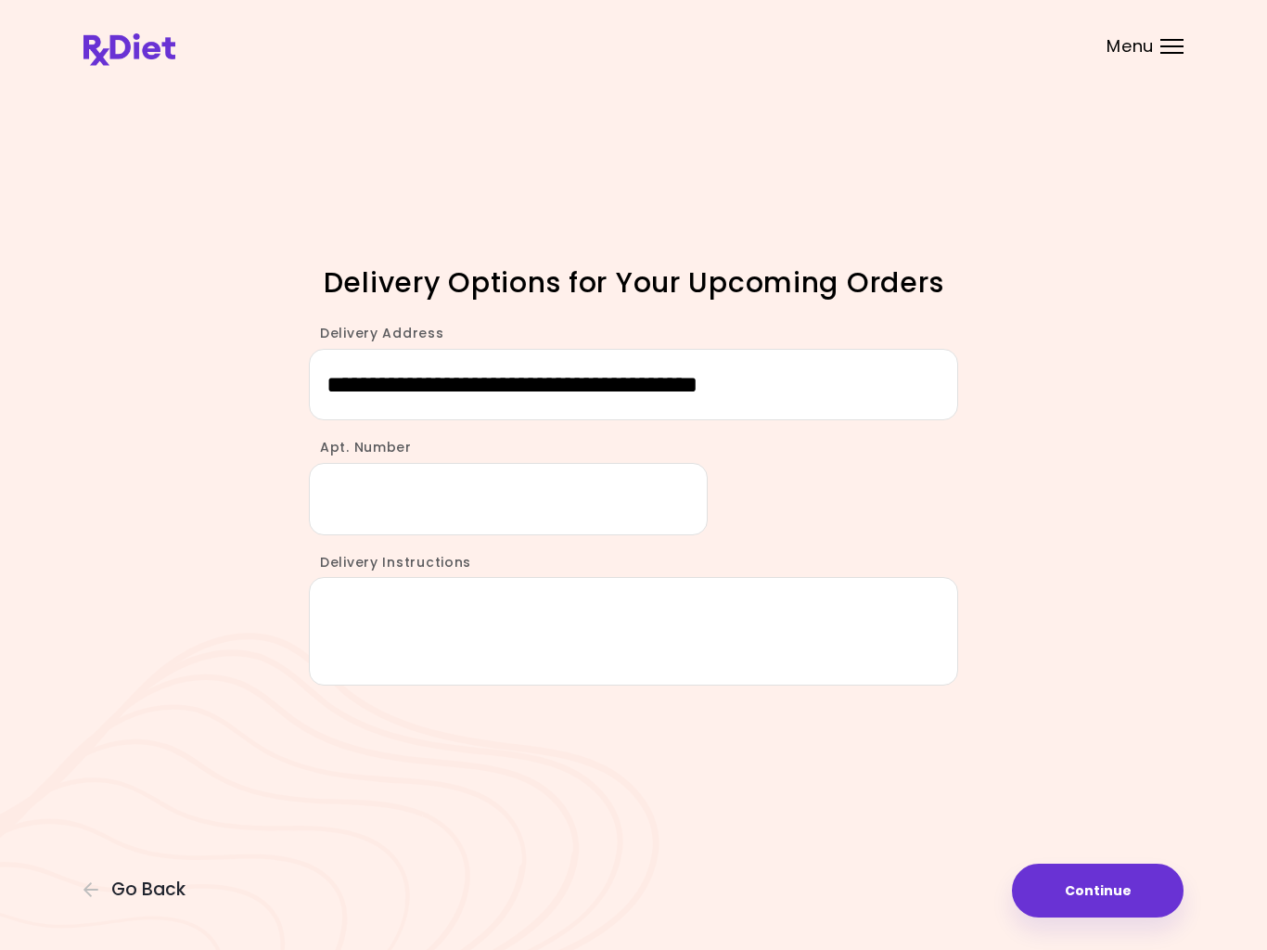
click at [146, 880] on span "Go Back" at bounding box center [148, 889] width 74 height 20
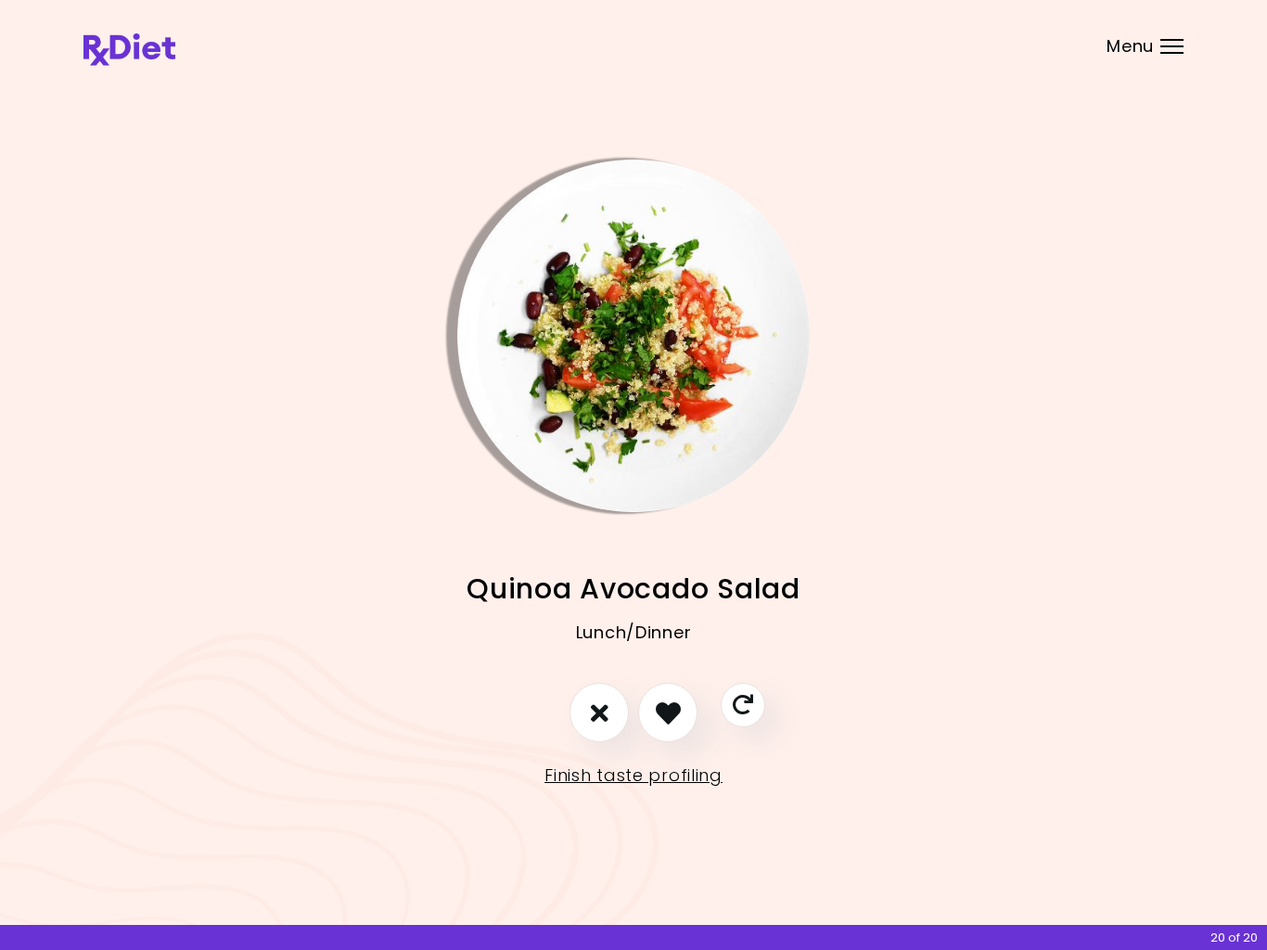
click at [1176, 597] on h2 "Quinoa Avocado Salad" at bounding box center [633, 589] width 1100 height 42
click at [664, 781] on link "Finish taste profiling" at bounding box center [633, 775] width 178 height 30
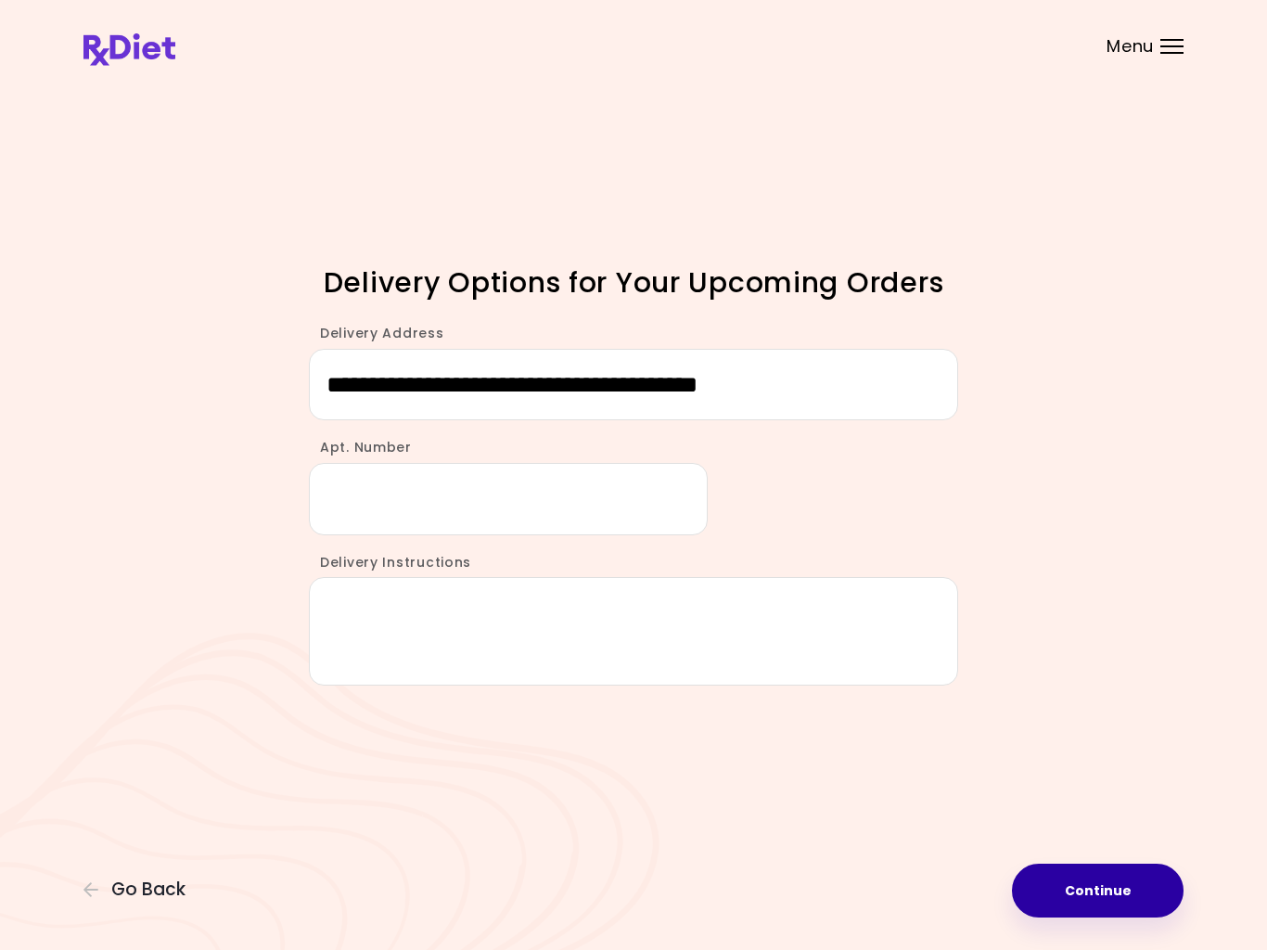
click at [1087, 881] on button "Continue" at bounding box center [1098, 890] width 172 height 54
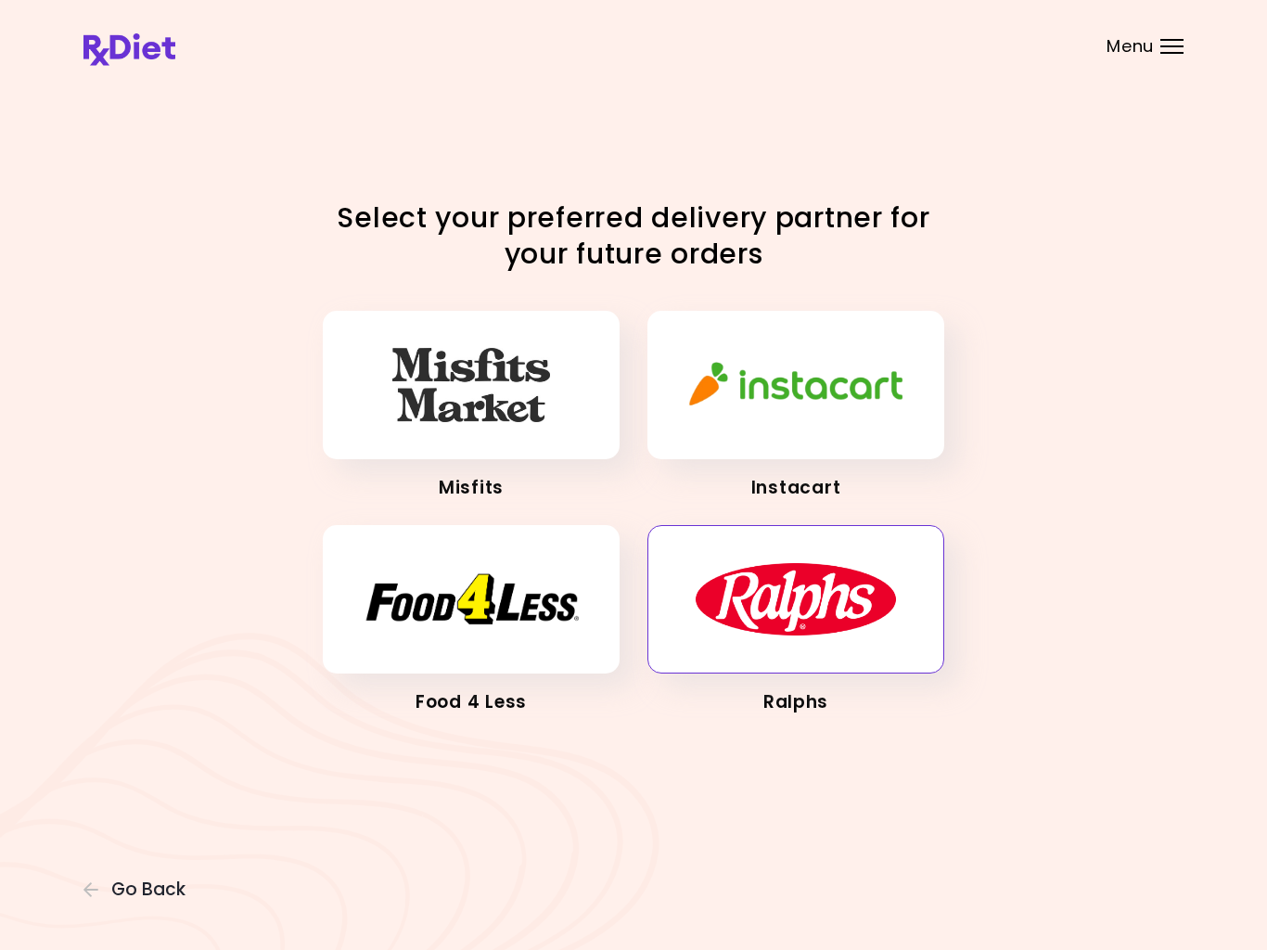
click at [878, 589] on img "button" at bounding box center [796, 599] width 202 height 74
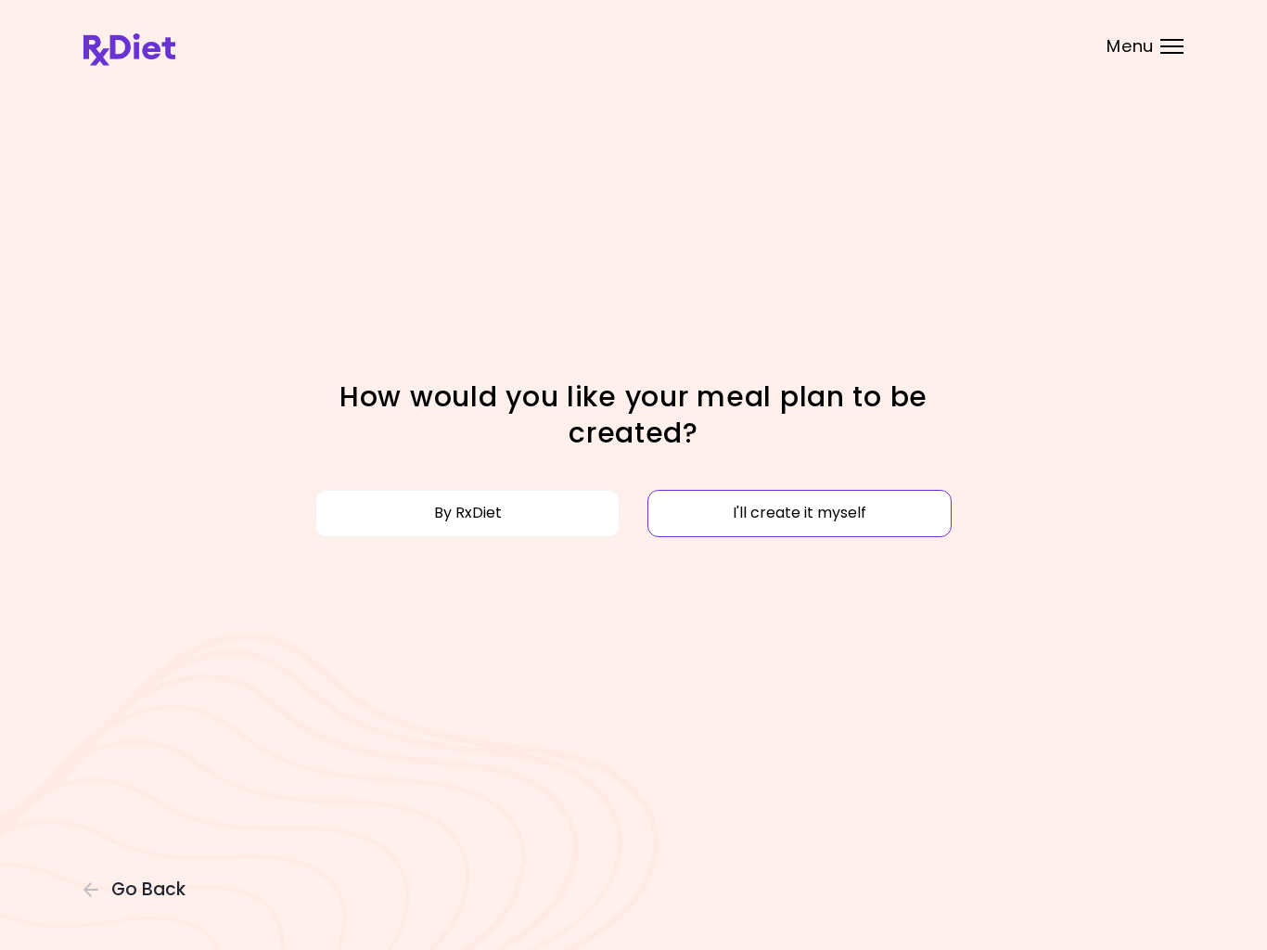
click at [868, 514] on button "I'll create it myself" at bounding box center [799, 513] width 304 height 46
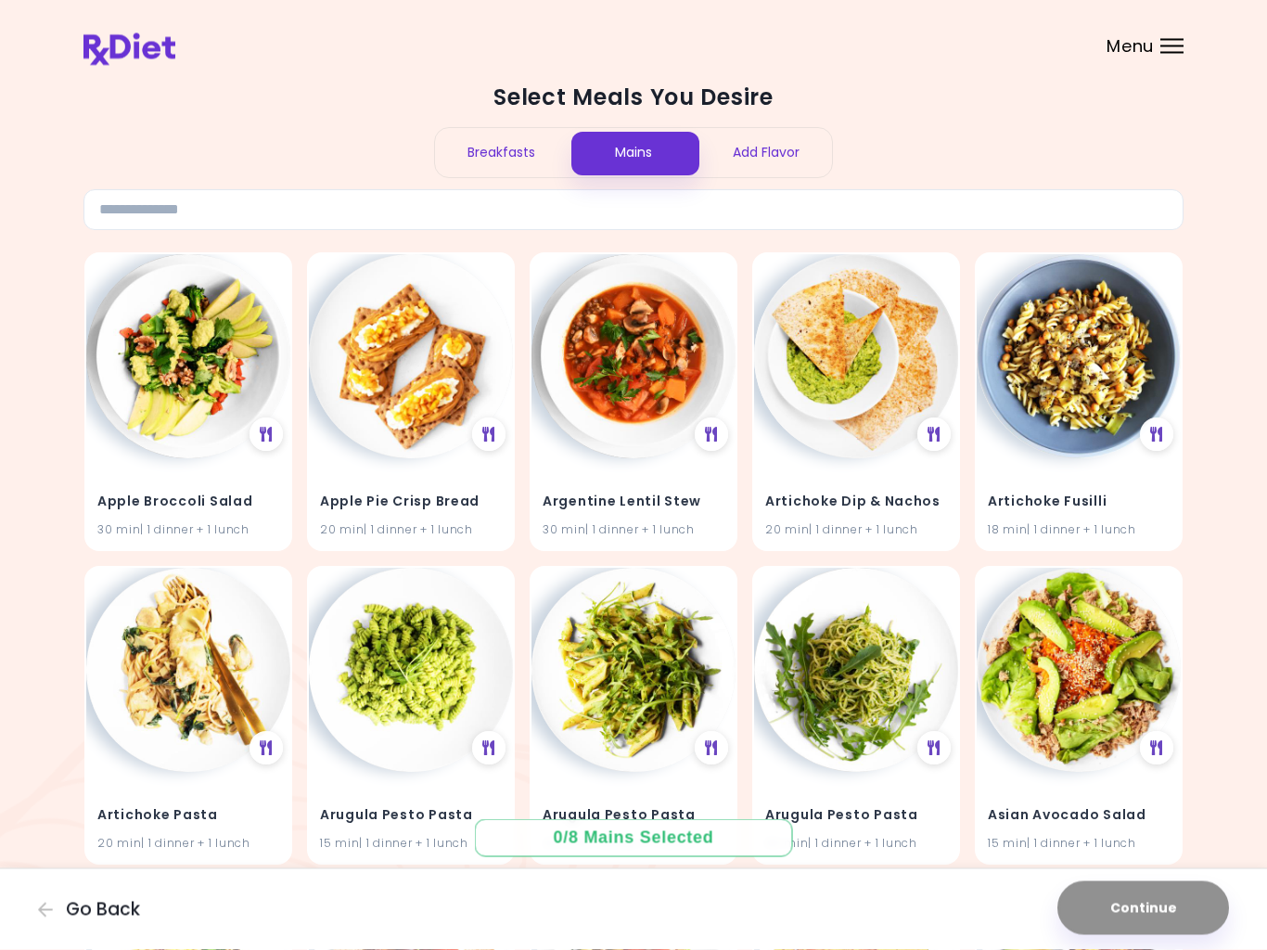
scroll to position [15, 0]
click at [507, 159] on div "Breakfasts" at bounding box center [501, 152] width 133 height 49
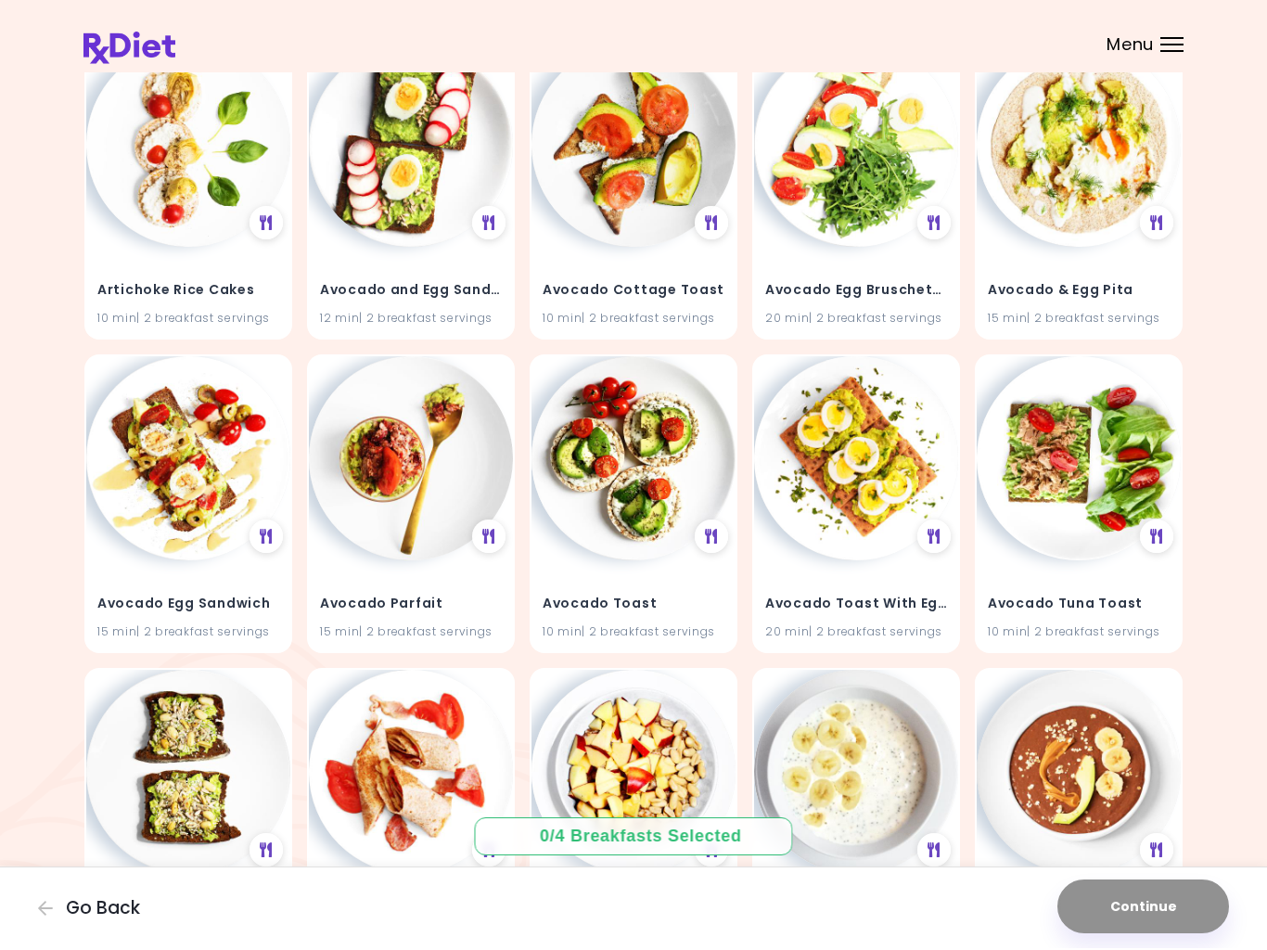
scroll to position [852, 0]
click at [658, 506] on img at bounding box center [633, 458] width 204 height 204
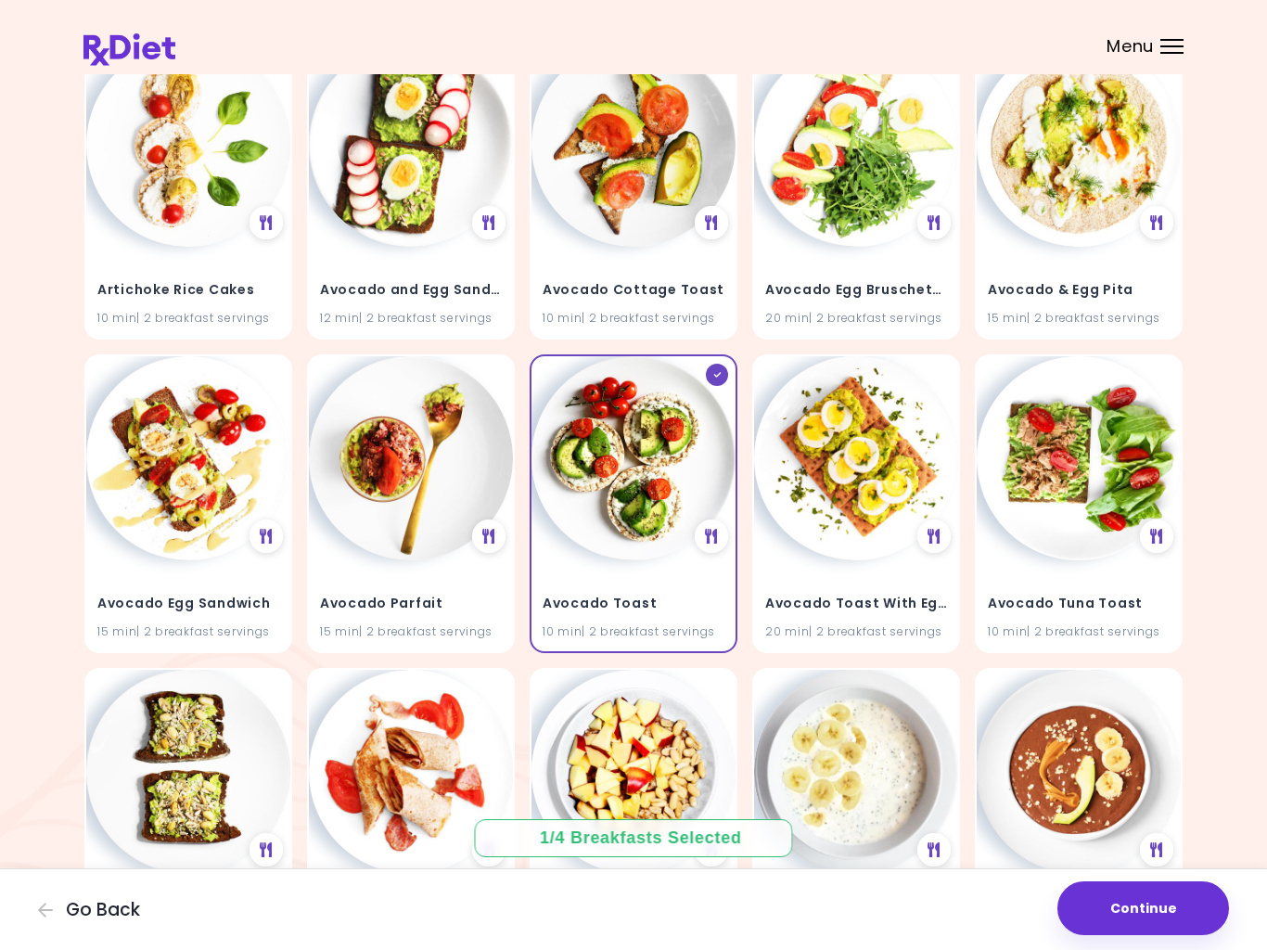
click at [640, 476] on img at bounding box center [633, 458] width 204 height 204
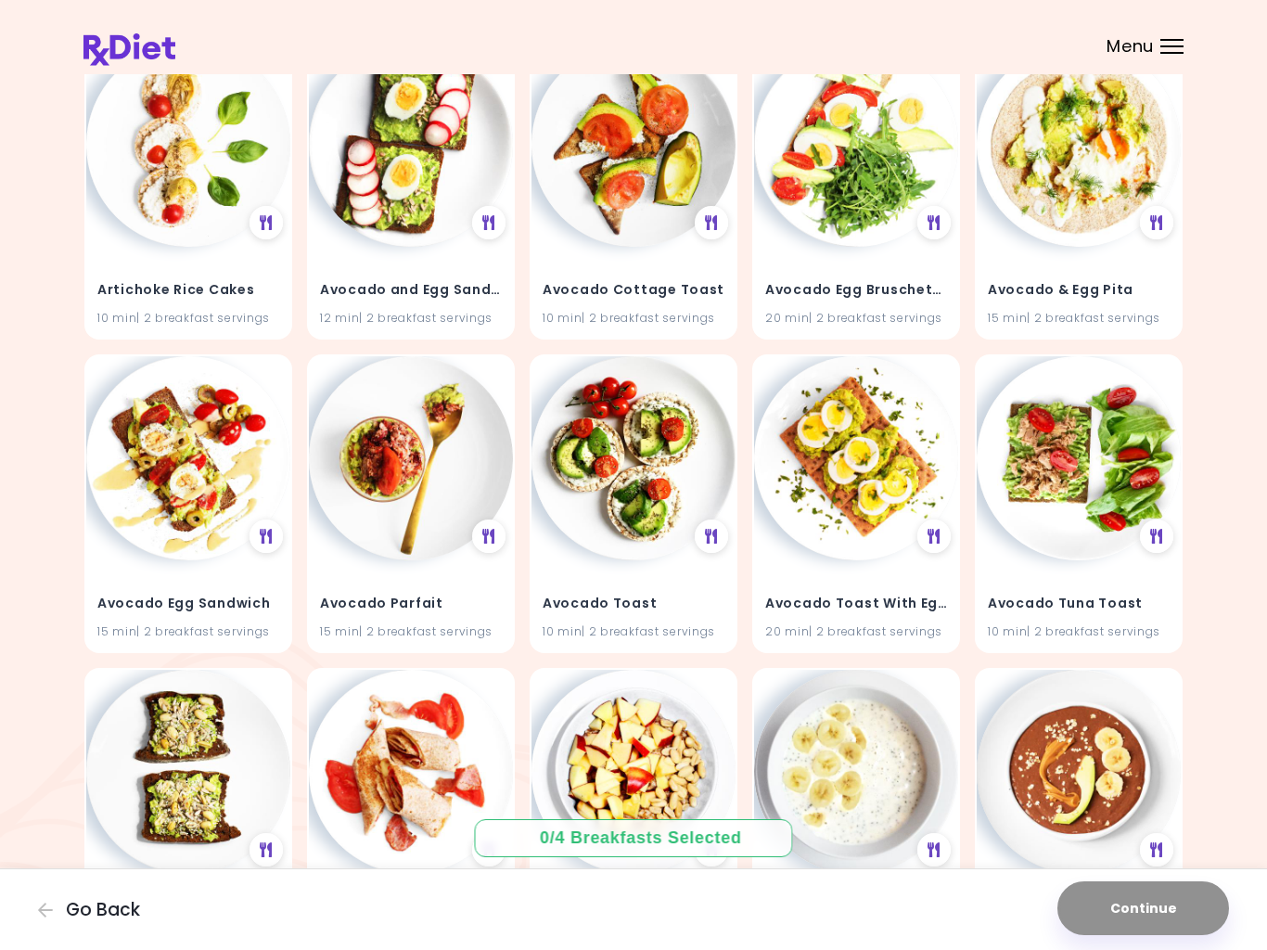
click at [617, 602] on h4 "Avocado Toast" at bounding box center [634, 604] width 182 height 30
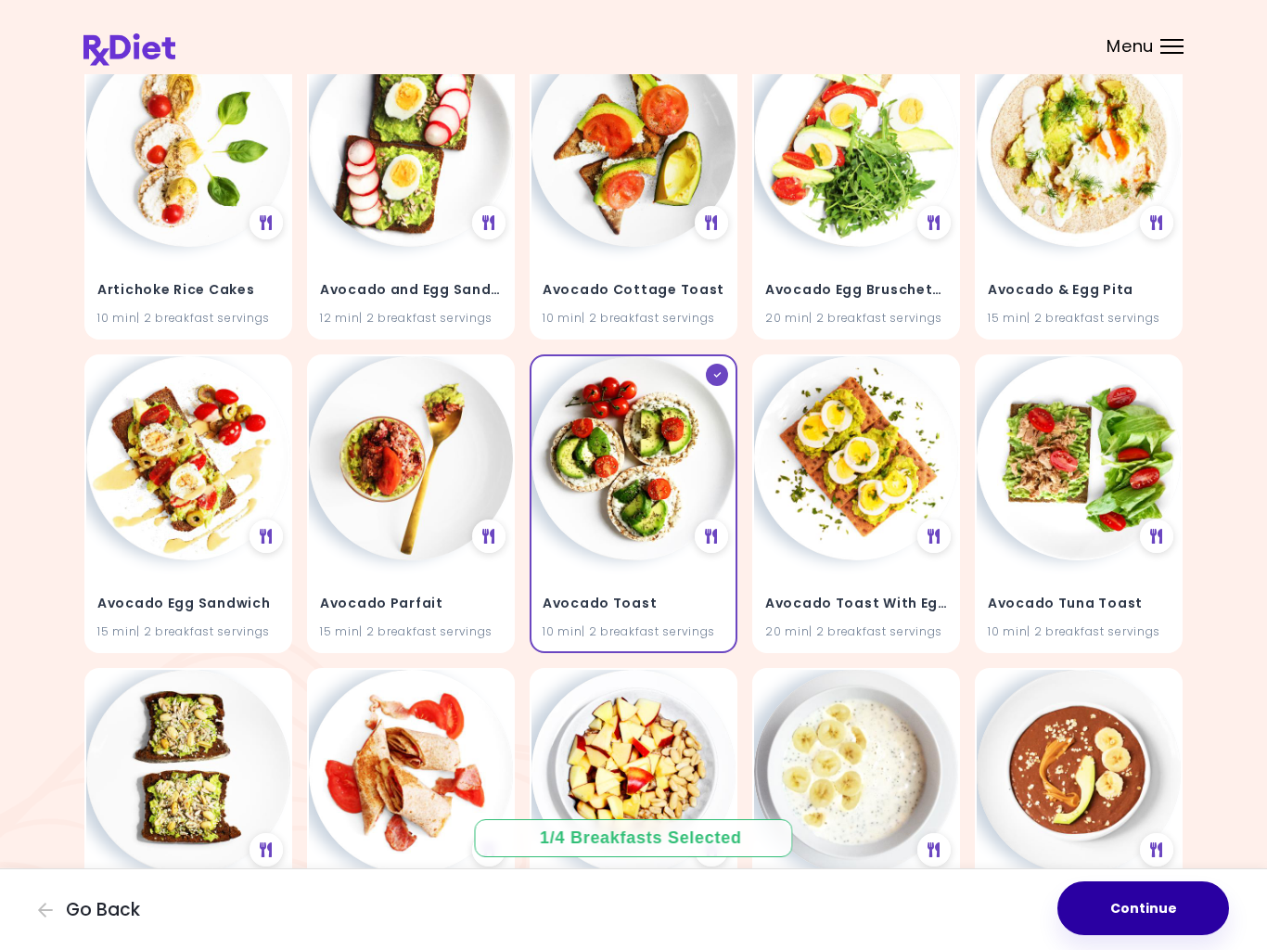
click at [1169, 881] on button "Continue" at bounding box center [1143, 908] width 172 height 54
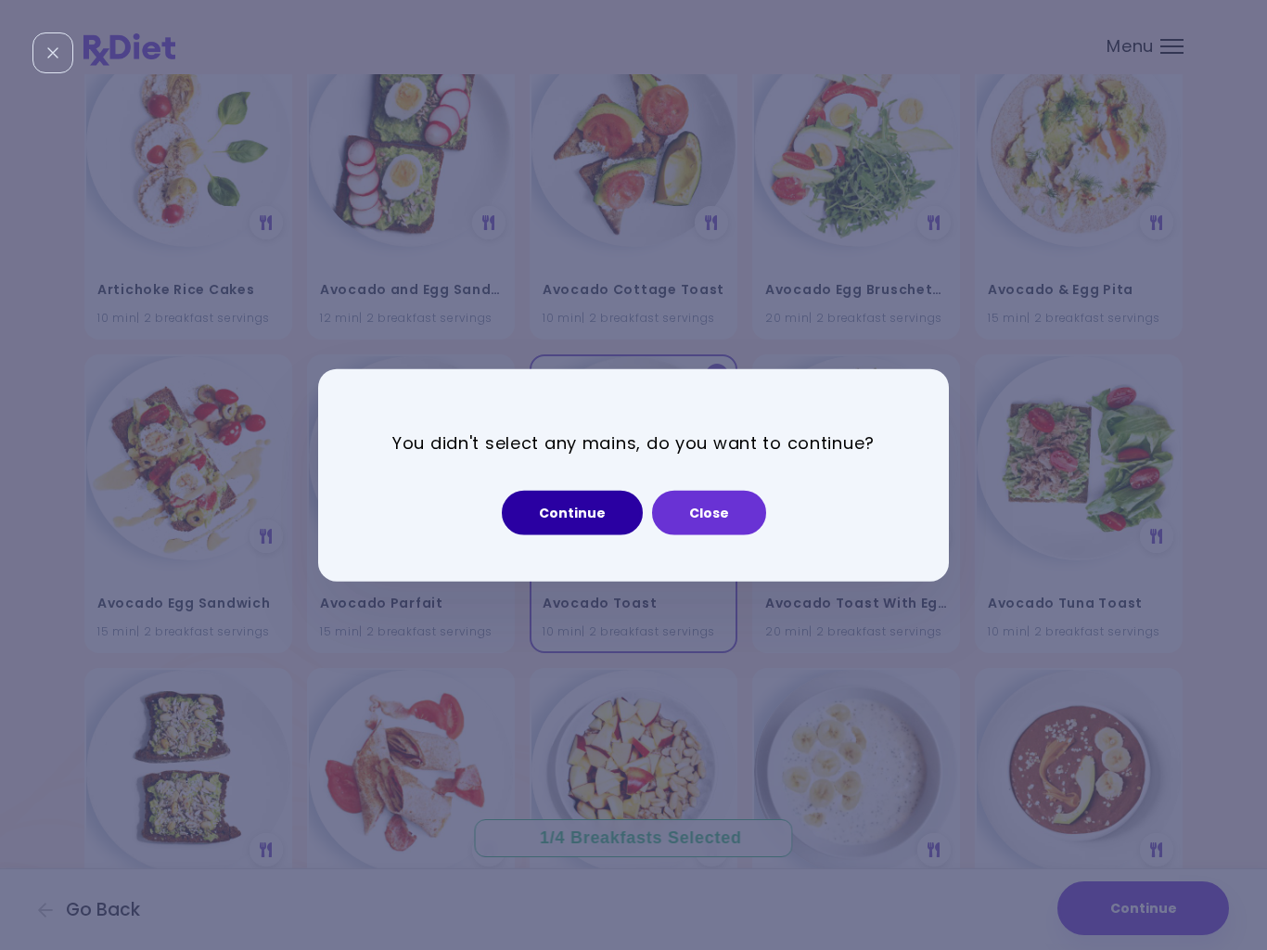
click at [583, 502] on button "Continue" at bounding box center [572, 512] width 141 height 45
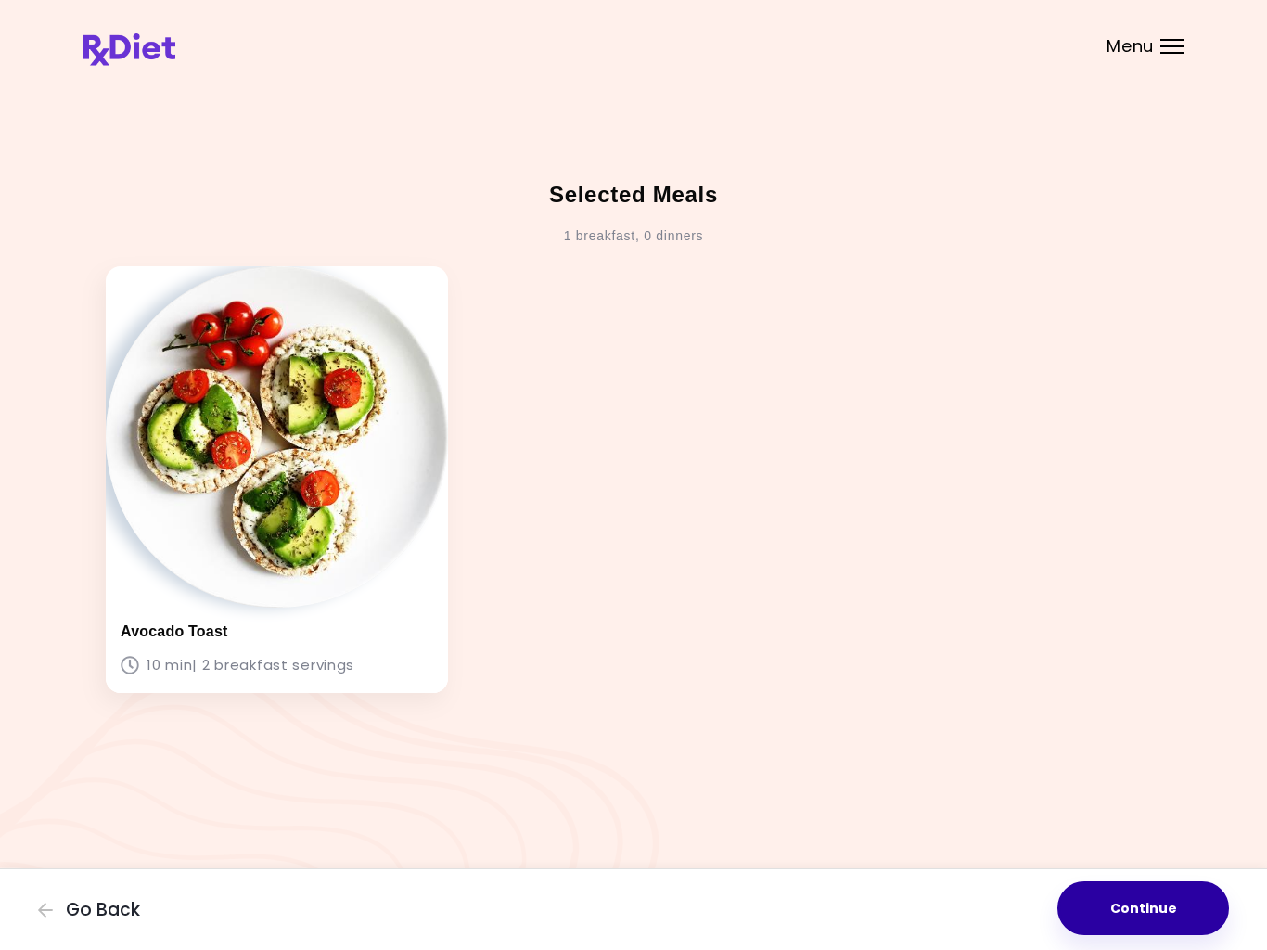
click at [1157, 881] on button "Continue" at bounding box center [1143, 908] width 172 height 54
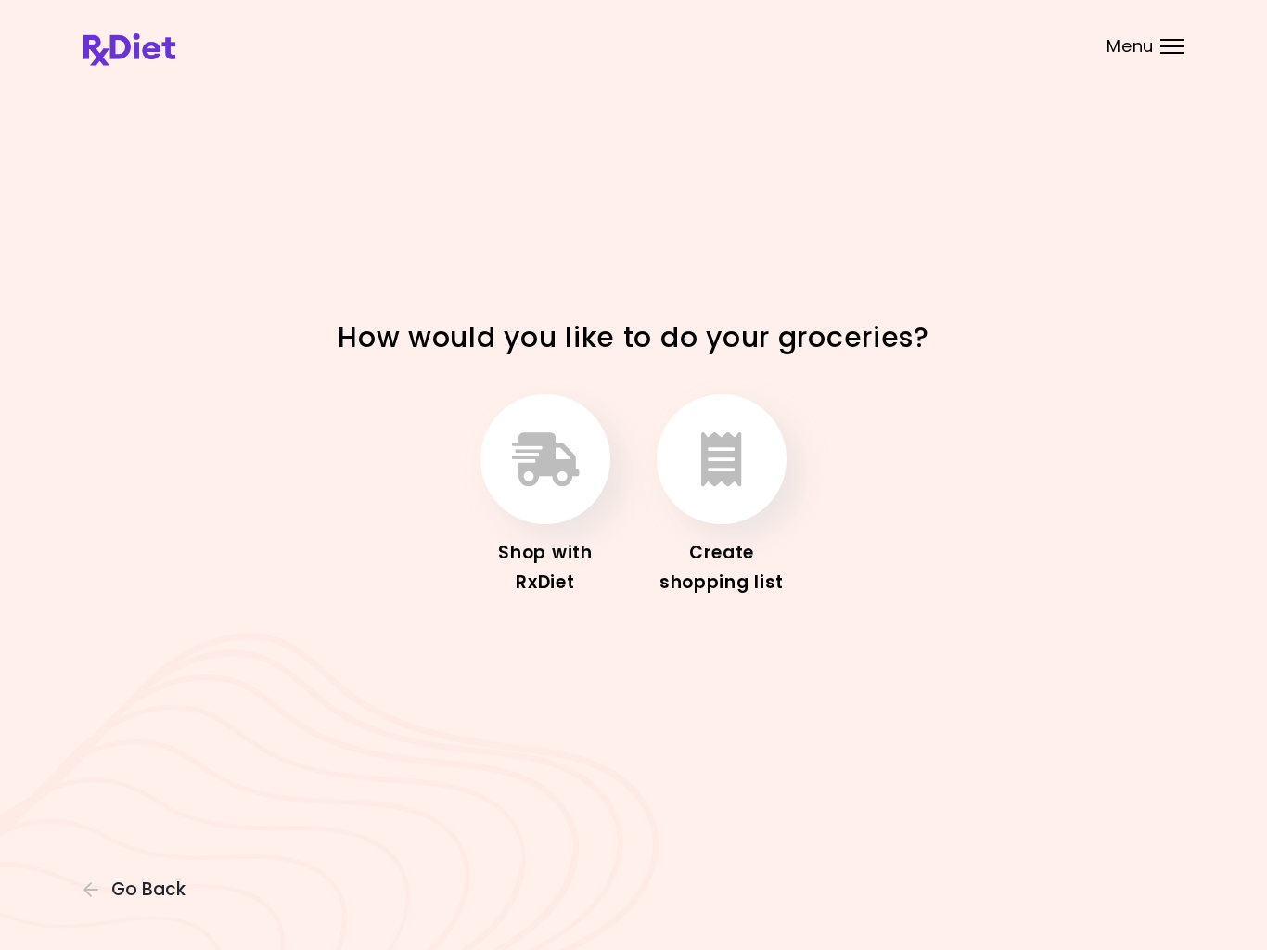
click at [741, 466] on icon "button" at bounding box center [721, 459] width 41 height 54
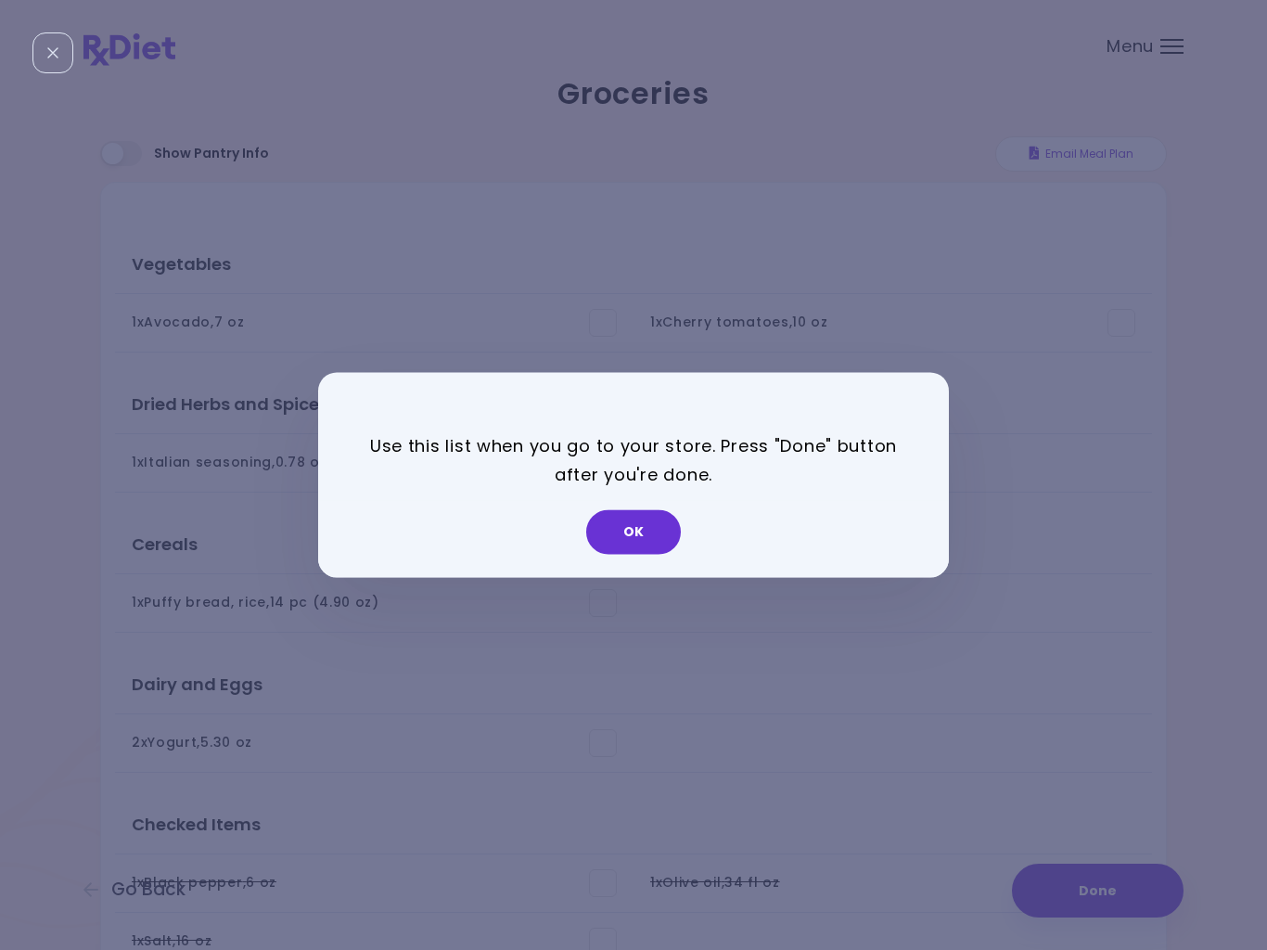
click at [636, 539] on button "OK" at bounding box center [633, 532] width 95 height 45
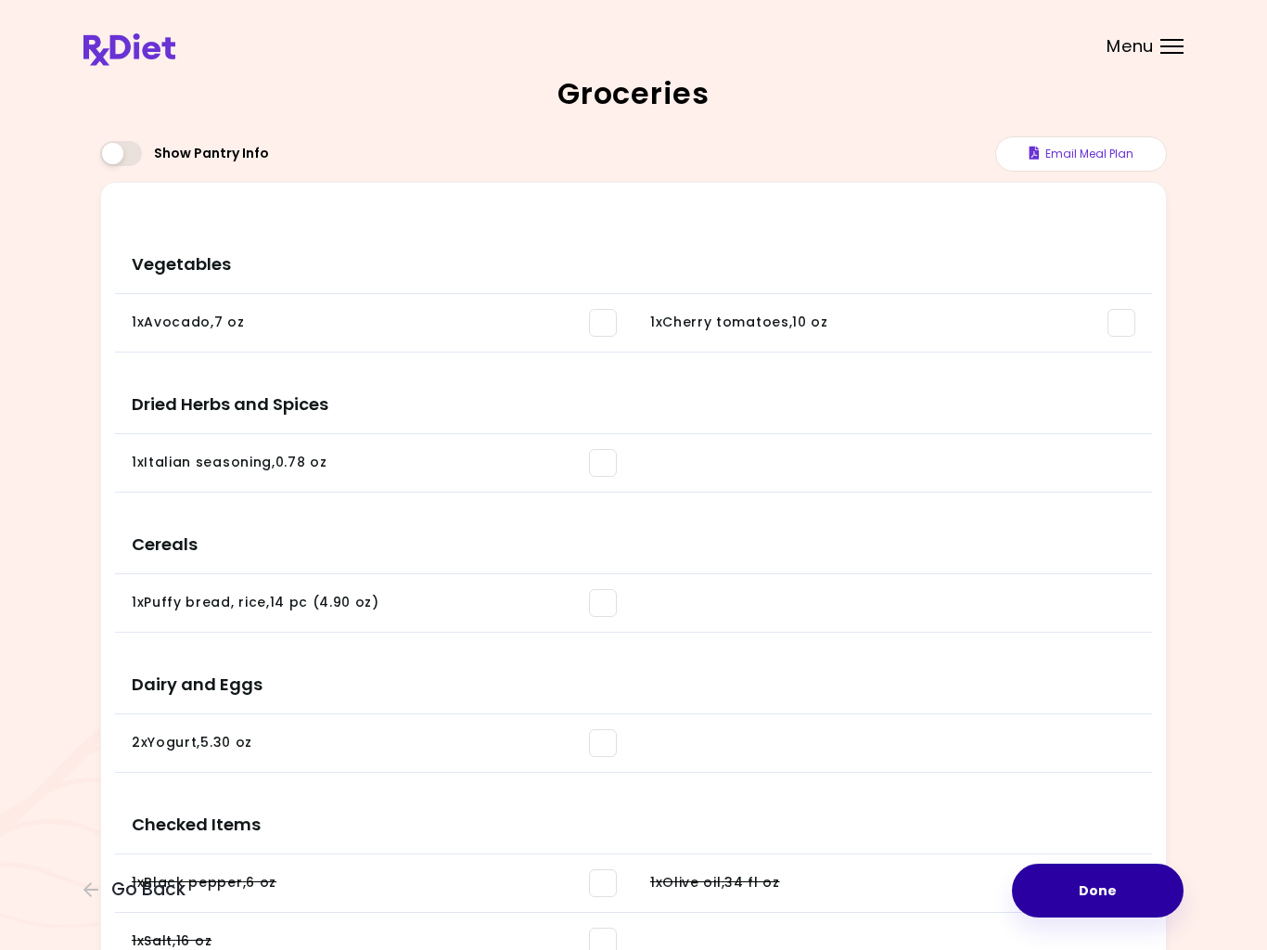
click at [1110, 895] on button "Done" at bounding box center [1098, 890] width 172 height 54
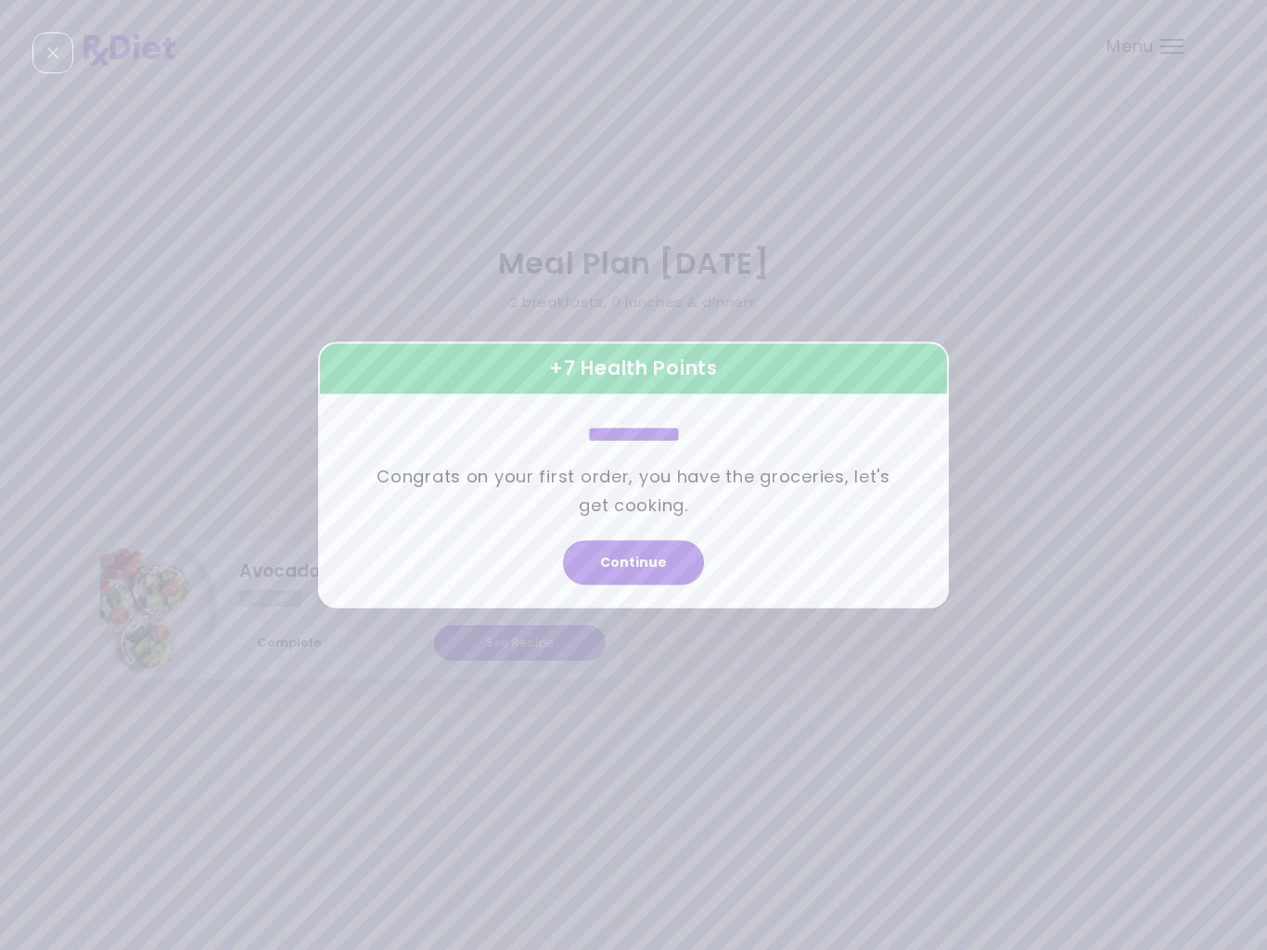
click at [668, 567] on button "Continue" at bounding box center [633, 563] width 141 height 45
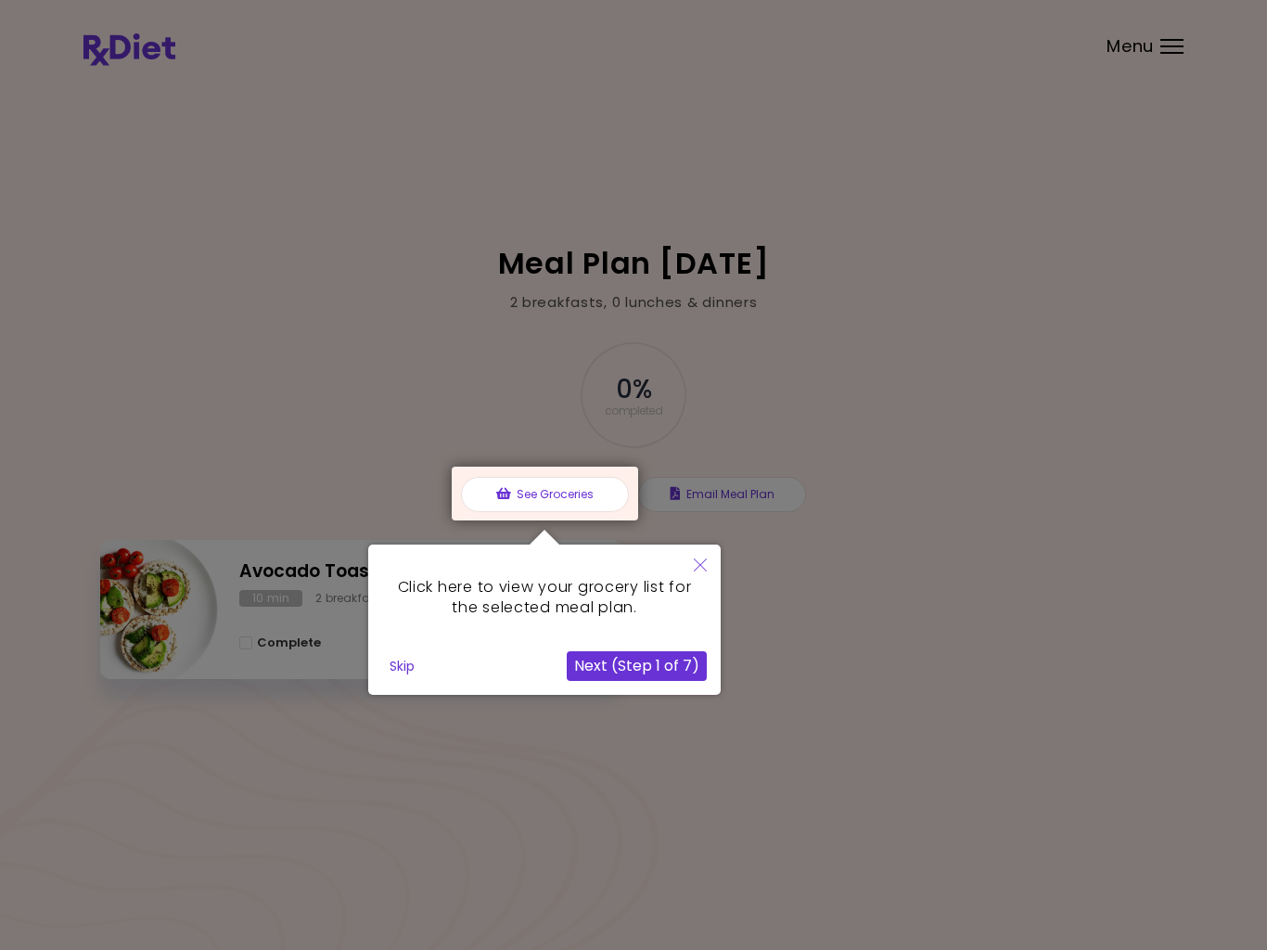
click at [575, 493] on div at bounding box center [545, 493] width 186 height 54
click at [656, 660] on button "Next (Step 1 of 7)" at bounding box center [637, 666] width 140 height 30
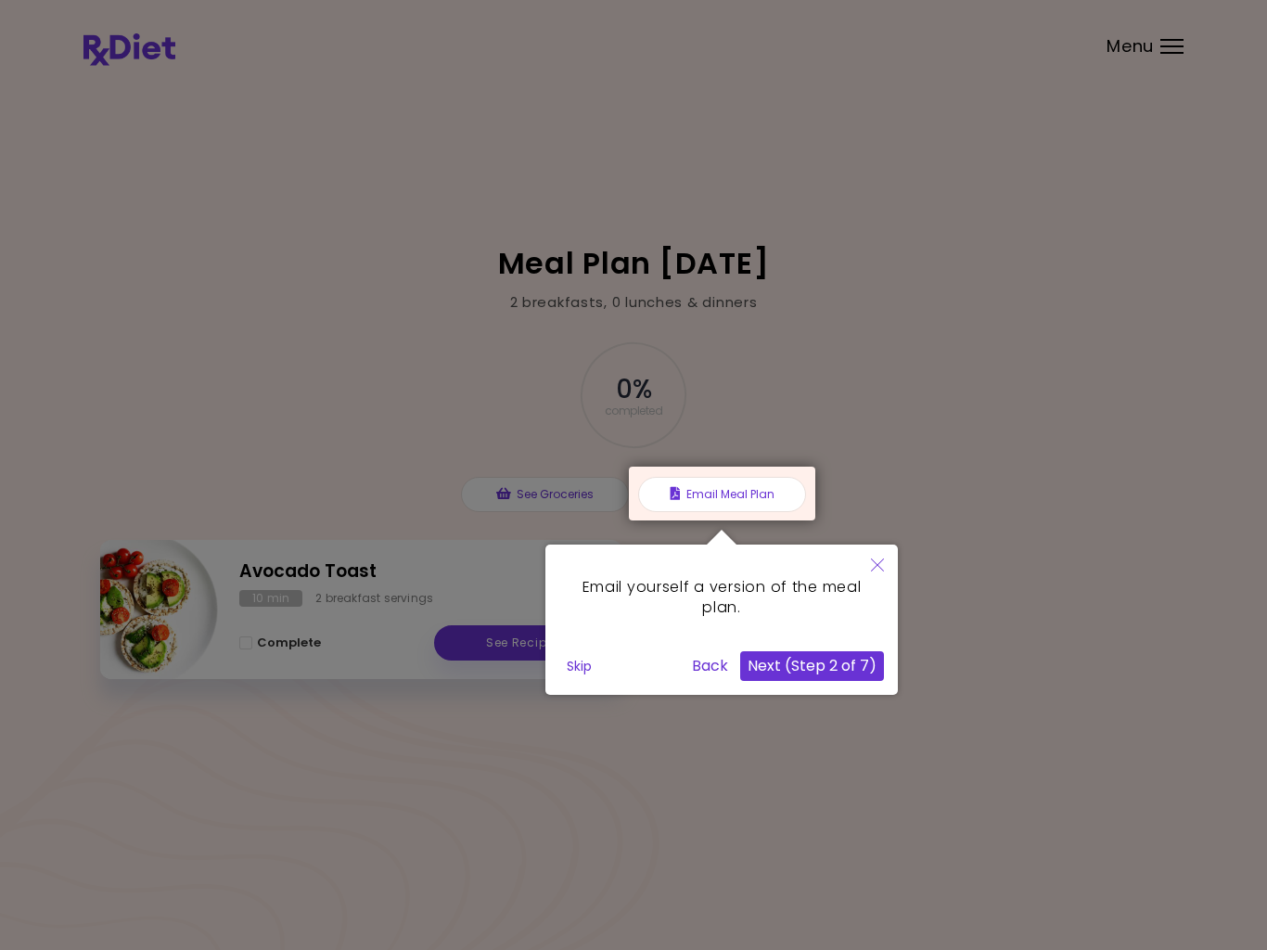
click at [565, 494] on div at bounding box center [633, 475] width 1267 height 950
click at [863, 337] on div at bounding box center [633, 475] width 1267 height 950
click at [480, 633] on div at bounding box center [633, 475] width 1267 height 950
click at [504, 658] on div at bounding box center [633, 475] width 1267 height 950
click at [716, 673] on button "Back" at bounding box center [709, 666] width 51 height 30
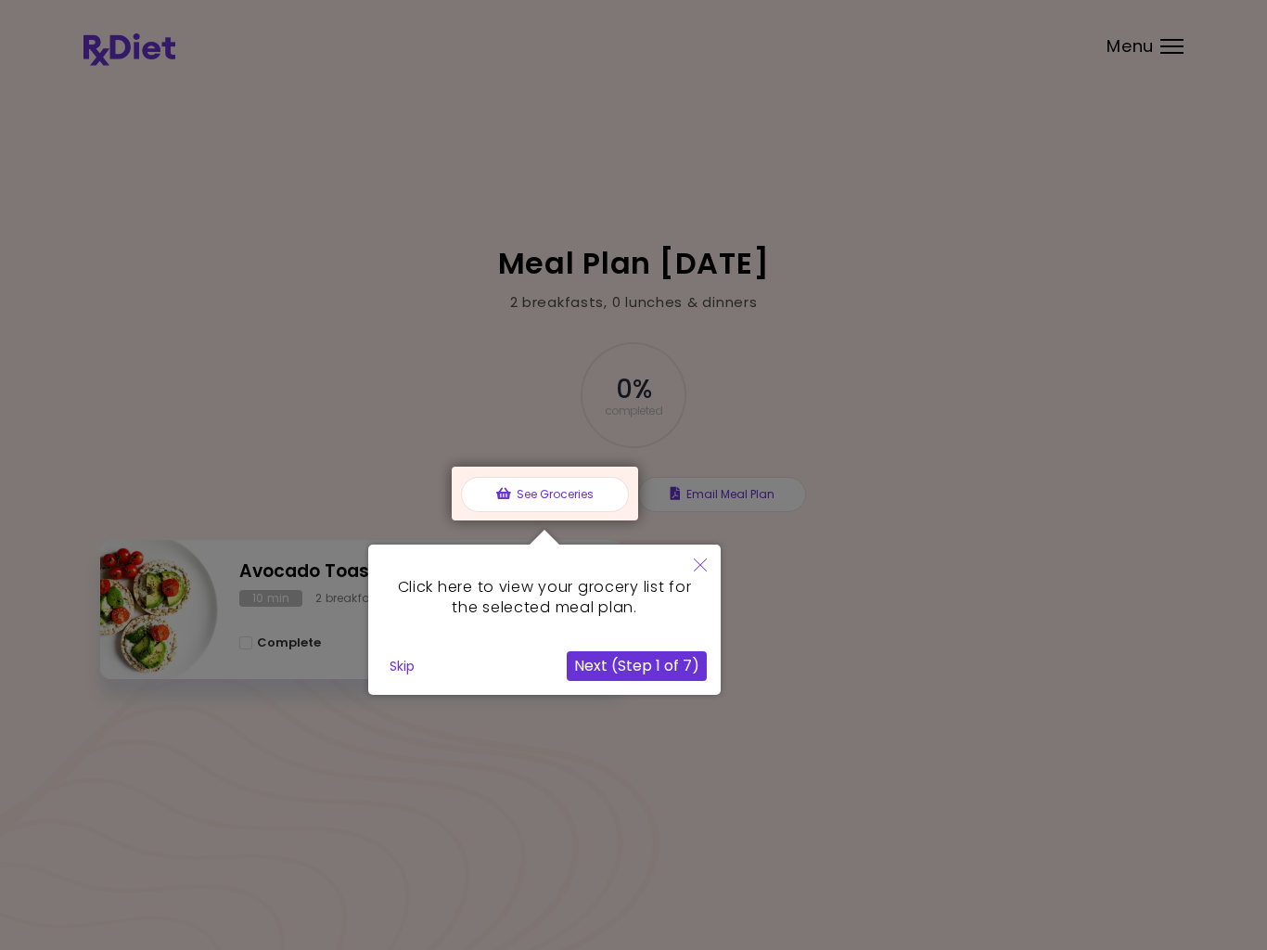
click at [698, 558] on icon "Close" at bounding box center [700, 564] width 13 height 13
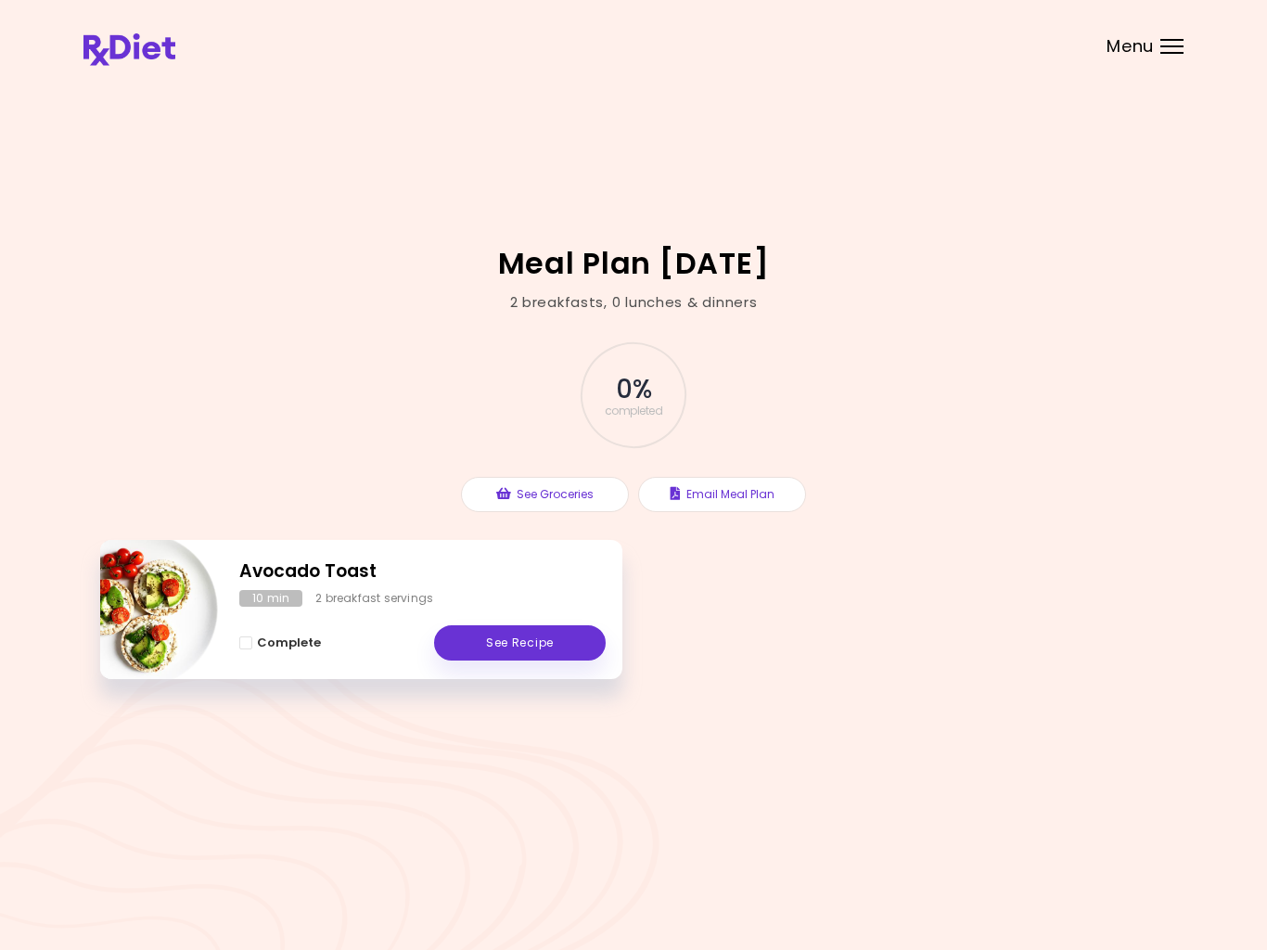
click at [531, 652] on link "See Recipe" at bounding box center [520, 642] width 172 height 35
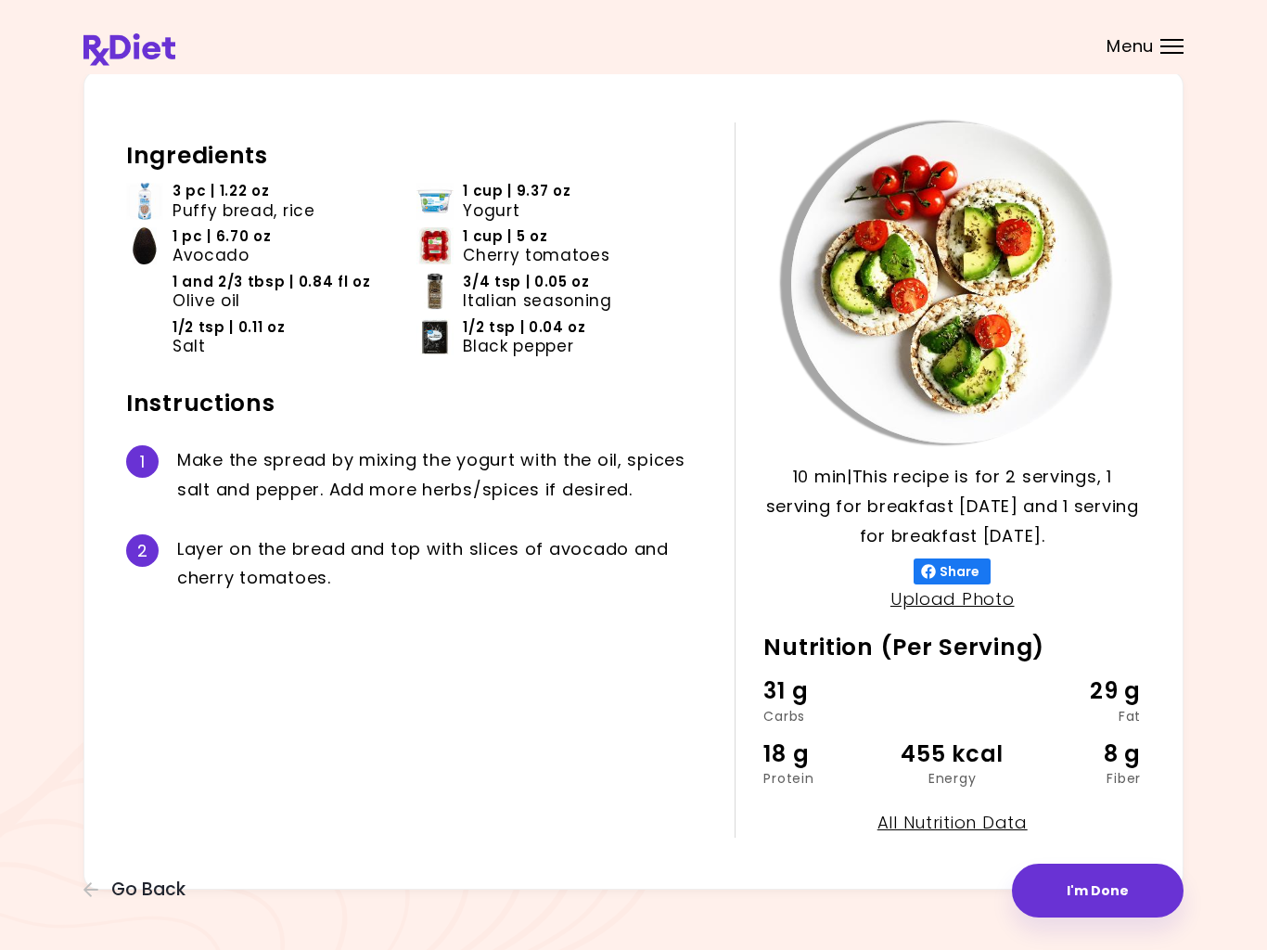
scroll to position [78, 0]
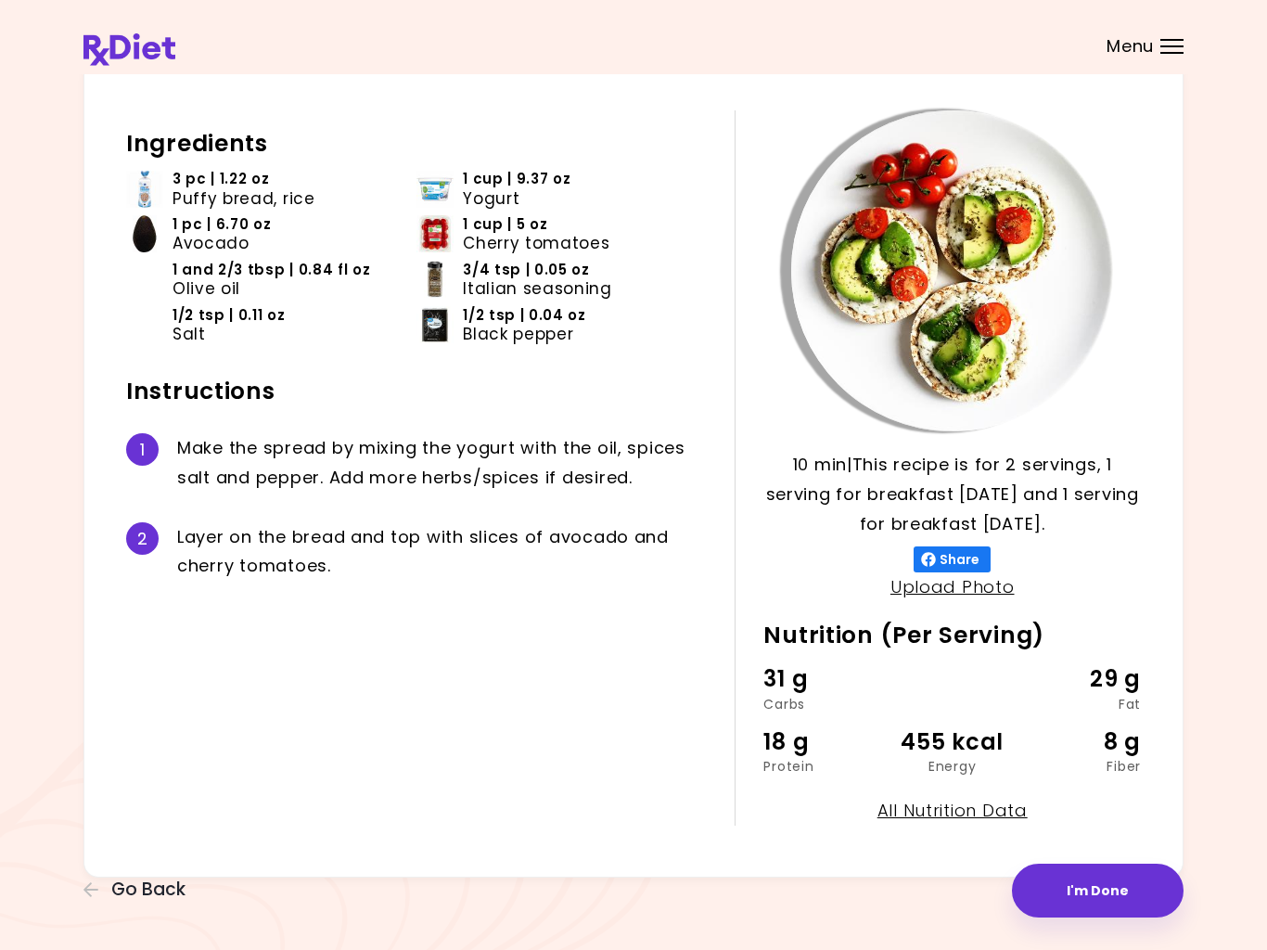
click at [1089, 898] on button "I'm Done" at bounding box center [1098, 890] width 172 height 54
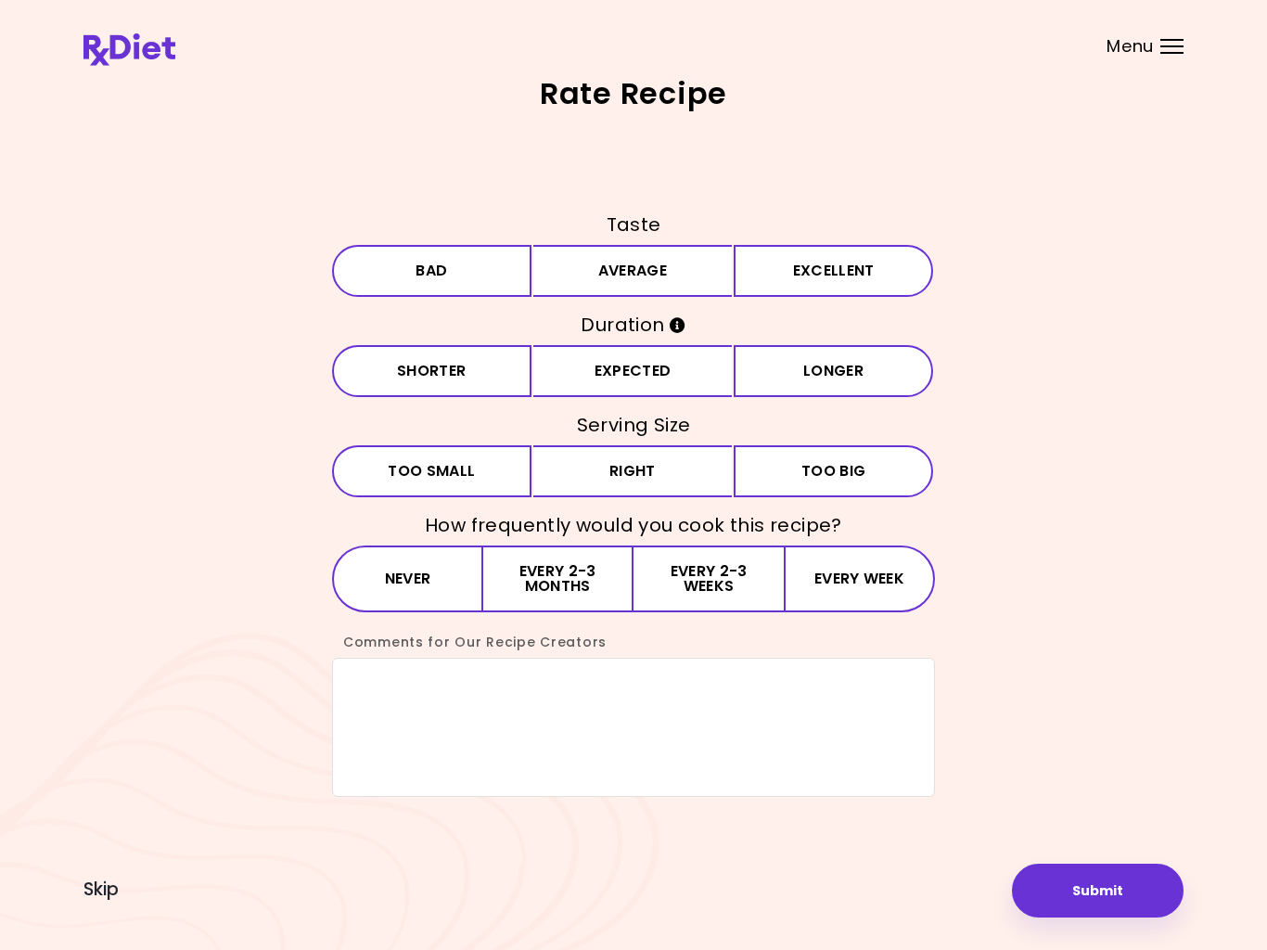
click at [108, 900] on span "Skip" at bounding box center [100, 889] width 35 height 20
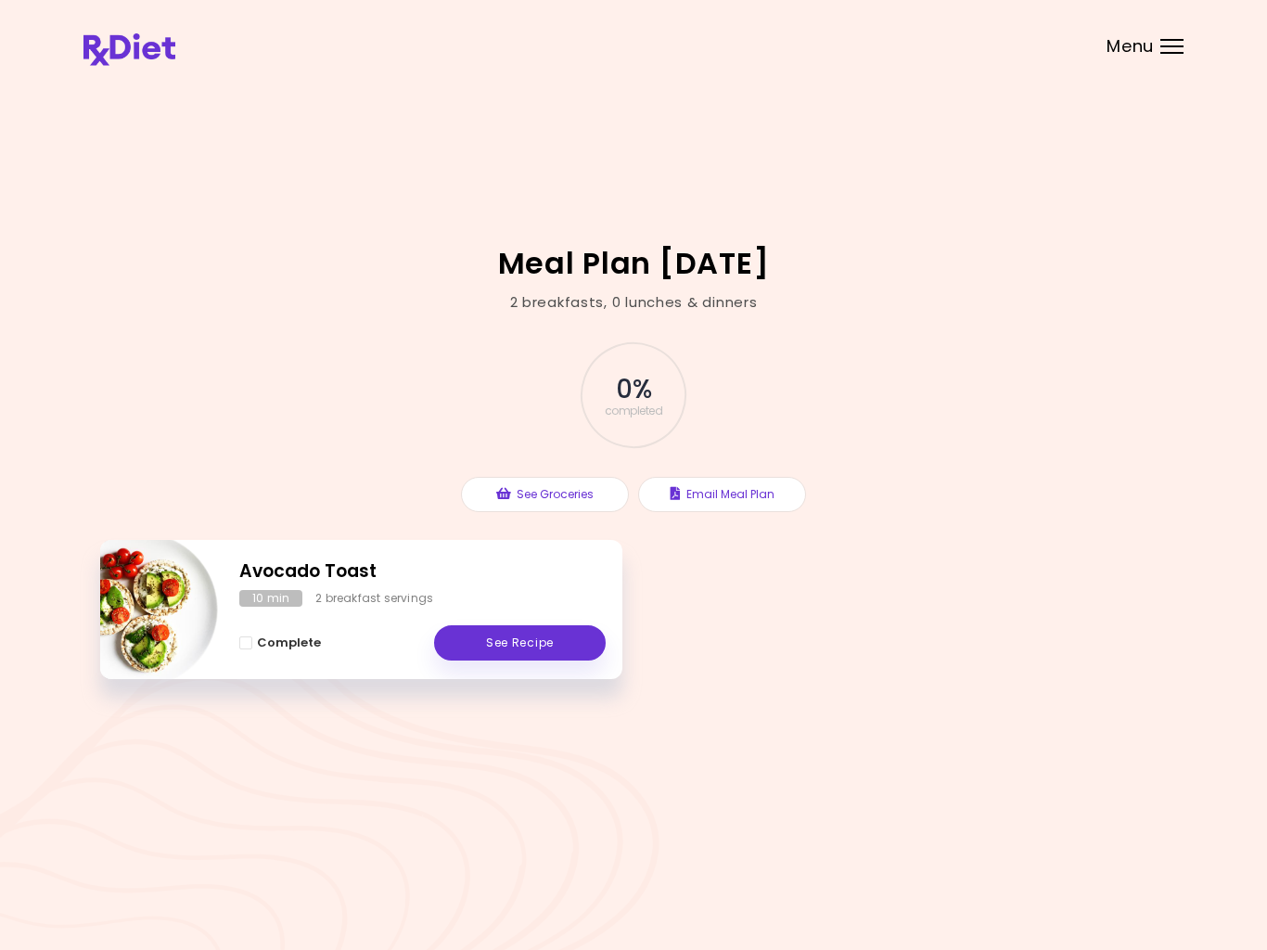
click at [1161, 44] on div "Menu" at bounding box center [1171, 46] width 23 height 15
